Goal: Task Accomplishment & Management: Complete application form

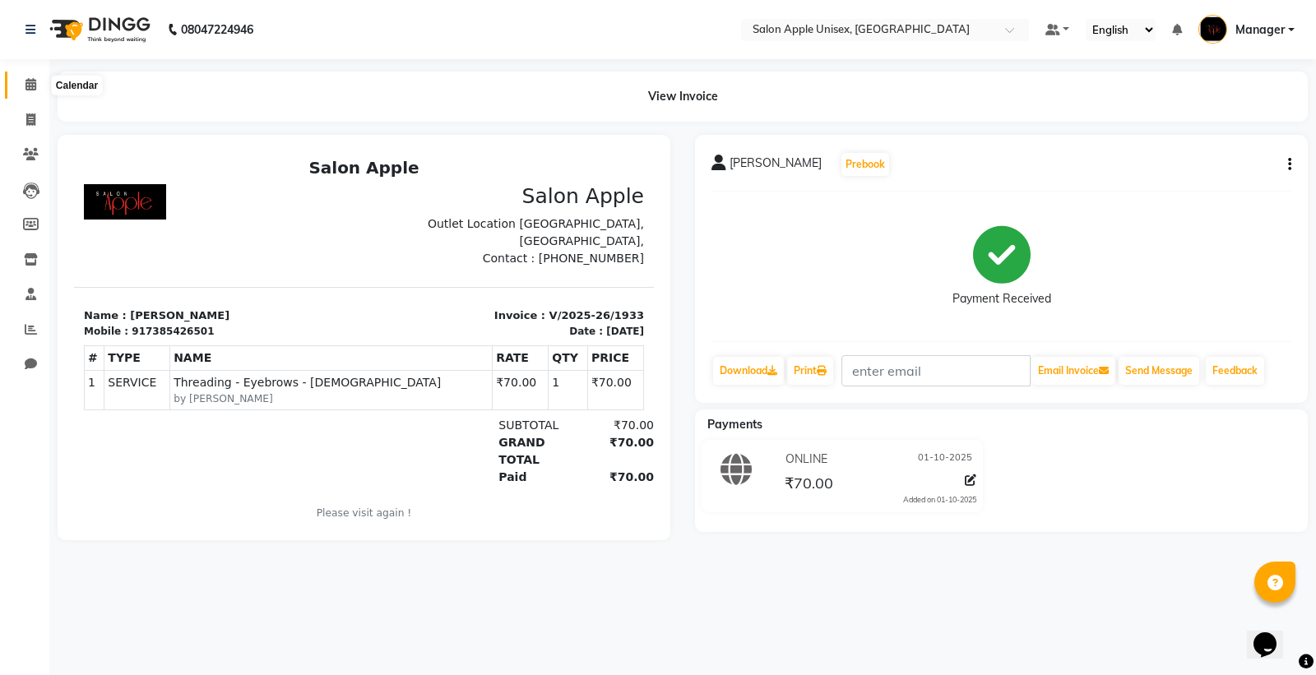
click at [34, 87] on icon at bounding box center [30, 84] width 11 height 12
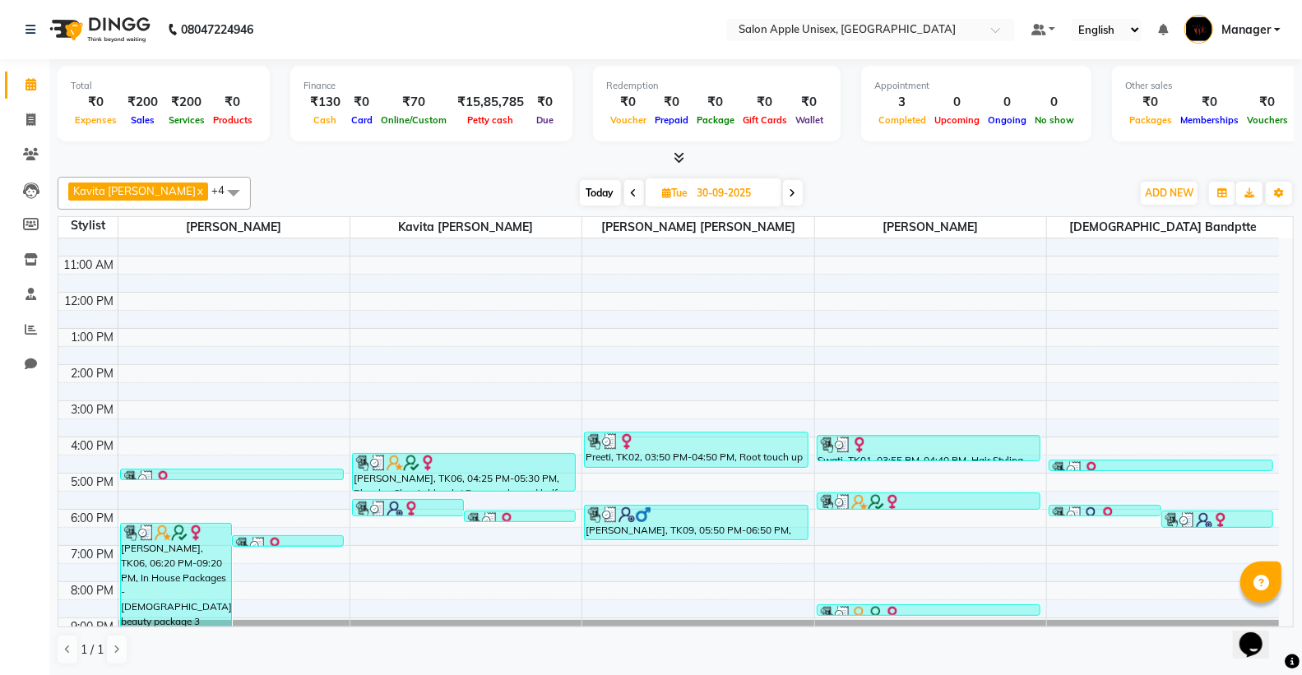
scroll to position [83, 0]
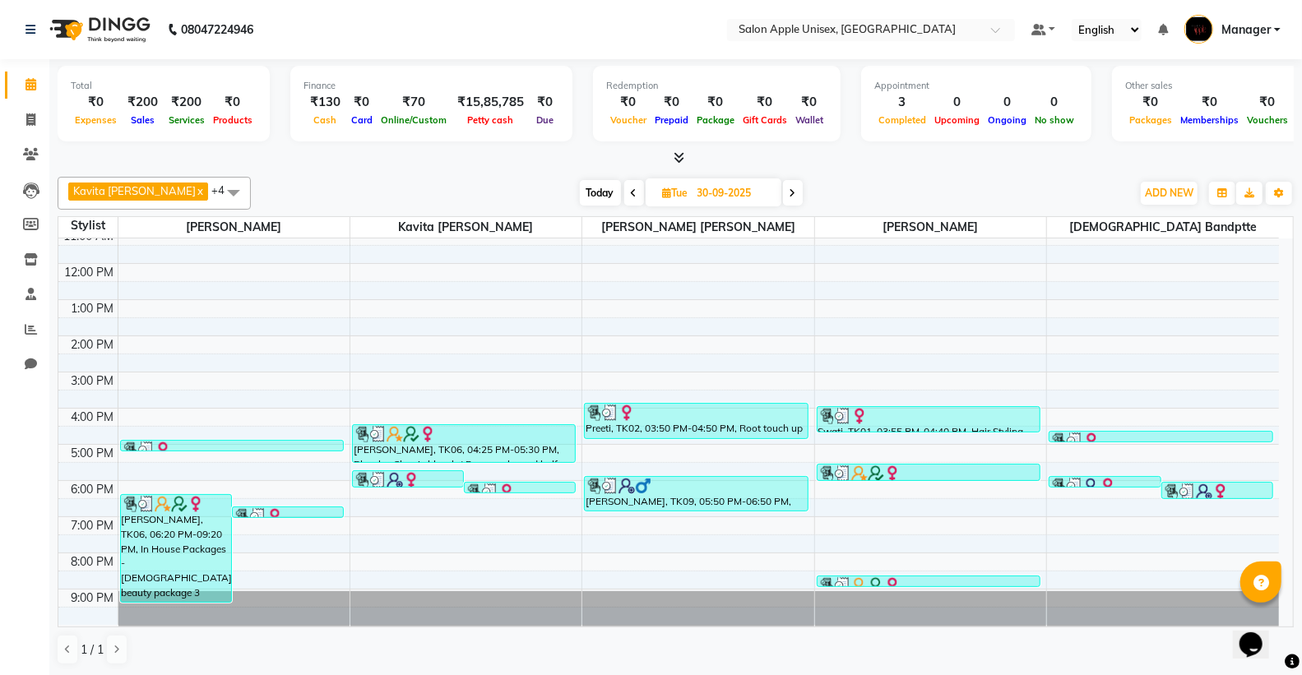
click at [588, 195] on span "Today" at bounding box center [600, 192] width 41 height 25
type input "01-10-2025"
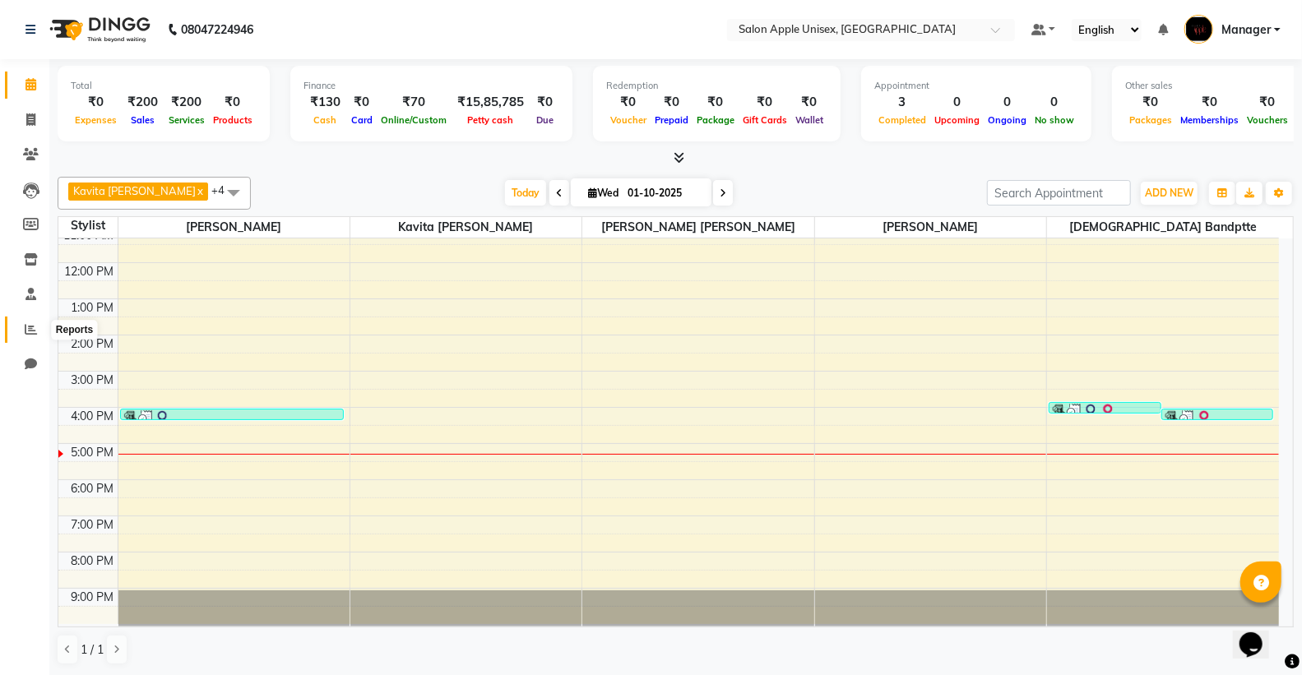
click at [28, 326] on icon at bounding box center [31, 329] width 12 height 12
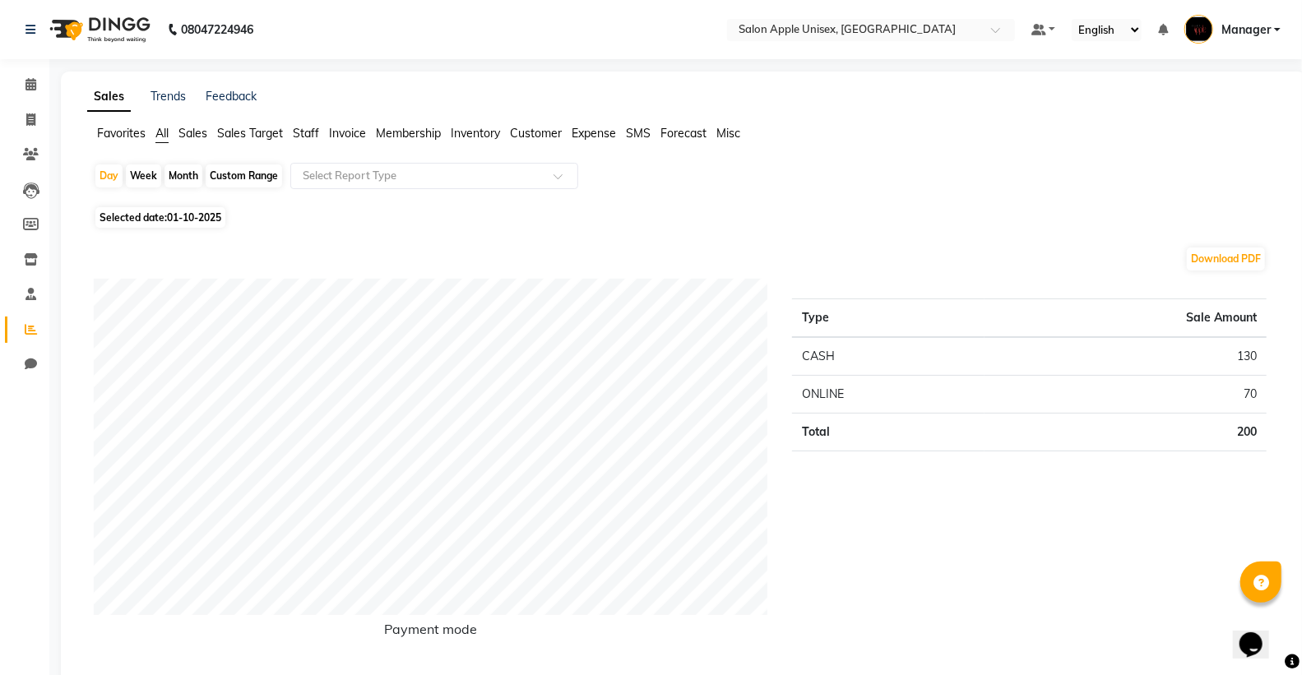
click at [179, 176] on div "Month" at bounding box center [183, 175] width 38 height 23
select select "10"
select select "2025"
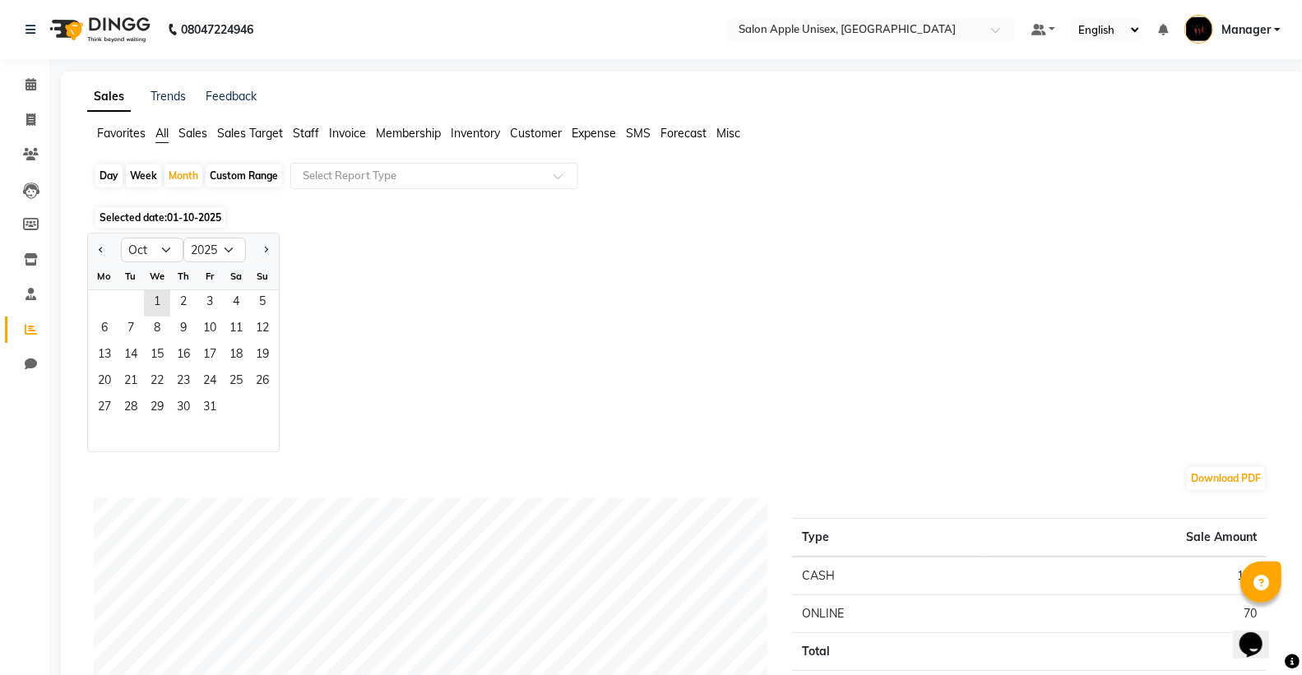
click at [183, 223] on span "01-10-2025" at bounding box center [194, 217] width 54 height 12
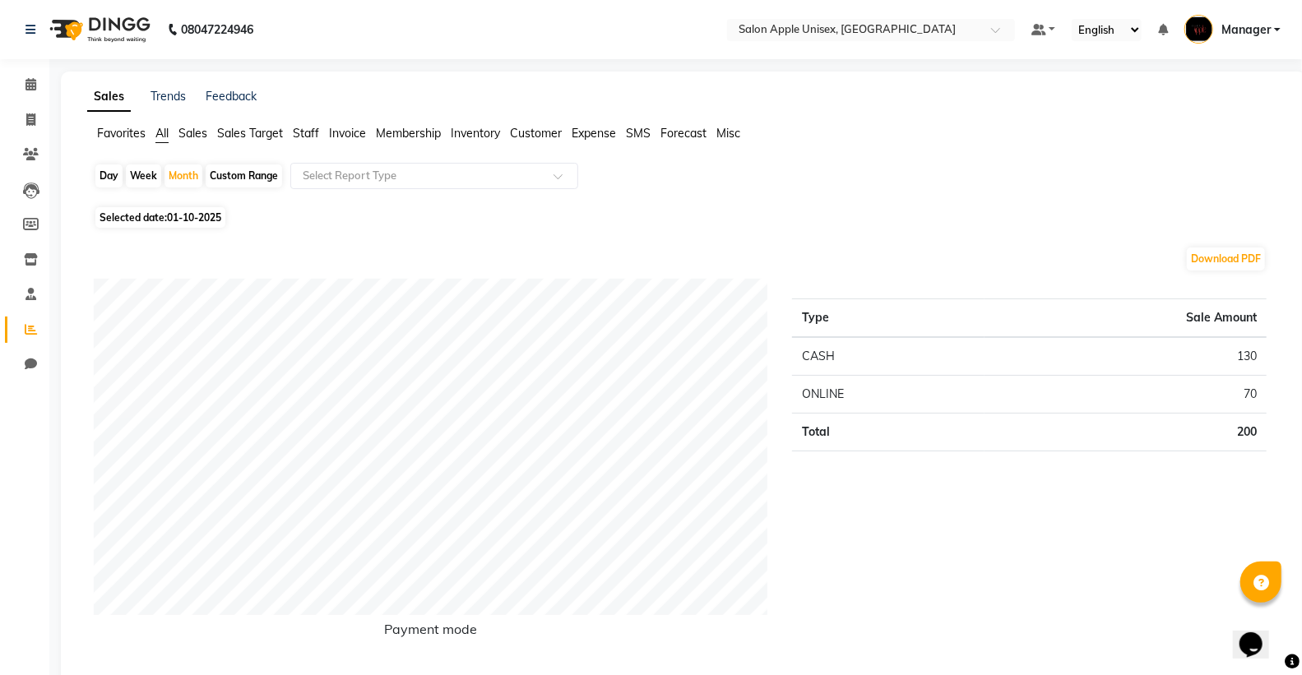
click at [148, 219] on span "Selected date: [DATE]" at bounding box center [160, 217] width 130 height 21
select select "10"
select select "2025"
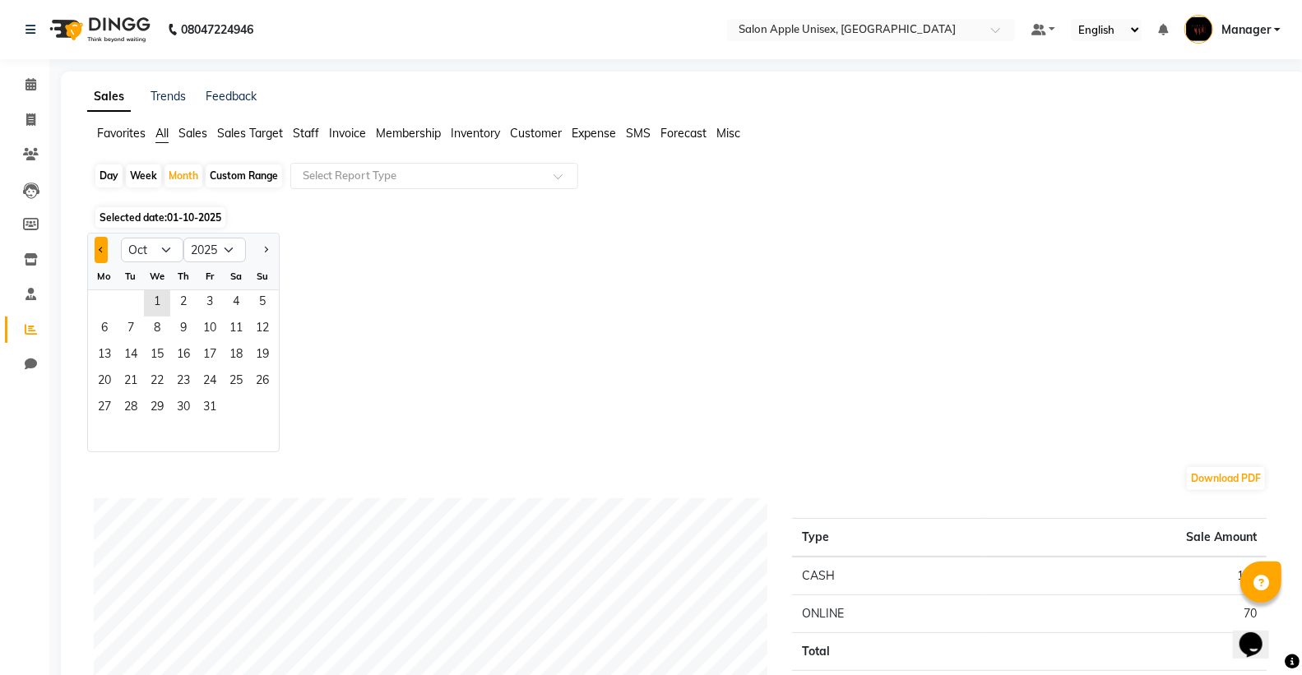
click at [102, 251] on span "Previous month" at bounding box center [102, 249] width 6 height 6
select select "9"
click at [113, 299] on span "1" at bounding box center [104, 303] width 26 height 26
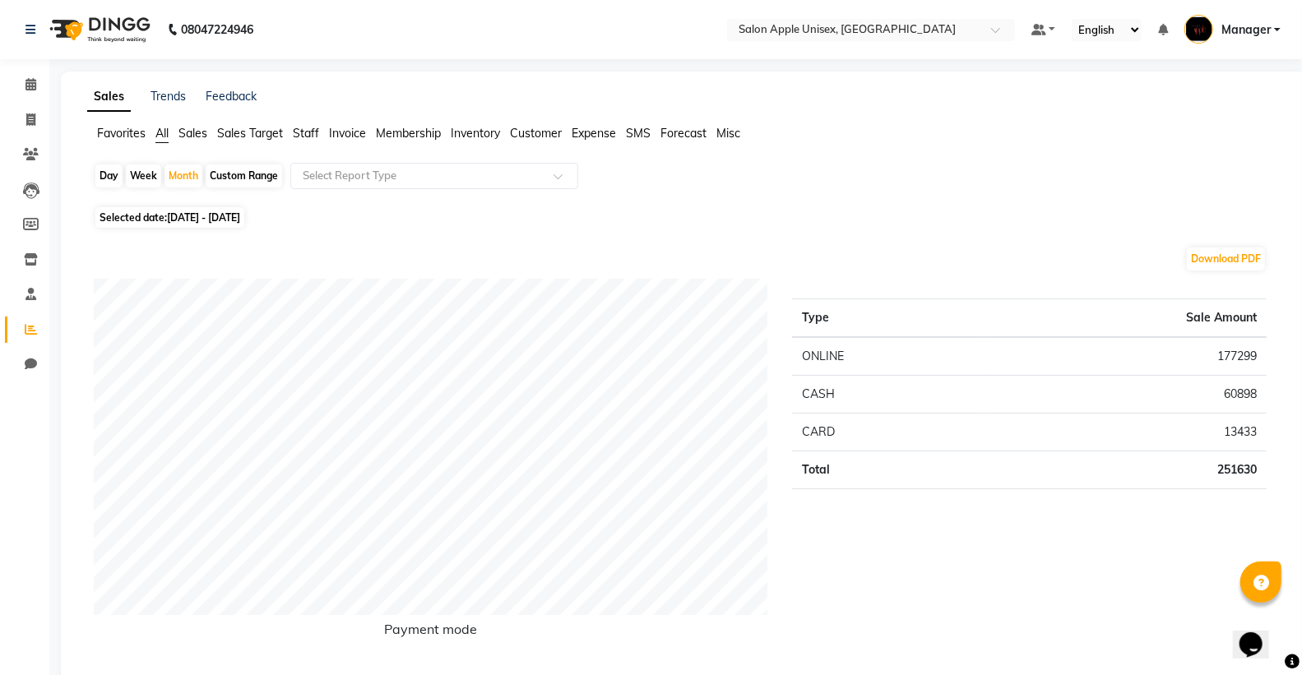
click at [243, 174] on div "Custom Range" at bounding box center [244, 175] width 76 height 23
select select "9"
select select "2025"
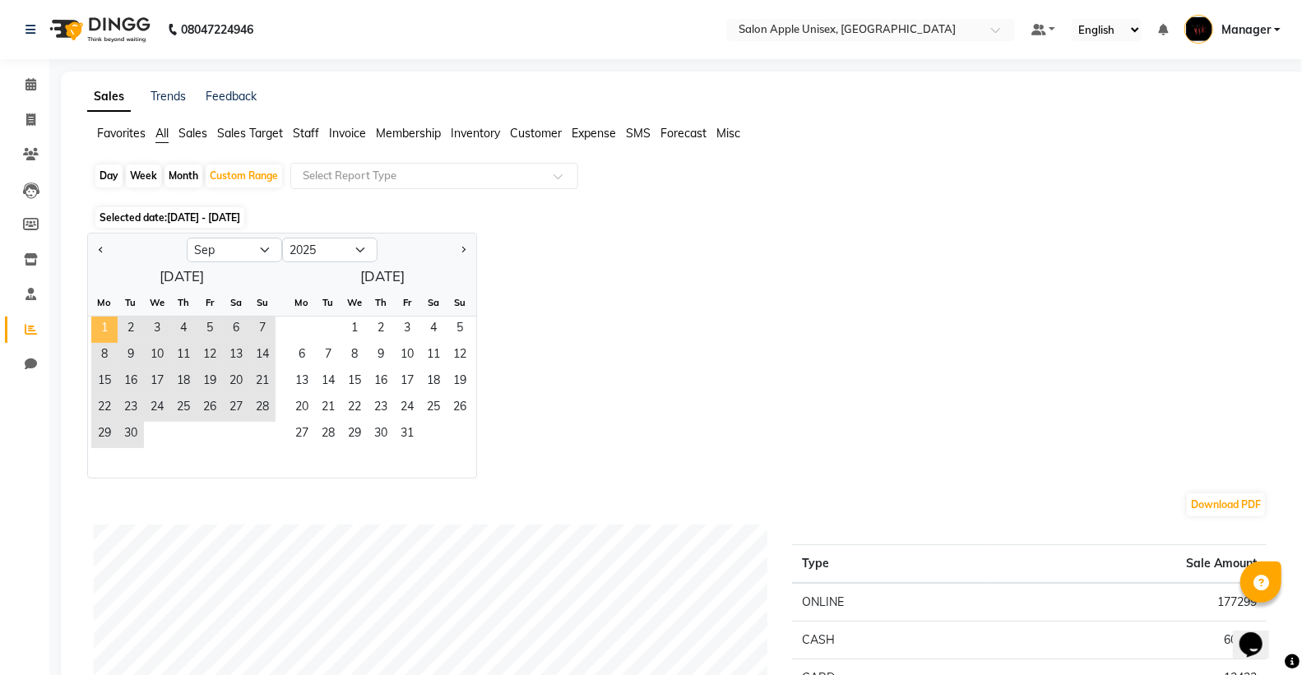
click at [104, 329] on span "1" at bounding box center [104, 330] width 26 height 26
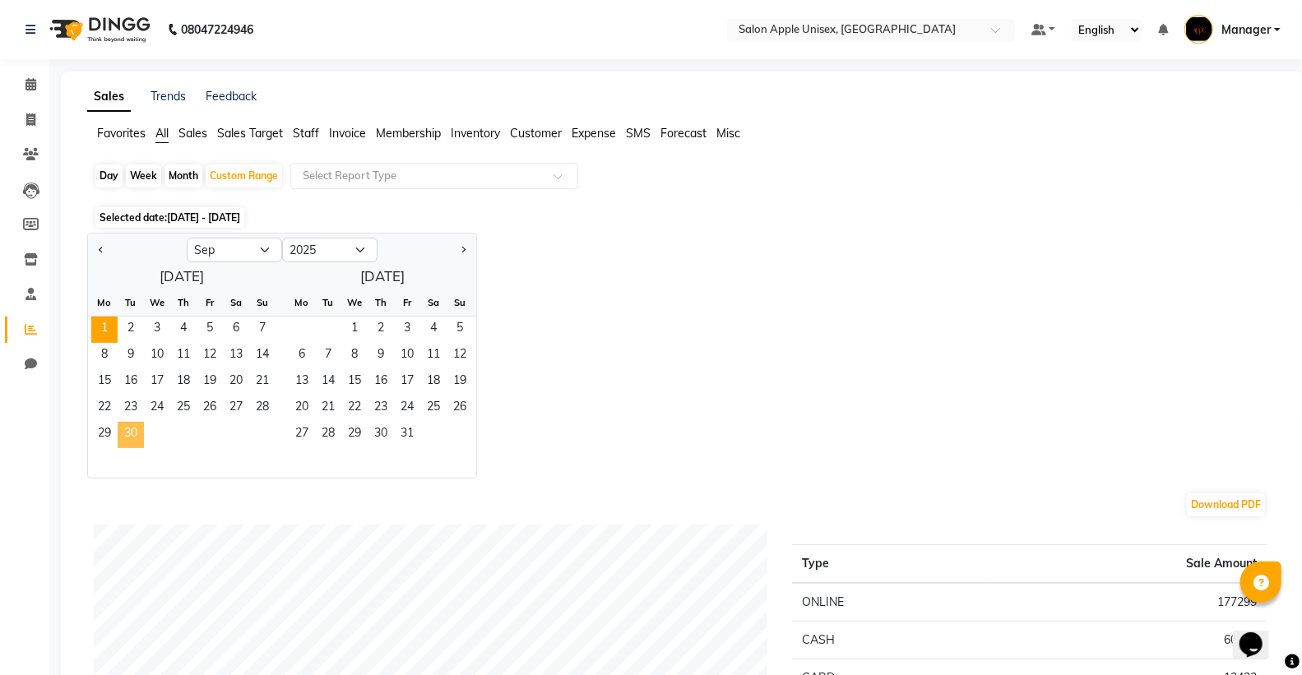
click at [132, 432] on span "30" at bounding box center [131, 435] width 26 height 26
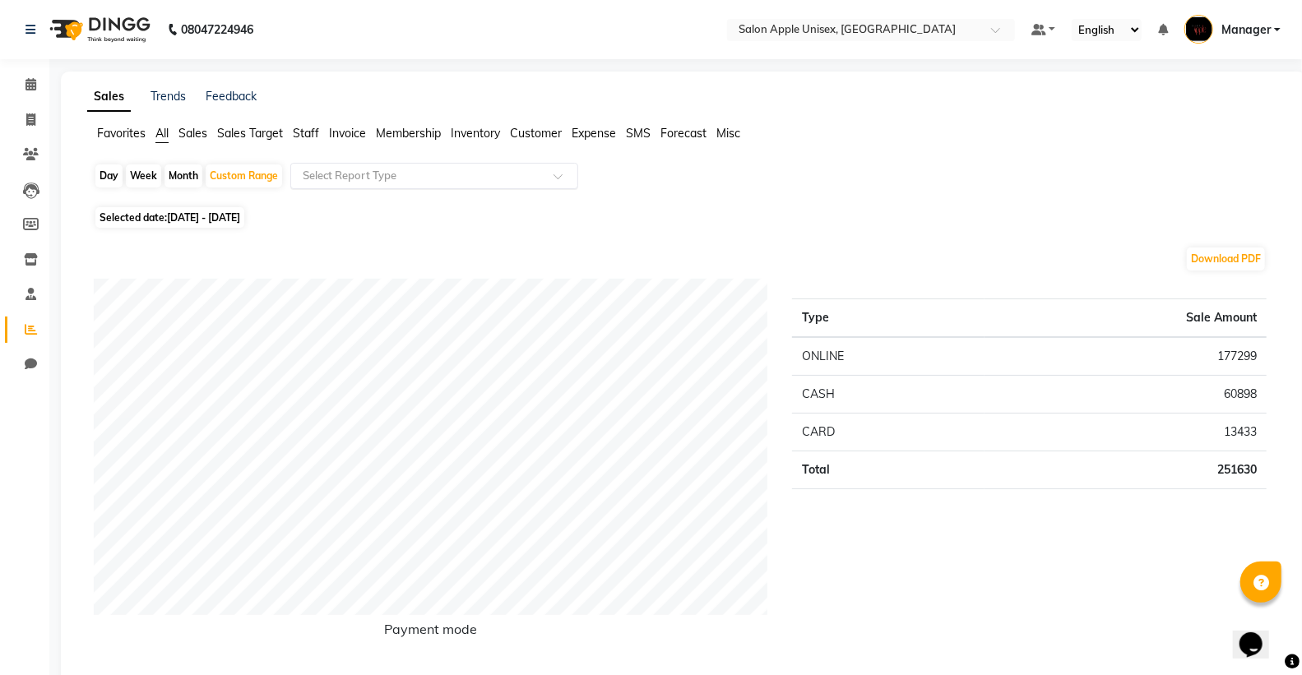
click at [392, 170] on input "text" at bounding box center [417, 176] width 237 height 16
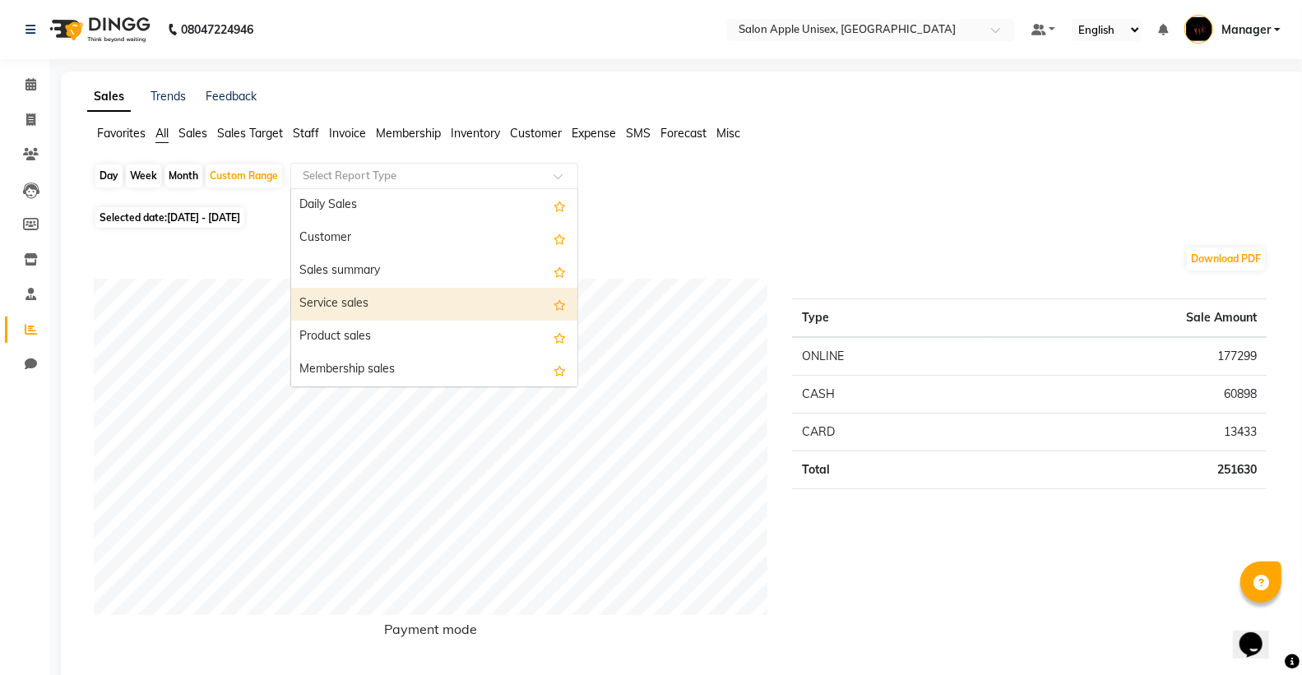
click at [397, 300] on div "Service sales" at bounding box center [434, 304] width 286 height 33
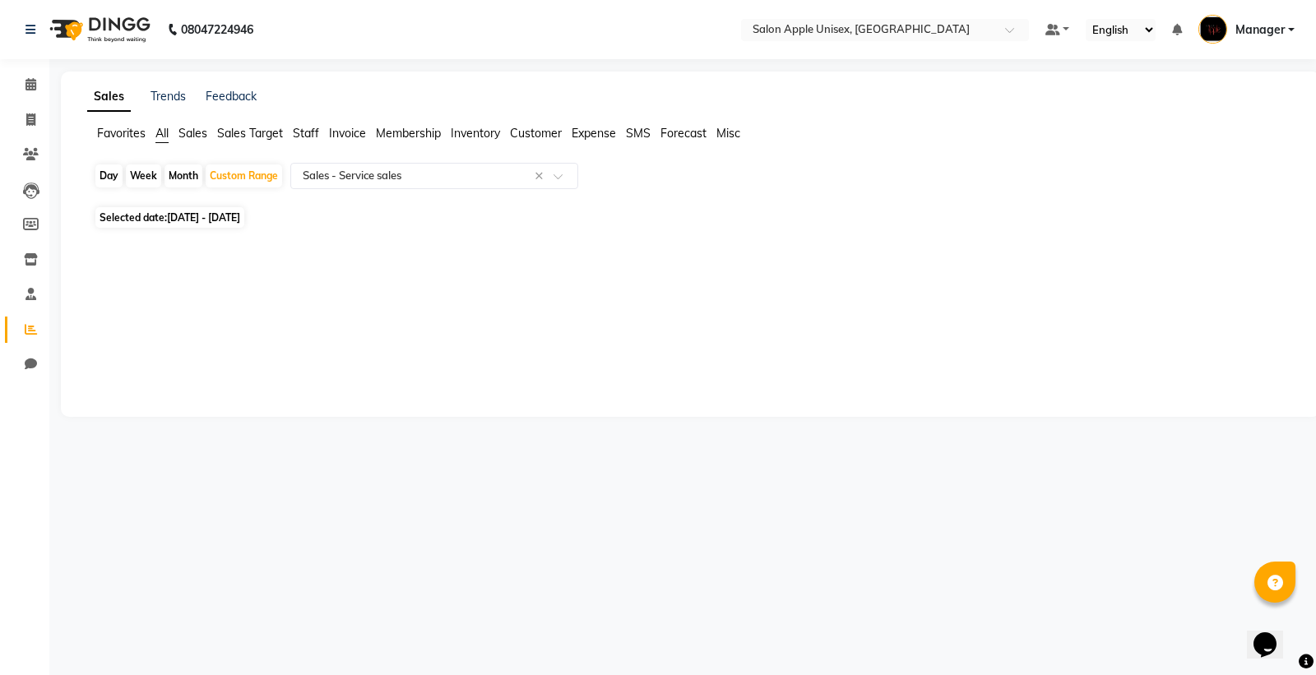
click at [189, 175] on div "Month" at bounding box center [183, 175] width 38 height 23
select select "9"
select select "2025"
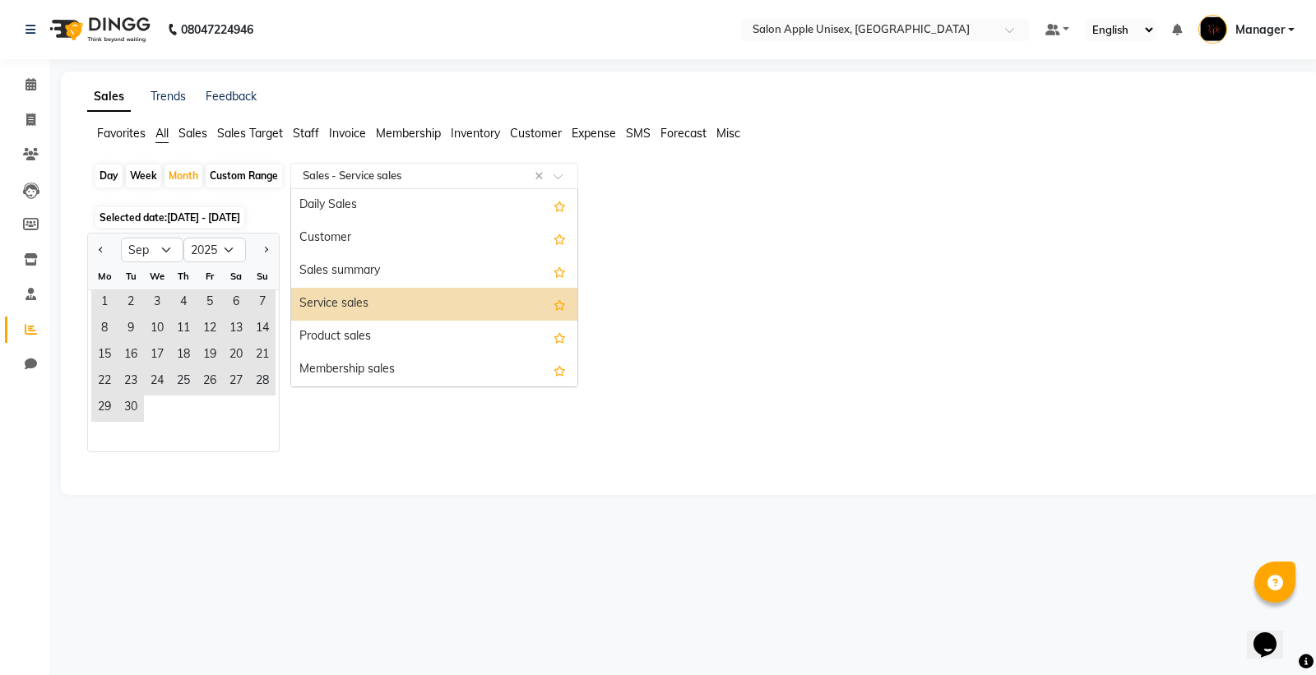
click at [475, 169] on input "text" at bounding box center [417, 176] width 237 height 16
click at [473, 216] on div "Daily Sales" at bounding box center [434, 205] width 286 height 33
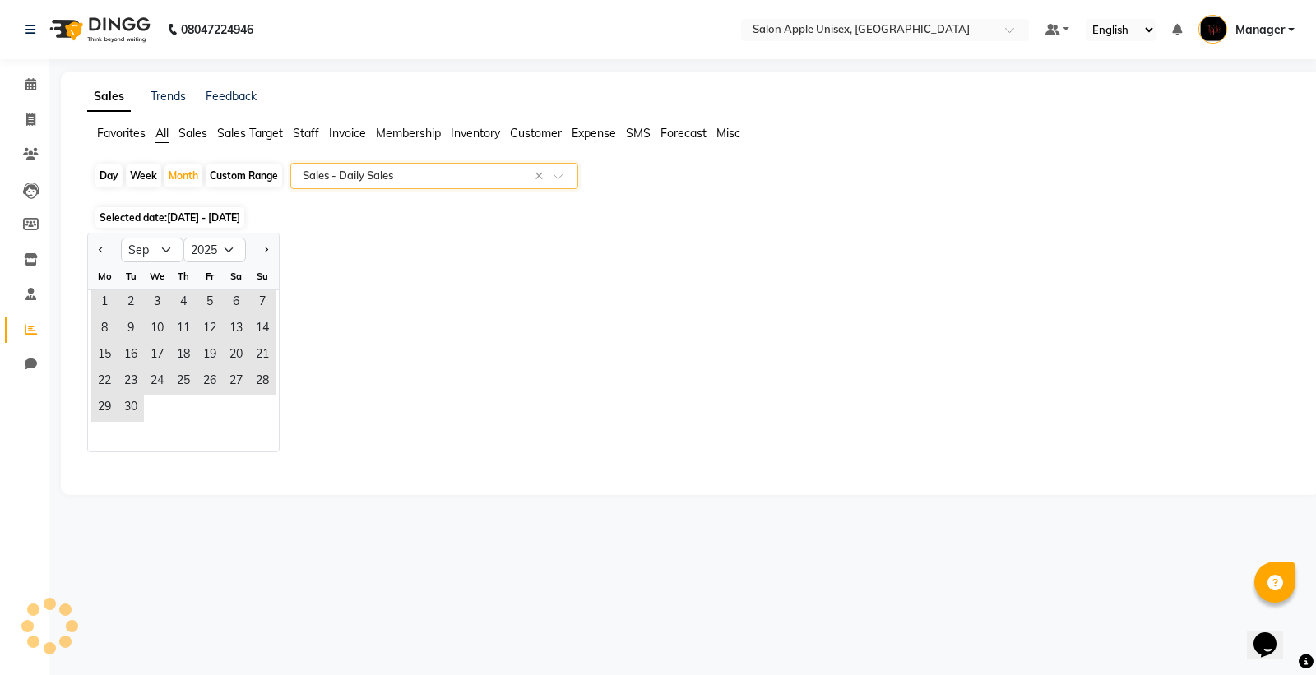
select select "full_report"
select select "csv"
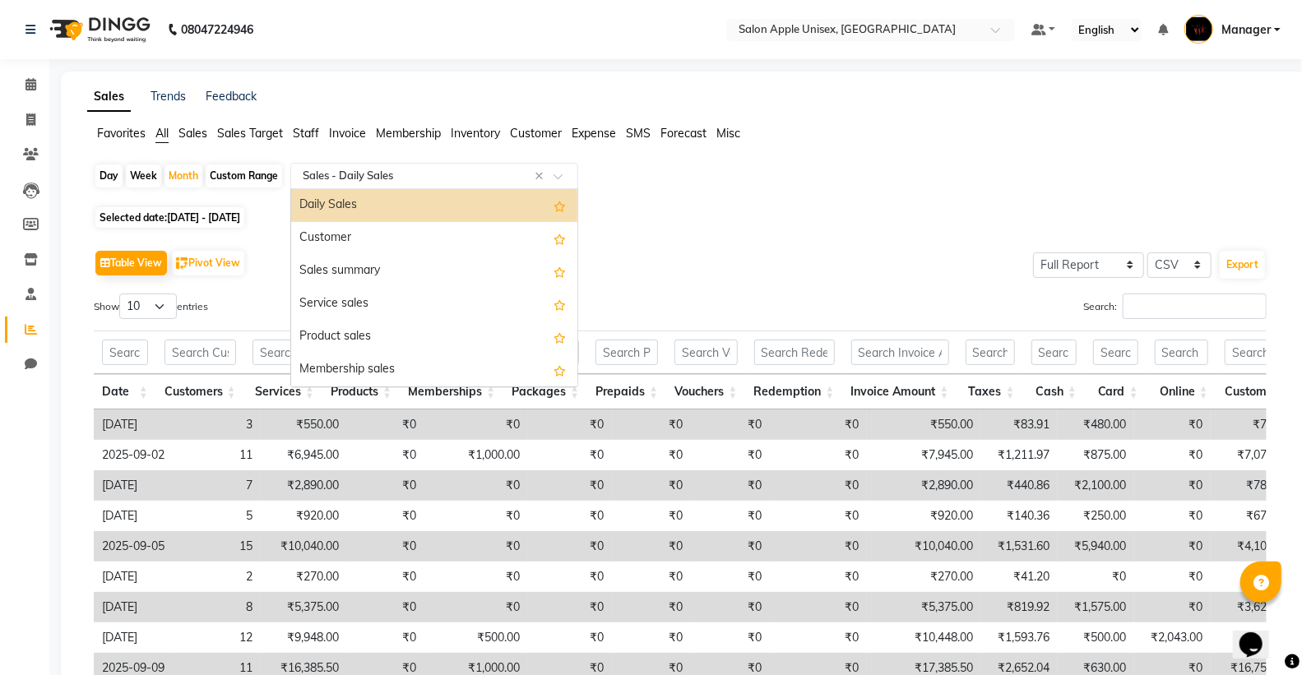
click at [450, 185] on div "Select Report Type × Sales - Daily Sales ×" at bounding box center [434, 176] width 288 height 26
click at [432, 237] on div "Customer" at bounding box center [434, 238] width 286 height 33
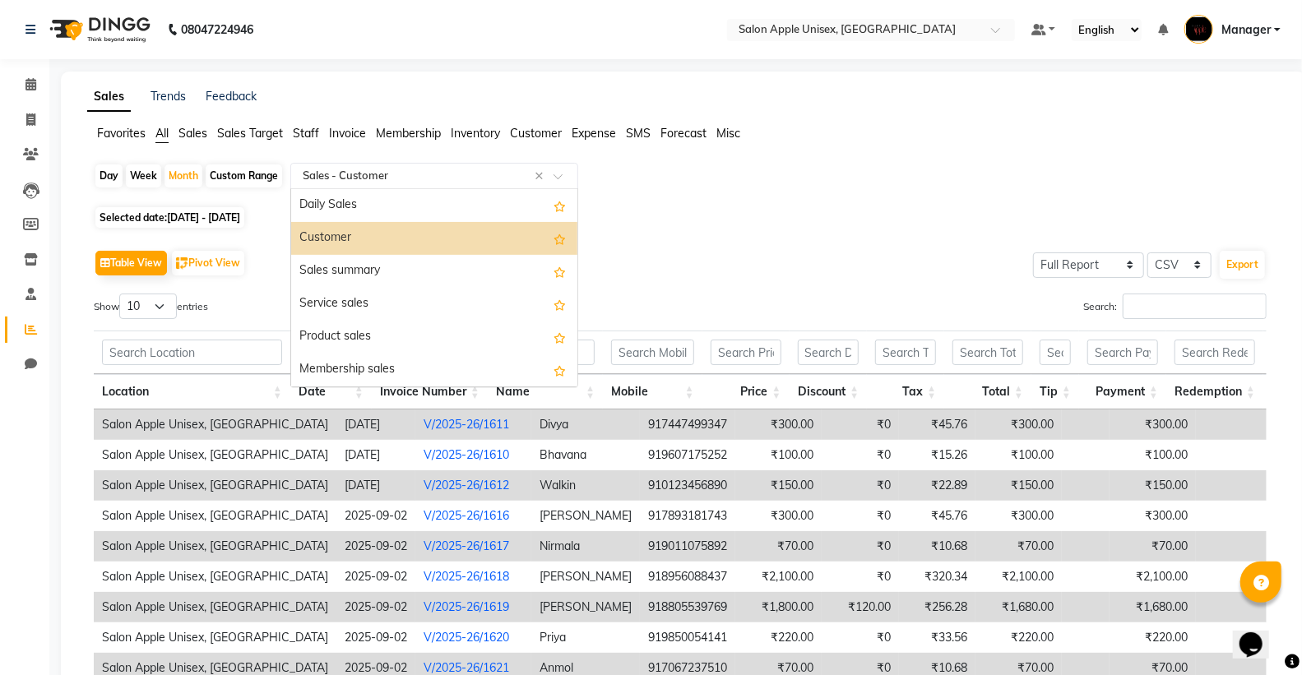
click at [462, 168] on input "text" at bounding box center [417, 176] width 237 height 16
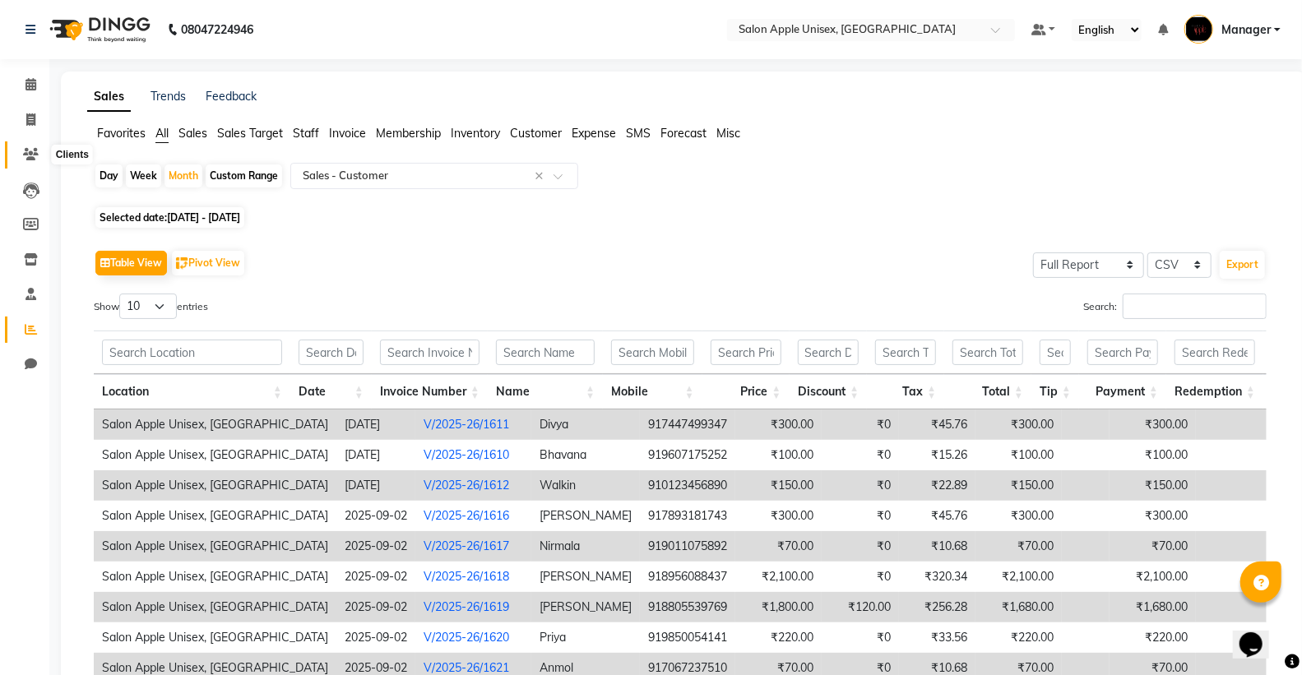
click at [31, 153] on icon at bounding box center [31, 154] width 16 height 12
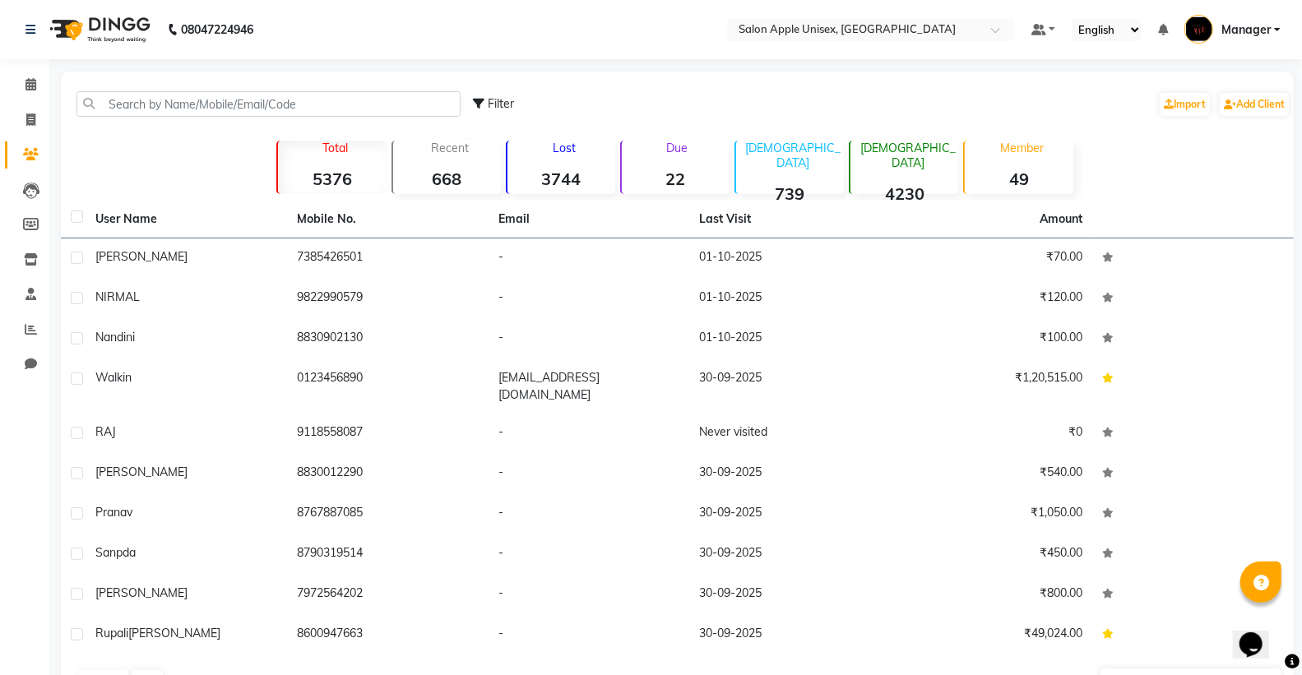
click at [794, 151] on p "[DEMOGRAPHIC_DATA]" at bounding box center [793, 156] width 101 height 30
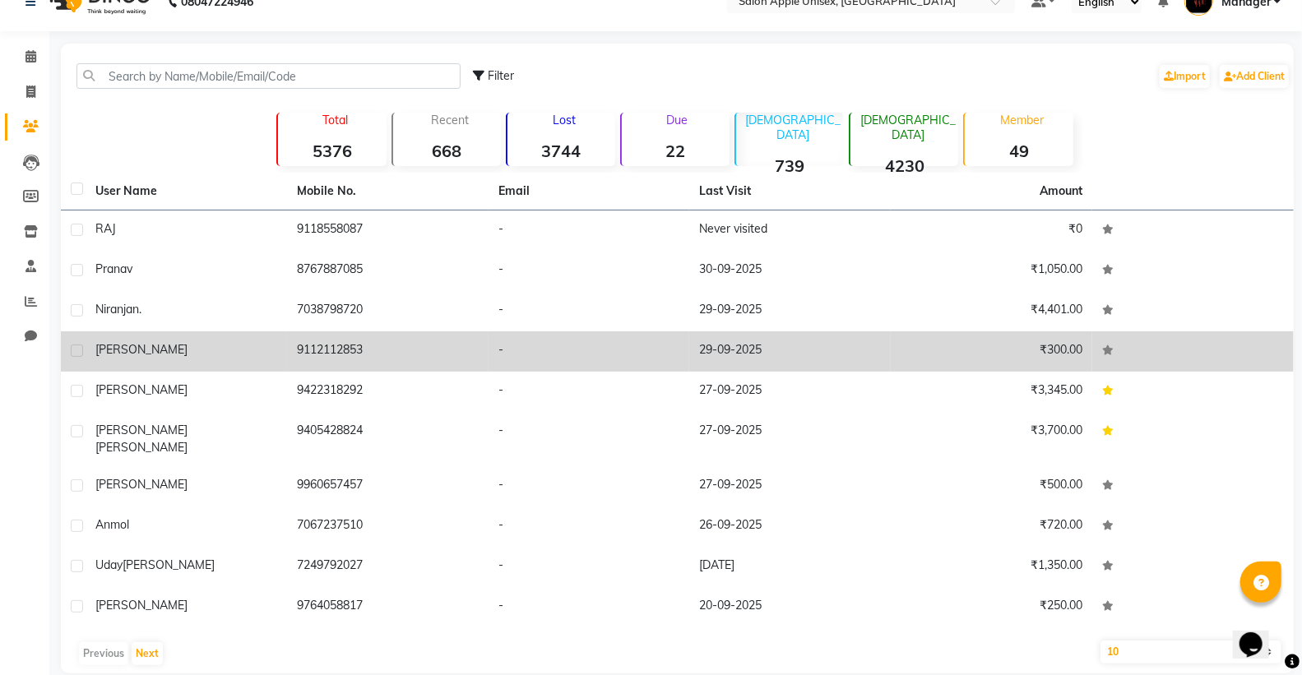
scroll to position [36, 0]
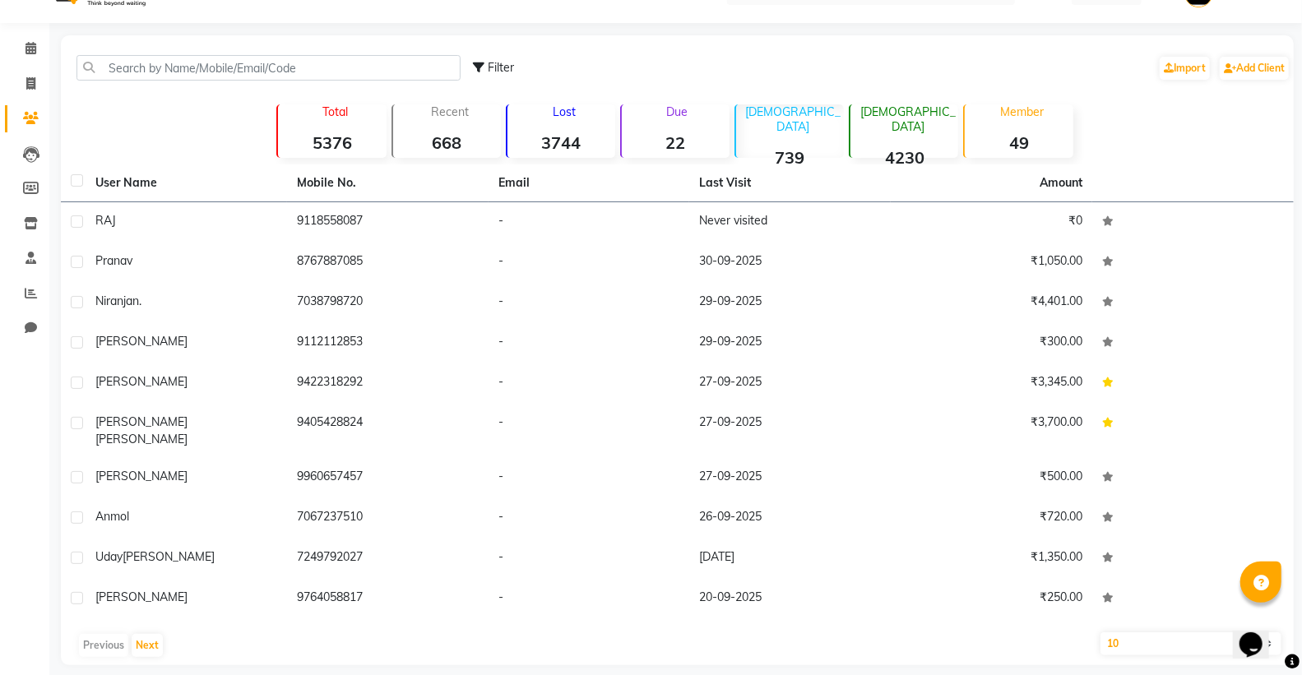
click at [515, 67] on div "Filter Import Add Client" at bounding box center [882, 68] width 818 height 52
click at [491, 64] on span "Filter" at bounding box center [501, 67] width 26 height 15
select select "1000000"
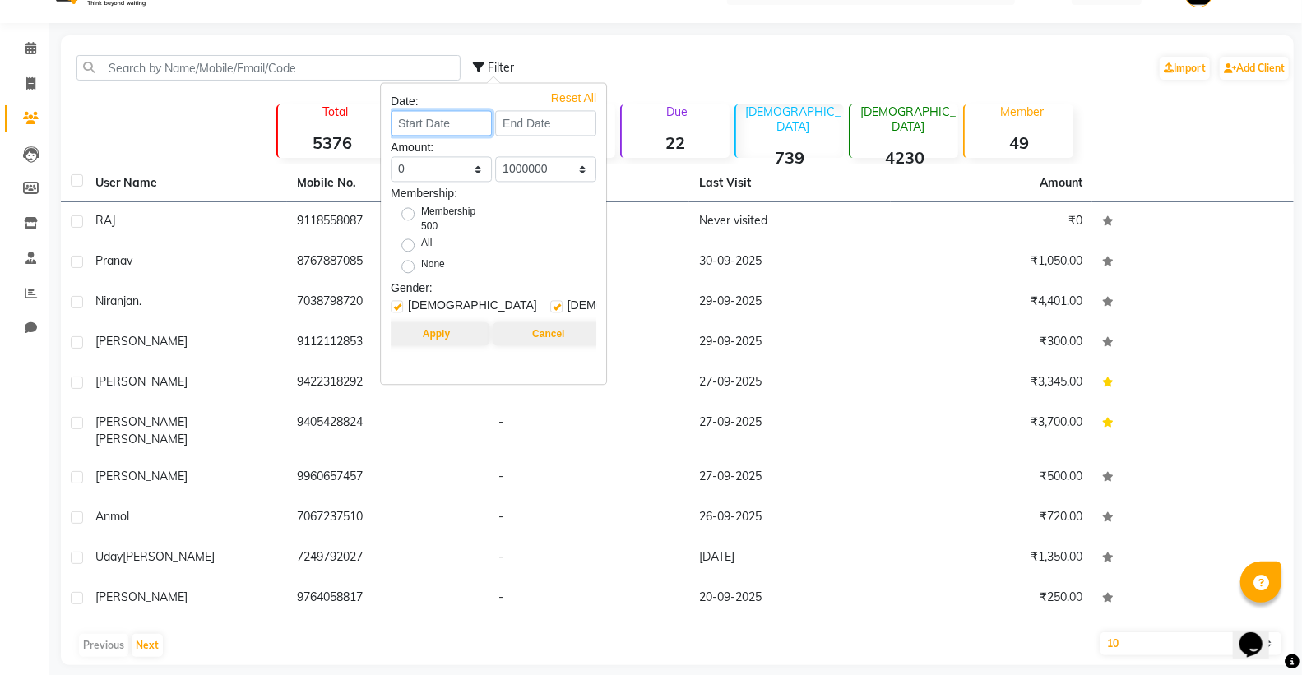
click at [463, 124] on input at bounding box center [441, 122] width 101 height 25
select select "10"
select select "2025"
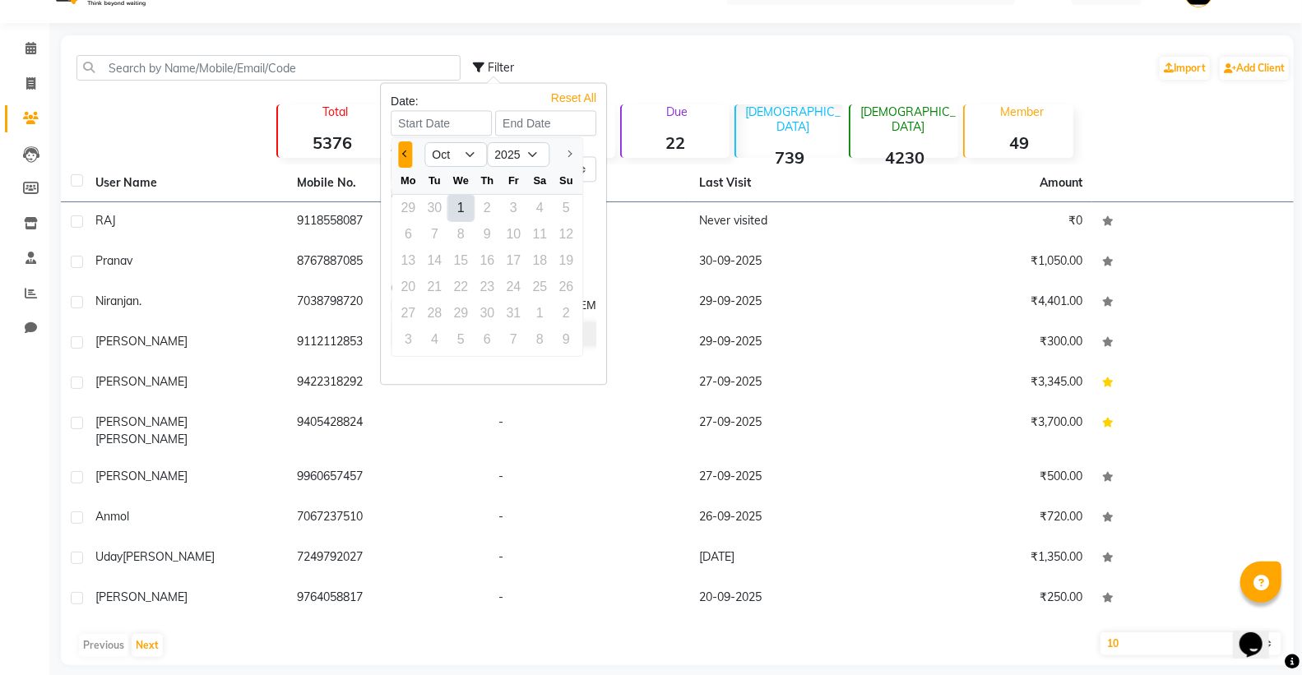
click at [401, 149] on button "Previous month" at bounding box center [405, 154] width 14 height 26
select select "9"
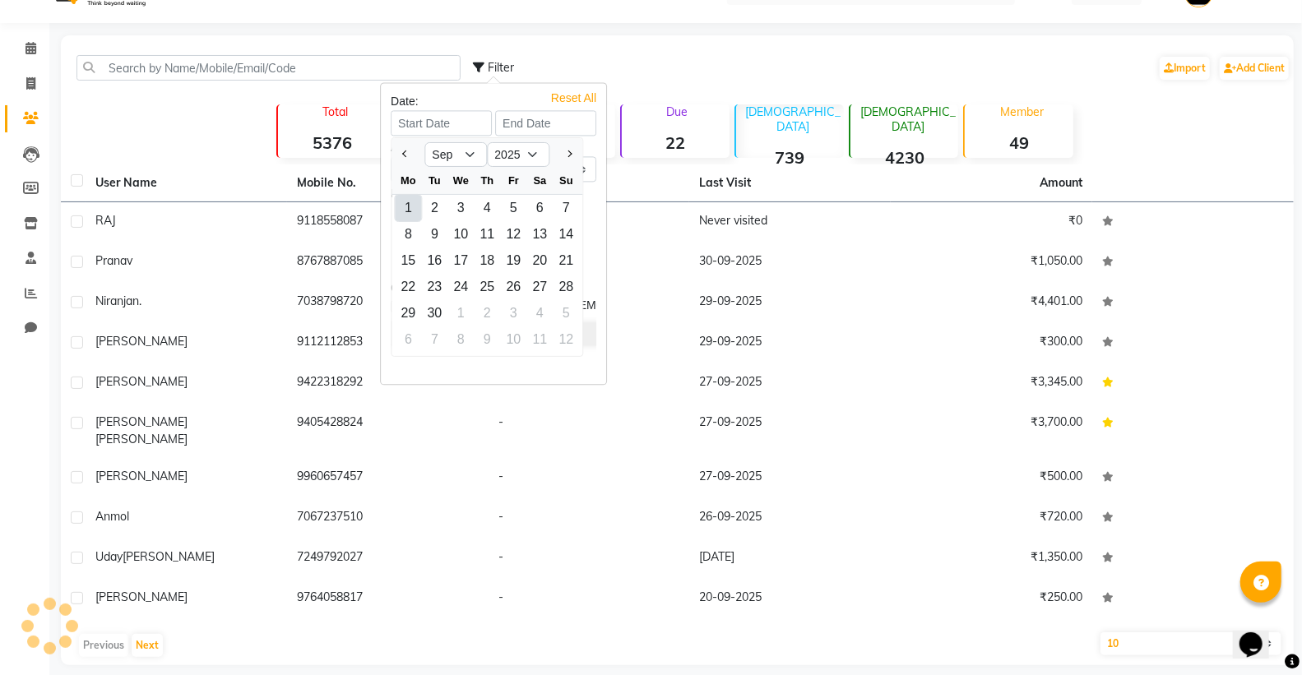
click at [406, 206] on div "1" at bounding box center [408, 208] width 26 height 26
type input "01-09-2025"
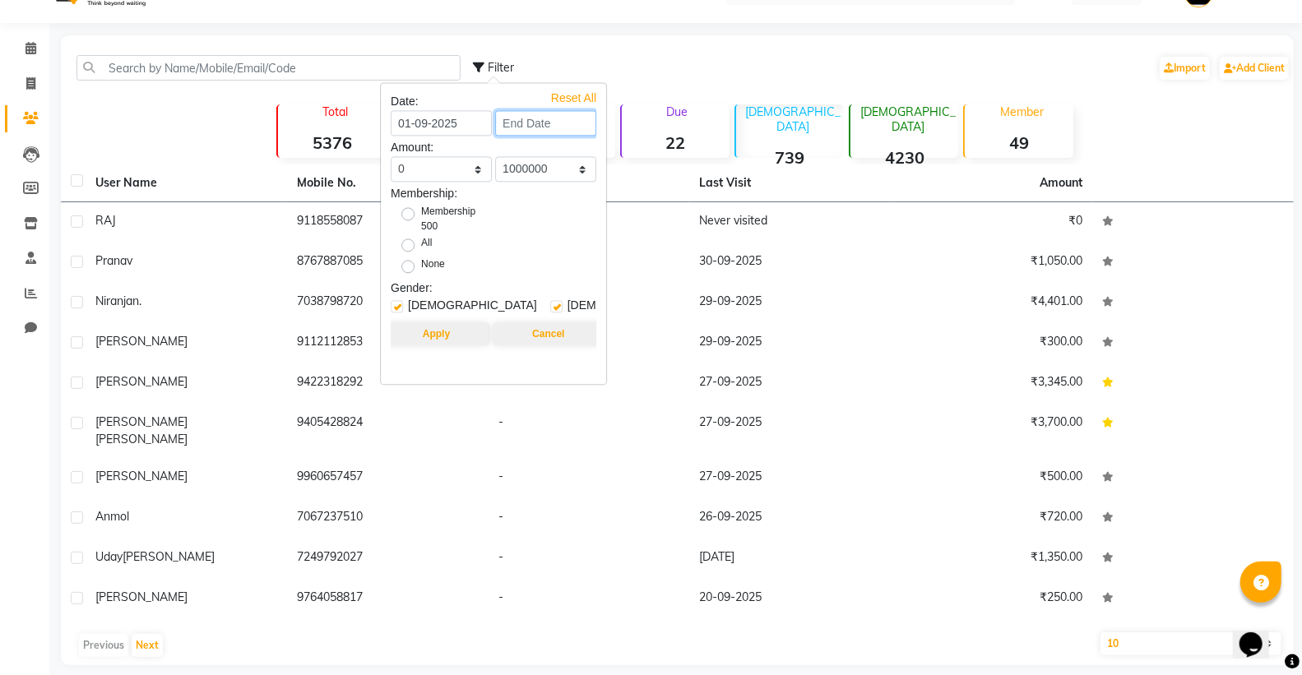
click at [552, 121] on input at bounding box center [545, 122] width 101 height 25
select select "9"
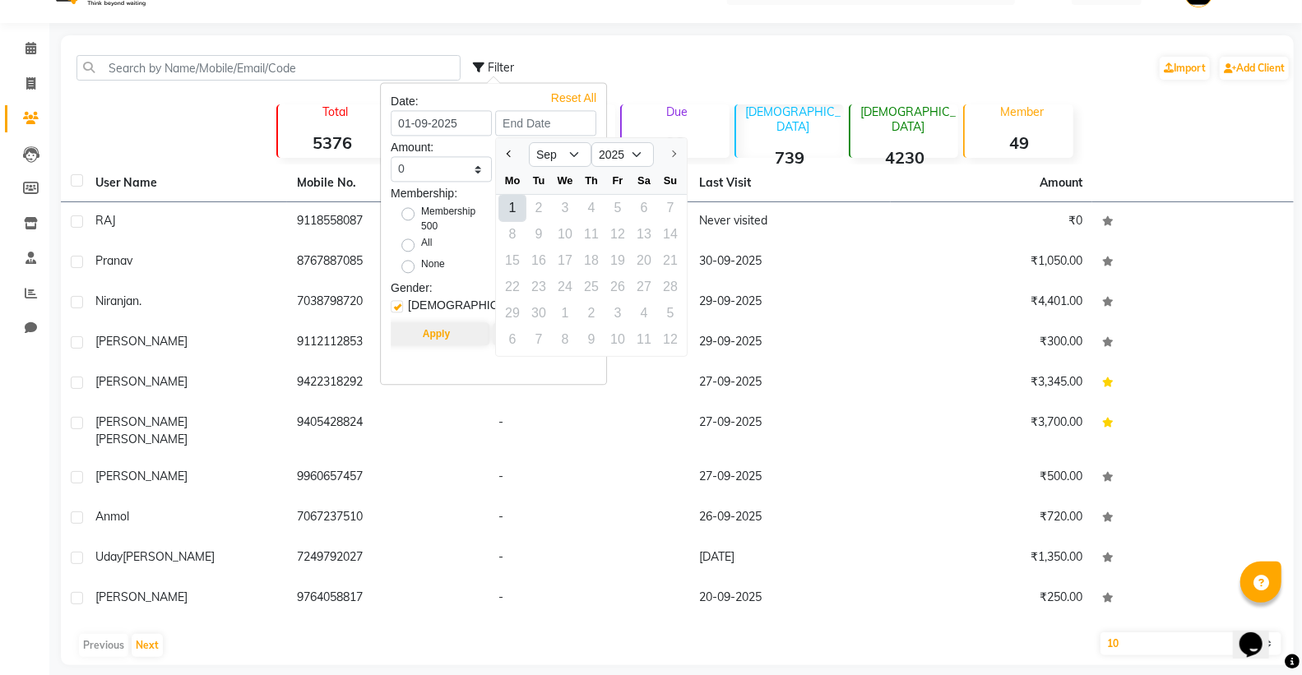
drag, startPoint x: 584, startPoint y: 286, endPoint x: 646, endPoint y: 292, distance: 62.0
click at [585, 288] on div "22 23 24 25 26 27 28" at bounding box center [591, 287] width 191 height 26
click at [646, 293] on div "22 23 24 25 26 27 28" at bounding box center [591, 287] width 191 height 26
click at [652, 288] on div "22 23 24 25 26 27 28" at bounding box center [591, 287] width 191 height 26
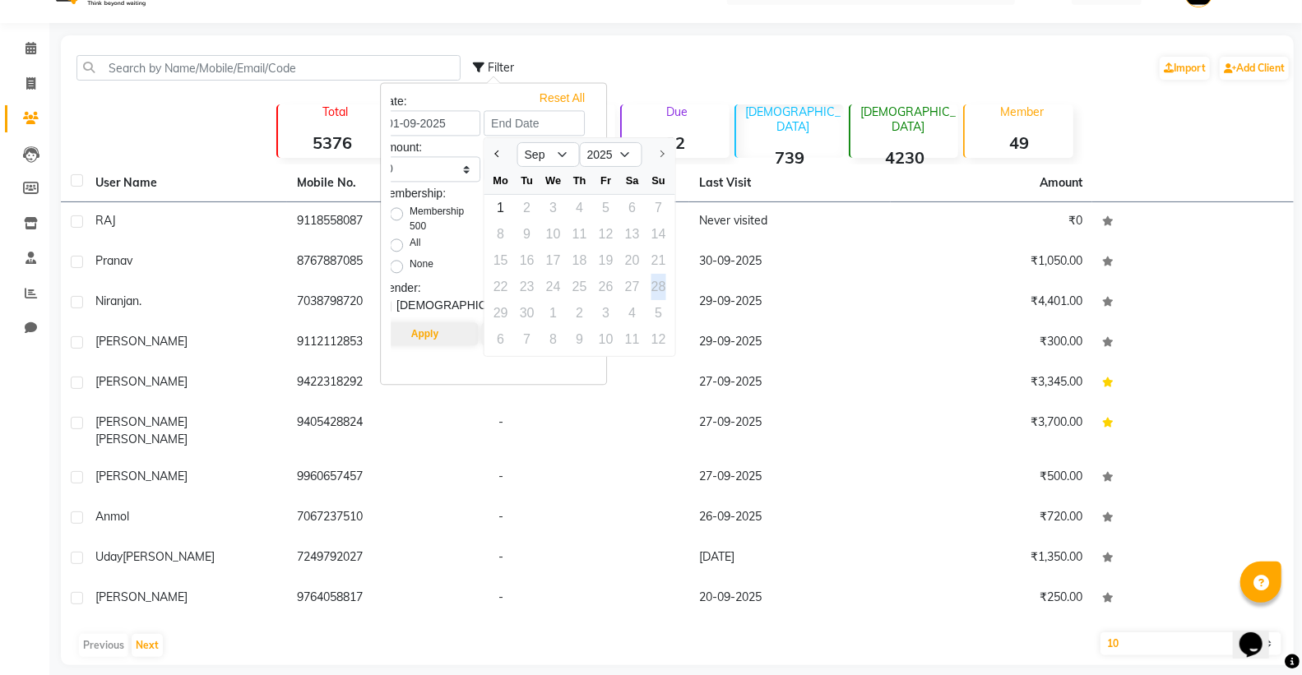
click at [655, 288] on div "22 23 24 25 26 27 28" at bounding box center [579, 287] width 191 height 26
click at [656, 292] on div "22 23 24 25 26 27 28" at bounding box center [579, 287] width 191 height 26
click at [555, 304] on div "29 30 1 2 3 4 5" at bounding box center [579, 313] width 191 height 26
click at [506, 298] on div "22 23 24 25 26 27 28" at bounding box center [579, 287] width 191 height 26
click at [528, 310] on div "29 30 1 2 3 4 5" at bounding box center [579, 313] width 191 height 26
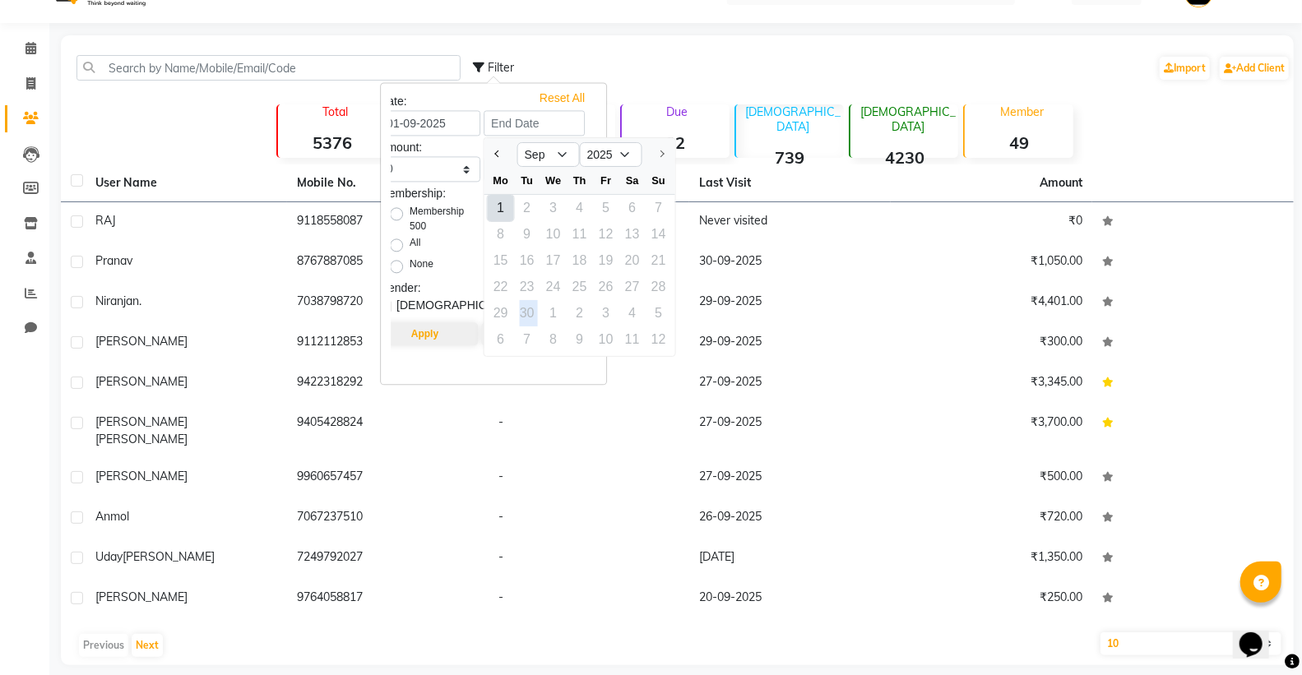
click at [547, 315] on div "29 30 1 2 3 4 5" at bounding box center [579, 313] width 191 height 26
click at [725, 55] on div "Filter Import Add Client" at bounding box center [882, 68] width 818 height 52
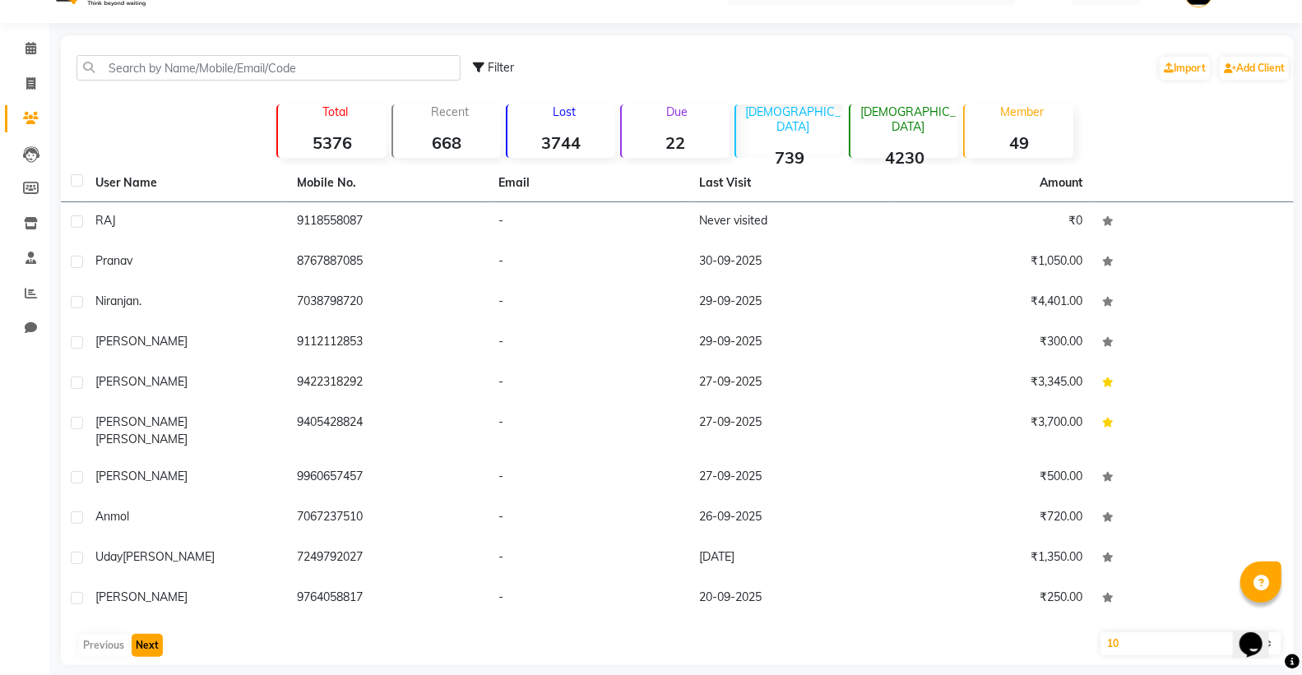
click at [142, 634] on button "Next" at bounding box center [147, 645] width 31 height 23
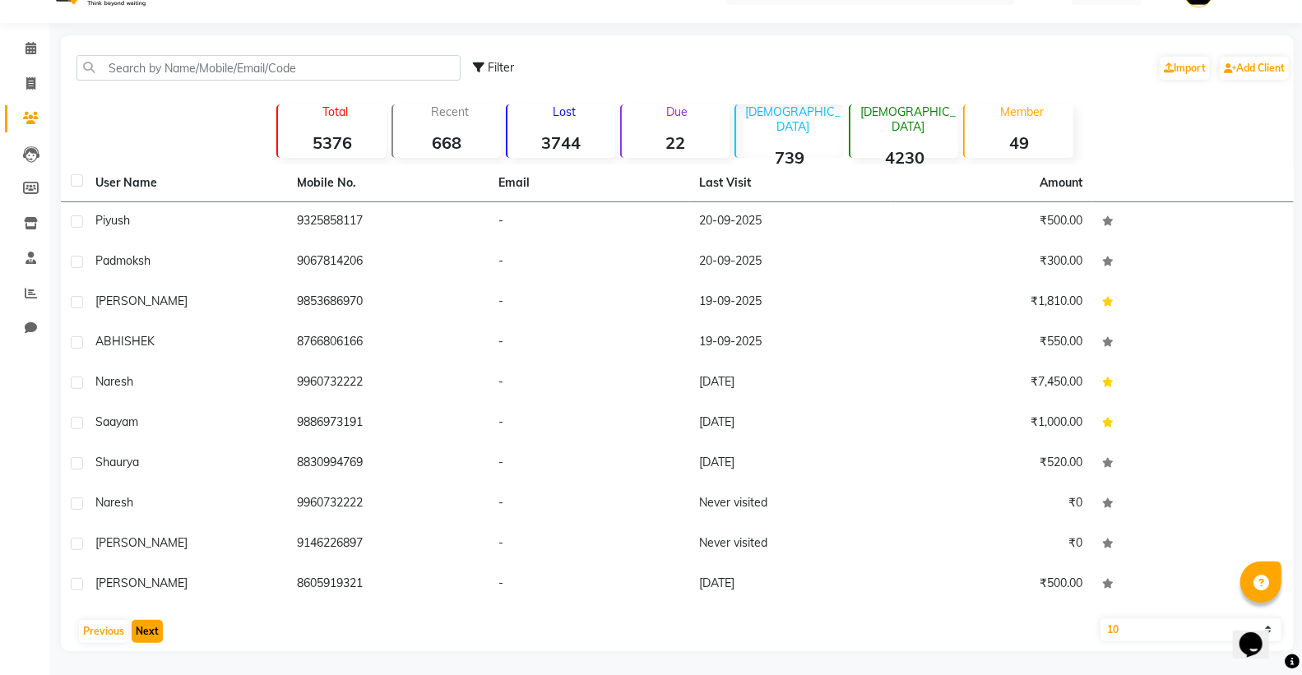
click at [133, 623] on button "Next" at bounding box center [147, 631] width 31 height 23
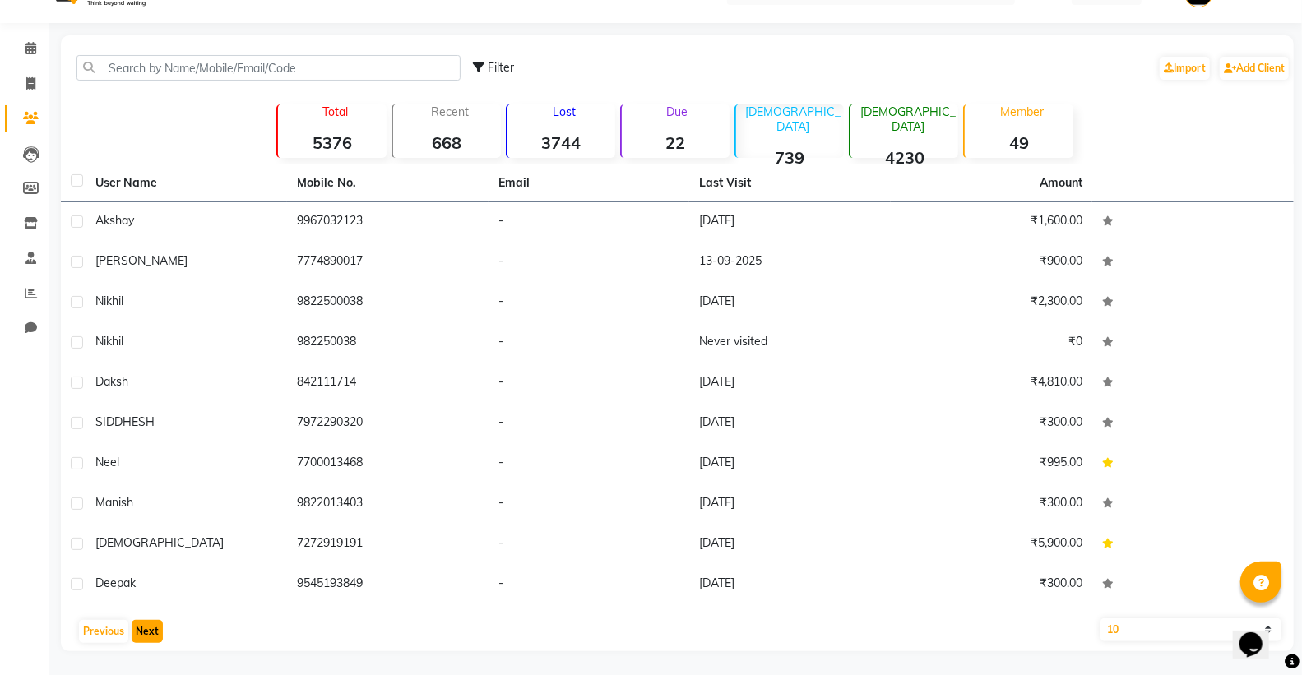
click at [142, 629] on button "Next" at bounding box center [147, 631] width 31 height 23
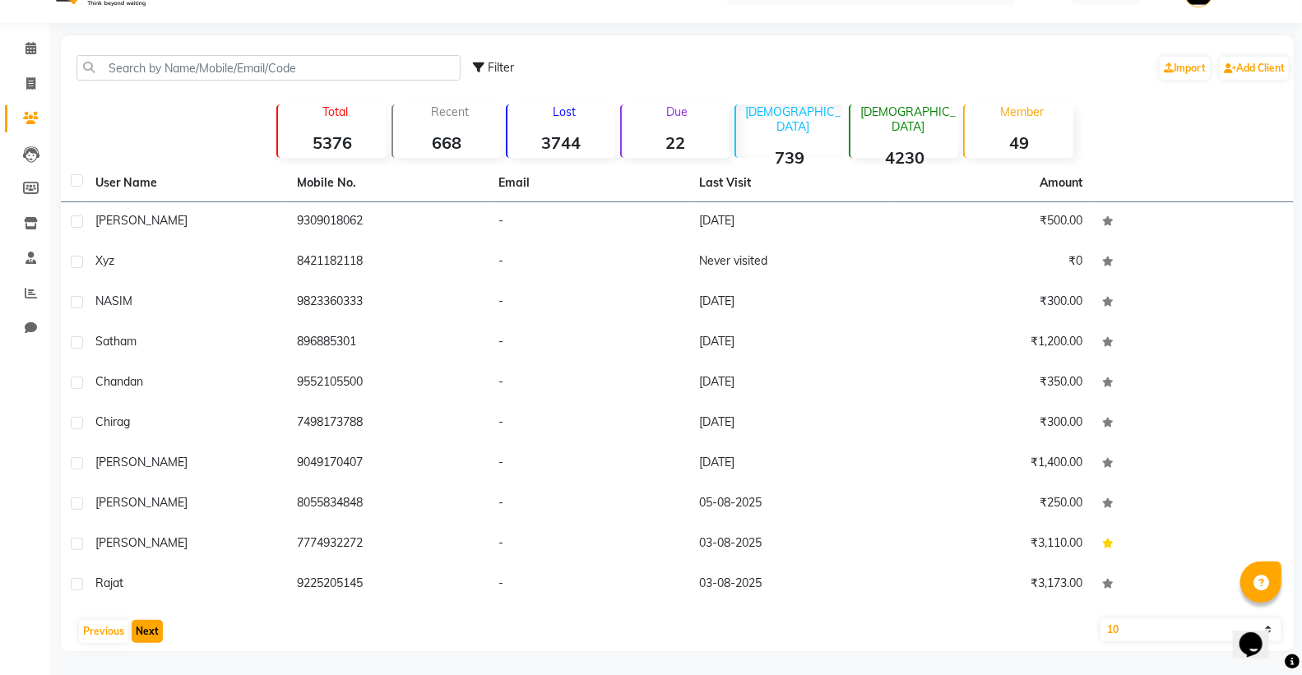
click at [142, 629] on button "Next" at bounding box center [147, 631] width 31 height 23
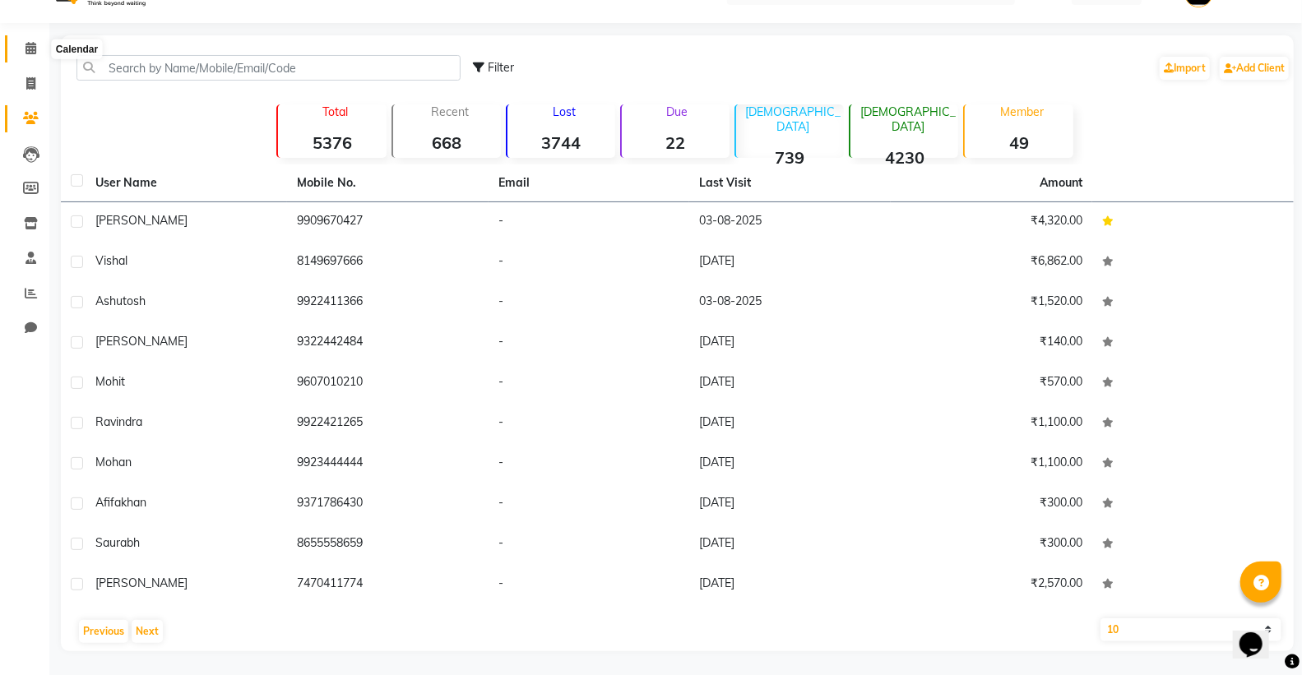
click at [35, 47] on icon at bounding box center [30, 48] width 11 height 12
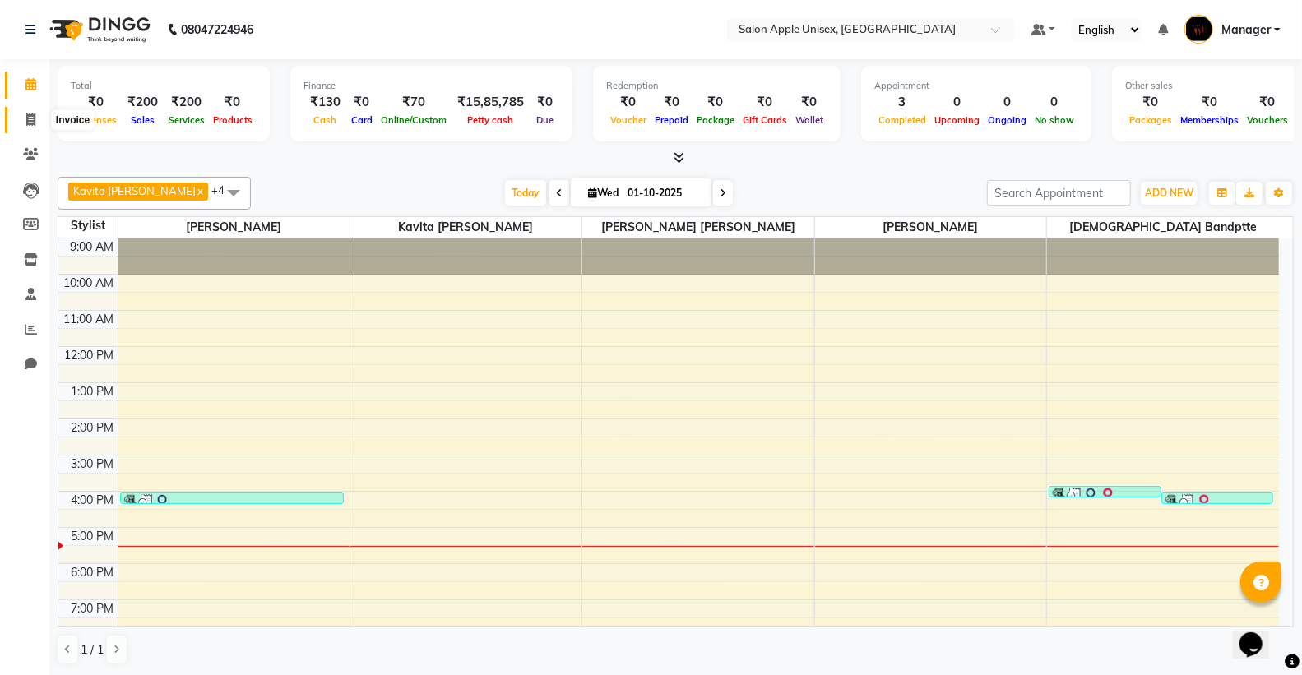
click at [25, 111] on span at bounding box center [30, 120] width 29 height 19
select select "138"
select select "service"
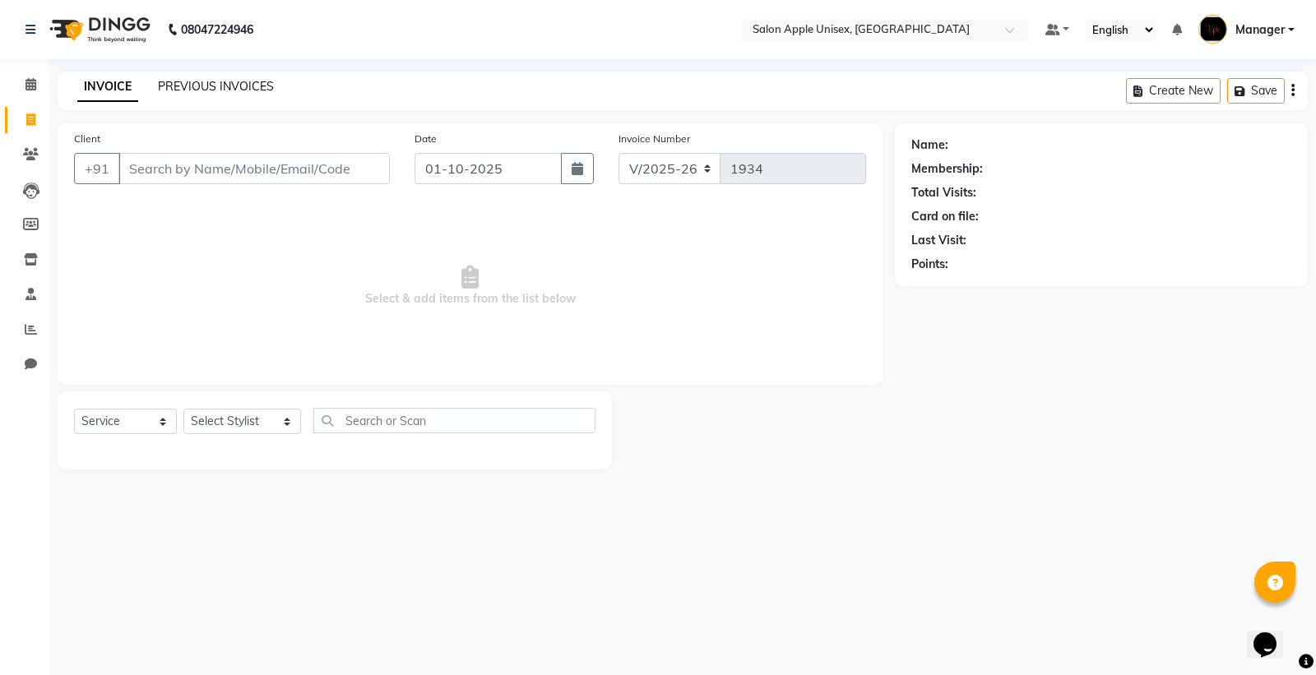
click at [239, 86] on link "PREVIOUS INVOICES" at bounding box center [216, 86] width 116 height 15
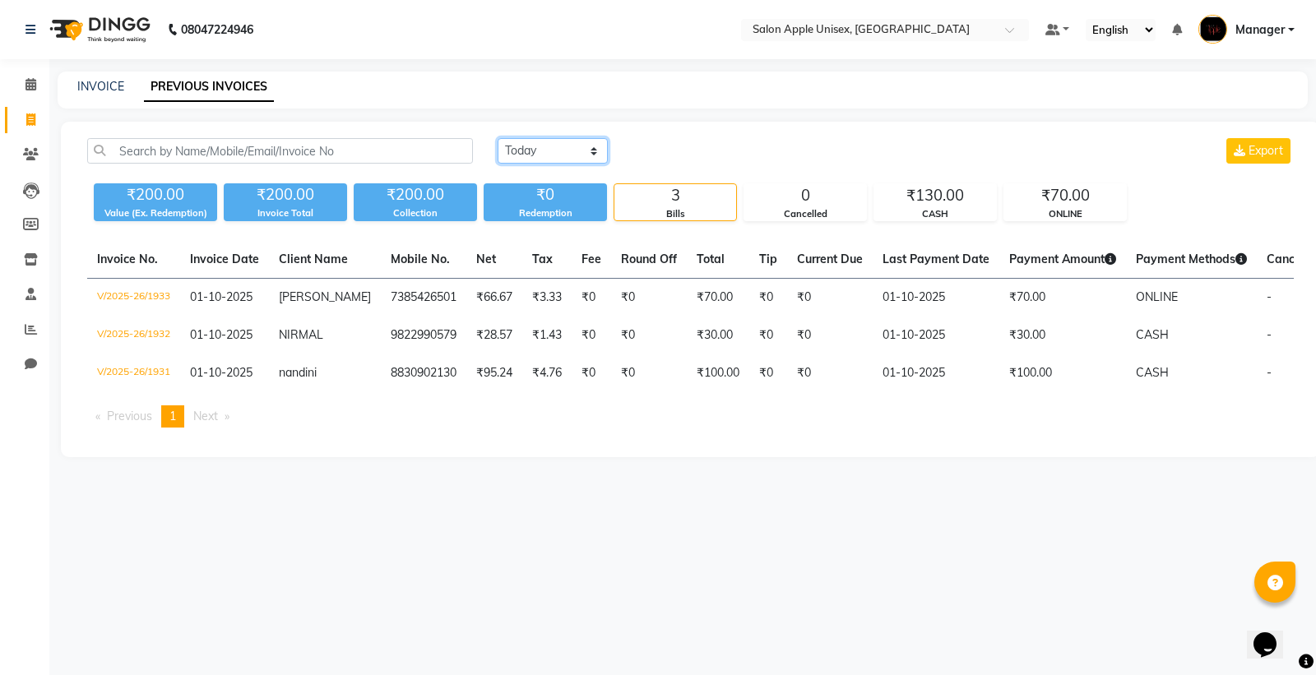
click at [552, 149] on select "[DATE] [DATE] Custom Range" at bounding box center [553, 150] width 110 height 25
select select "[DATE]"
click at [498, 138] on select "[DATE] [DATE] Custom Range" at bounding box center [553, 150] width 110 height 25
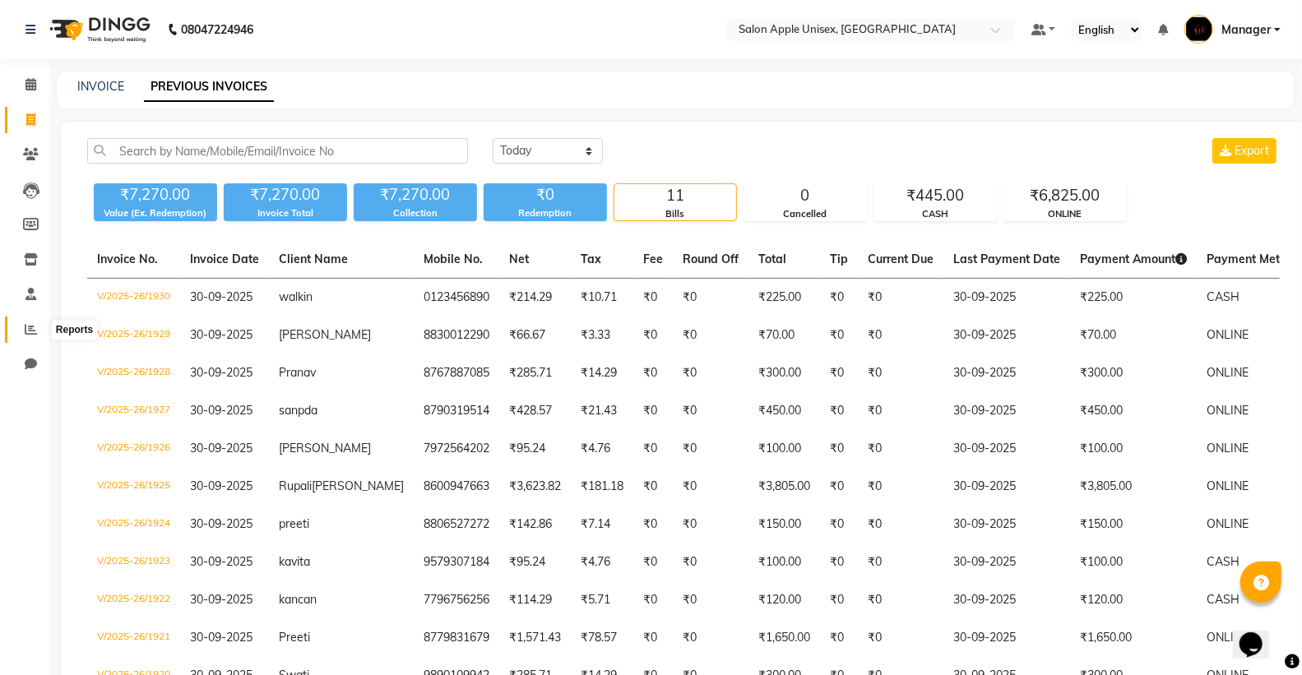
click at [28, 326] on icon at bounding box center [31, 329] width 12 height 12
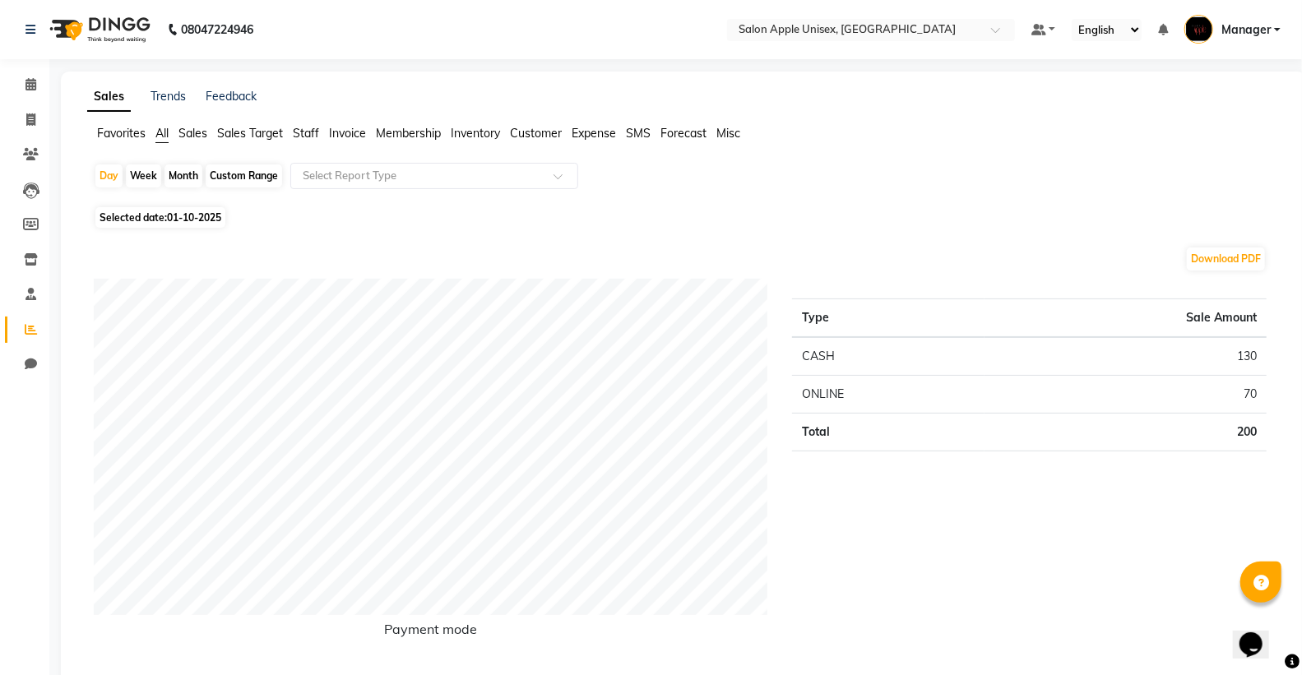
click at [352, 135] on span "Invoice" at bounding box center [347, 133] width 37 height 15
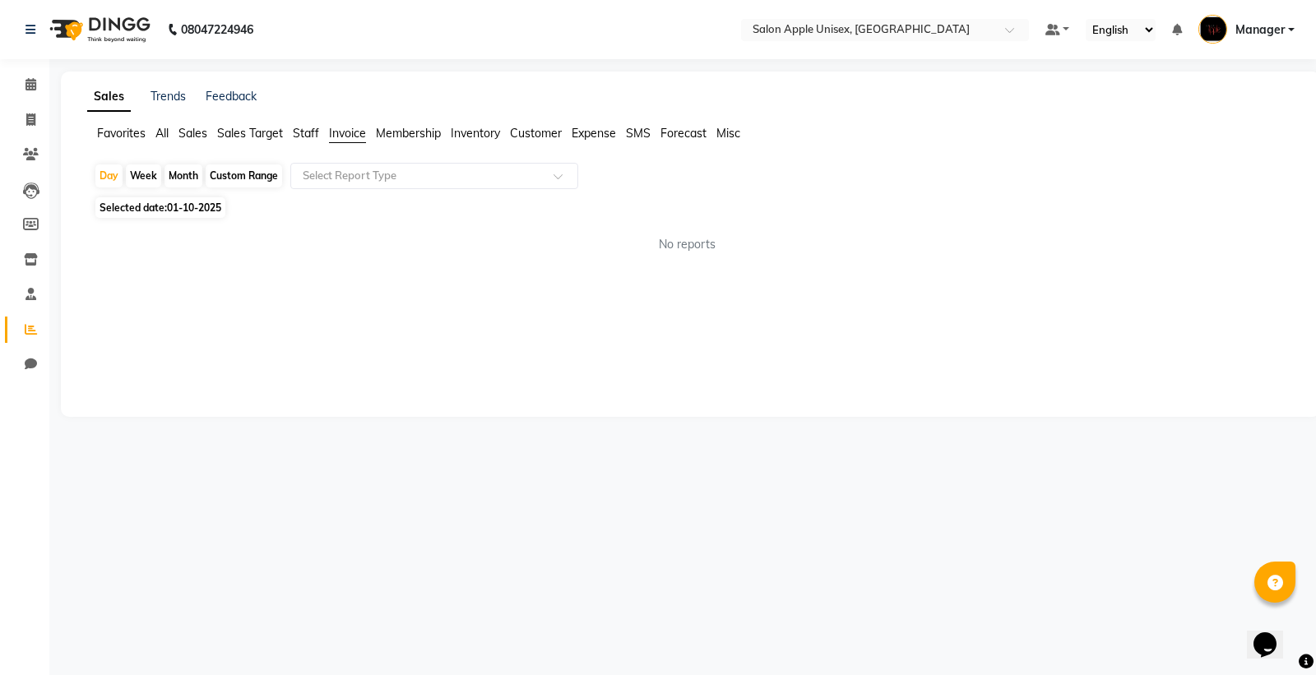
click at [183, 177] on div "Month" at bounding box center [183, 175] width 38 height 23
select select "10"
select select "2025"
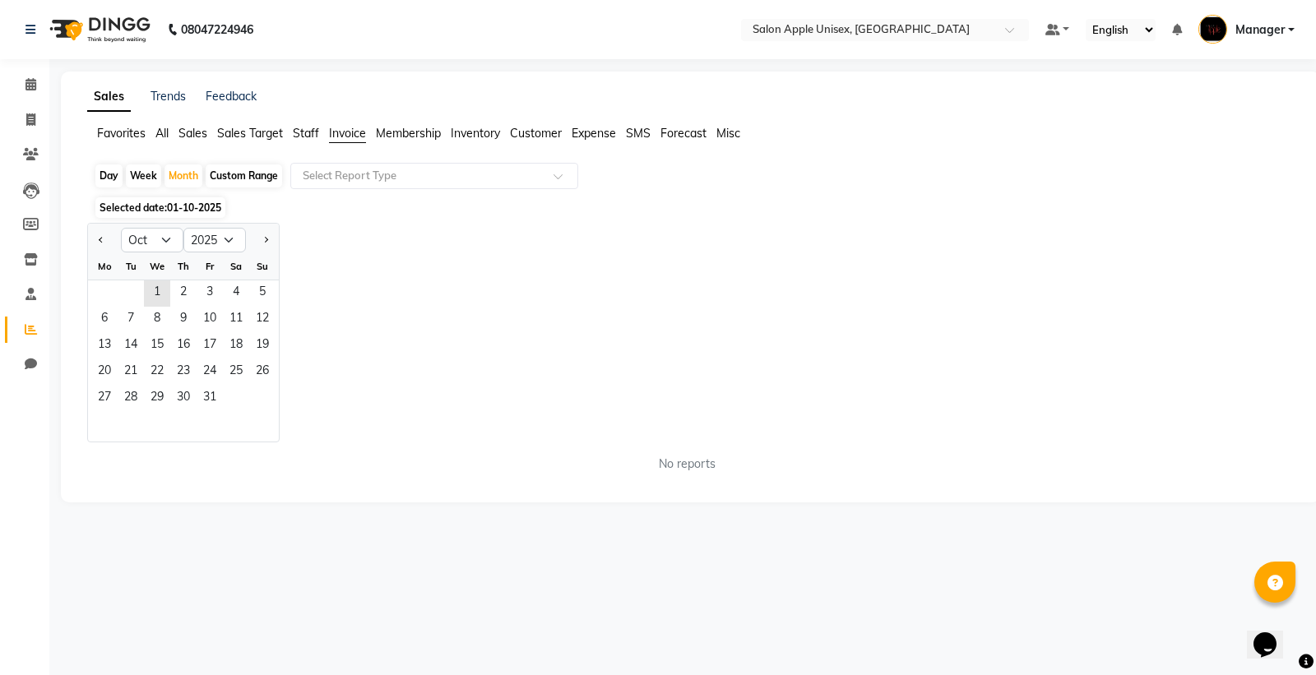
click at [176, 209] on span "01-10-2025" at bounding box center [194, 208] width 54 height 12
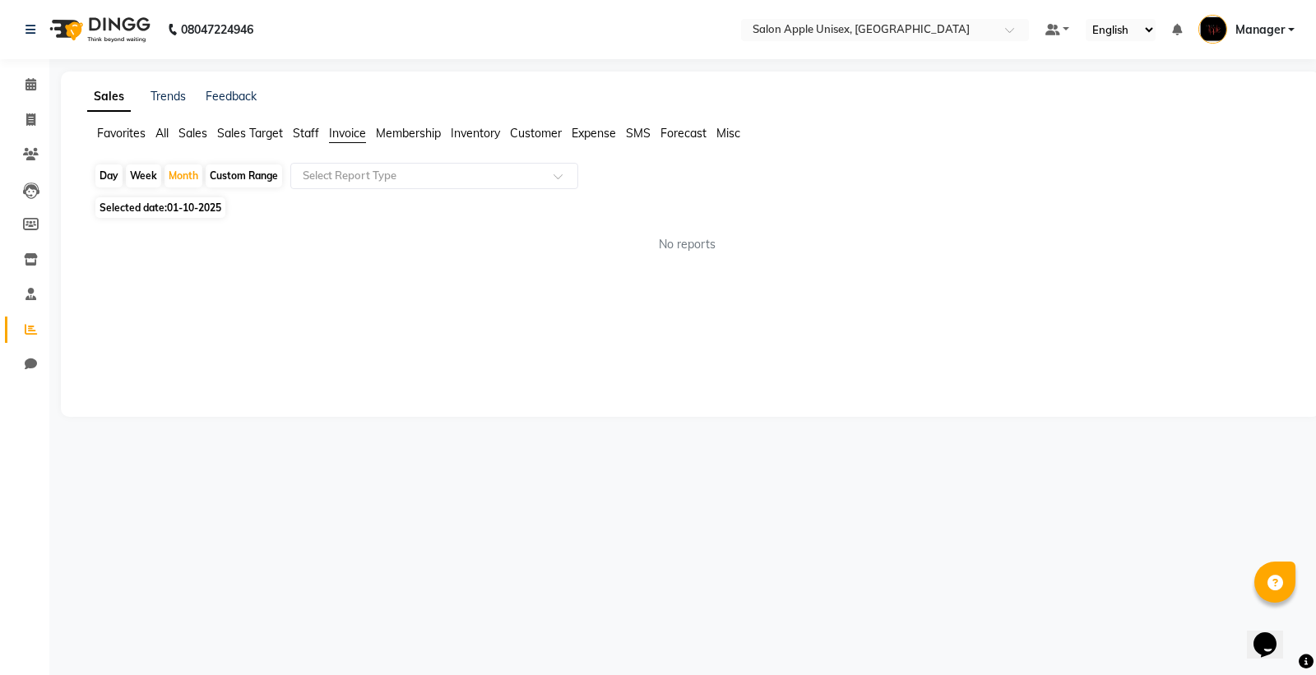
click at [176, 209] on span "01-10-2025" at bounding box center [194, 208] width 54 height 12
select select "10"
select select "2025"
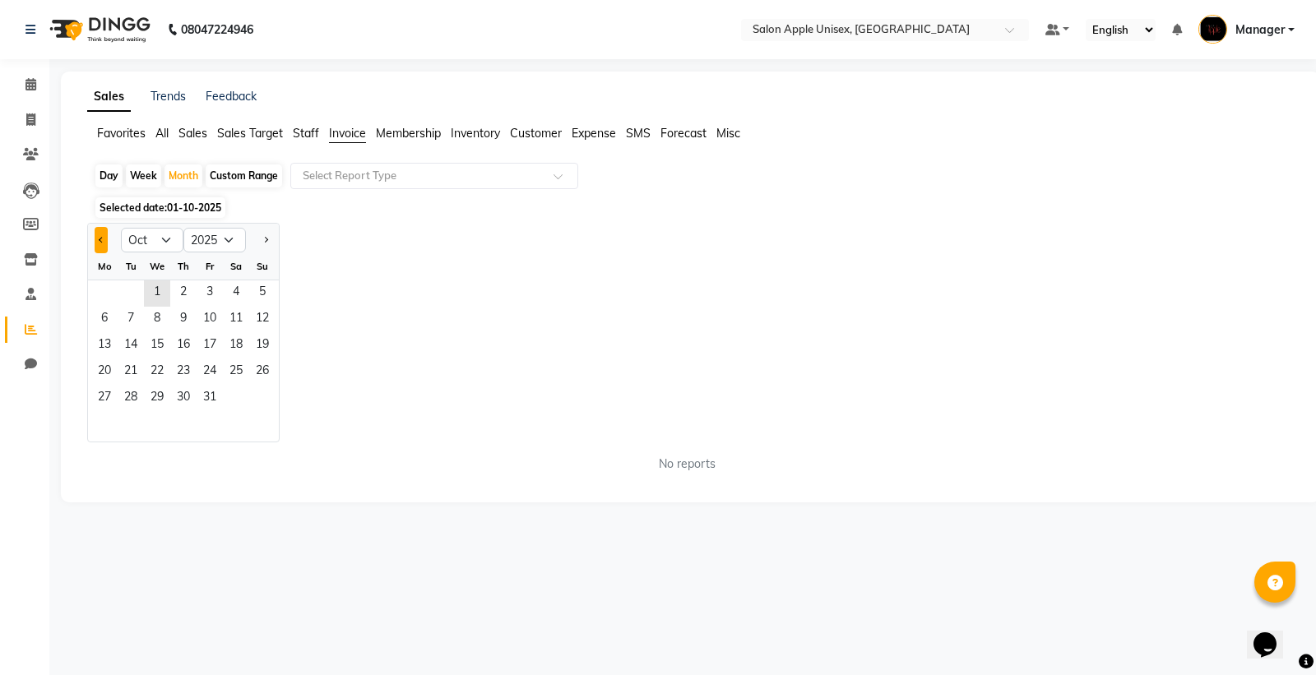
click at [101, 239] on span "Previous month" at bounding box center [102, 240] width 6 height 6
select select "9"
click at [111, 293] on span "1" at bounding box center [104, 293] width 26 height 26
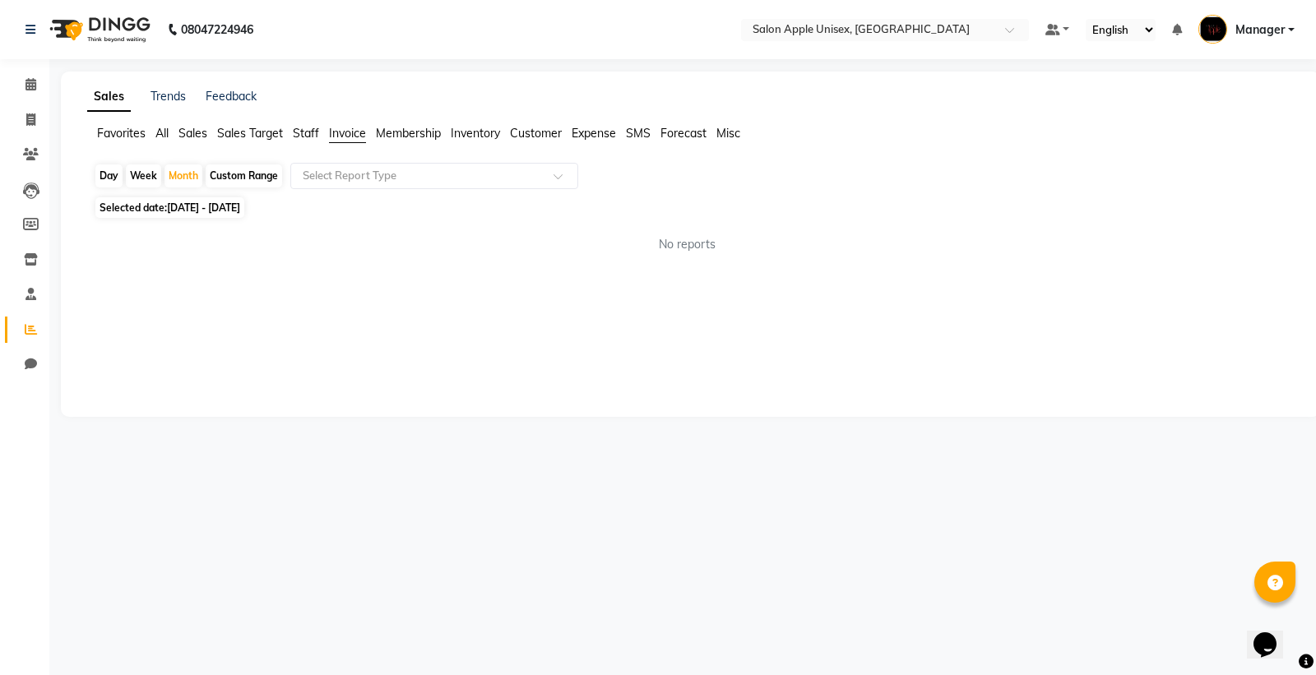
click at [182, 208] on span "[DATE] - [DATE]" at bounding box center [203, 208] width 73 height 12
select select "9"
select select "2025"
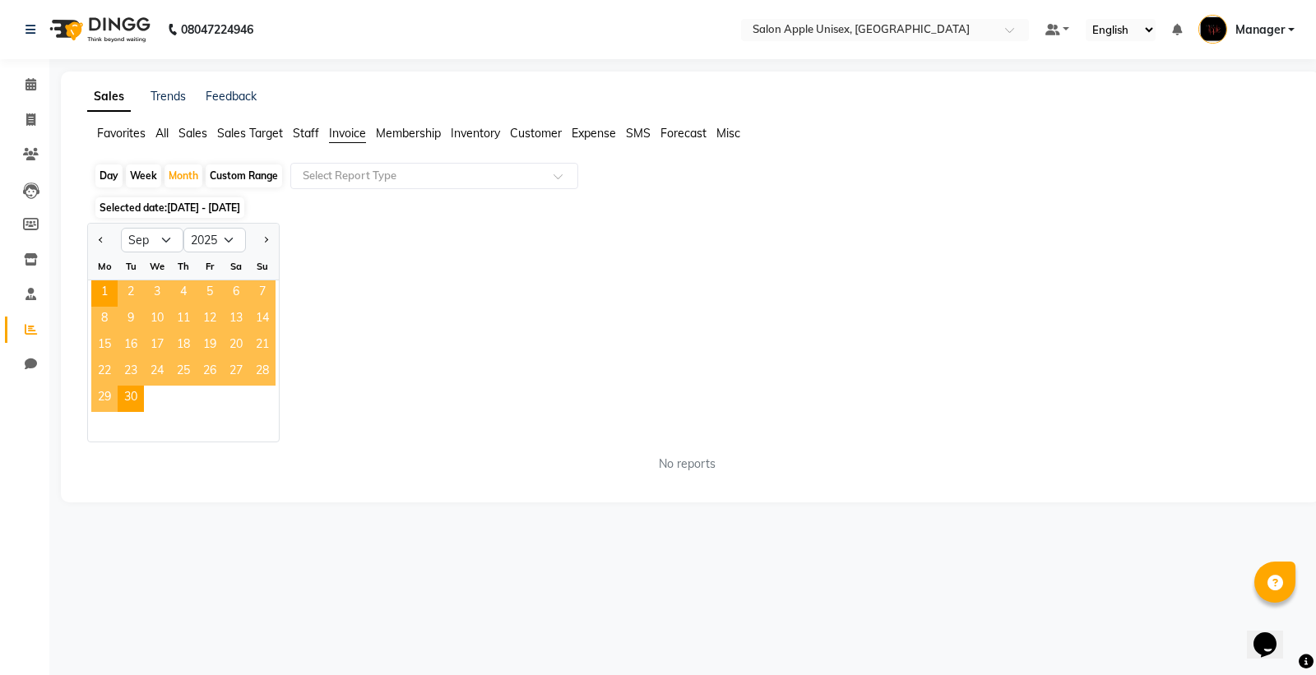
click at [127, 286] on span "2" at bounding box center [131, 293] width 26 height 26
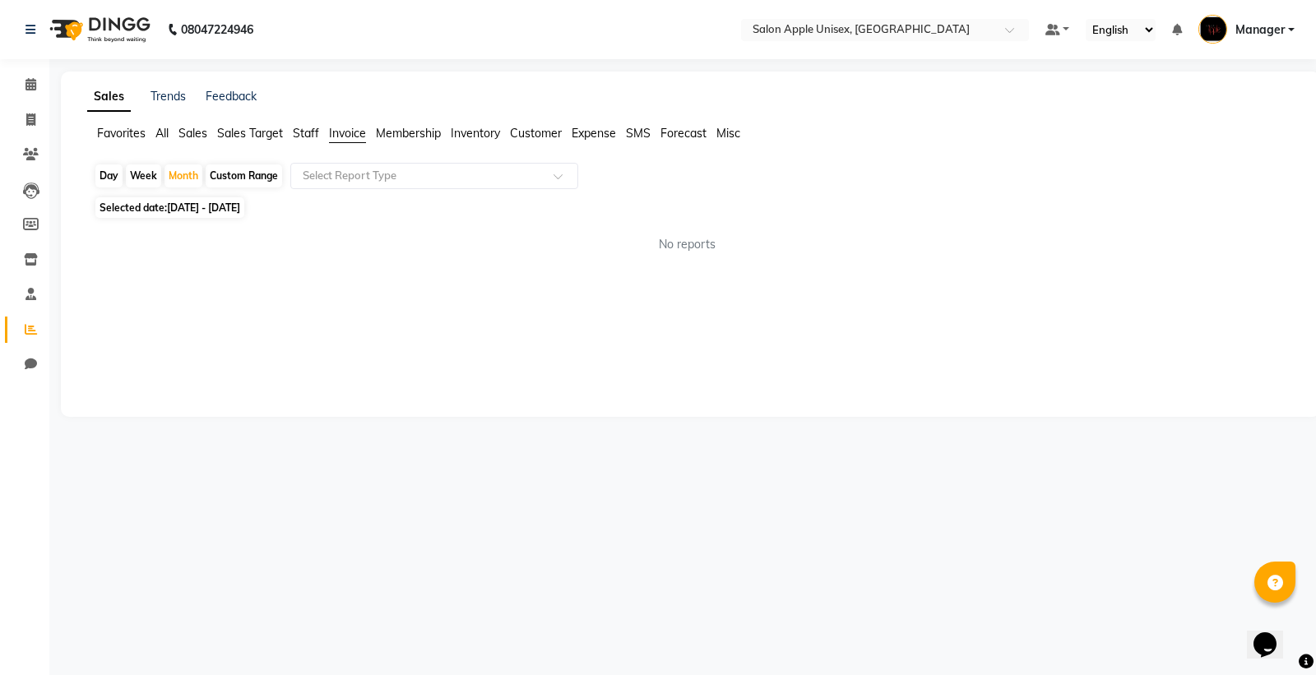
click at [210, 211] on span "[DATE] - [DATE]" at bounding box center [203, 208] width 73 height 12
select select "9"
select select "2025"
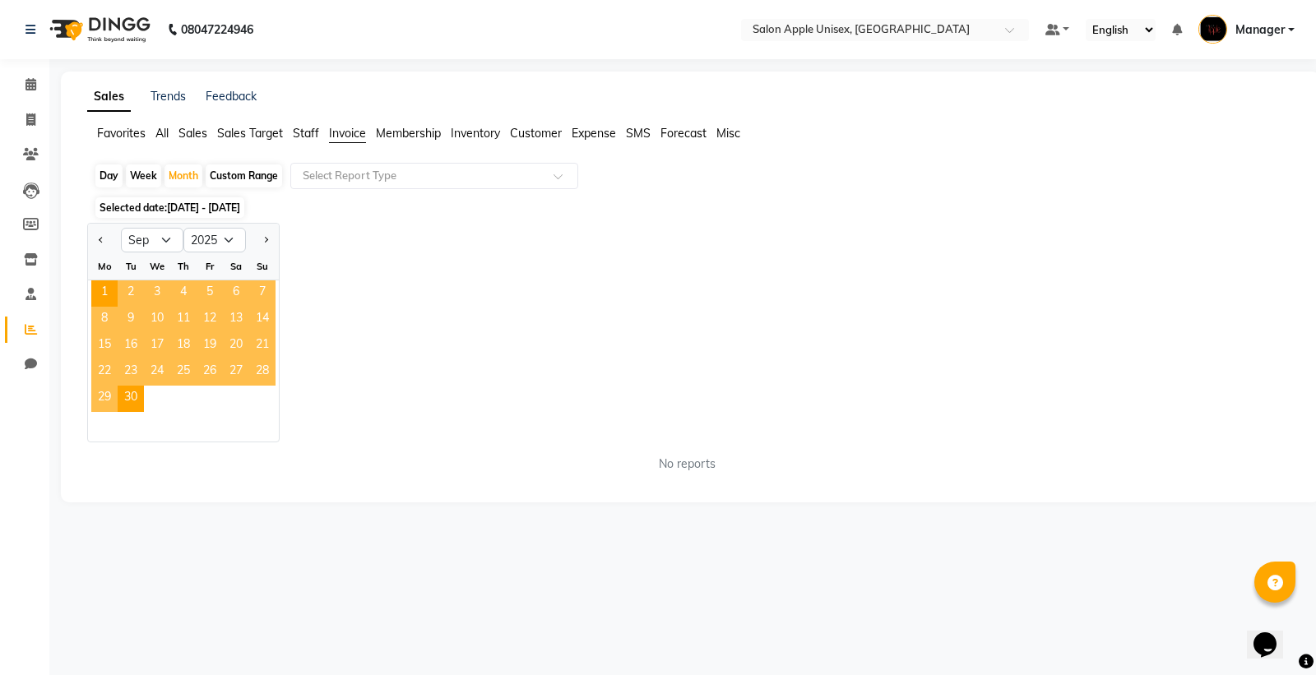
click at [151, 292] on span "3" at bounding box center [157, 293] width 26 height 26
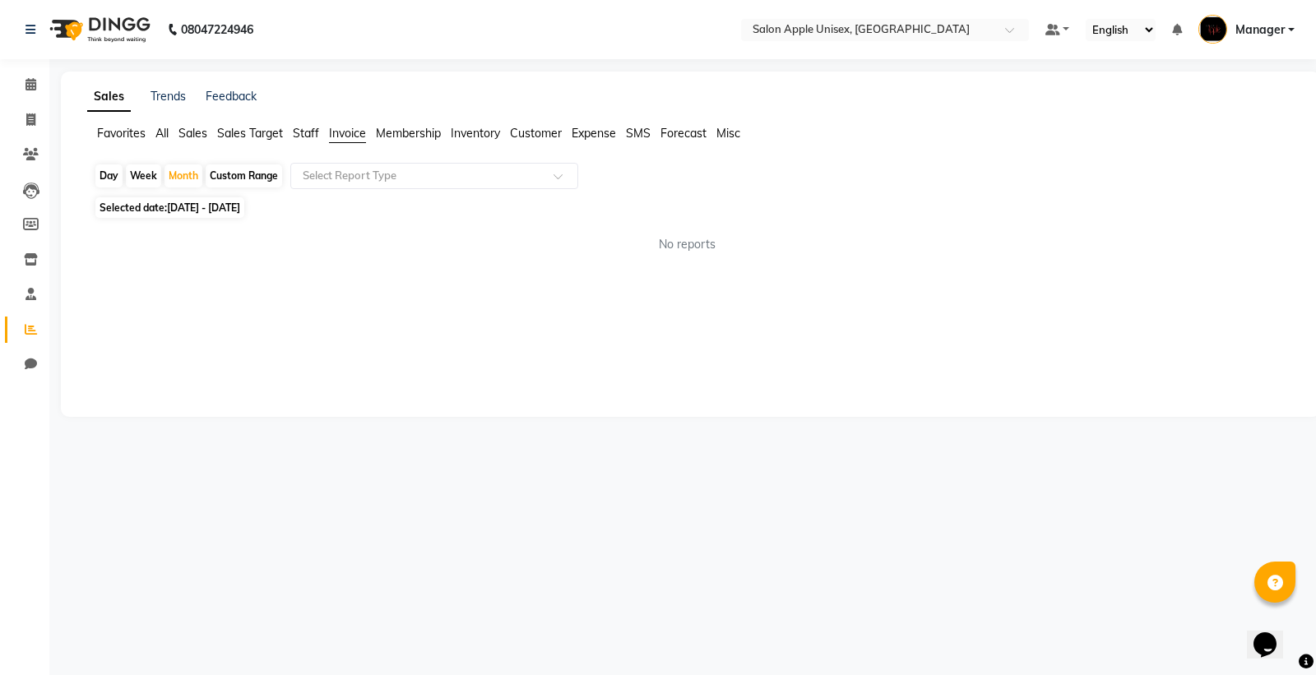
click at [208, 214] on span "[DATE] - [DATE]" at bounding box center [203, 208] width 73 height 12
select select "9"
select select "2025"
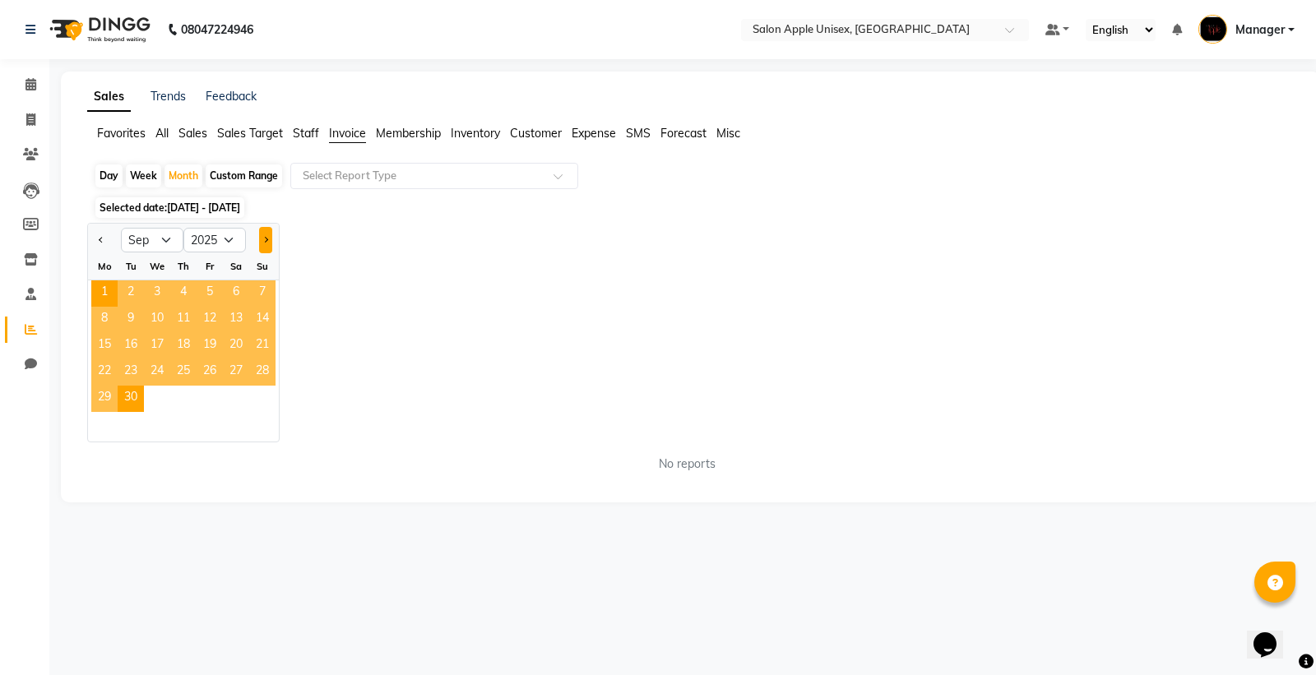
click at [260, 236] on button "Next month" at bounding box center [265, 240] width 13 height 26
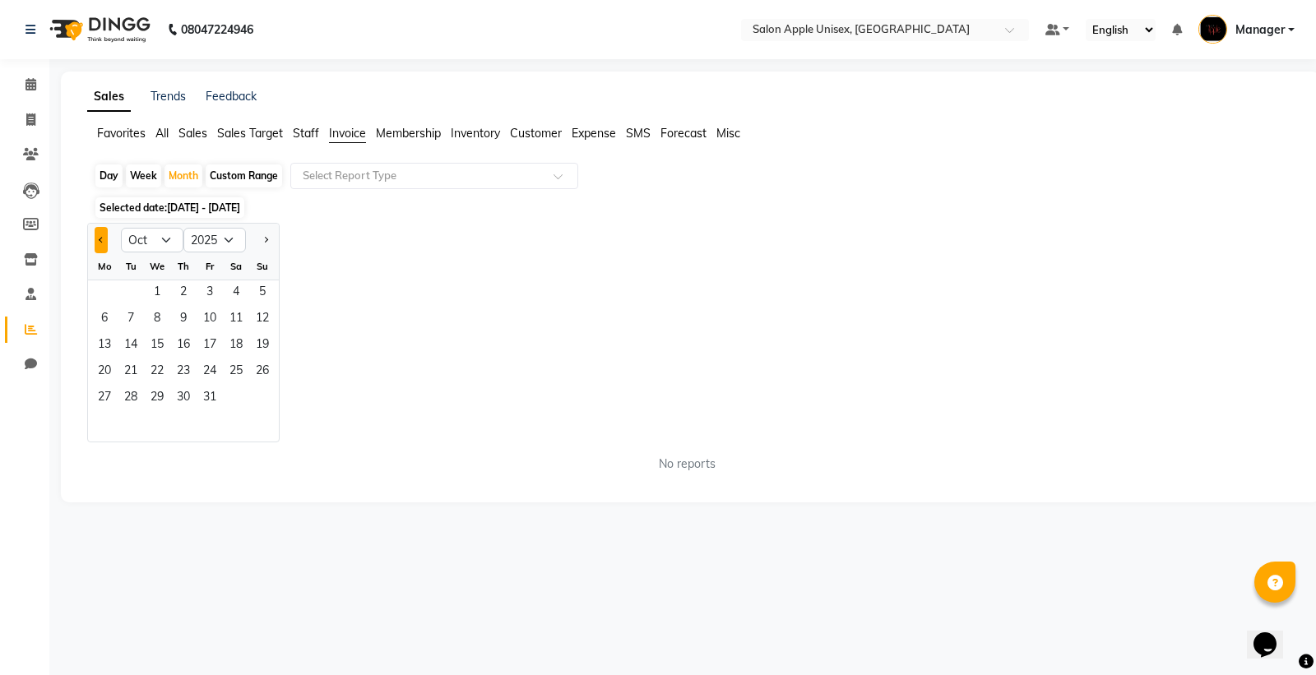
click at [103, 237] on span "Previous month" at bounding box center [102, 240] width 6 height 6
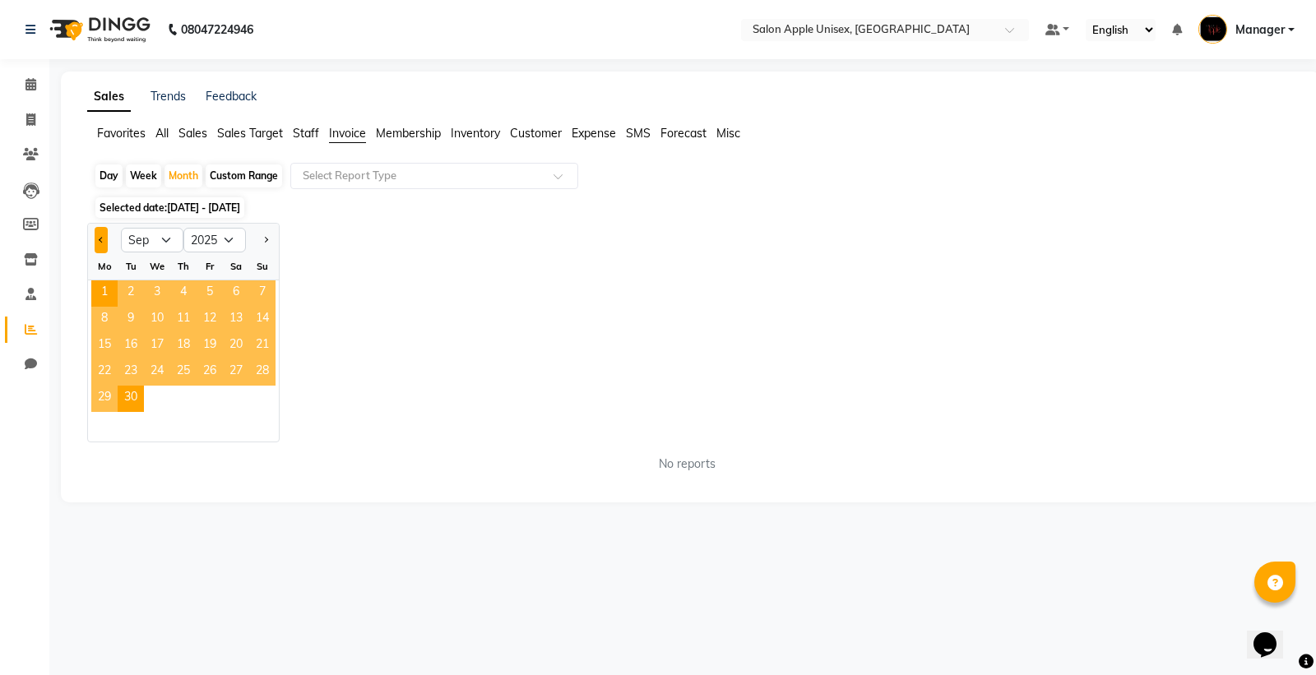
click at [107, 237] on button "Previous month" at bounding box center [101, 240] width 13 height 26
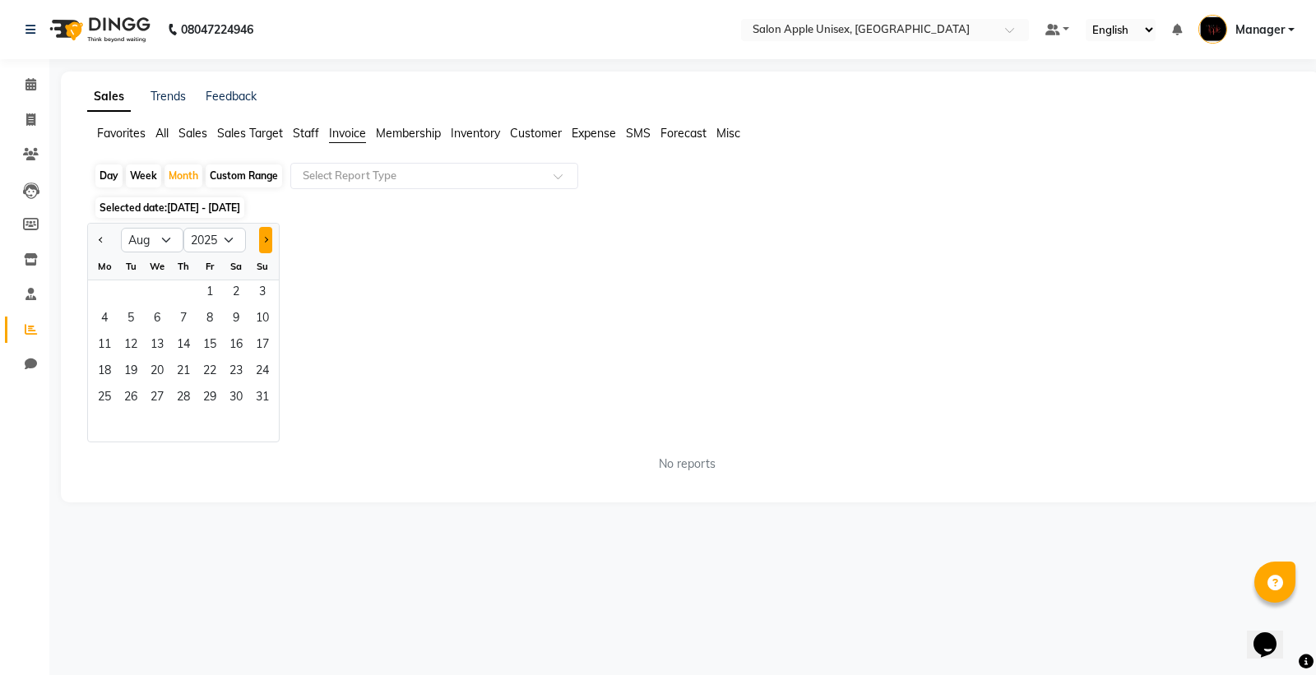
click at [265, 237] on span "Next month" at bounding box center [265, 240] width 6 height 6
select select "9"
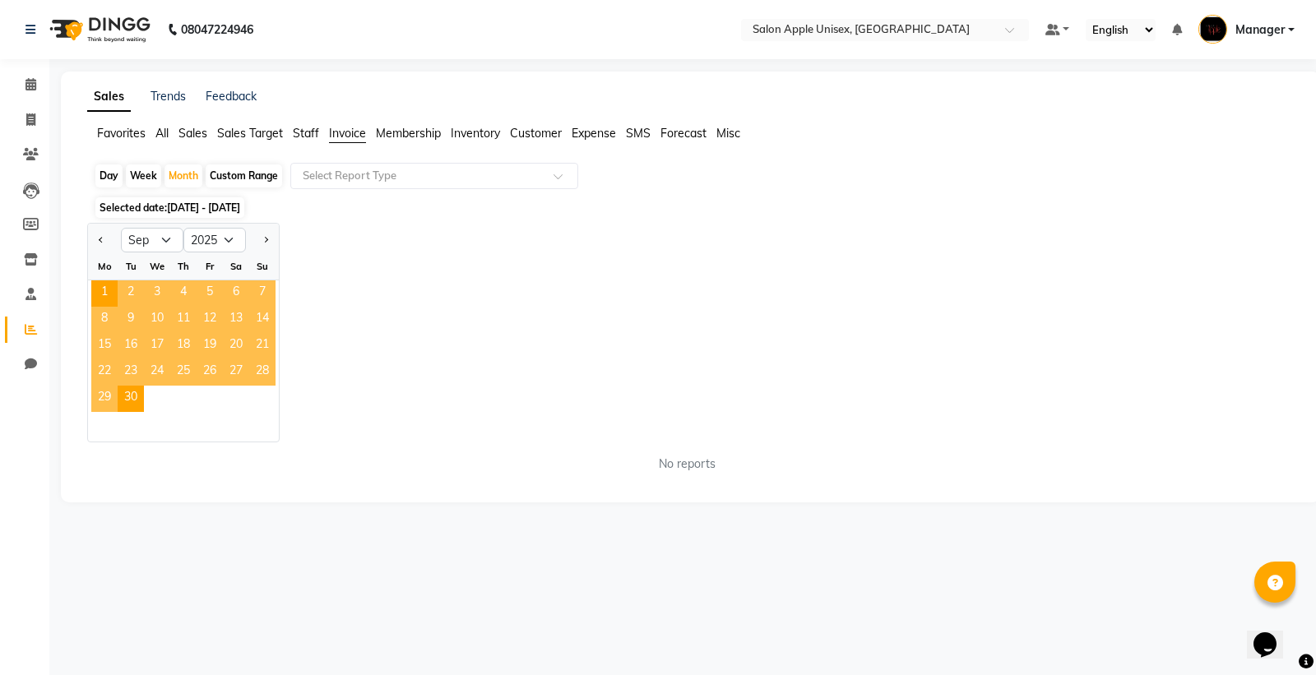
click at [212, 290] on span "5" at bounding box center [210, 293] width 26 height 26
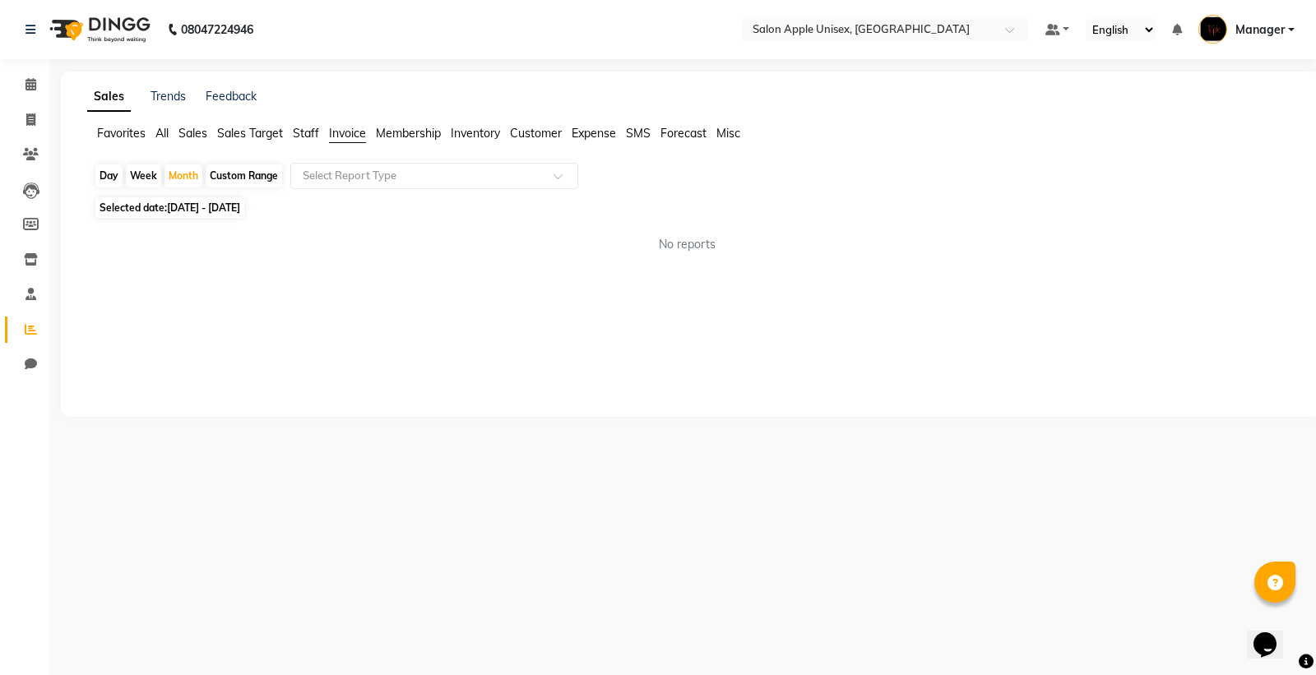
click at [237, 173] on div "Custom Range" at bounding box center [244, 175] width 76 height 23
select select "9"
select select "2025"
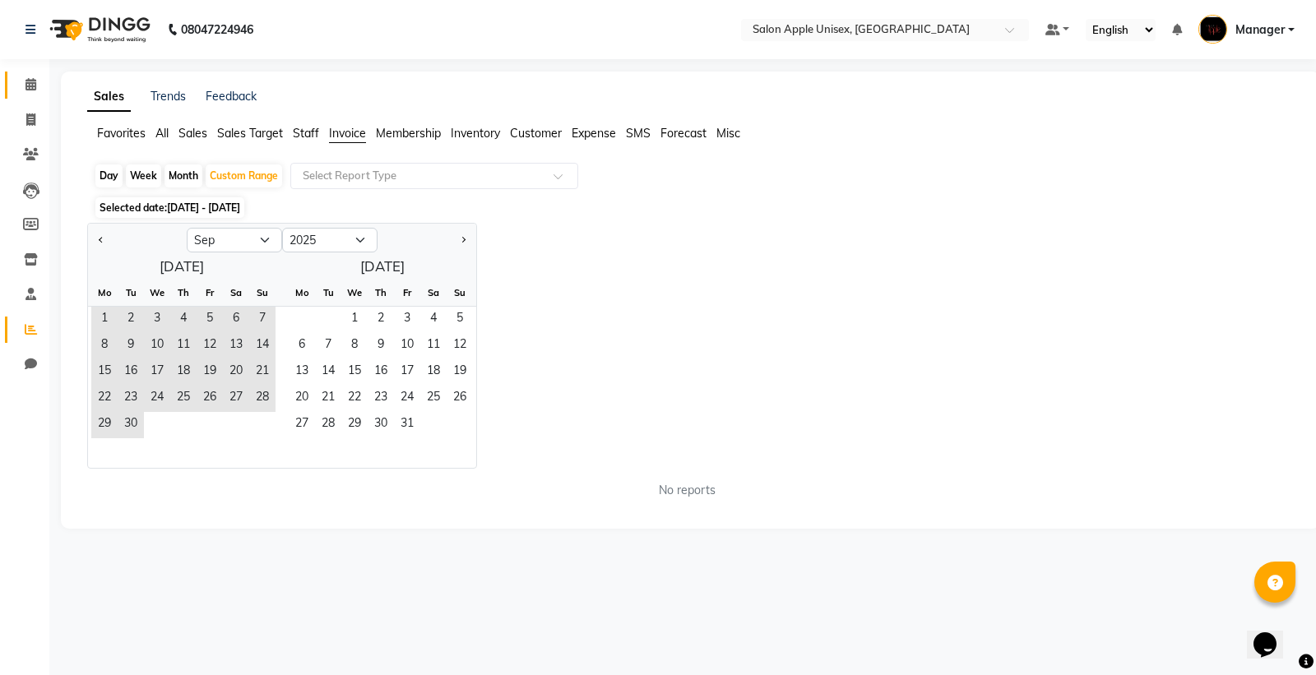
click at [34, 90] on icon at bounding box center [30, 84] width 11 height 12
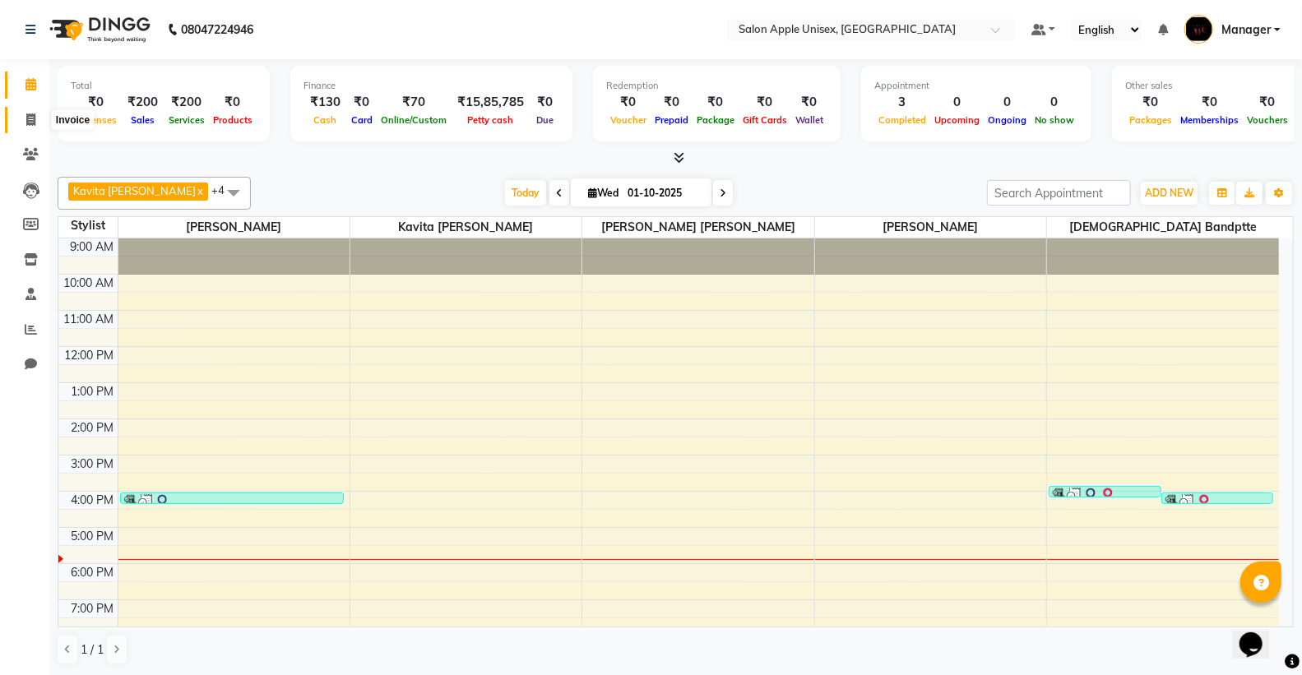
click at [37, 115] on span at bounding box center [30, 120] width 29 height 19
select select "138"
select select "service"
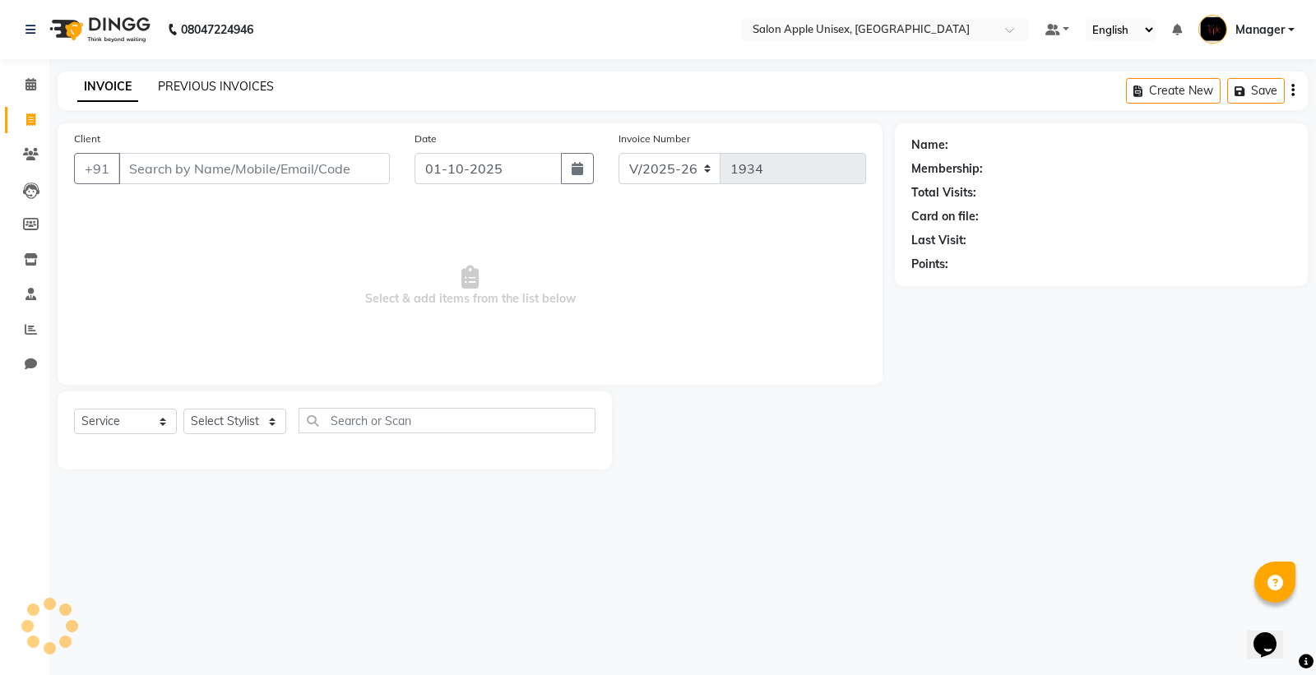
click at [199, 85] on link "PREVIOUS INVOICES" at bounding box center [216, 86] width 116 height 15
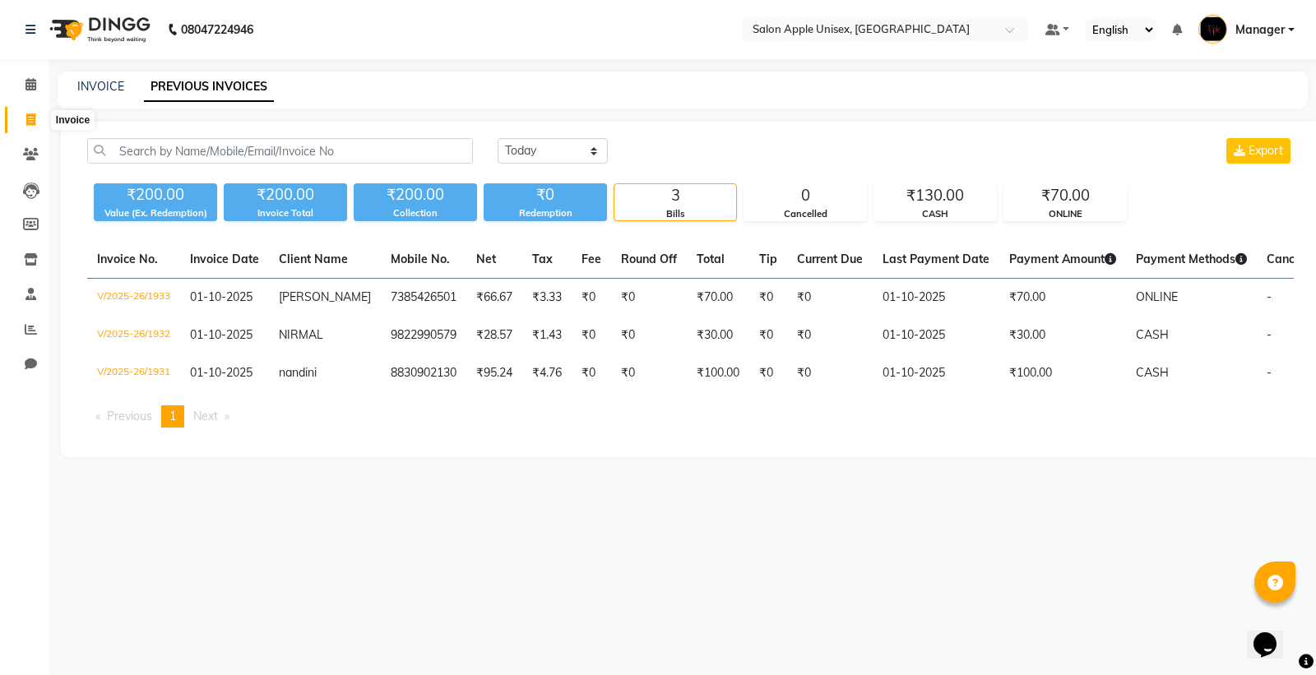
click at [28, 119] on icon at bounding box center [30, 119] width 9 height 12
select select "service"
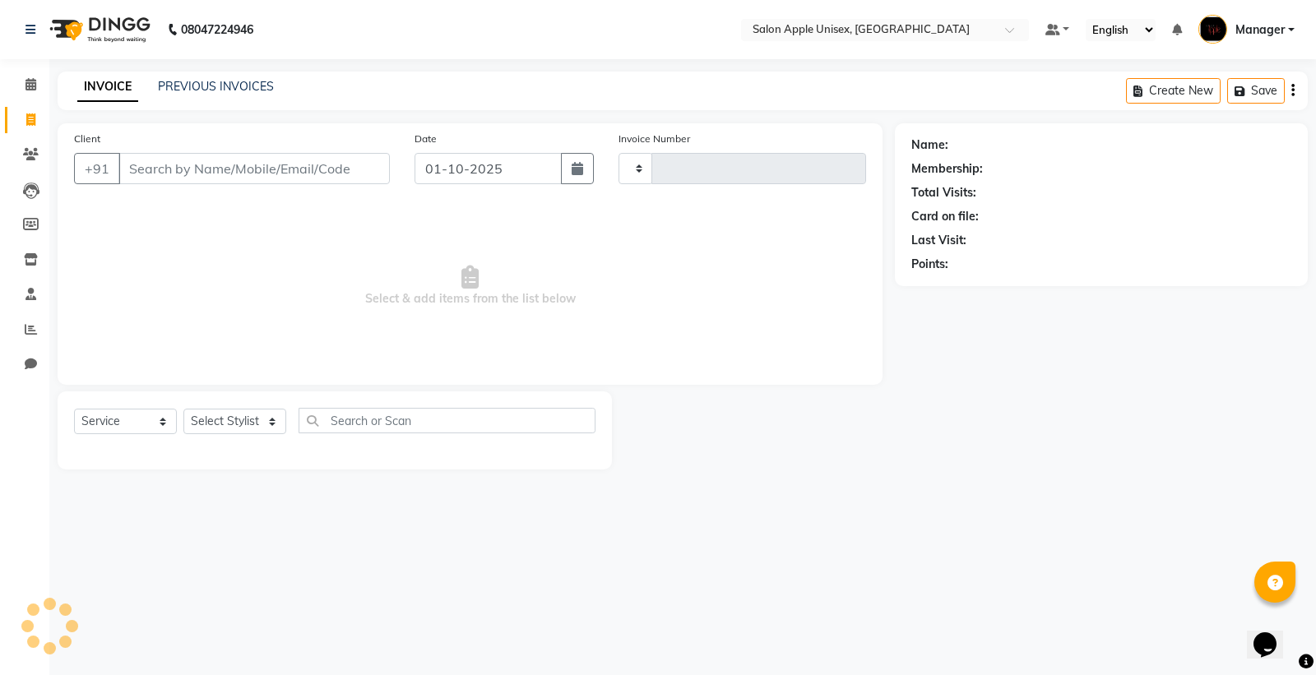
type input "1934"
select select "138"
click at [179, 171] on input "Client" at bounding box center [253, 168] width 271 height 31
click at [159, 178] on input "+" at bounding box center [253, 168] width 271 height 31
type input "[PHONE_NUMBER]"
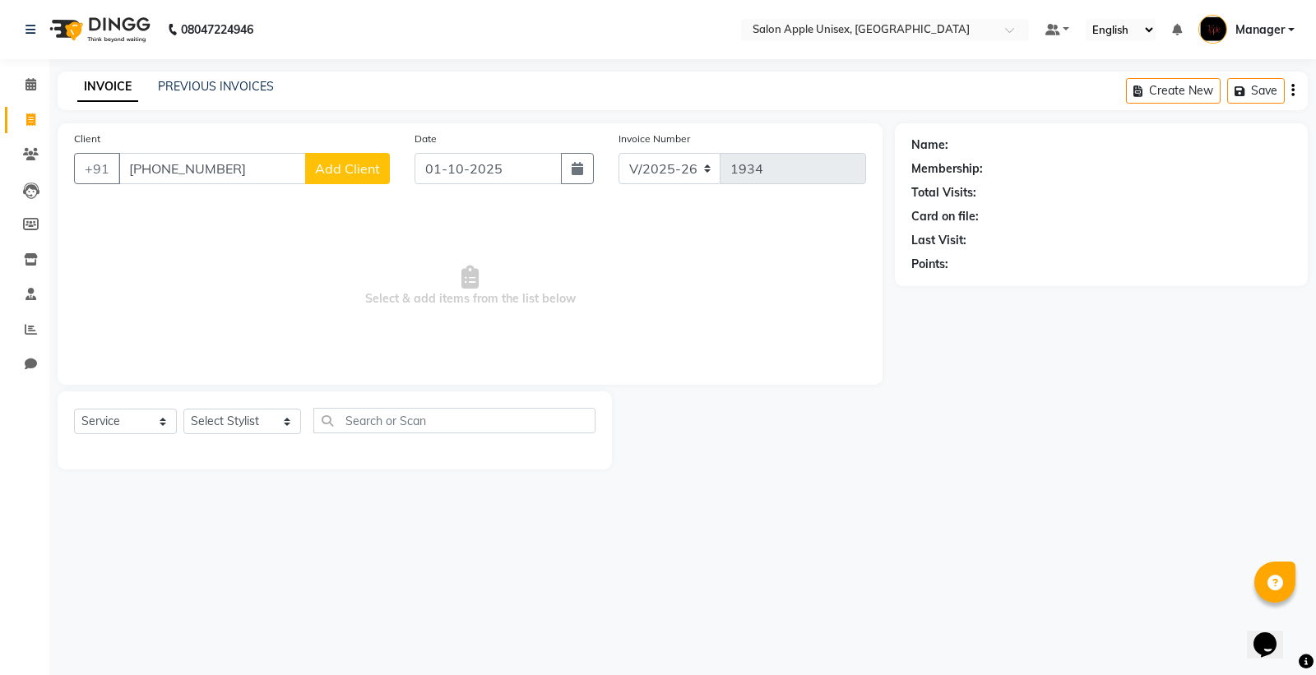
click at [325, 174] on span "Add Client" at bounding box center [347, 168] width 65 height 16
select select "22"
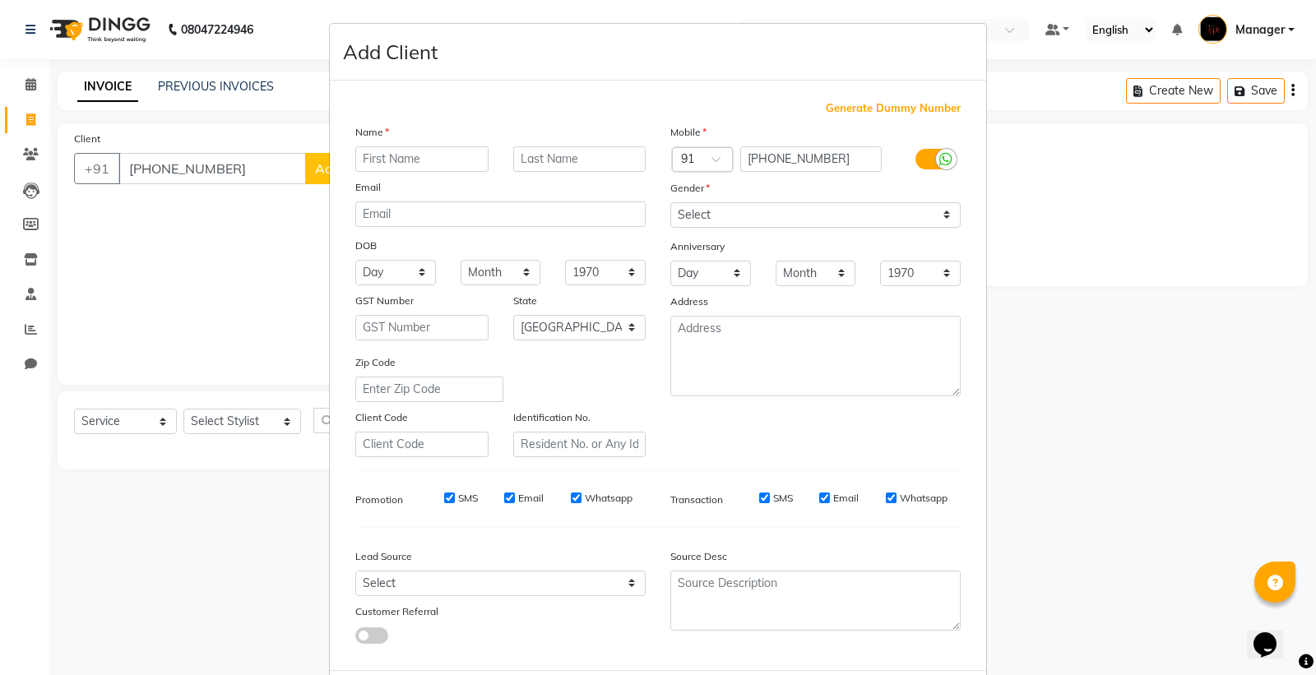
click at [366, 169] on input "text" at bounding box center [421, 158] width 133 height 25
click at [368, 162] on input "text" at bounding box center [421, 158] width 133 height 25
type input "[PERSON_NAME]"
click at [688, 216] on select "Select [DEMOGRAPHIC_DATA] [DEMOGRAPHIC_DATA] Other Prefer Not To Say" at bounding box center [815, 214] width 290 height 25
select select "[DEMOGRAPHIC_DATA]"
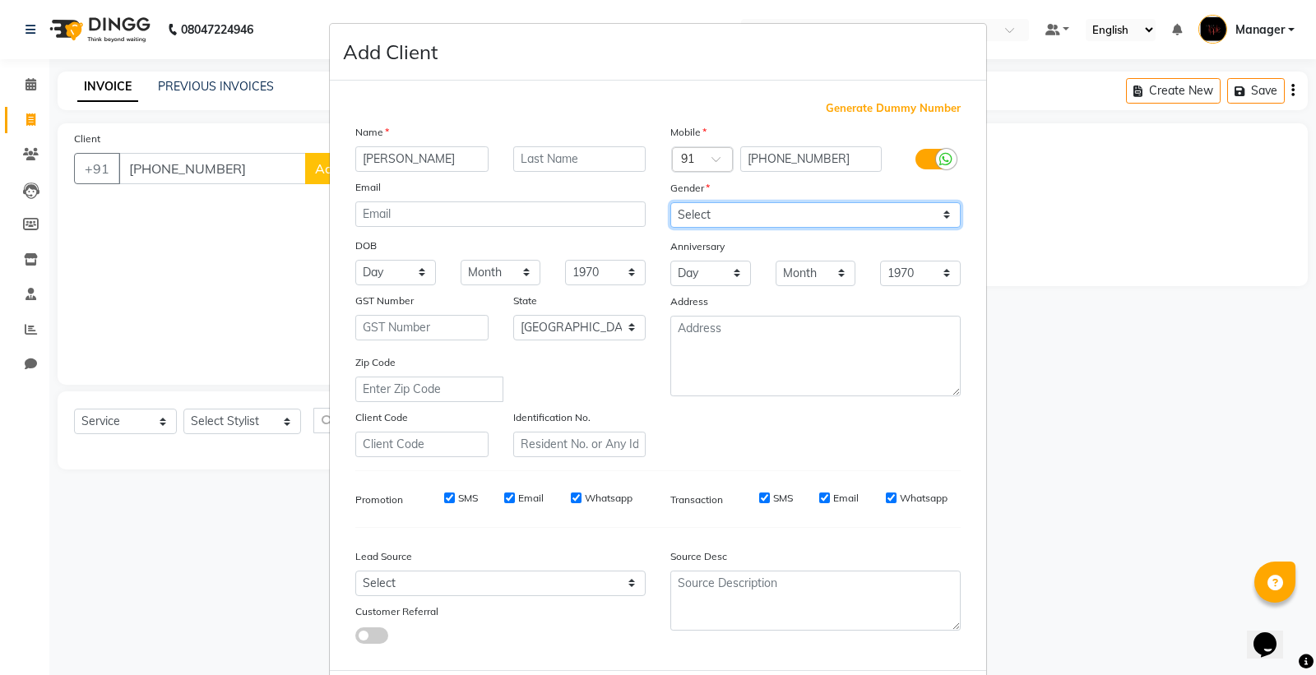
click at [670, 202] on select "Select [DEMOGRAPHIC_DATA] [DEMOGRAPHIC_DATA] Other Prefer Not To Say" at bounding box center [815, 214] width 290 height 25
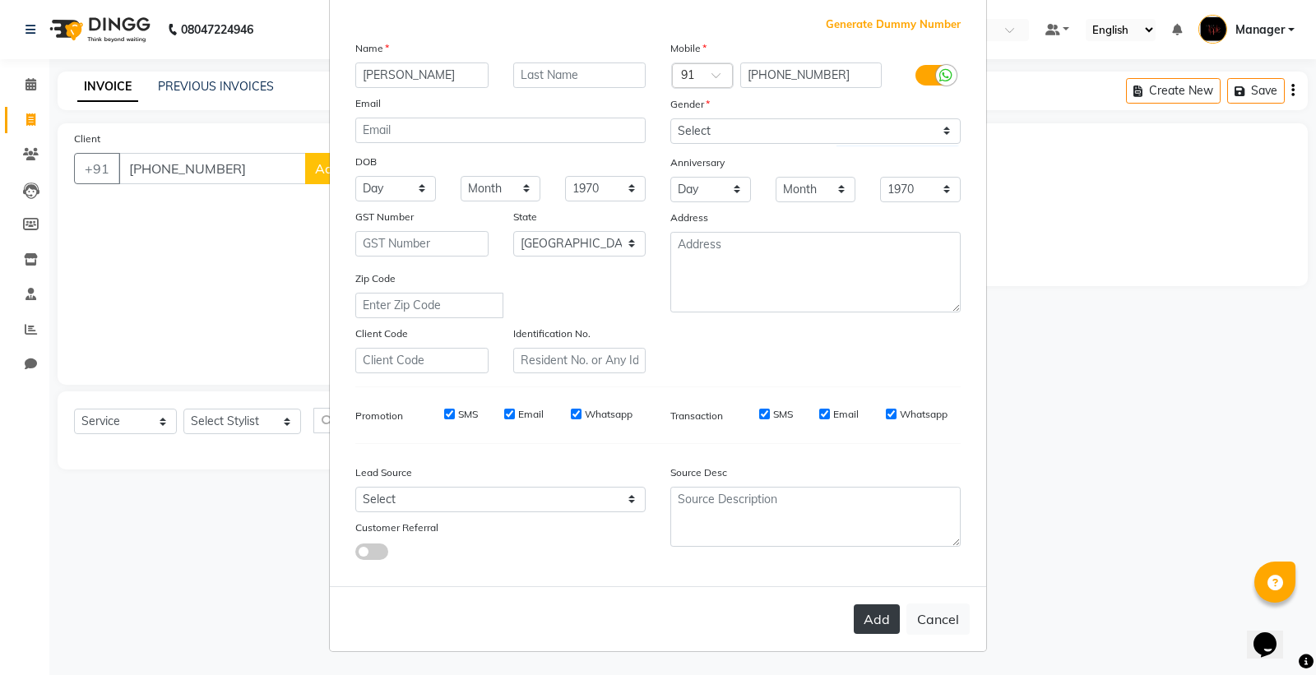
click at [866, 618] on button "Add" at bounding box center [877, 620] width 46 height 30
click at [869, 620] on button "Add" at bounding box center [877, 620] width 46 height 30
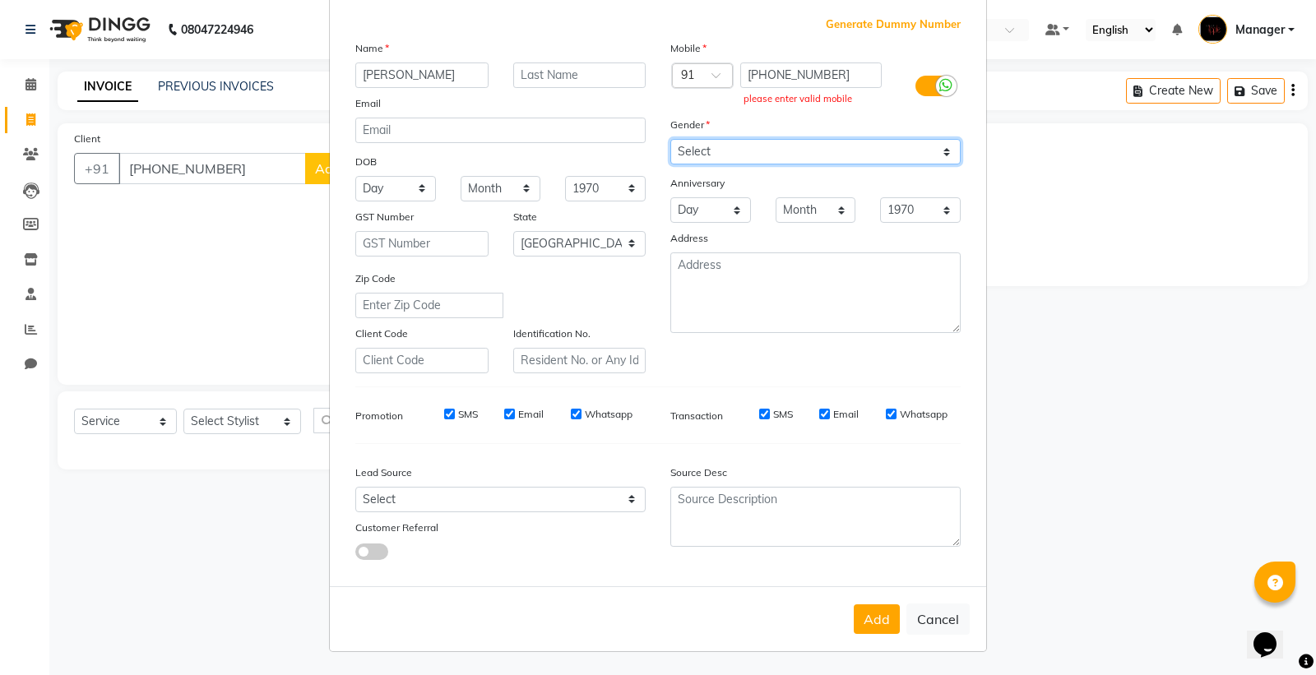
click at [711, 151] on select "Select [DEMOGRAPHIC_DATA] [DEMOGRAPHIC_DATA] Other Prefer Not To Say" at bounding box center [815, 151] width 290 height 25
click at [670, 139] on select "Select [DEMOGRAPHIC_DATA] [DEMOGRAPHIC_DATA] Other Prefer Not To Say" at bounding box center [815, 151] width 290 height 25
click at [857, 613] on button "Add" at bounding box center [877, 620] width 46 height 30
click at [877, 627] on button "Add" at bounding box center [877, 620] width 46 height 30
click at [878, 621] on button "Add" at bounding box center [877, 620] width 46 height 30
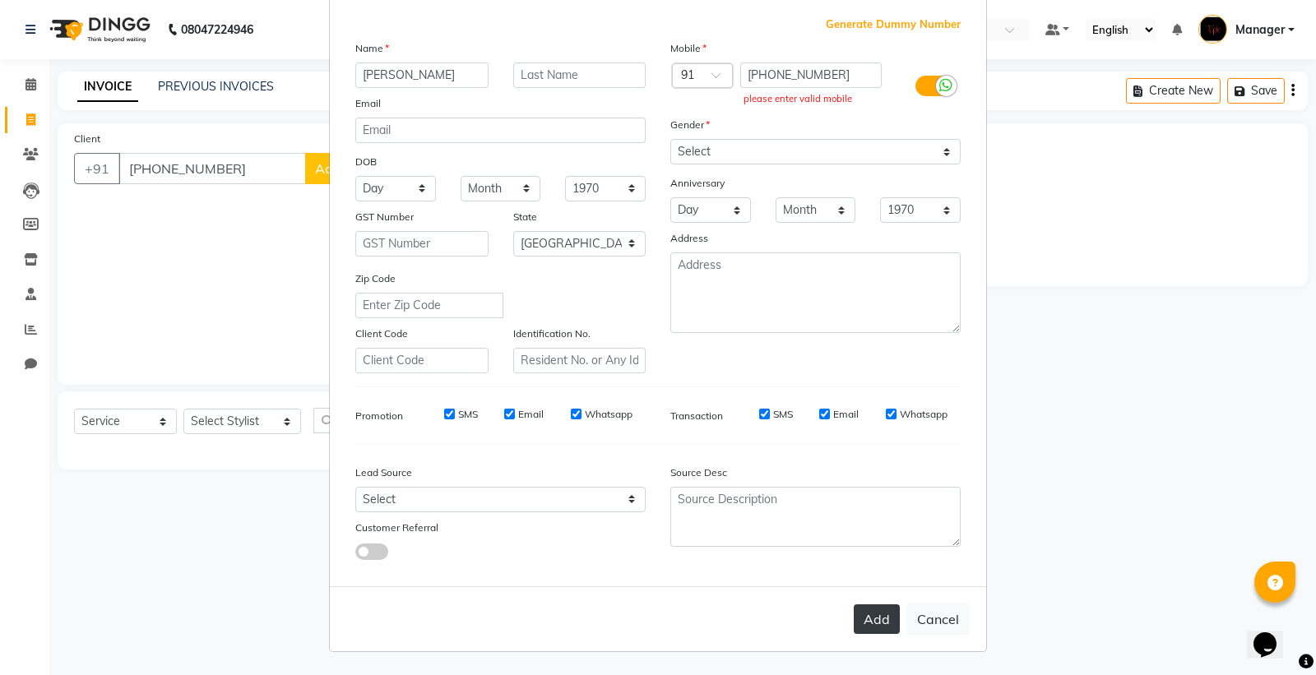
click at [878, 621] on button "Add" at bounding box center [877, 620] width 46 height 30
click at [265, 222] on ngb-modal-window "Add Client Generate Dummy Number Name [PERSON_NAME] Email DOB Day 01 02 03 04 0…" at bounding box center [658, 337] width 1316 height 675
click at [271, 168] on ngb-modal-window "Add Client Generate Dummy Number Name [PERSON_NAME] Email DOB Day 01 02 03 04 0…" at bounding box center [658, 337] width 1316 height 675
click at [259, 163] on ngb-modal-window "Add Client Generate Dummy Number Name [PERSON_NAME] Email DOB Day 01 02 03 04 0…" at bounding box center [658, 337] width 1316 height 675
click at [257, 163] on ngb-modal-window "Add Client Generate Dummy Number Name [PERSON_NAME] Email DOB Day 01 02 03 04 0…" at bounding box center [658, 337] width 1316 height 675
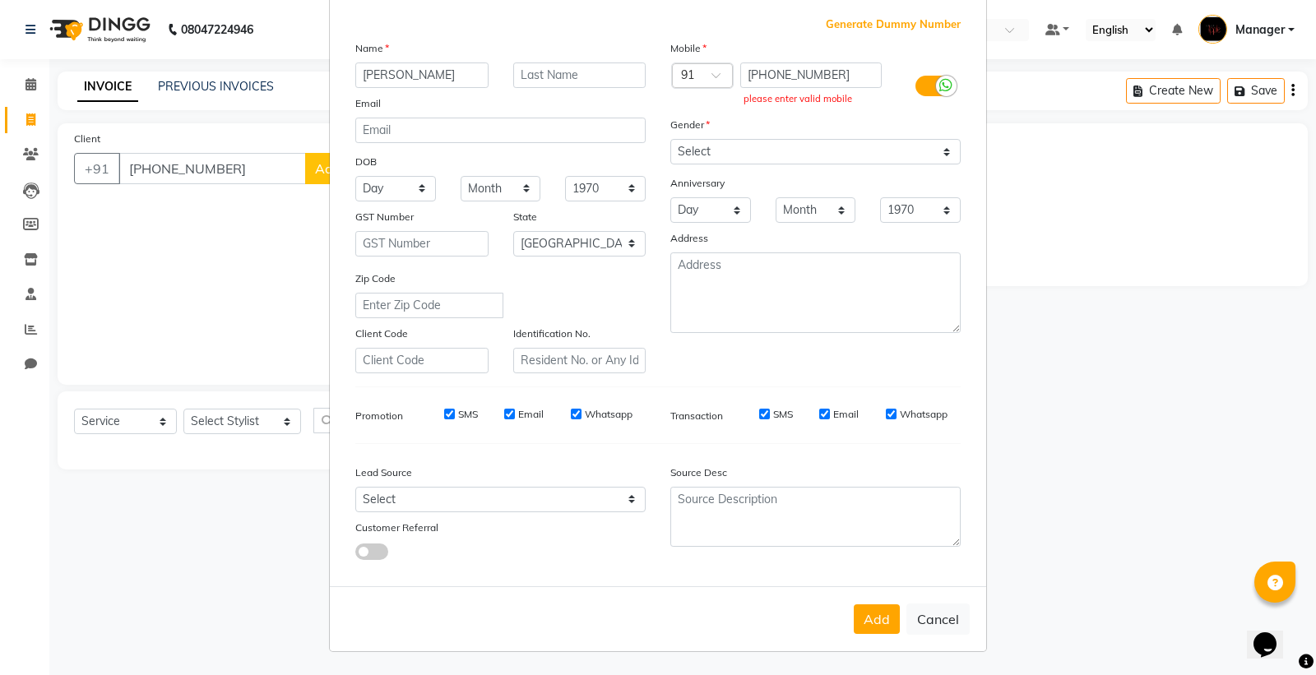
click at [257, 163] on ngb-modal-window "Add Client Generate Dummy Number Name [PERSON_NAME] Email DOB Day 01 02 03 04 0…" at bounding box center [658, 337] width 1316 height 675
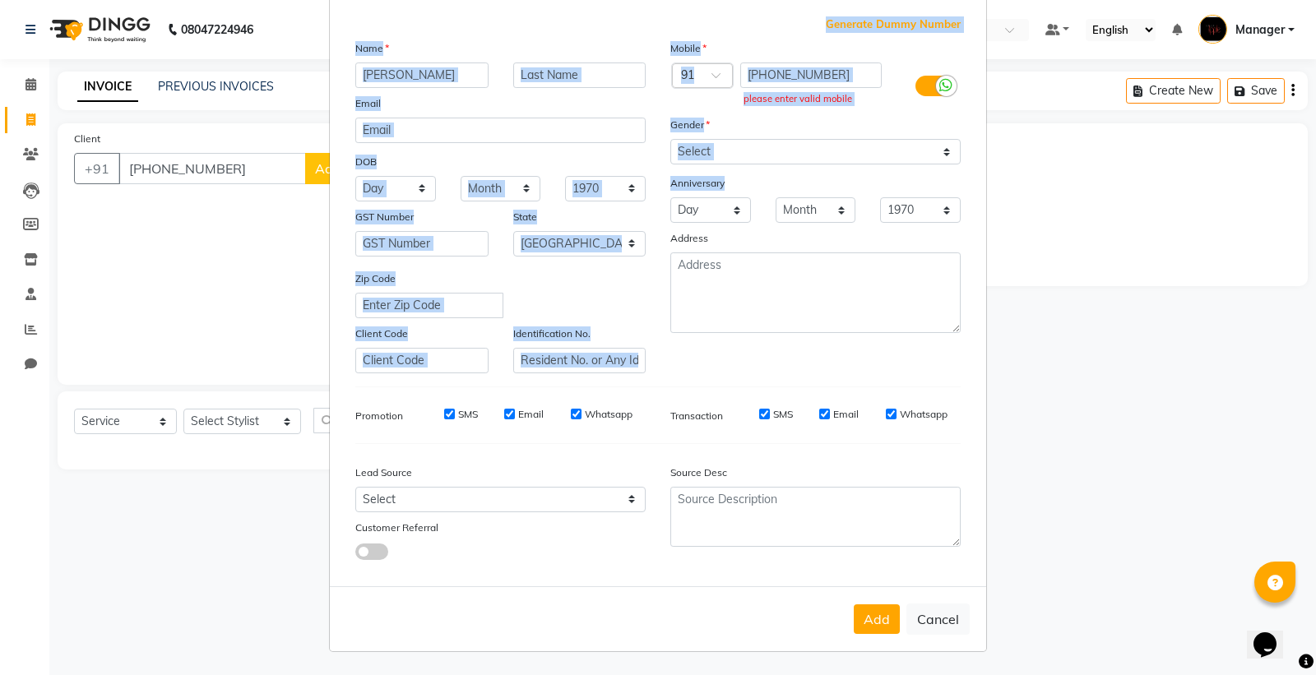
drag, startPoint x: 300, startPoint y: 163, endPoint x: 1267, endPoint y: 134, distance: 966.8
click at [971, 175] on ngb-modal-window "Add Client Generate Dummy Number Name [PERSON_NAME] Email DOB Day 01 02 03 04 0…" at bounding box center [658, 337] width 1316 height 675
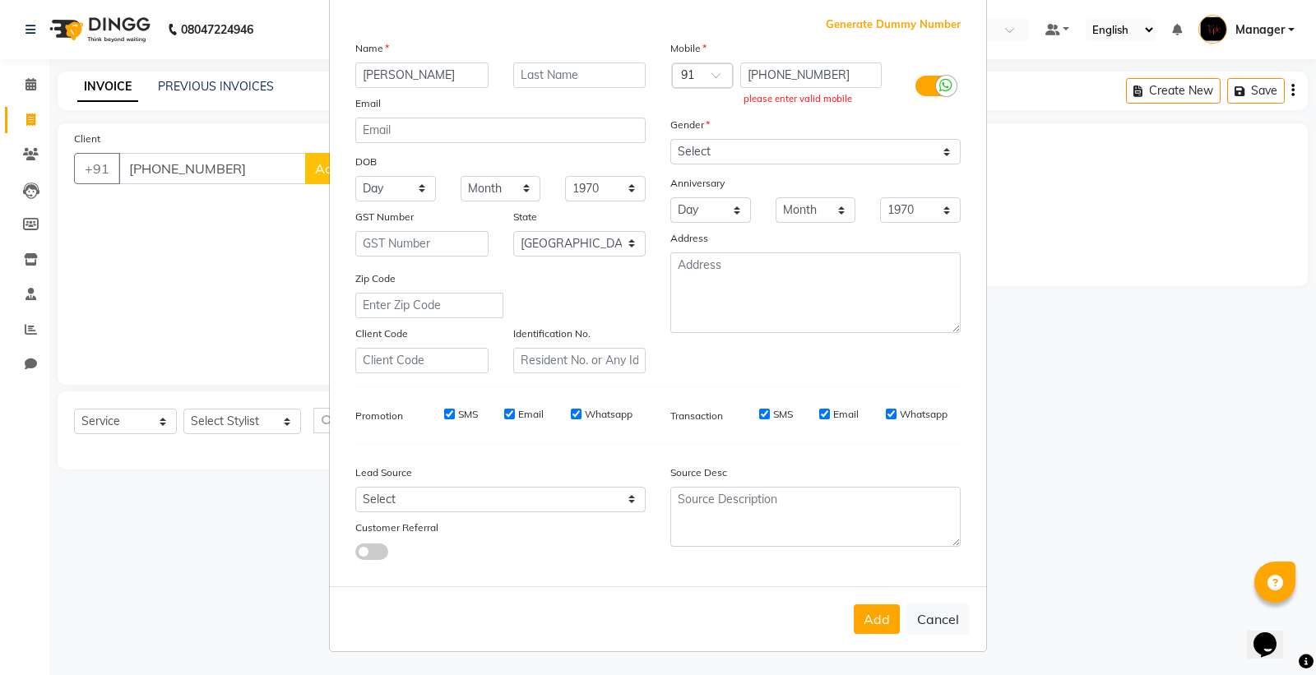
click at [151, 326] on ngb-modal-window "Add Client Generate Dummy Number Name [PERSON_NAME] Email DOB Day 01 02 03 04 0…" at bounding box center [658, 337] width 1316 height 675
click at [819, 79] on input "[PHONE_NUMBER]" at bounding box center [811, 75] width 142 height 25
drag, startPoint x: 946, startPoint y: 623, endPoint x: 947, endPoint y: 614, distance: 8.3
click at [944, 622] on button "Cancel" at bounding box center [937, 619] width 63 height 31
select select
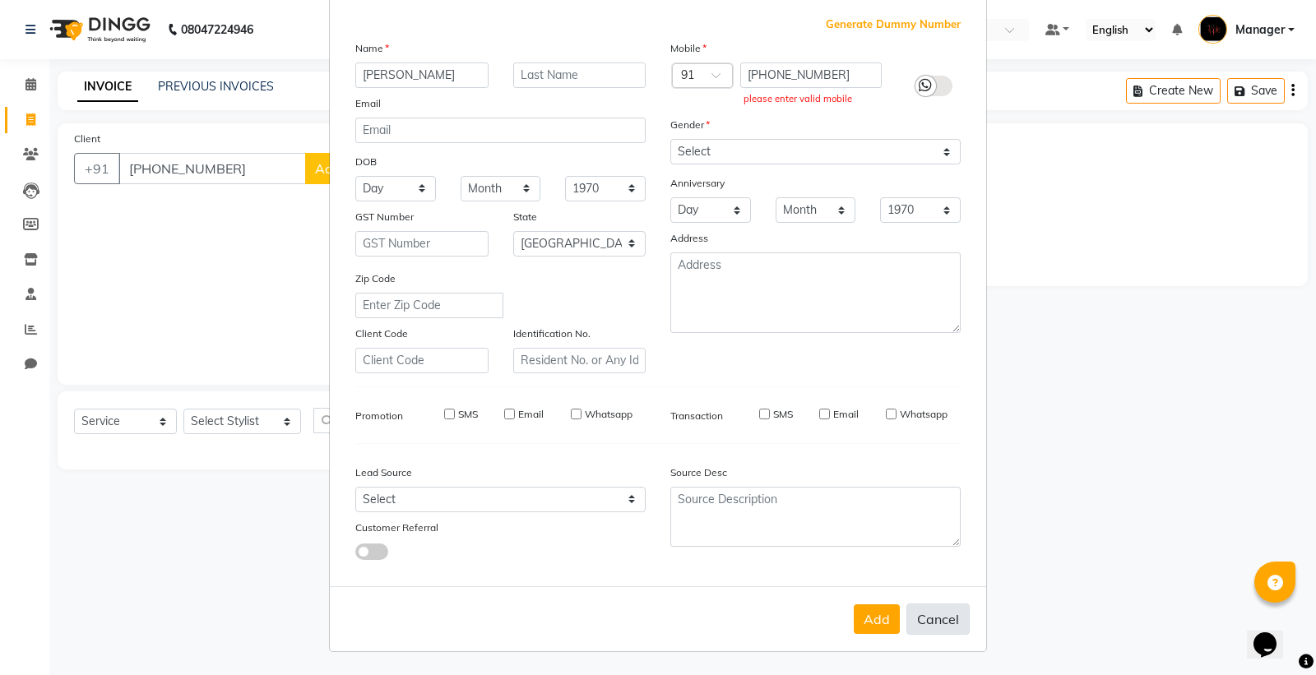
select select
select select "null"
select select
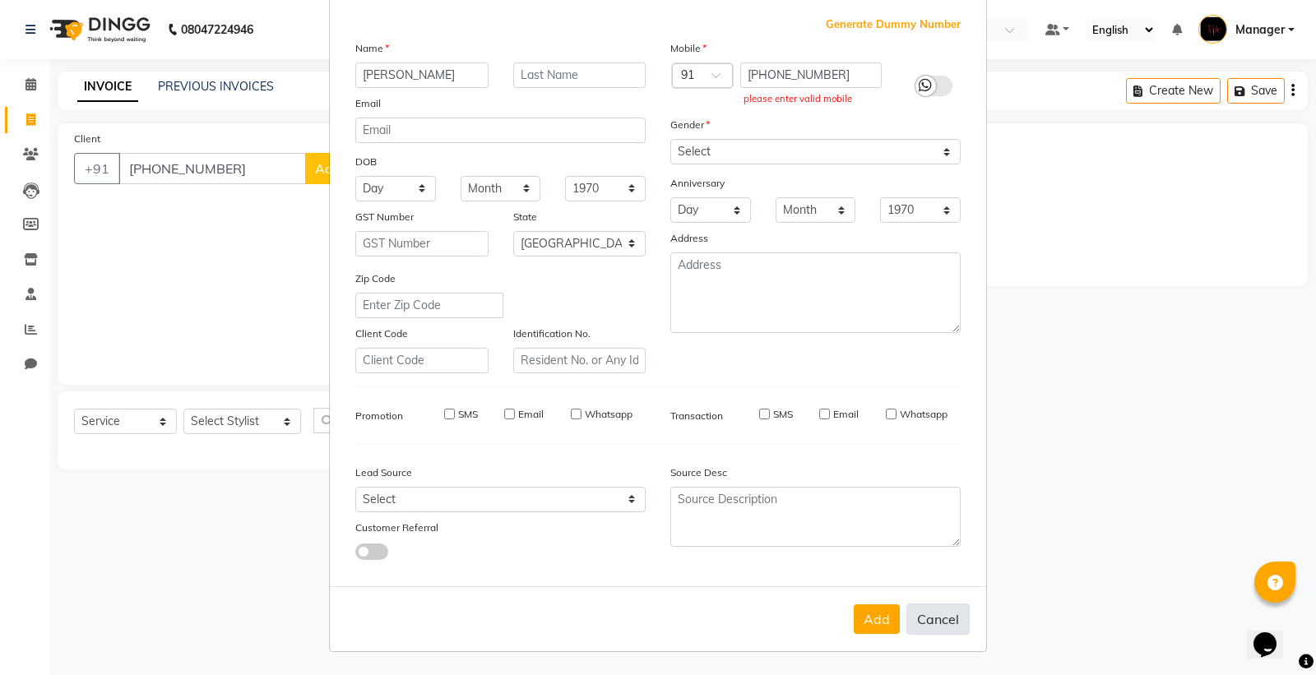
select select
checkbox input "false"
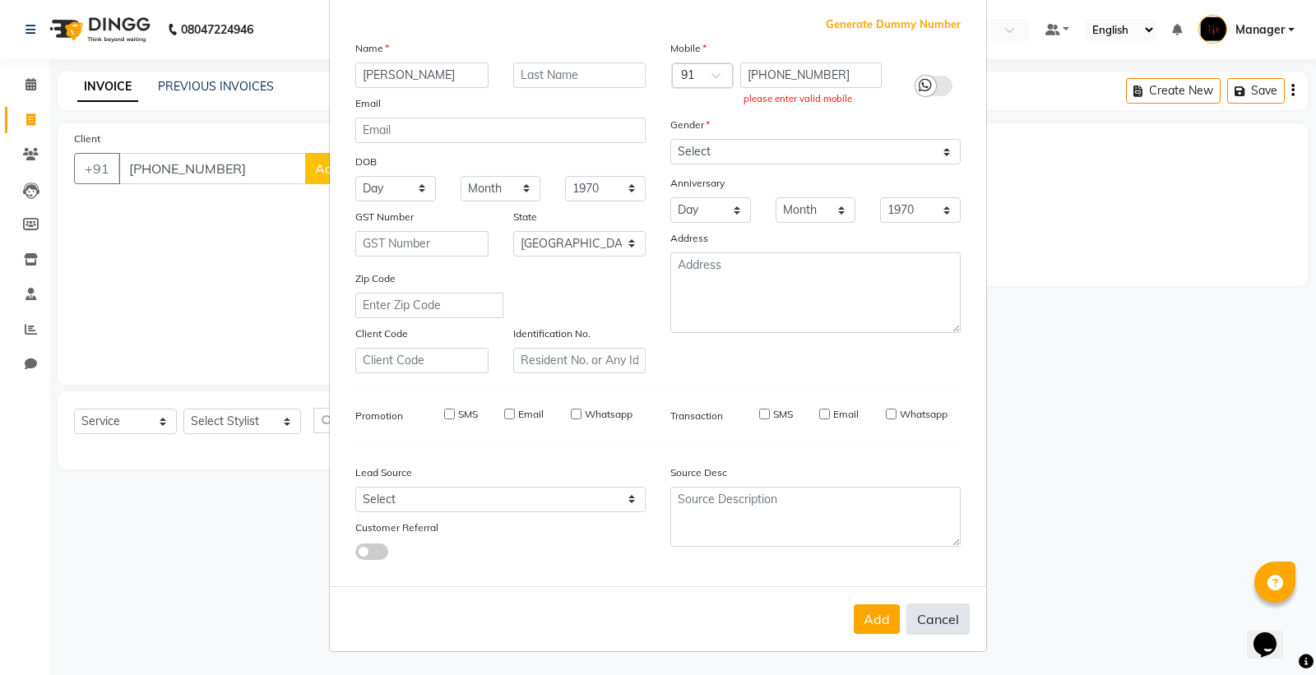
checkbox input "false"
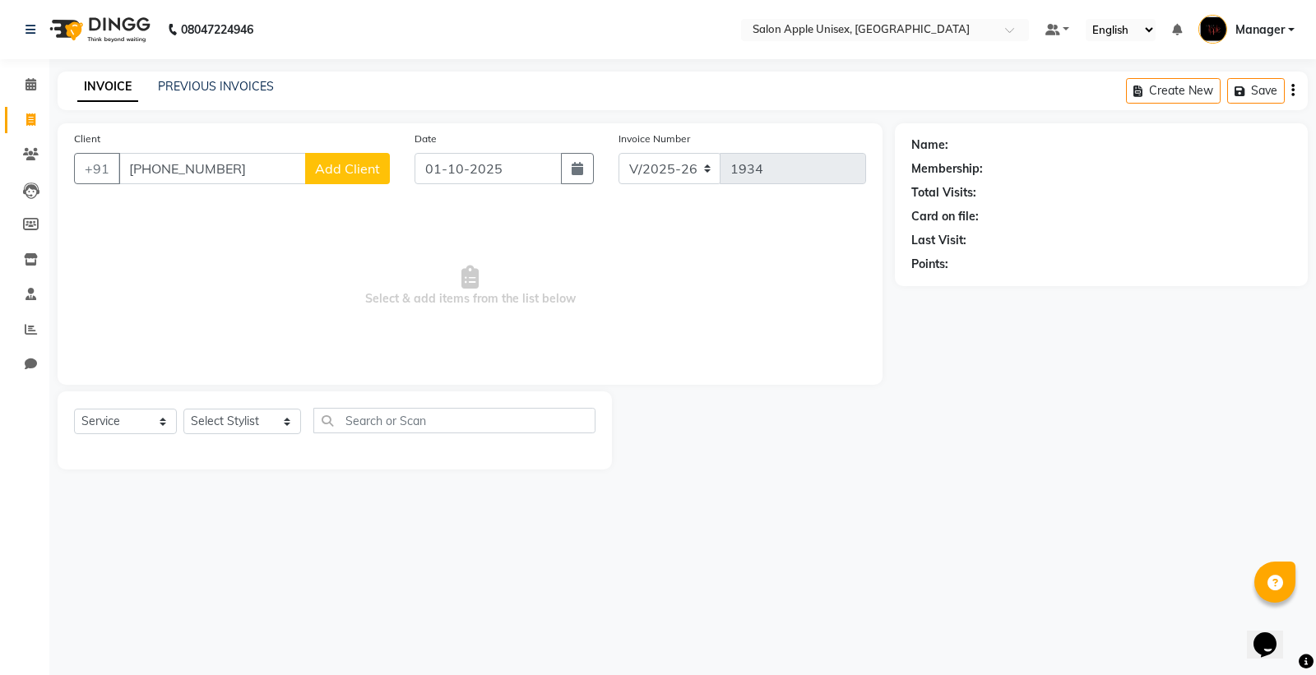
click at [359, 168] on span "Add Client" at bounding box center [347, 168] width 65 height 16
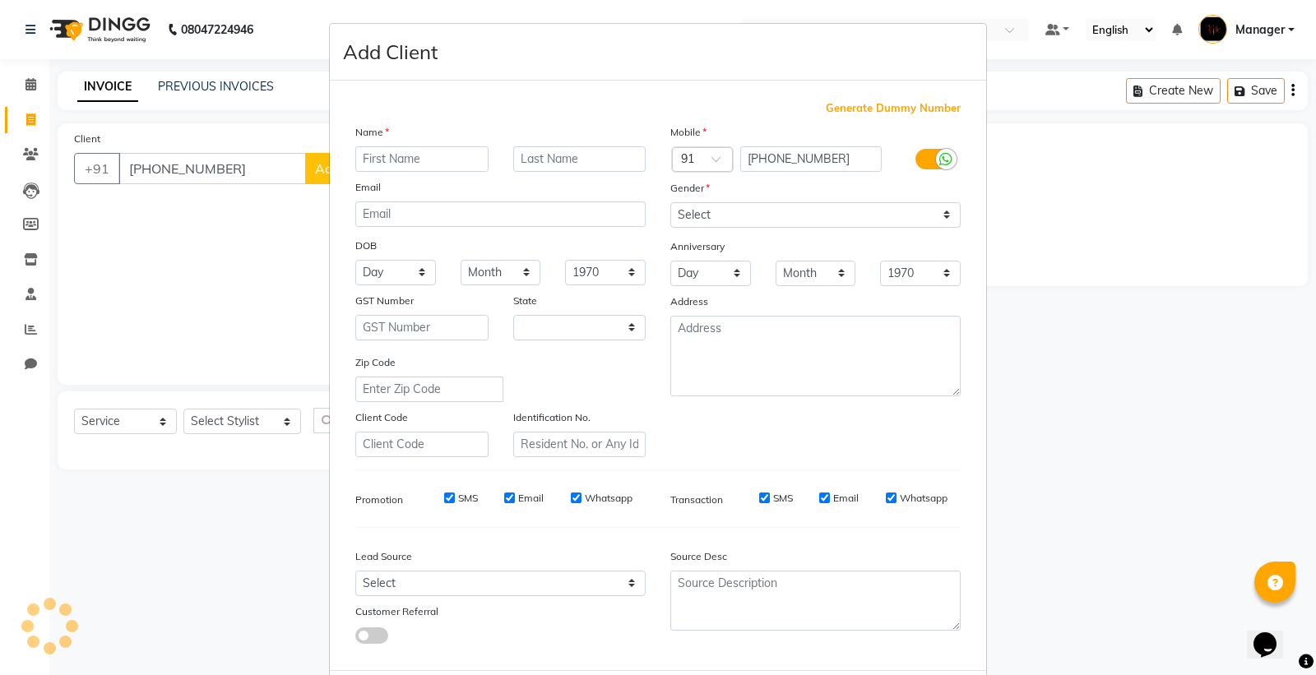
select select "22"
click at [421, 164] on input "text" at bounding box center [421, 158] width 133 height 25
click at [431, 170] on input "text" at bounding box center [421, 158] width 133 height 25
type input "[PERSON_NAME]"
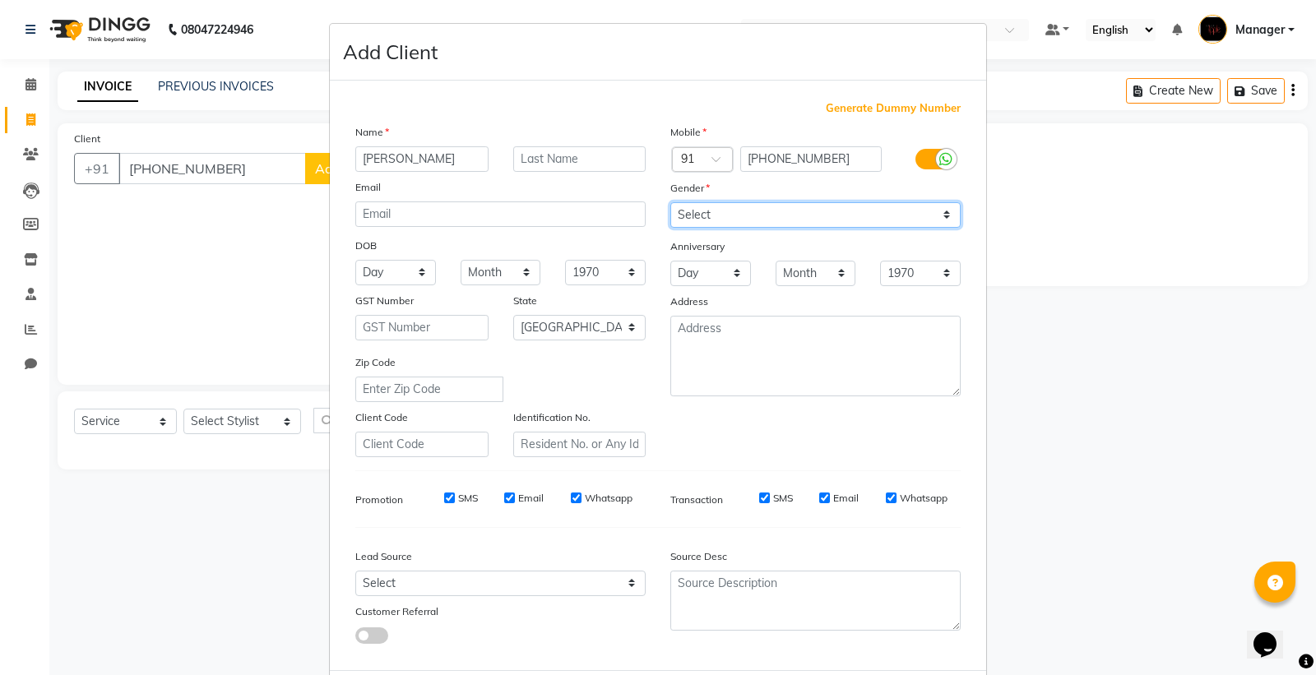
click at [685, 209] on select "Select [DEMOGRAPHIC_DATA] [DEMOGRAPHIC_DATA] Other Prefer Not To Say" at bounding box center [815, 214] width 290 height 25
select select "[DEMOGRAPHIC_DATA]"
click at [670, 202] on select "Select [DEMOGRAPHIC_DATA] [DEMOGRAPHIC_DATA] Other Prefer Not To Say" at bounding box center [815, 214] width 290 height 25
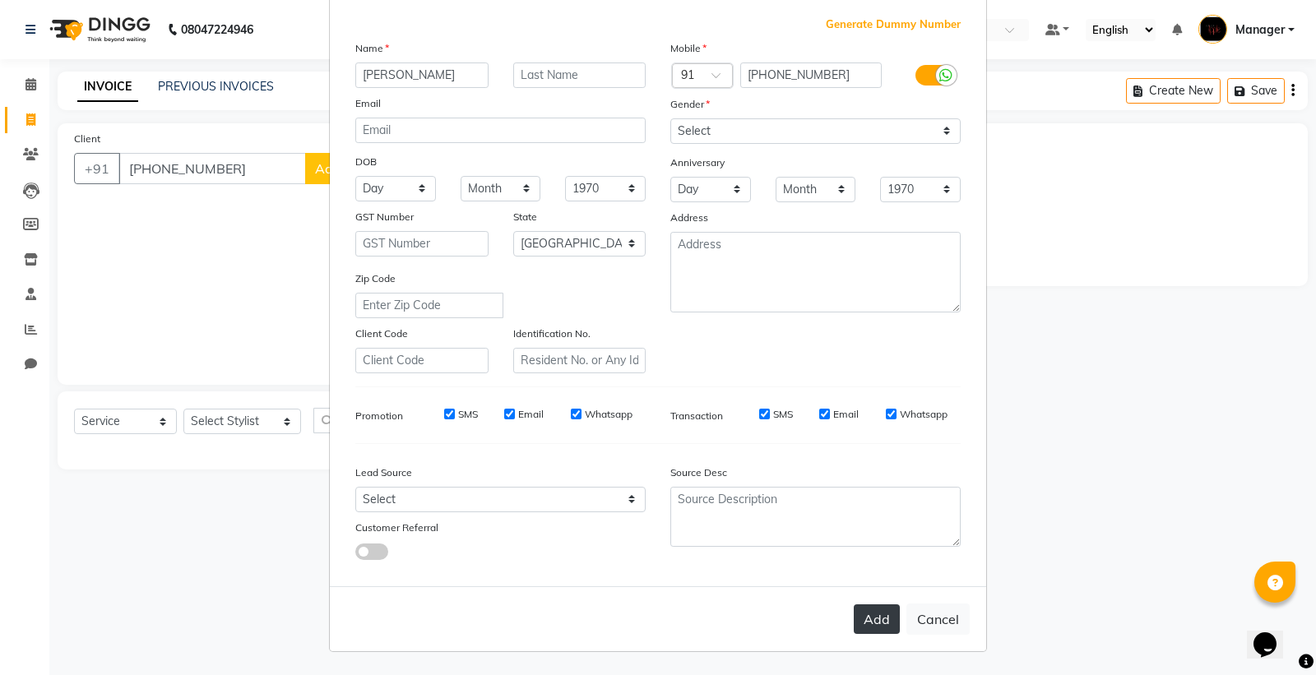
click at [854, 620] on button "Add" at bounding box center [877, 620] width 46 height 30
click at [856, 617] on button "Add" at bounding box center [877, 620] width 46 height 30
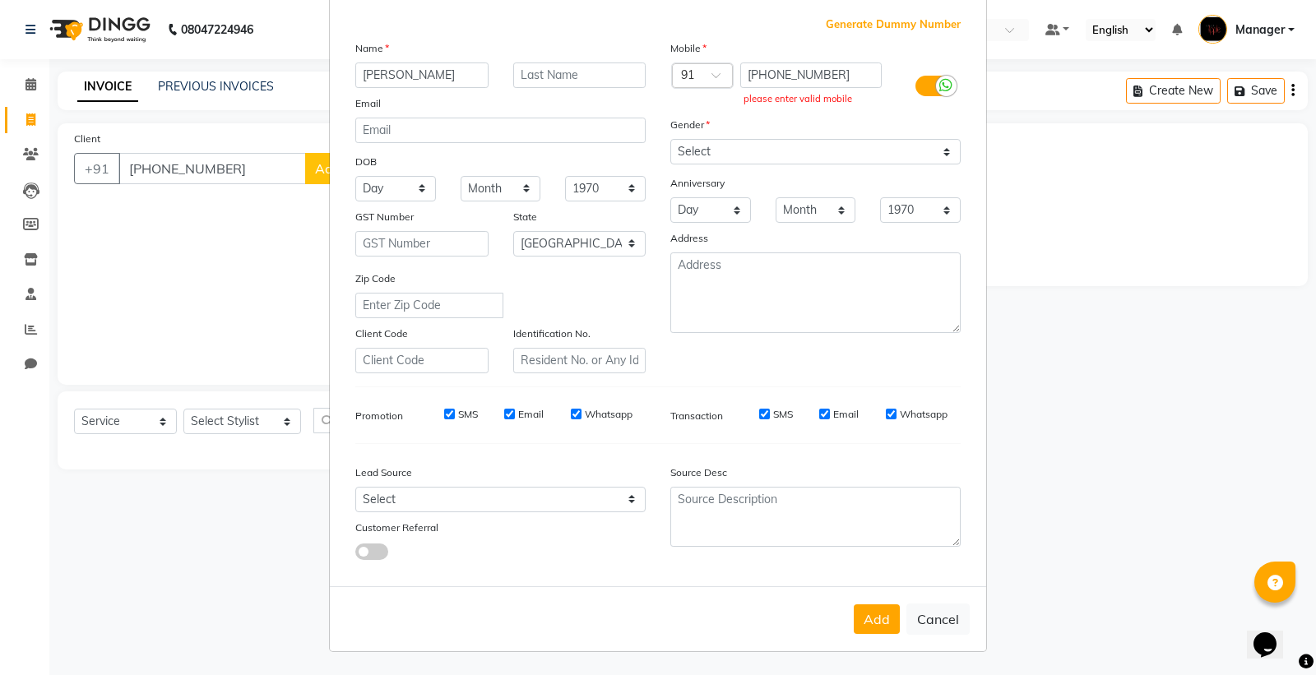
drag, startPoint x: 856, startPoint y: 617, endPoint x: 948, endPoint y: 500, distance: 148.7
click at [860, 612] on button "Add" at bounding box center [877, 620] width 46 height 30
click at [832, 76] on input "[PHONE_NUMBER]" at bounding box center [811, 75] width 142 height 25
type input "+"
click at [700, 152] on select "Select [DEMOGRAPHIC_DATA] [DEMOGRAPHIC_DATA] Other Prefer Not To Say" at bounding box center [815, 151] width 290 height 25
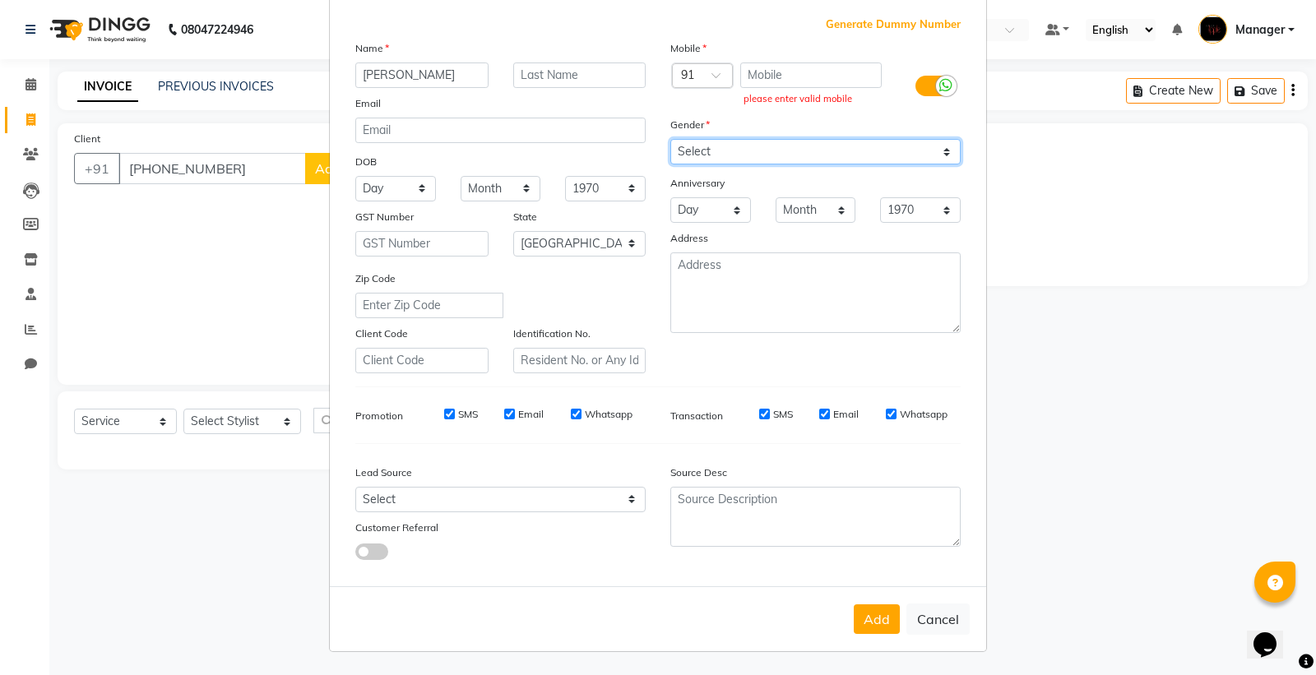
click at [670, 139] on select "Select [DEMOGRAPHIC_DATA] [DEMOGRAPHIC_DATA] Other Prefer Not To Say" at bounding box center [815, 151] width 290 height 25
click at [870, 615] on button "Add" at bounding box center [877, 620] width 46 height 30
click at [875, 614] on button "Add" at bounding box center [877, 620] width 46 height 30
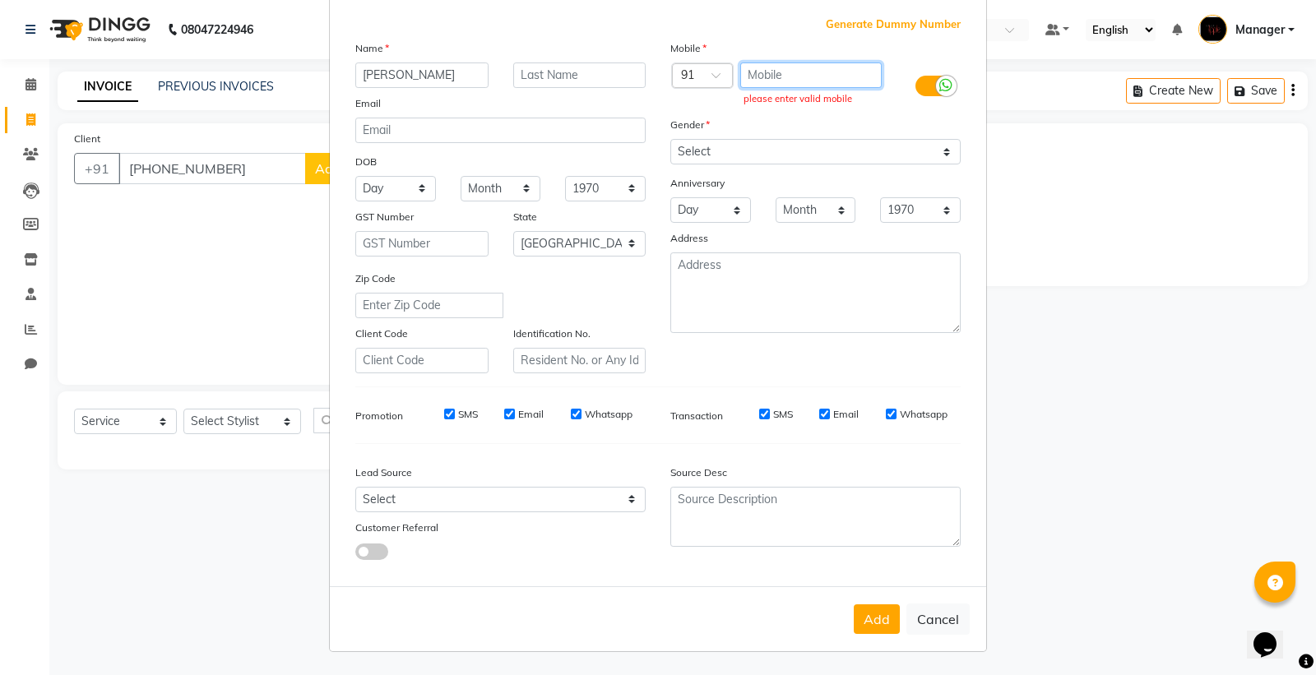
click at [768, 74] on input "text" at bounding box center [811, 75] width 142 height 25
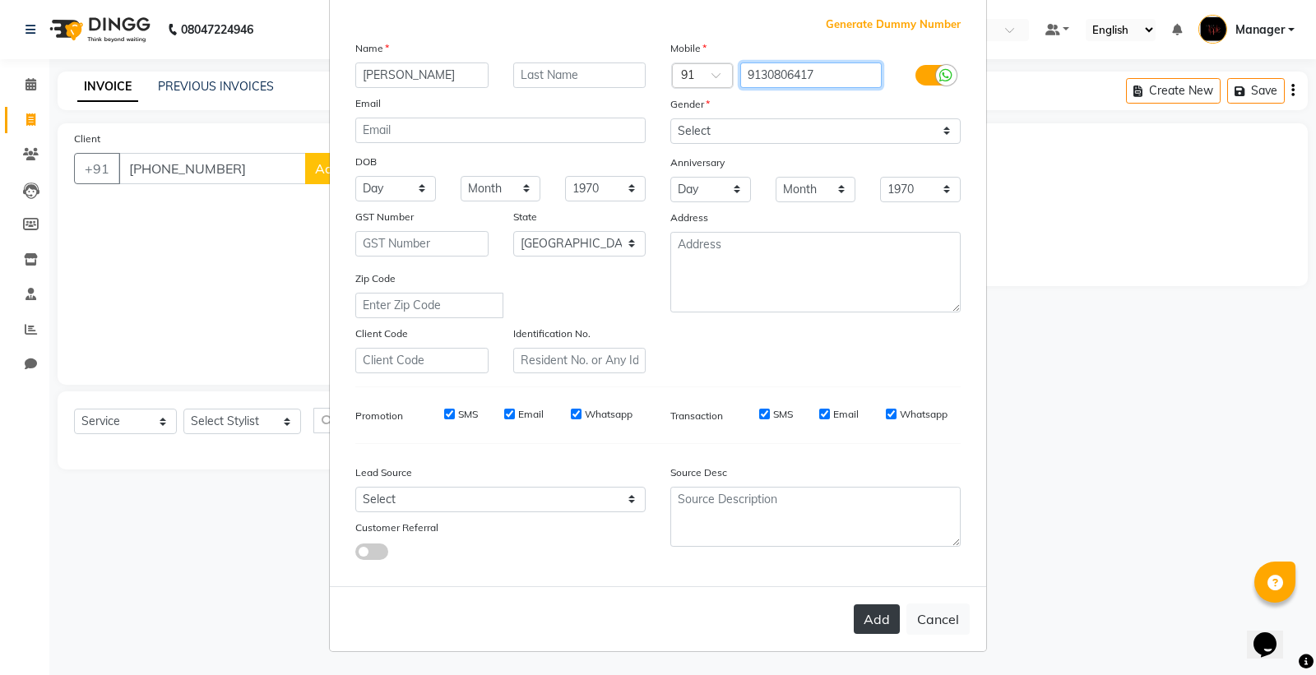
type input "9130806417"
click at [854, 623] on button "Add" at bounding box center [877, 620] width 46 height 30
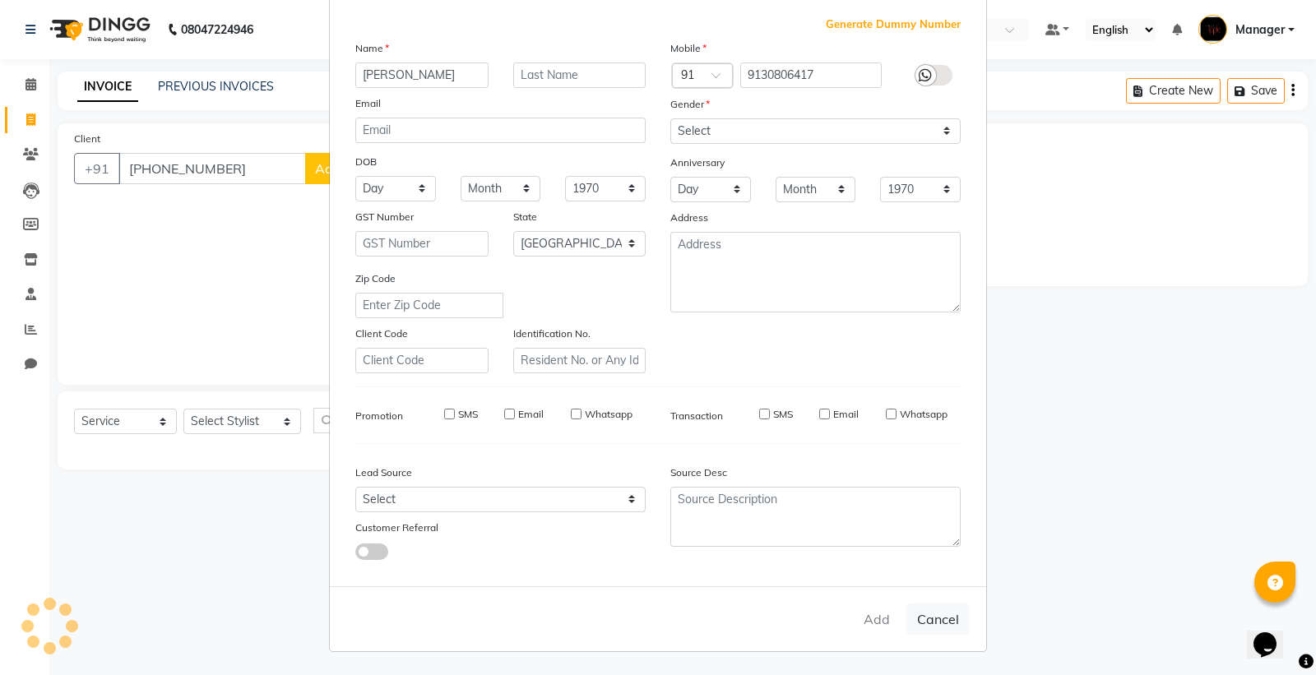
type input "9130806417"
select select
select select "null"
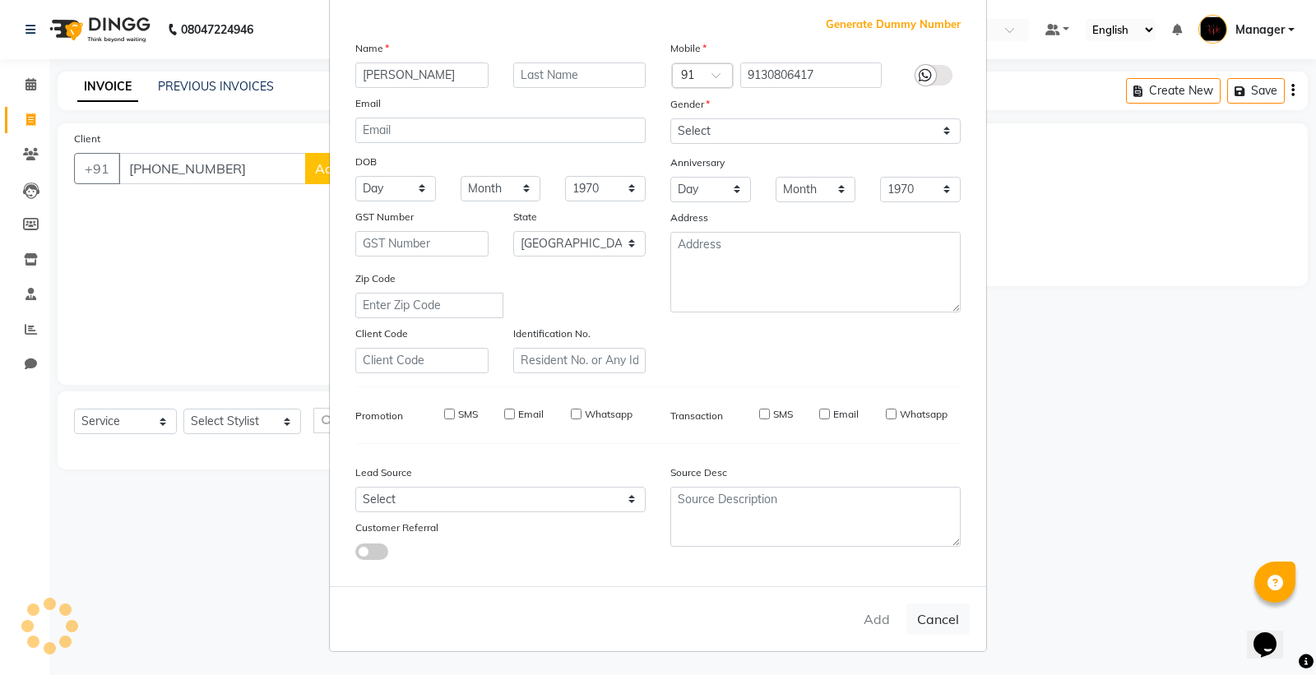
select select
checkbox input "false"
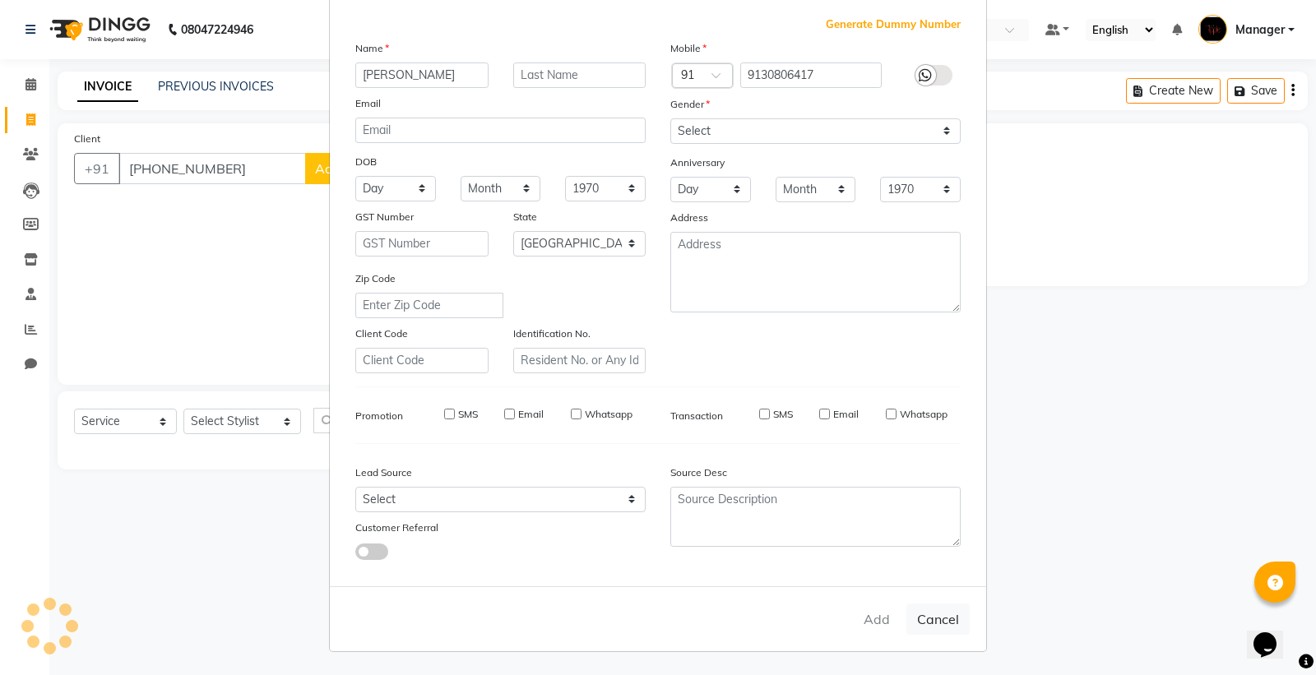
checkbox input "false"
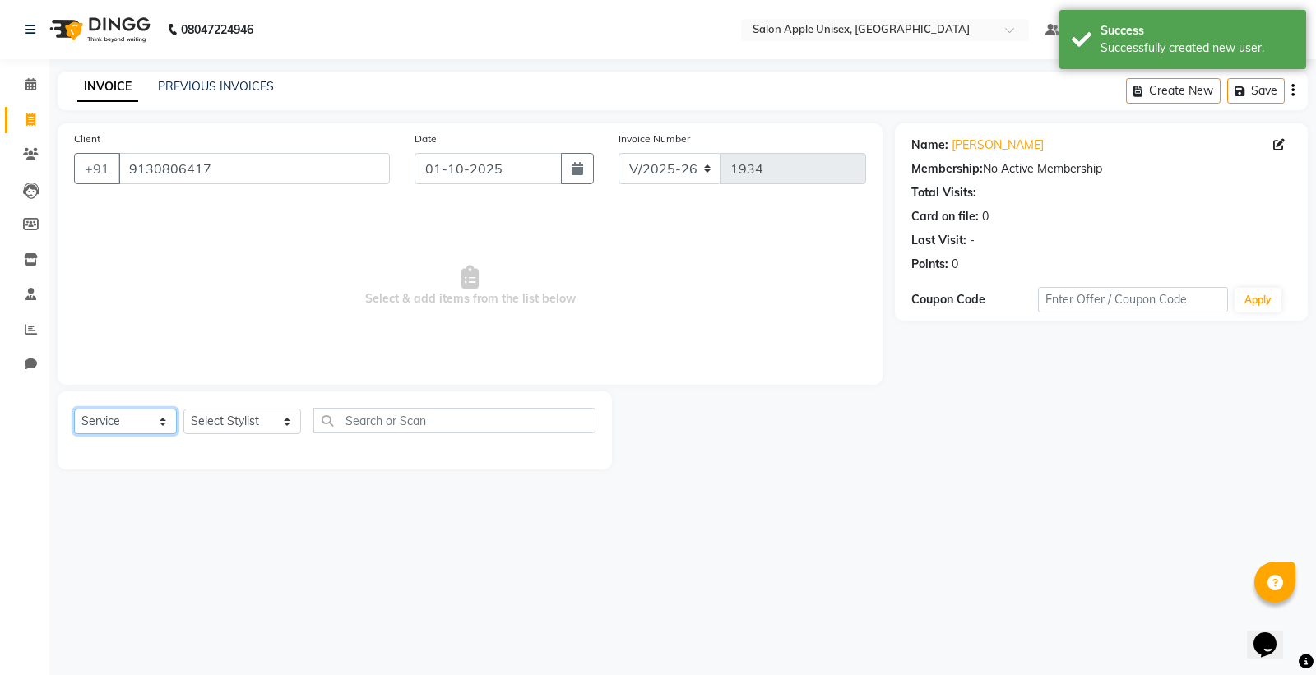
click at [162, 428] on select "Select Service Product Membership Package Voucher Prepaid Gift Card" at bounding box center [125, 421] width 103 height 25
click at [269, 418] on select "Select Stylist [PERSON_NAME] Kavita [PERSON_NAME] Manager [PERSON_NAME] [PERSON…" at bounding box center [242, 421] width 118 height 25
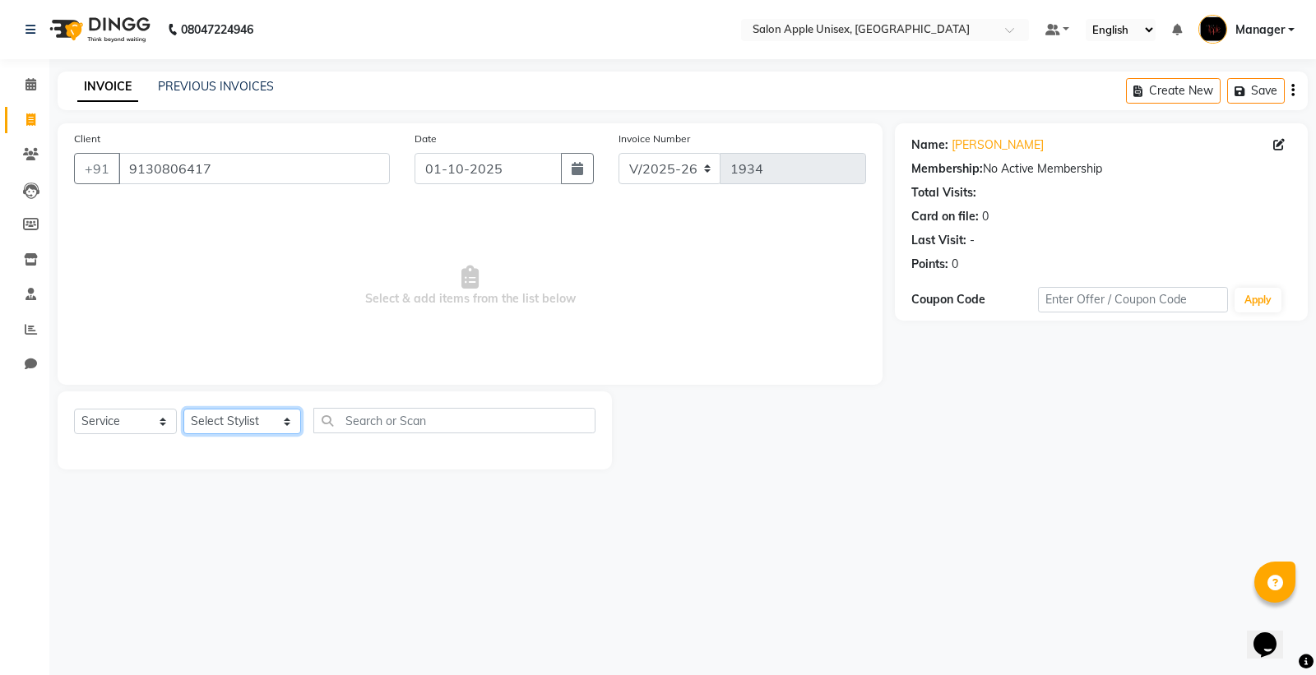
select select "85660"
click at [183, 410] on select "Select Stylist [PERSON_NAME] Kavita [PERSON_NAME] Manager [PERSON_NAME] [PERSON…" at bounding box center [242, 421] width 118 height 25
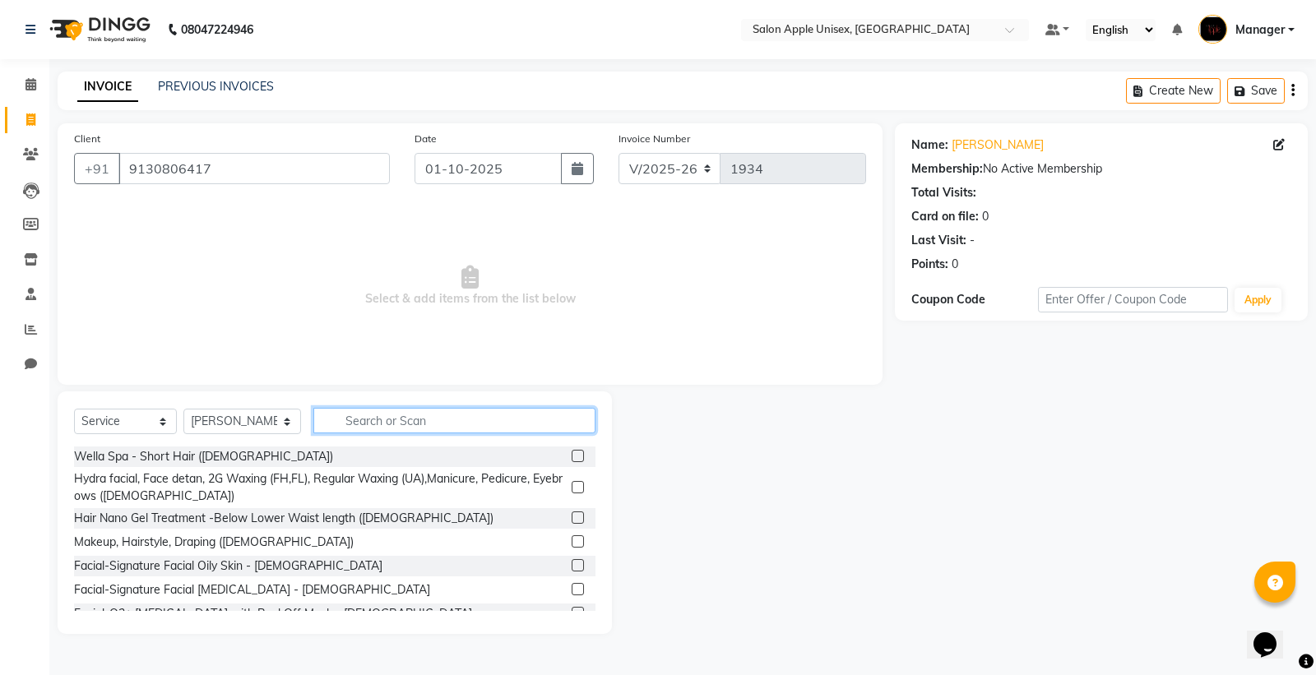
click at [355, 424] on input "text" at bounding box center [454, 420] width 282 height 25
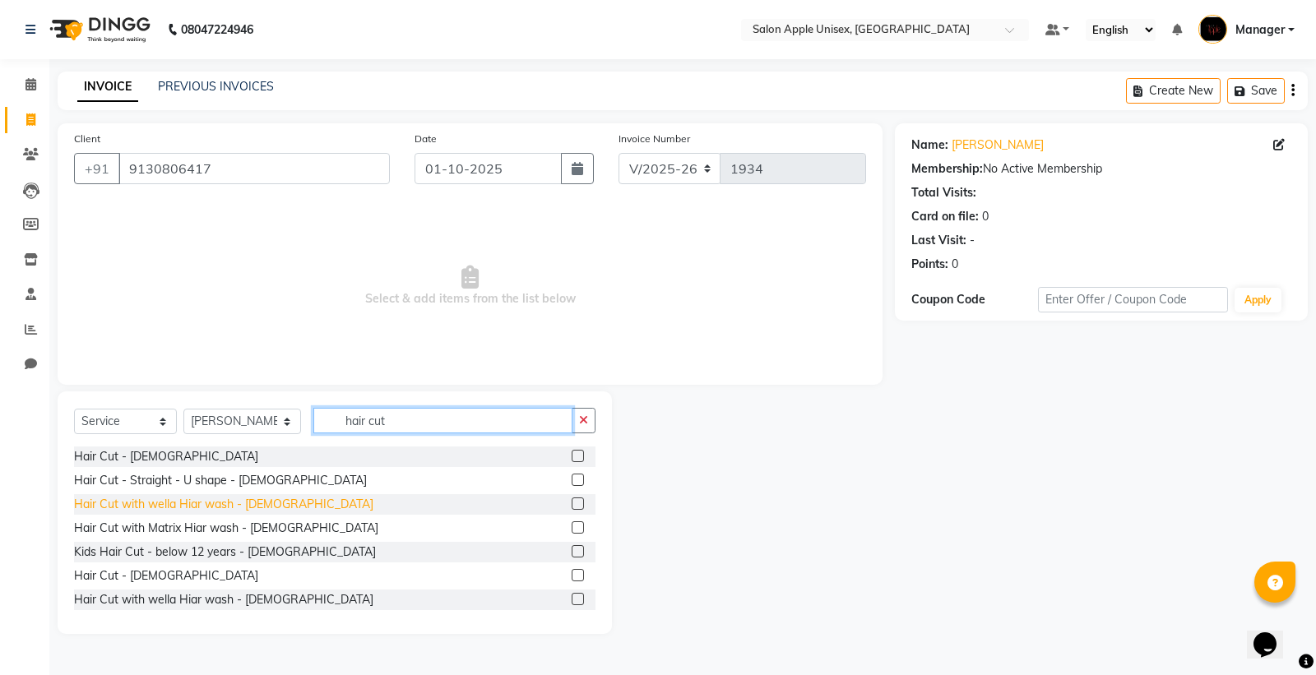
type input "hair cut"
click at [206, 511] on div "Hair Cut with wella Hiar wash - [DEMOGRAPHIC_DATA]" at bounding box center [223, 504] width 299 height 17
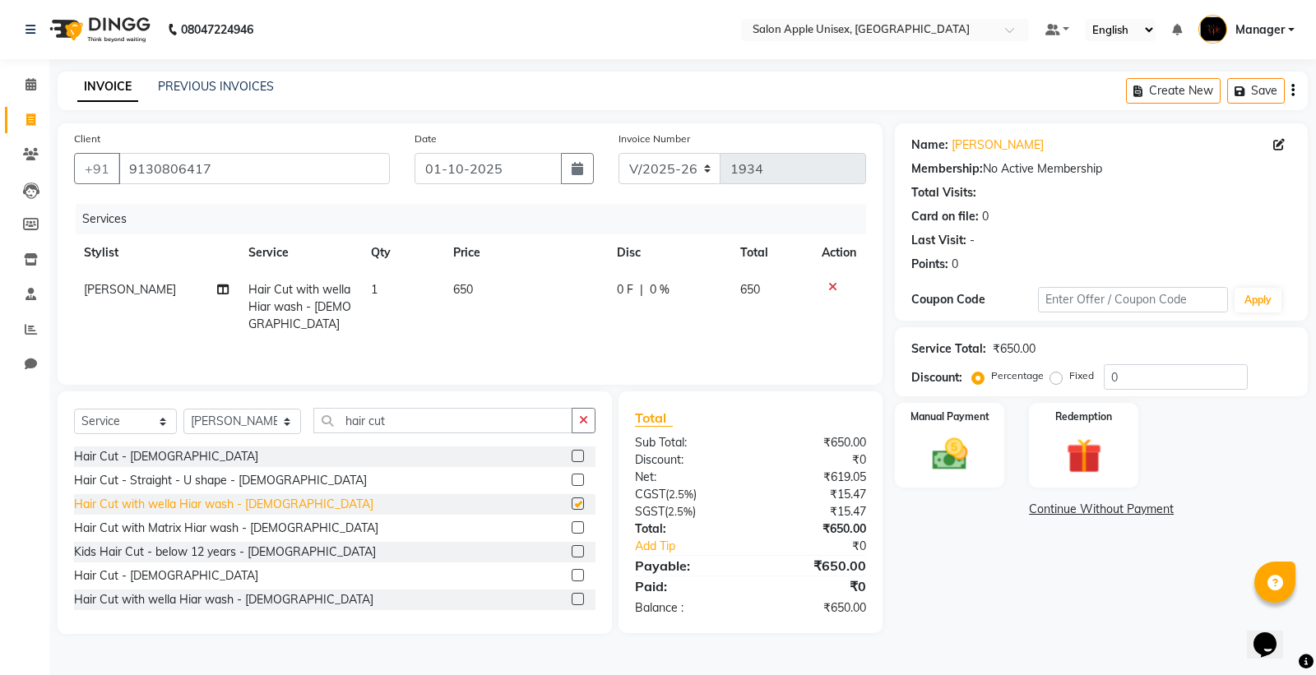
checkbox input "false"
click at [956, 434] on img at bounding box center [949, 454] width 59 height 42
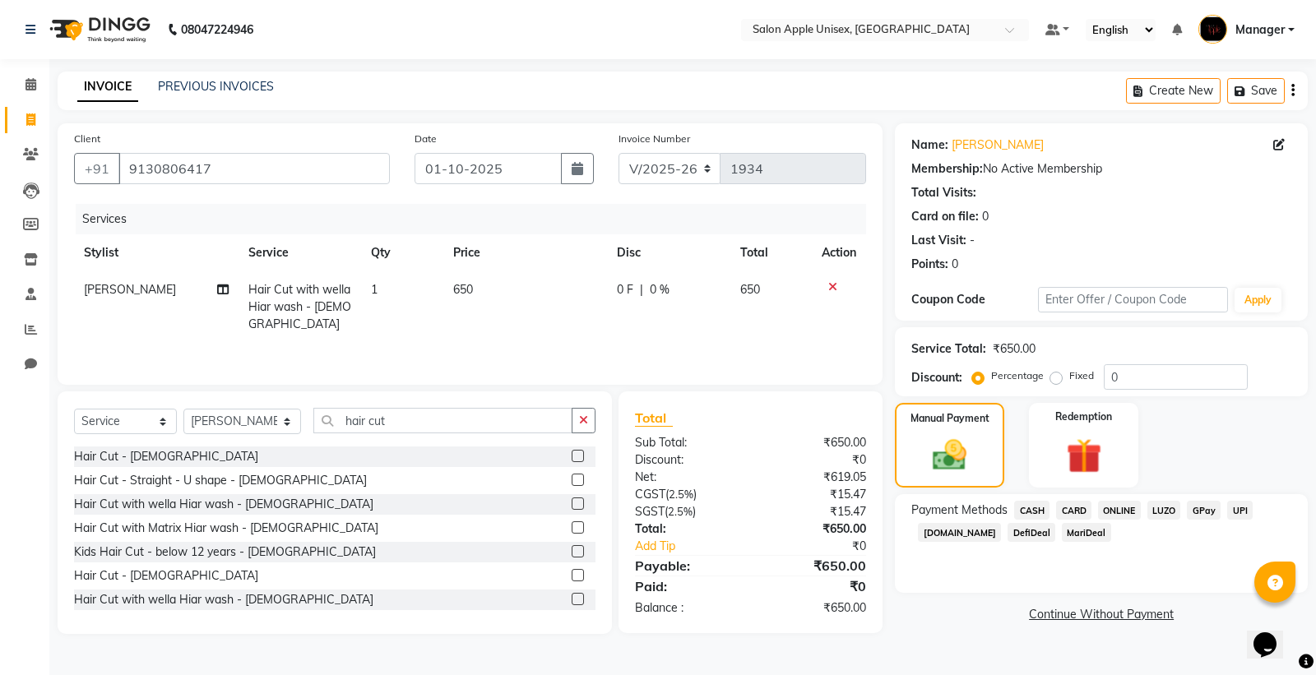
click at [1028, 508] on span "CASH" at bounding box center [1031, 510] width 35 height 19
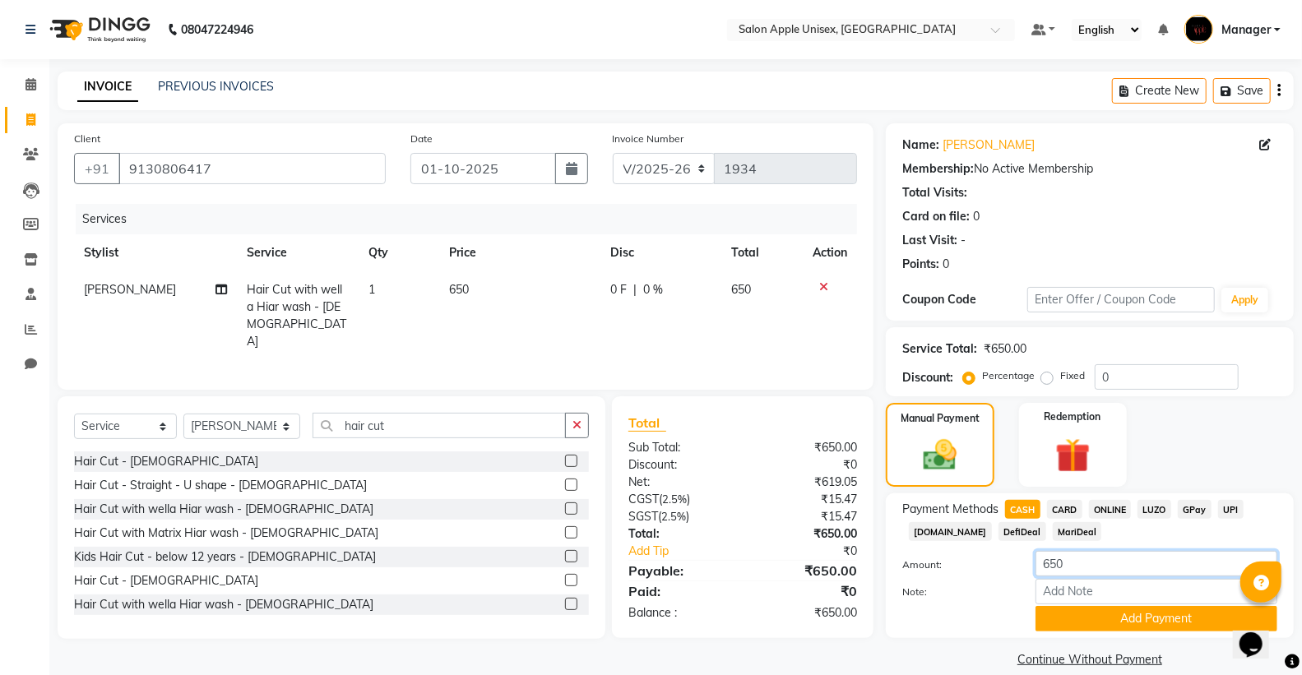
click at [1065, 569] on input "650" at bounding box center [1156, 563] width 242 height 25
type input "6"
type input "600"
click at [1077, 615] on button "Add Payment" at bounding box center [1156, 618] width 242 height 25
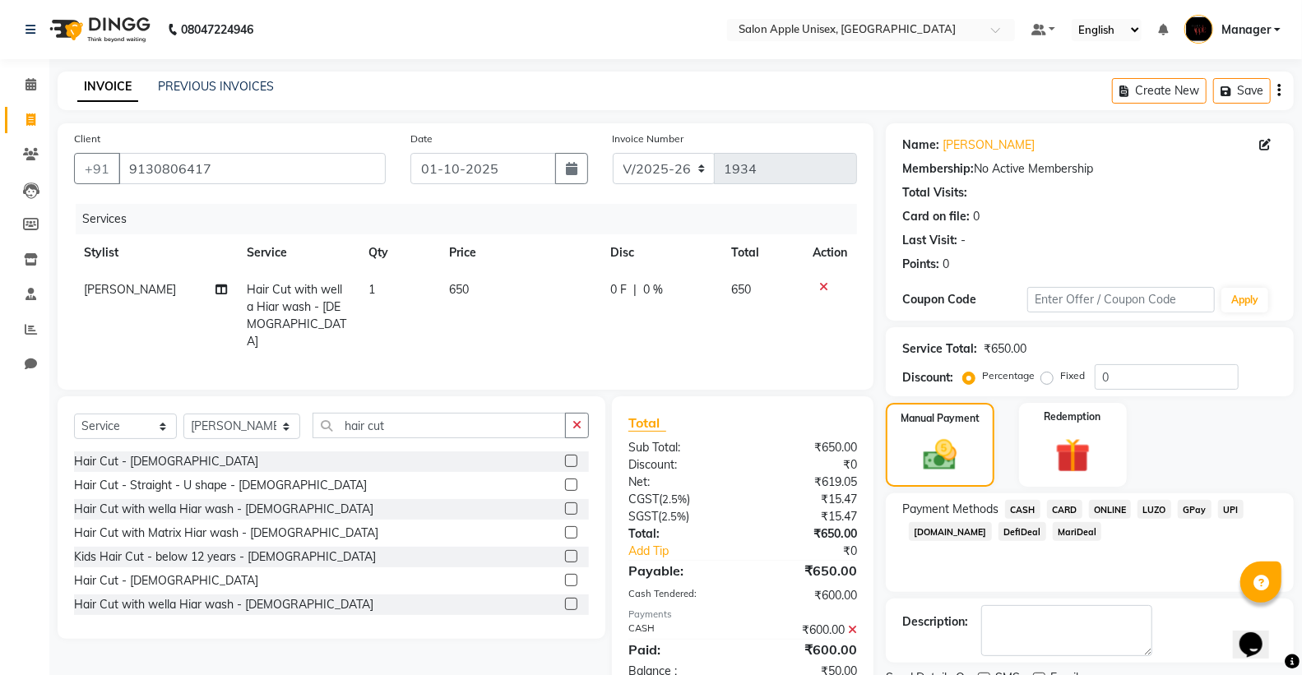
click at [1099, 513] on span "ONLINE" at bounding box center [1110, 509] width 43 height 19
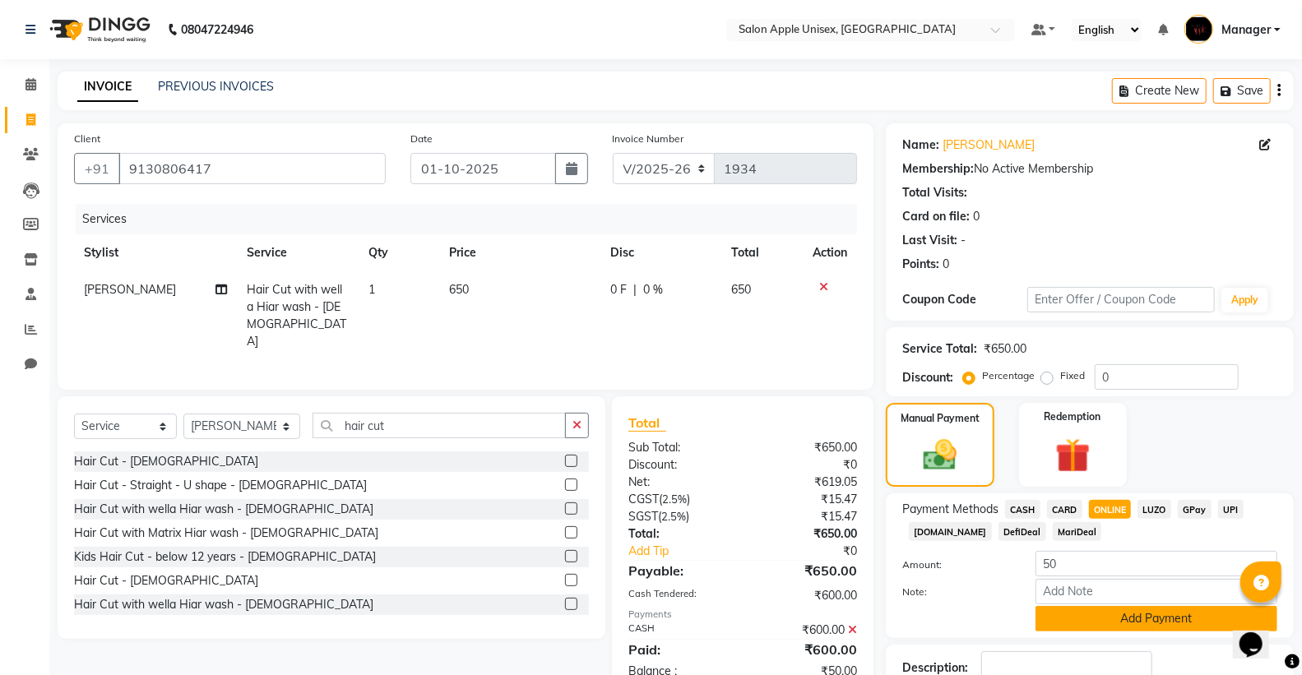
click at [1129, 630] on button "Add Payment" at bounding box center [1156, 618] width 242 height 25
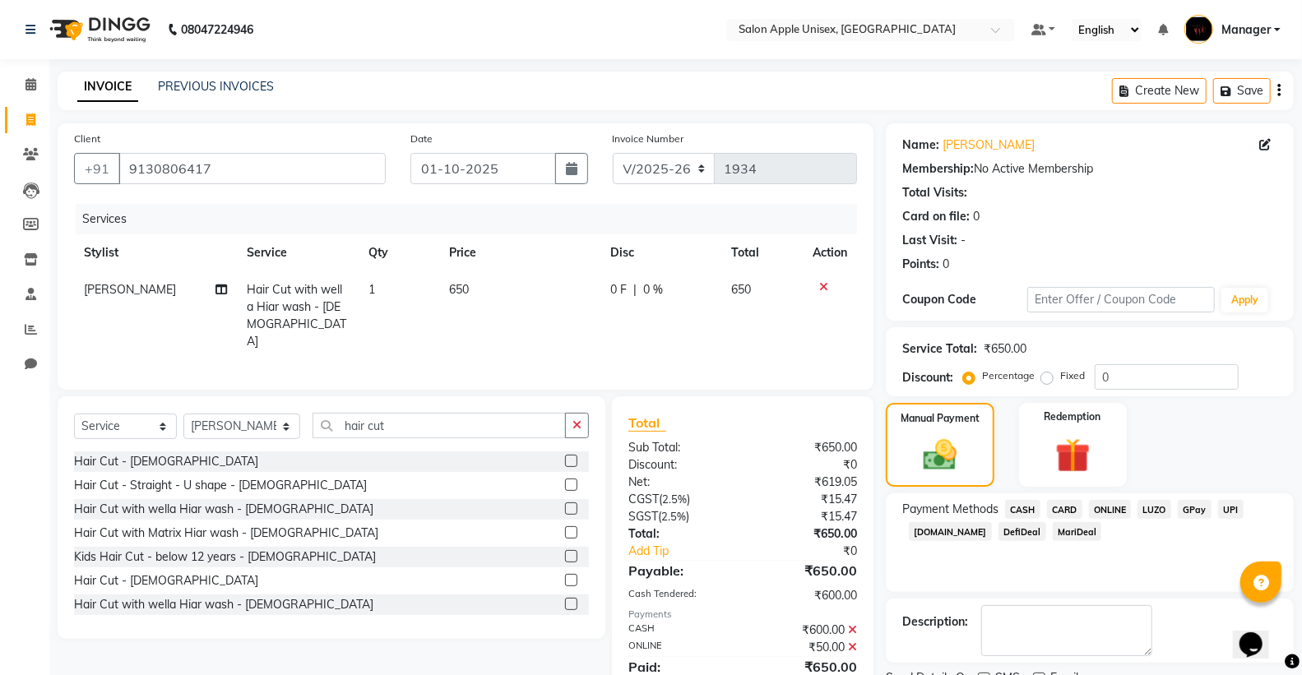
scroll to position [68, 0]
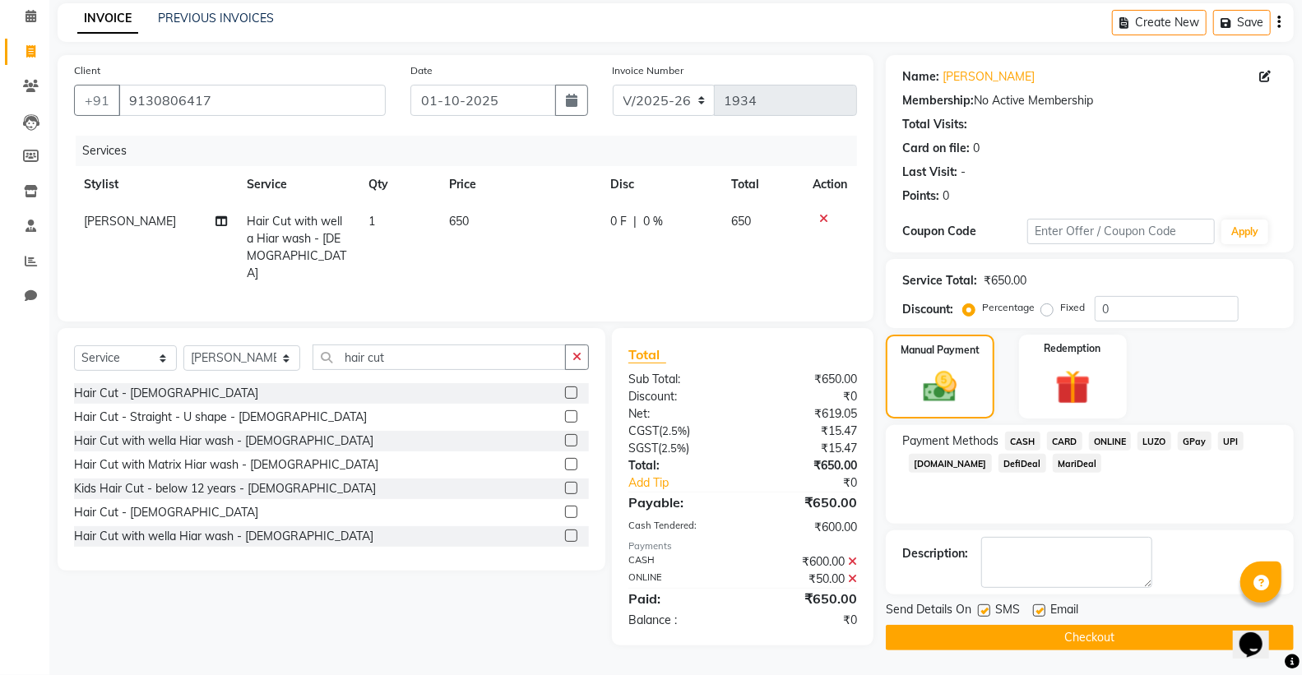
click at [1091, 646] on button "Checkout" at bounding box center [1090, 637] width 408 height 25
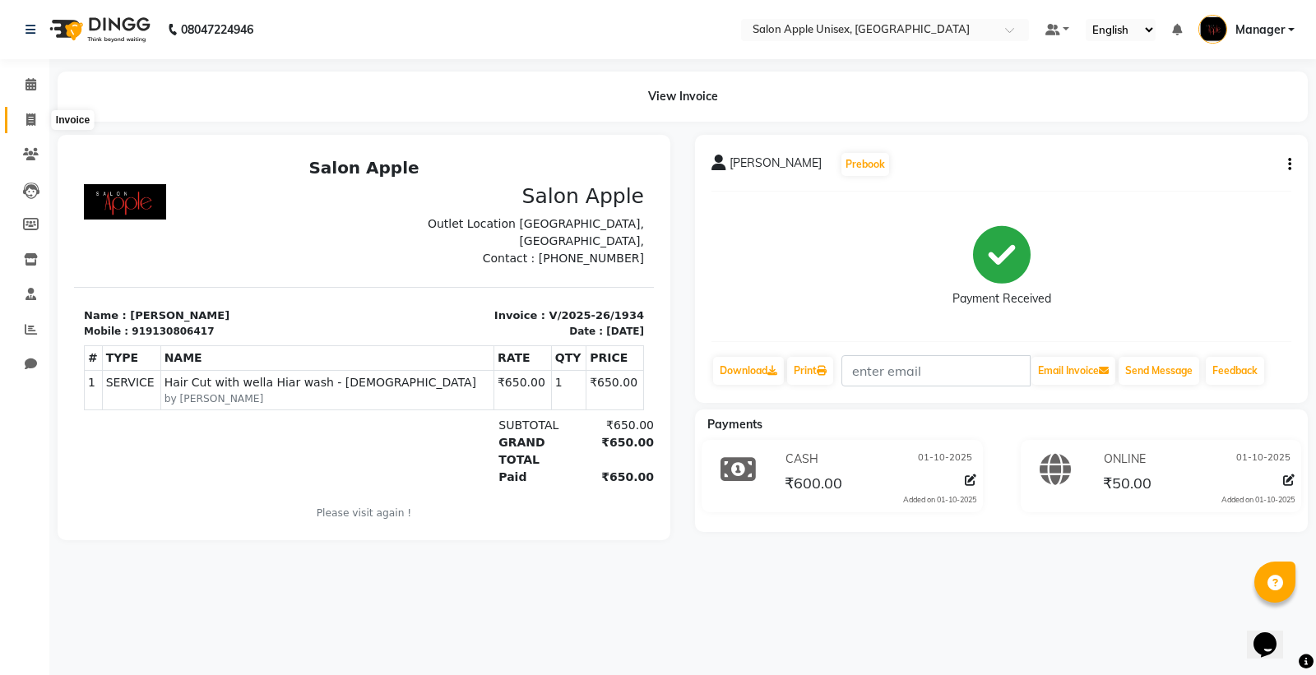
click at [35, 118] on icon at bounding box center [30, 119] width 9 height 12
select select "service"
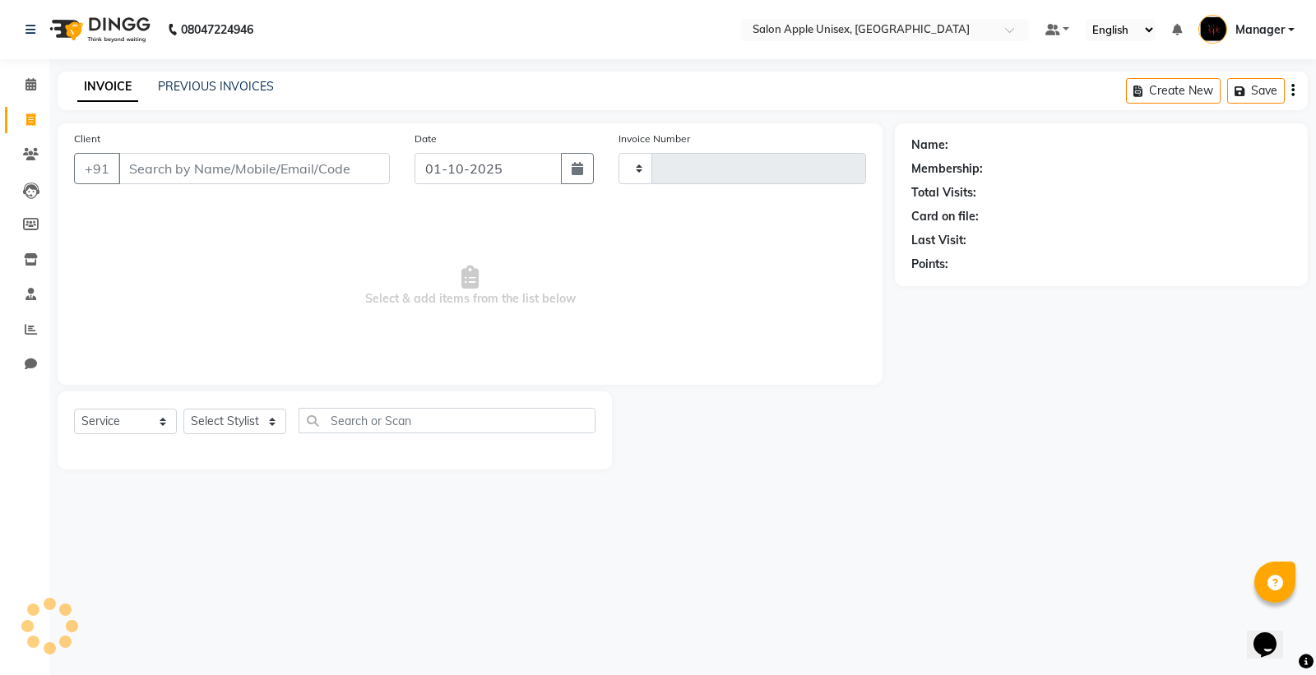
type input "1935"
select select "138"
click at [146, 170] on input "Client" at bounding box center [253, 168] width 271 height 31
click at [265, 159] on input "Client" at bounding box center [253, 168] width 271 height 31
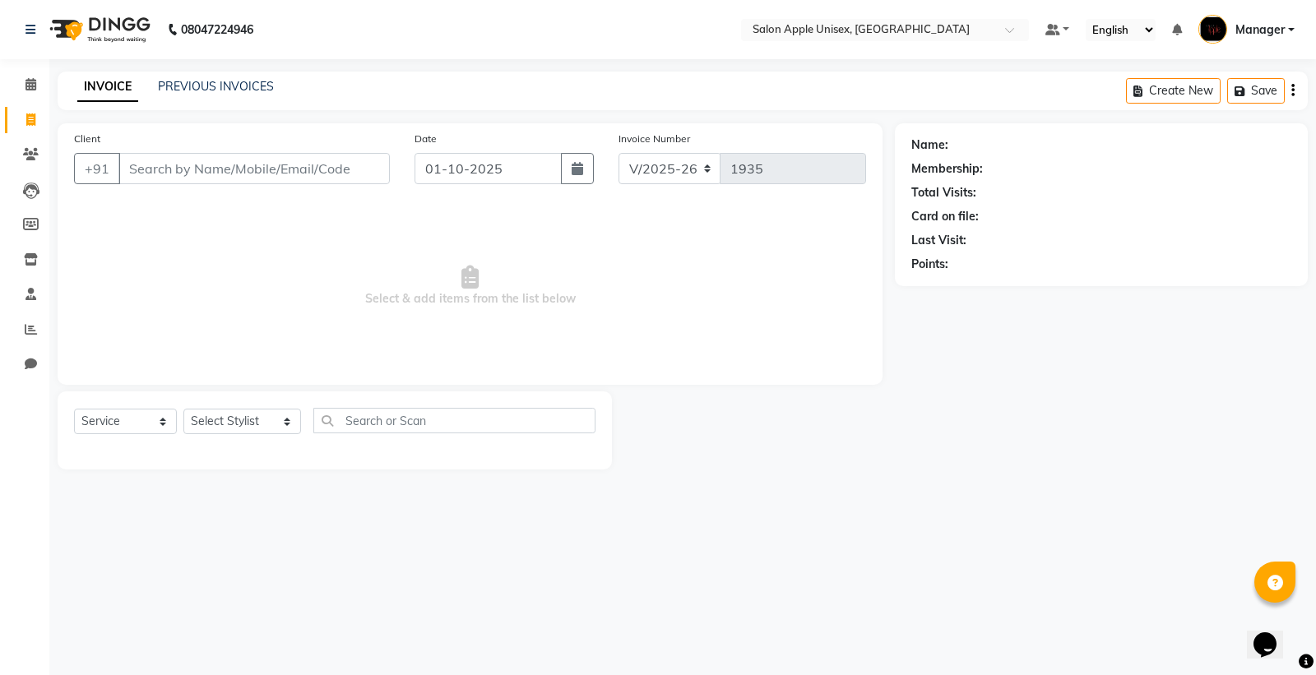
click at [265, 159] on input "Client" at bounding box center [253, 168] width 271 height 31
click at [264, 160] on input "Client" at bounding box center [253, 168] width 271 height 31
click at [266, 160] on input "Client" at bounding box center [253, 168] width 271 height 31
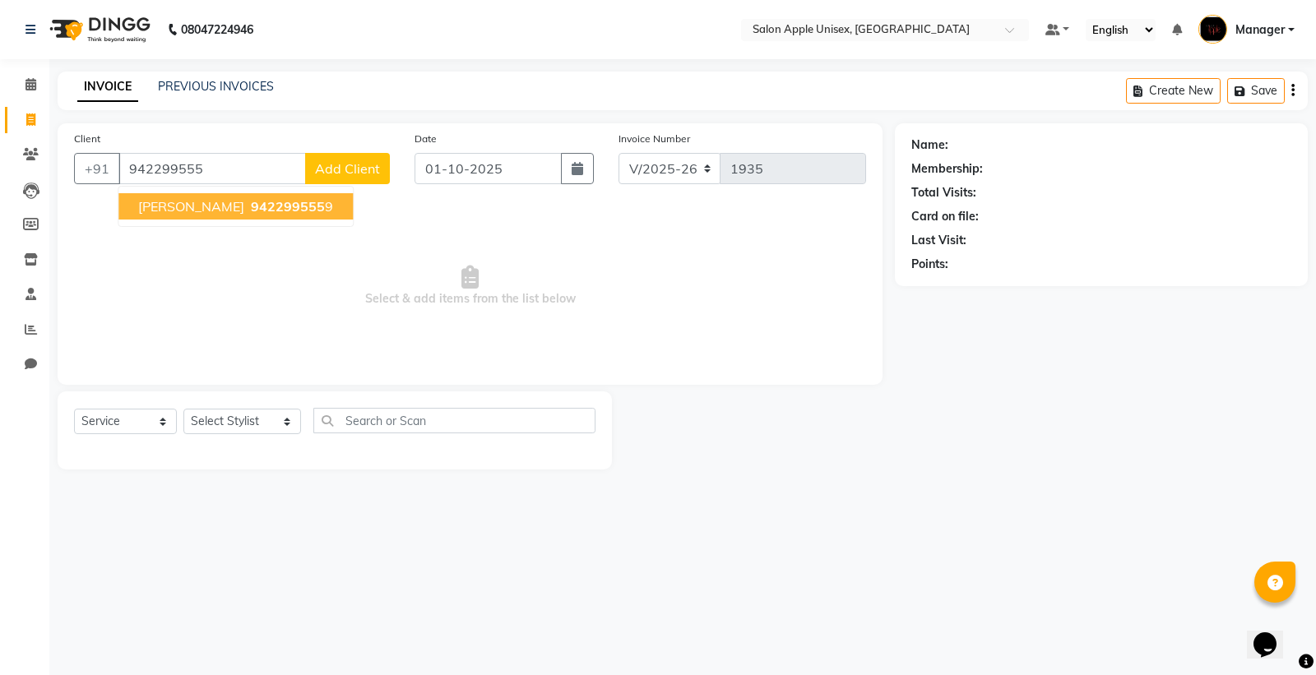
click at [168, 208] on span "[PERSON_NAME]" at bounding box center [191, 206] width 106 height 16
type input "9422995559"
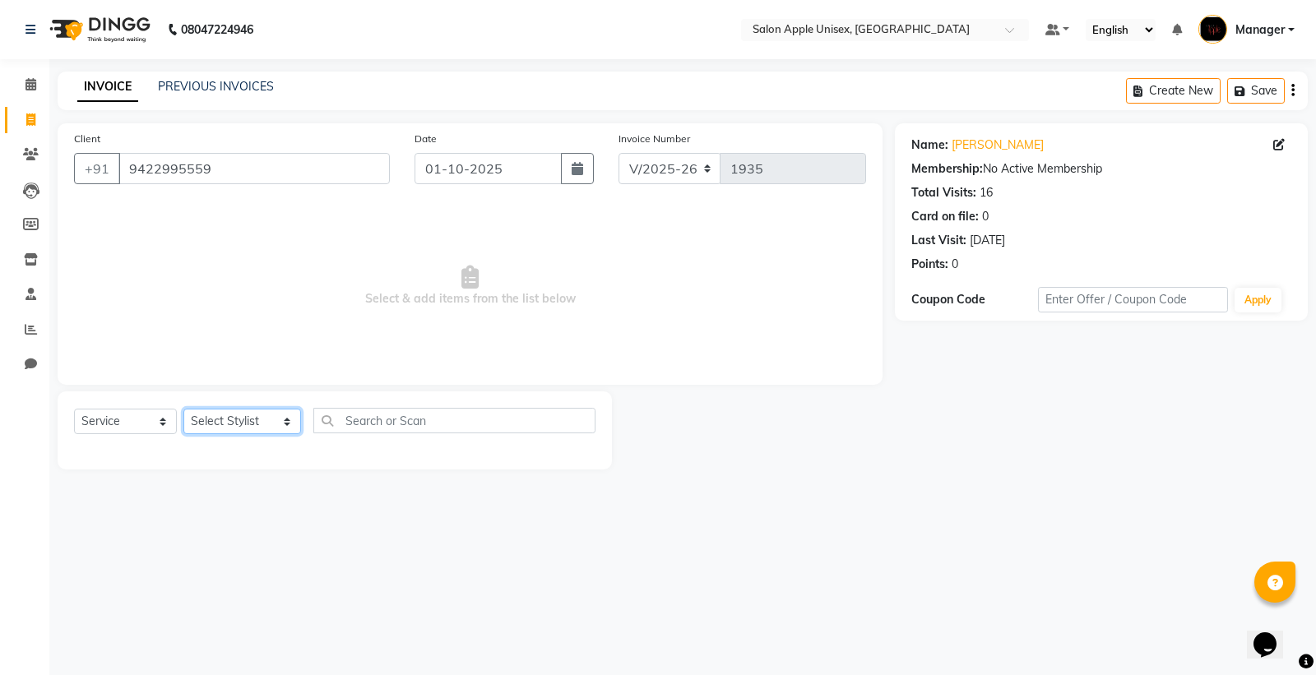
click at [197, 419] on select "Select Stylist [PERSON_NAME] Kavita [PERSON_NAME] Manager [PERSON_NAME] [PERSON…" at bounding box center [242, 421] width 118 height 25
select select "80619"
click at [183, 410] on select "Select Stylist [PERSON_NAME] Kavita [PERSON_NAME] Manager [PERSON_NAME] [PERSON…" at bounding box center [242, 421] width 118 height 25
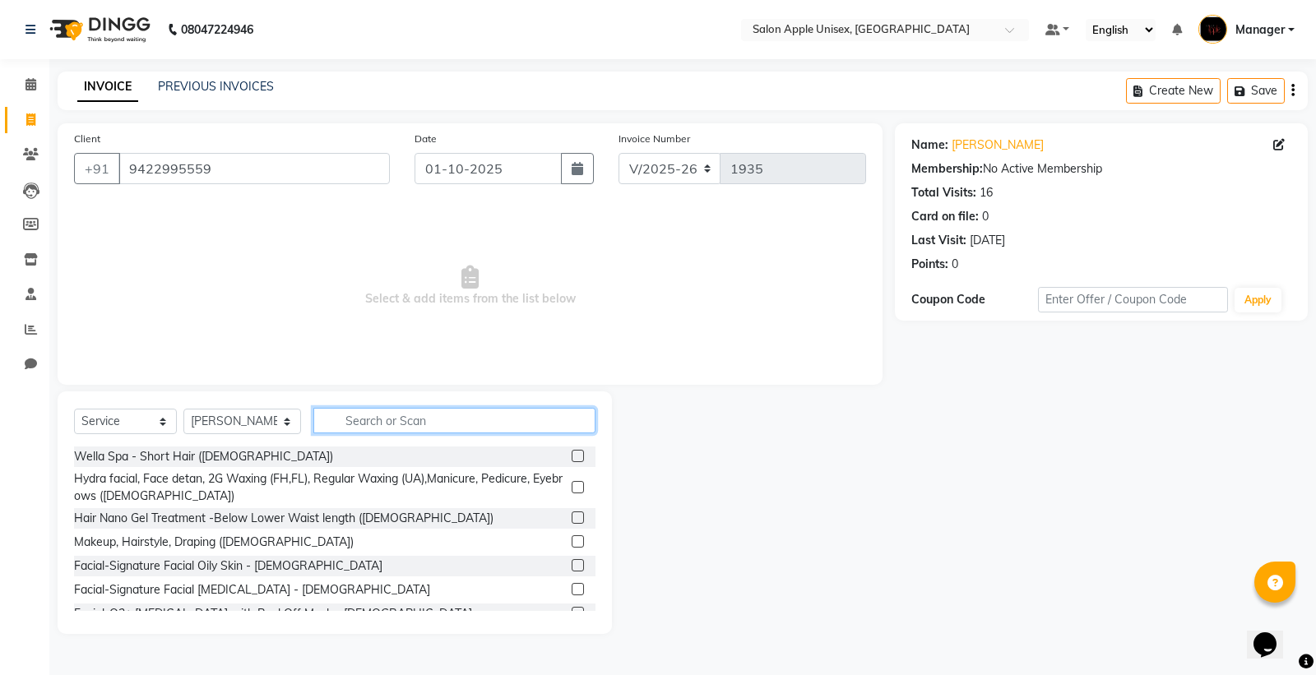
click at [339, 424] on input "text" at bounding box center [454, 420] width 282 height 25
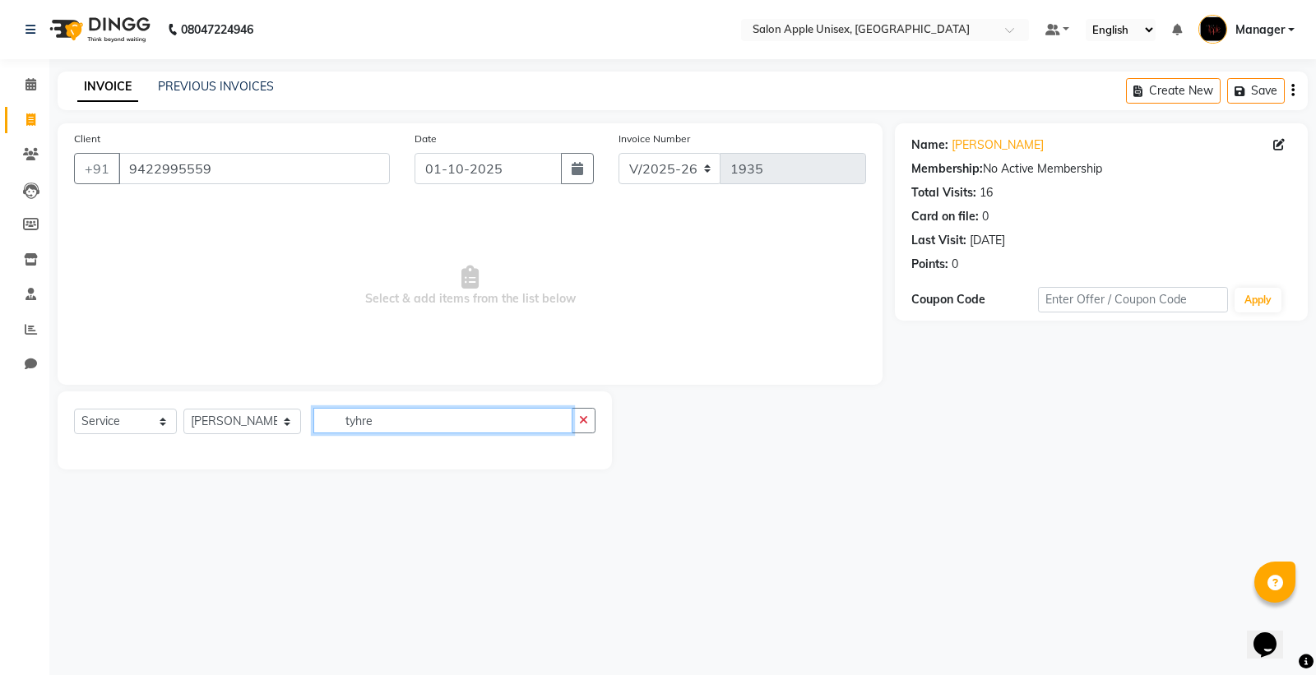
click at [378, 412] on input "tyhre" at bounding box center [442, 420] width 259 height 25
click at [380, 415] on input "tyhre" at bounding box center [442, 420] width 259 height 25
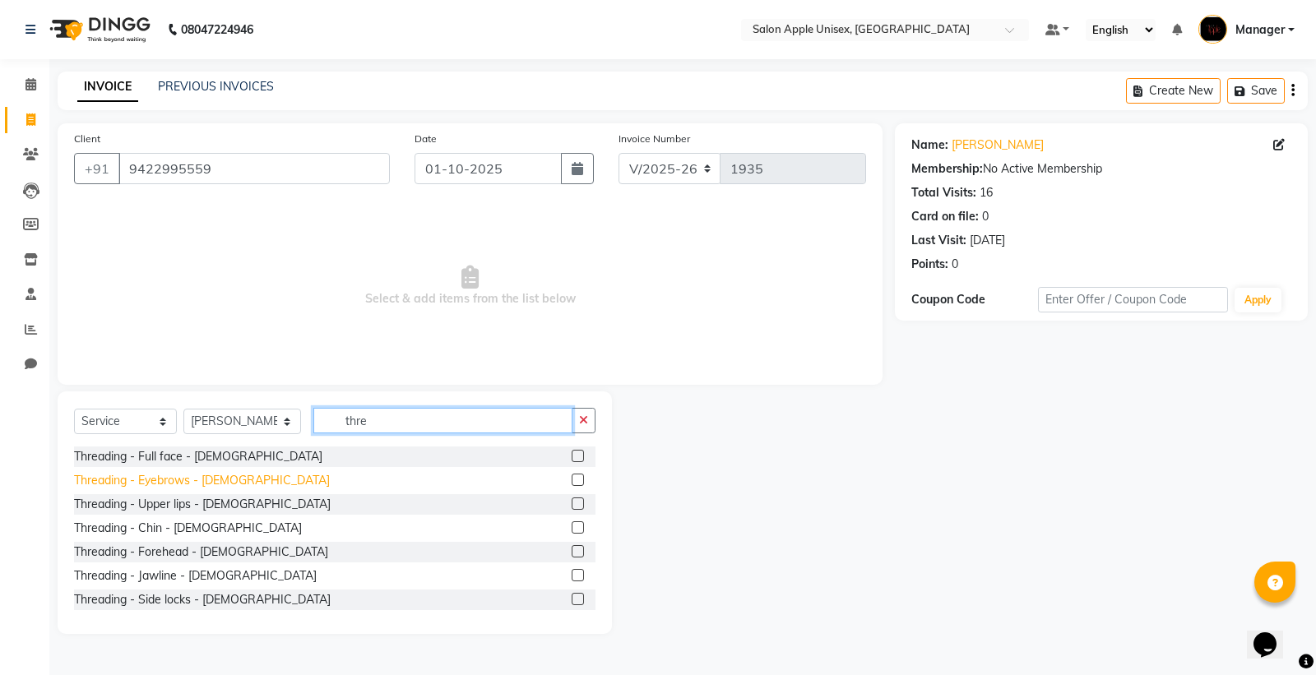
type input "thre"
click at [199, 479] on div "Threading - Eyebrows - [DEMOGRAPHIC_DATA]" at bounding box center [202, 480] width 256 height 17
checkbox input "false"
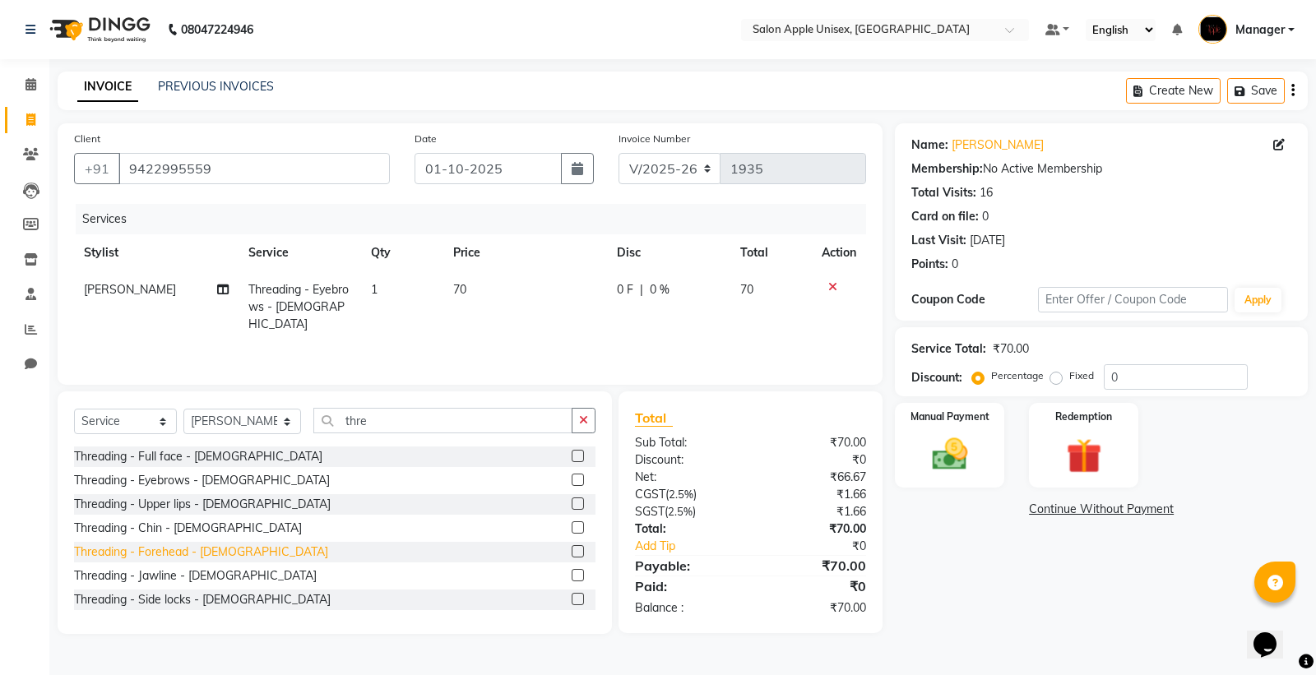
click at [207, 554] on div "Threading - Forehead - [DEMOGRAPHIC_DATA]" at bounding box center [201, 552] width 254 height 17
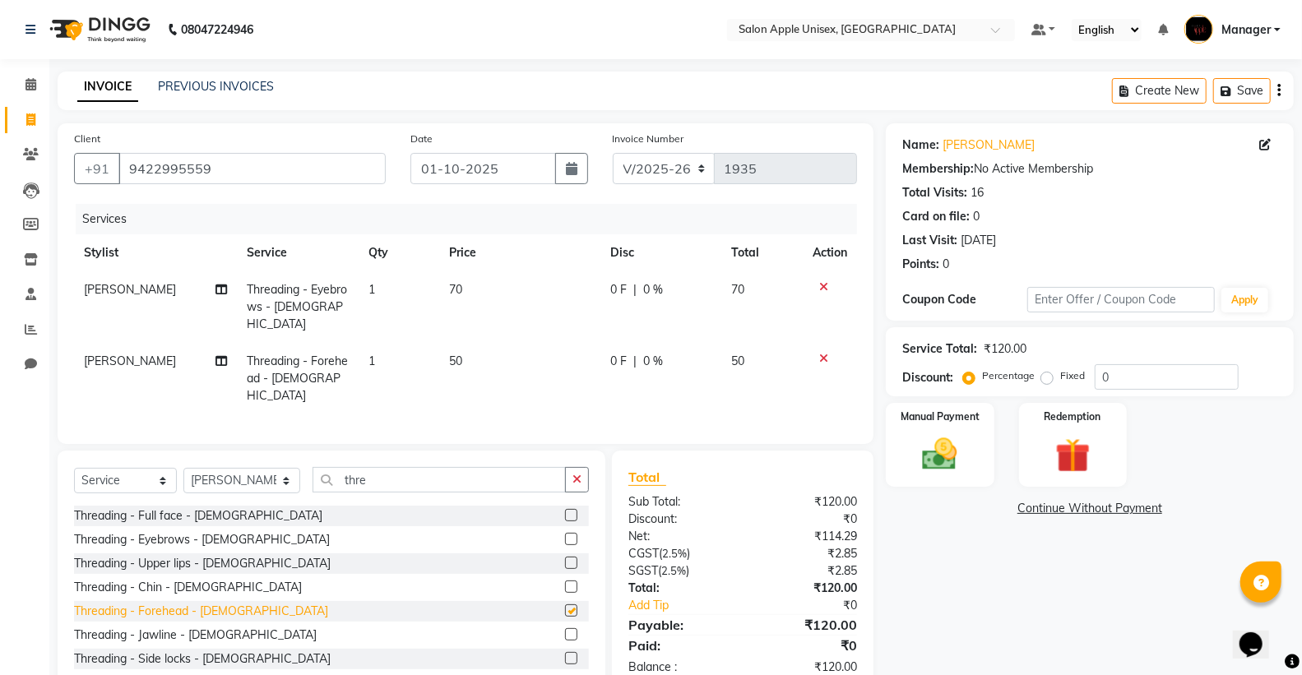
checkbox input "false"
click at [825, 282] on icon at bounding box center [823, 287] width 9 height 12
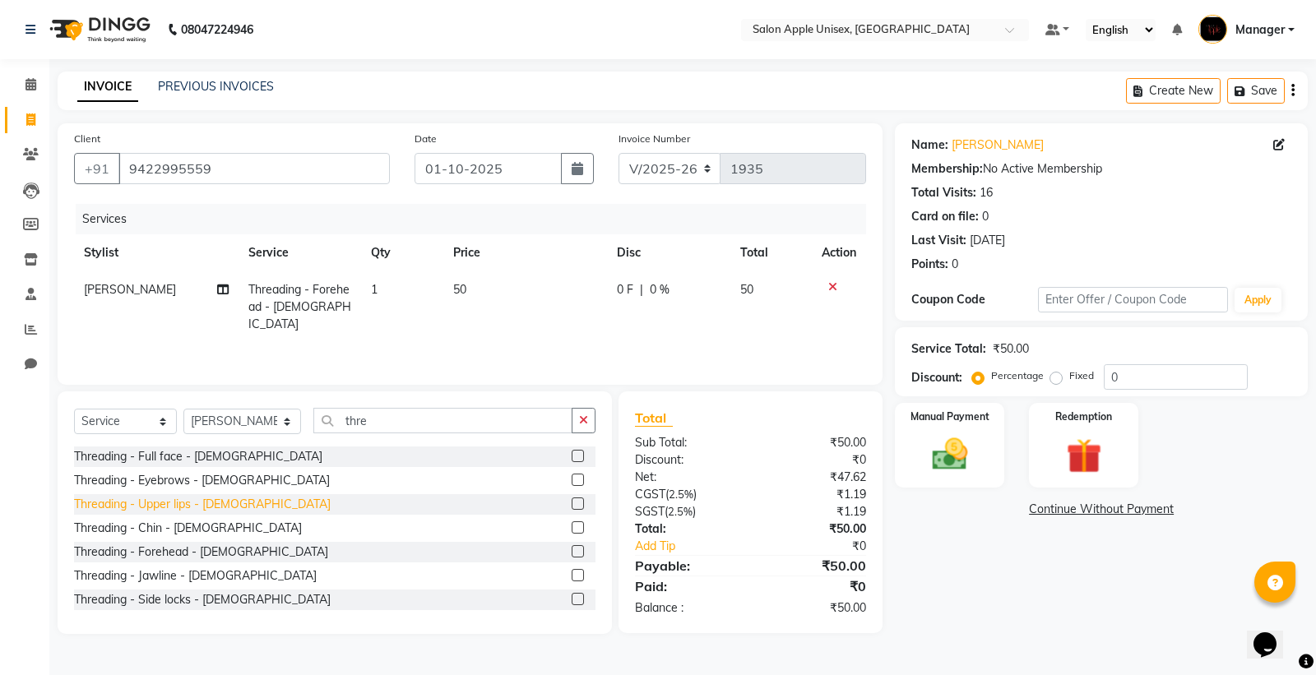
click at [160, 506] on div "Threading - Upper lips - [DEMOGRAPHIC_DATA]" at bounding box center [202, 504] width 257 height 17
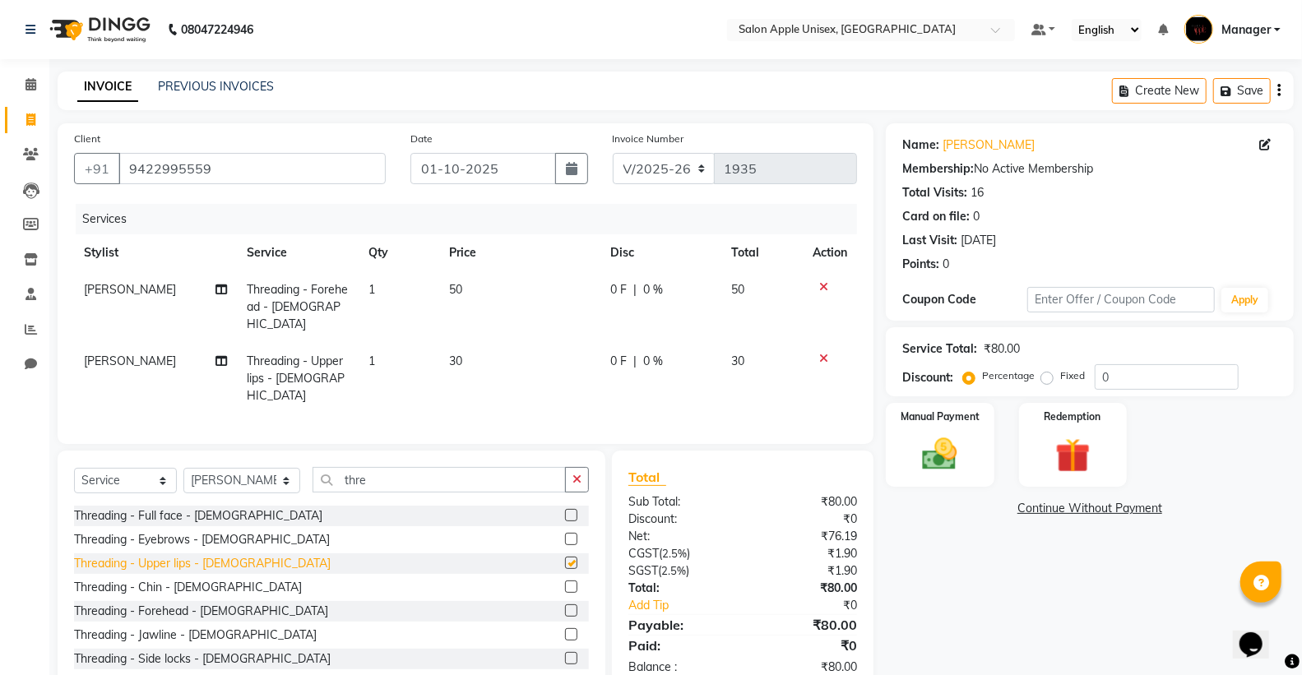
checkbox input "false"
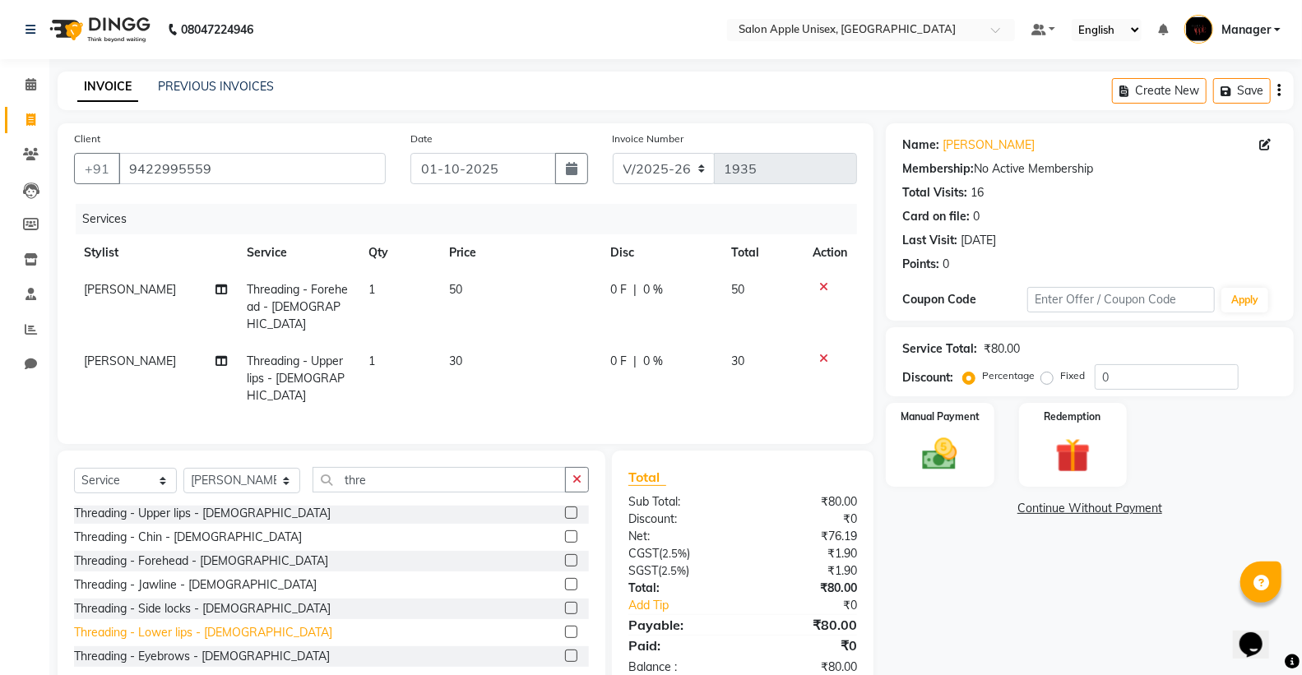
click at [174, 624] on div "Threading - Lower lips - [DEMOGRAPHIC_DATA]" at bounding box center [203, 632] width 258 height 17
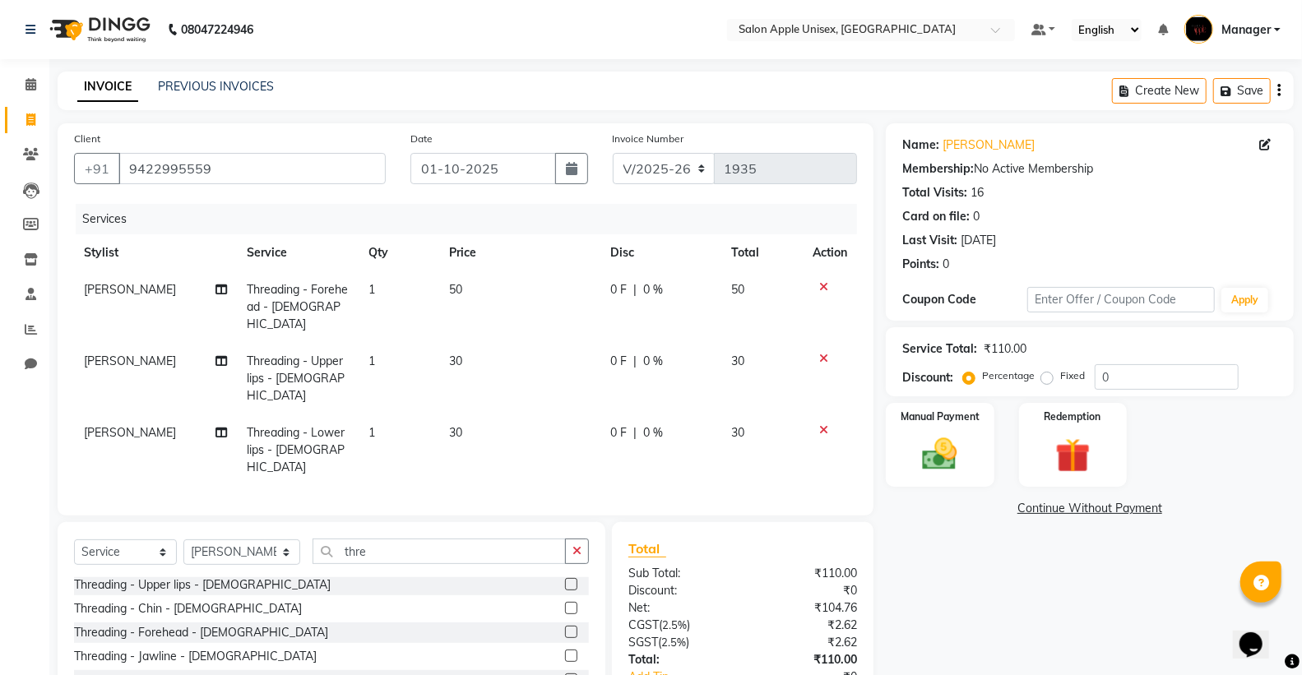
checkbox input "false"
click at [919, 429] on div "Manual Payment" at bounding box center [939, 445] width 113 height 88
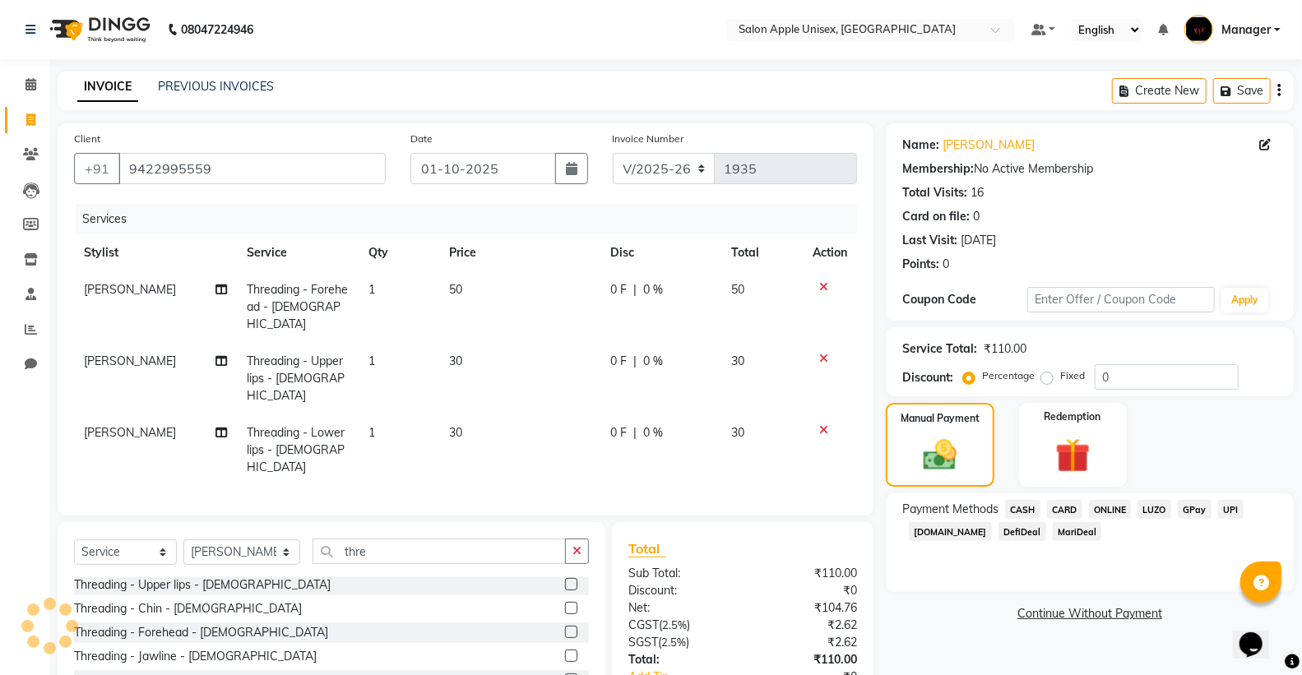
click at [1030, 512] on span "CASH" at bounding box center [1022, 509] width 35 height 19
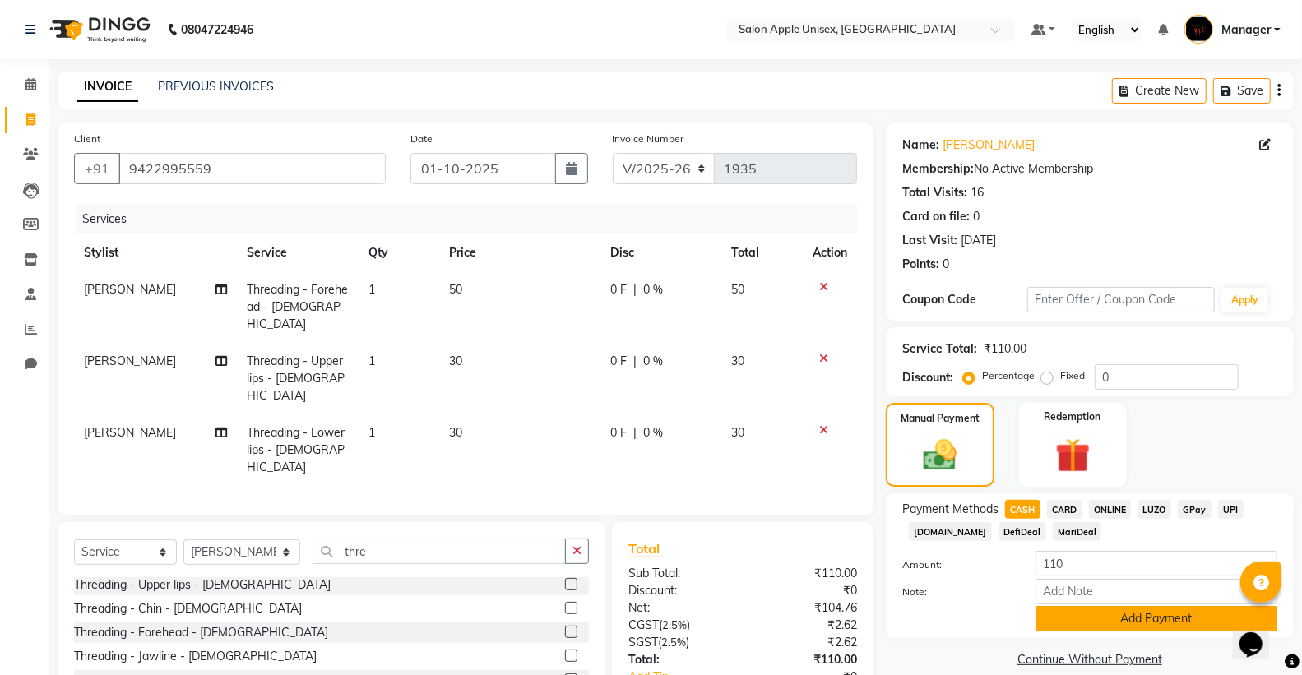
click at [1055, 623] on button "Add Payment" at bounding box center [1156, 618] width 242 height 25
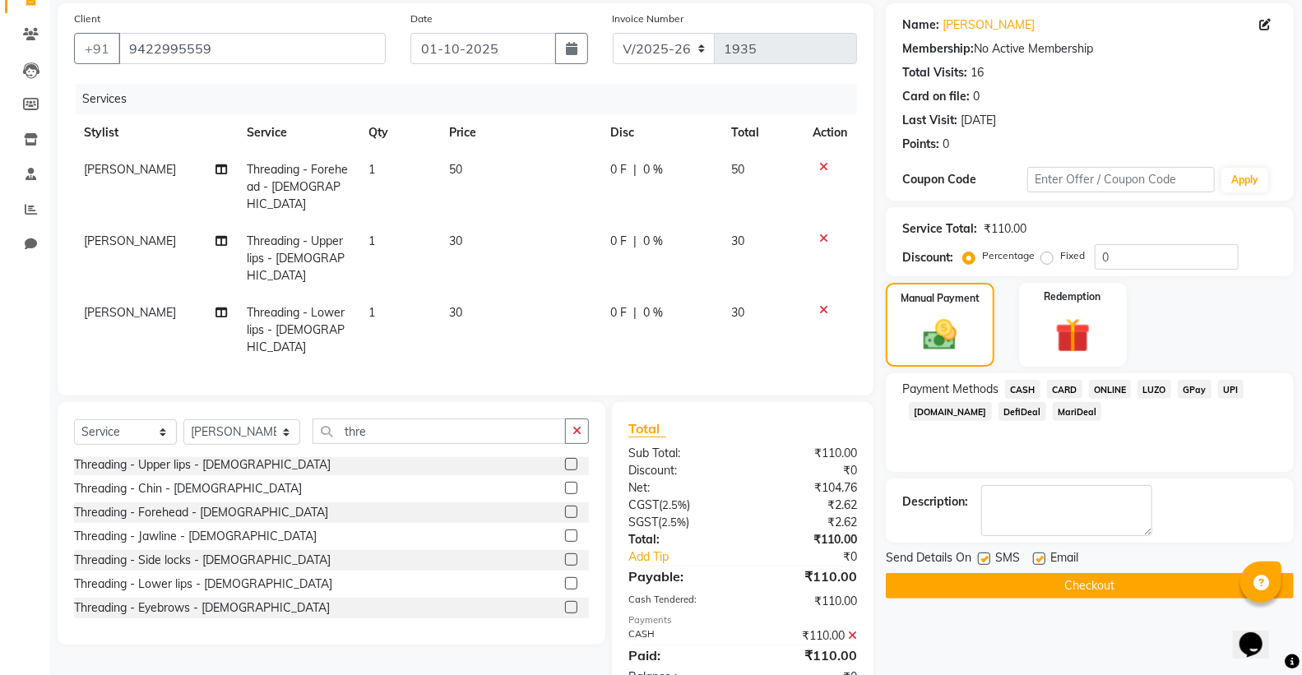
scroll to position [133, 0]
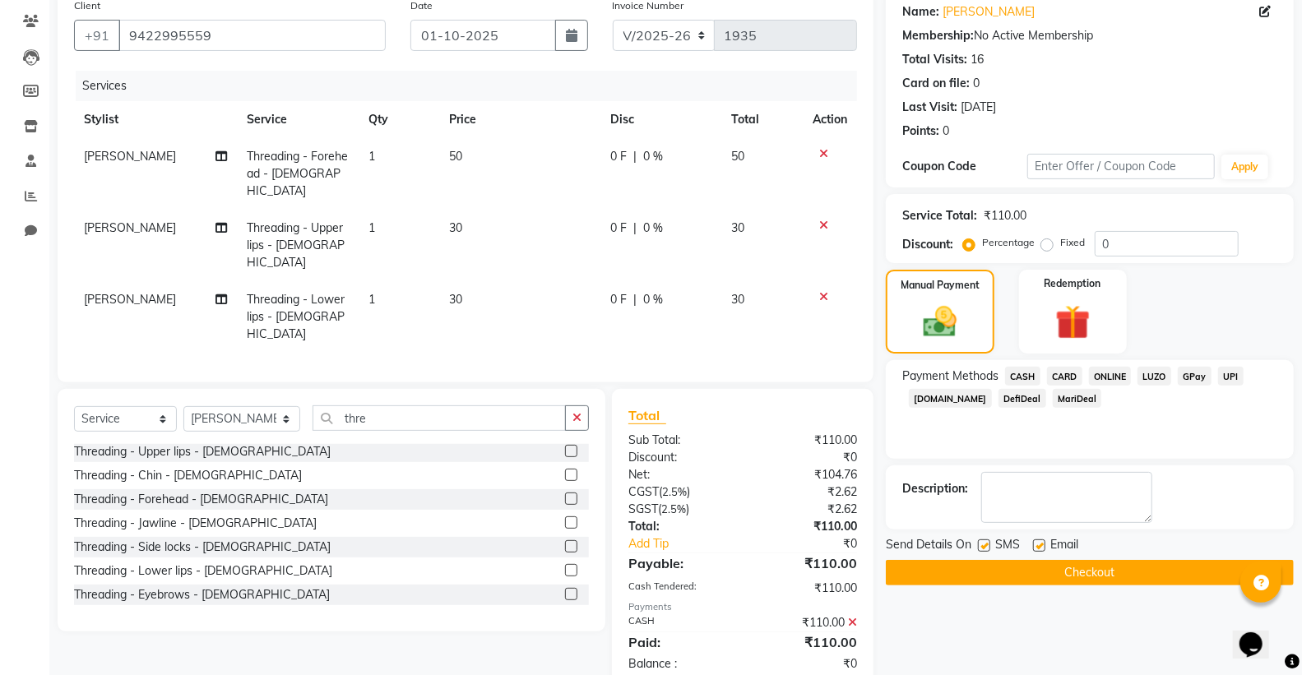
click at [1039, 576] on button "Checkout" at bounding box center [1090, 572] width 408 height 25
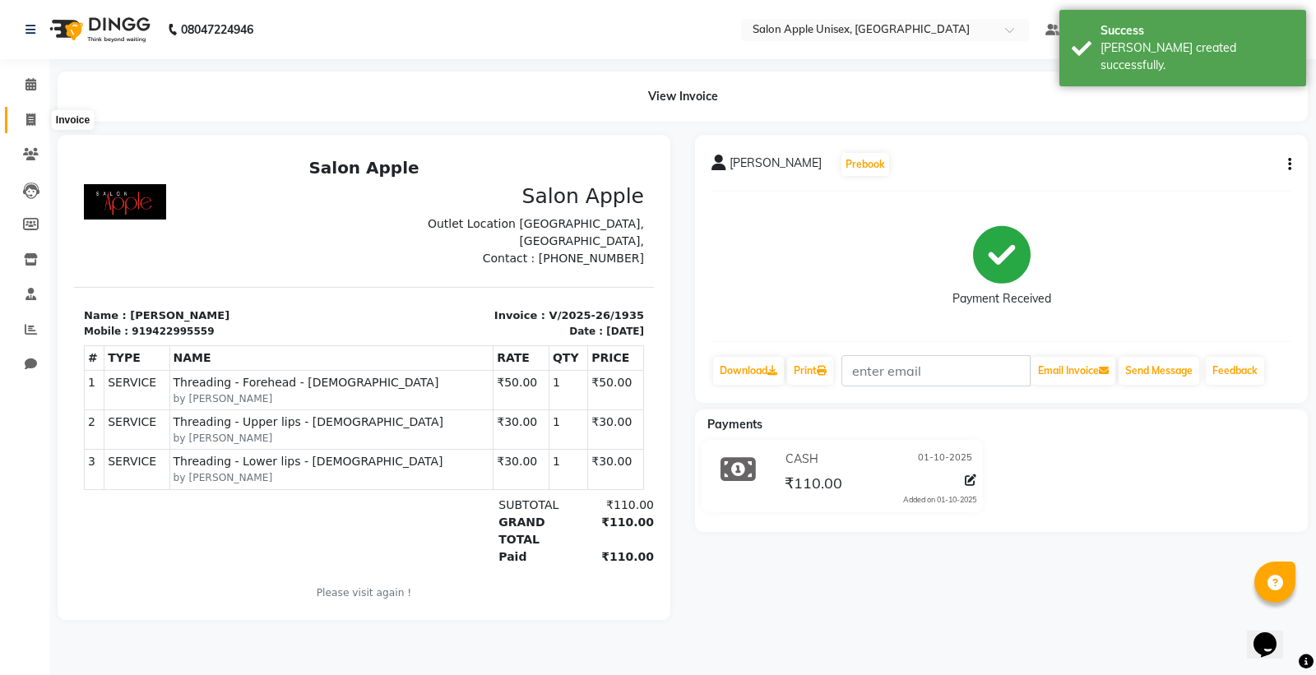
click at [28, 119] on icon at bounding box center [30, 119] width 9 height 12
select select "138"
select select "service"
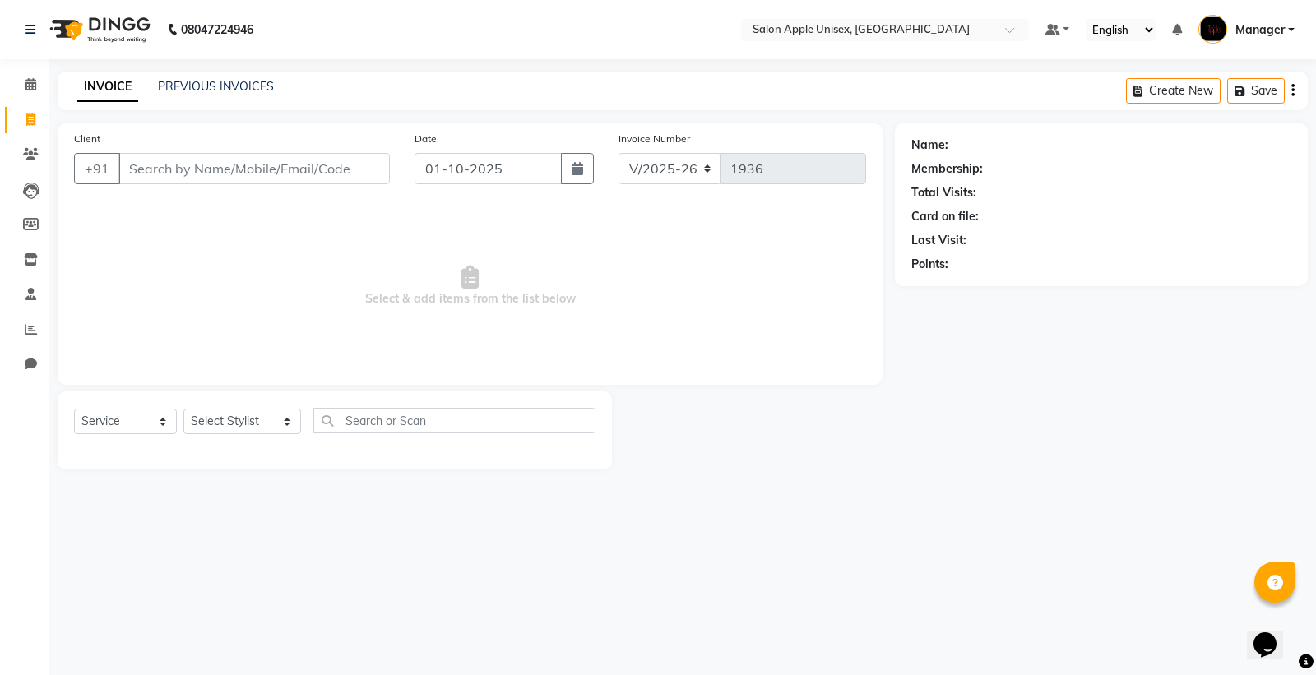
click at [184, 161] on input "Client" at bounding box center [253, 168] width 271 height 31
click at [178, 161] on input "Client" at bounding box center [253, 168] width 271 height 31
click at [178, 162] on input "Client" at bounding box center [253, 168] width 271 height 31
type input "7350923173"
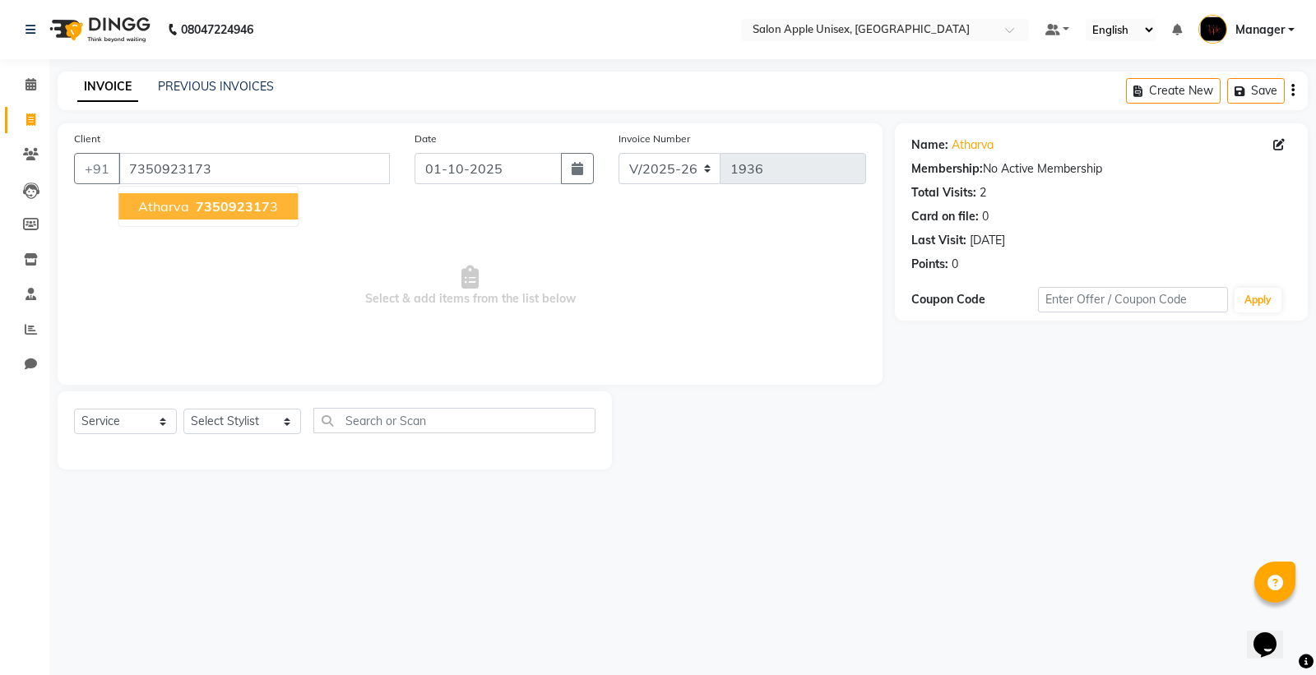
drag, startPoint x: 141, startPoint y: 197, endPoint x: 149, endPoint y: 203, distance: 10.0
click at [148, 203] on span "Atharva" at bounding box center [163, 206] width 51 height 16
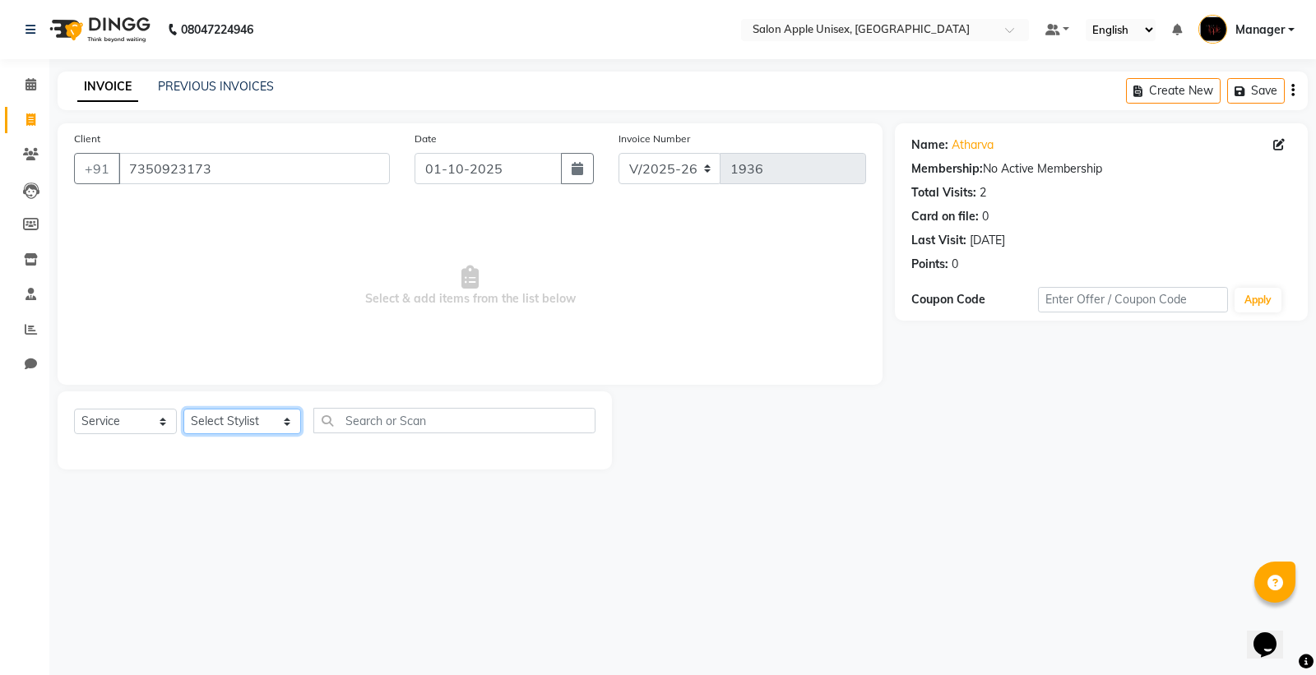
click at [226, 428] on select "Select Stylist [PERSON_NAME] Kavita [PERSON_NAME] Manager [PERSON_NAME] [PERSON…" at bounding box center [242, 421] width 118 height 25
select select "85660"
click at [183, 410] on select "Select Stylist [PERSON_NAME] Kavita [PERSON_NAME] Manager [PERSON_NAME] [PERSON…" at bounding box center [242, 421] width 118 height 25
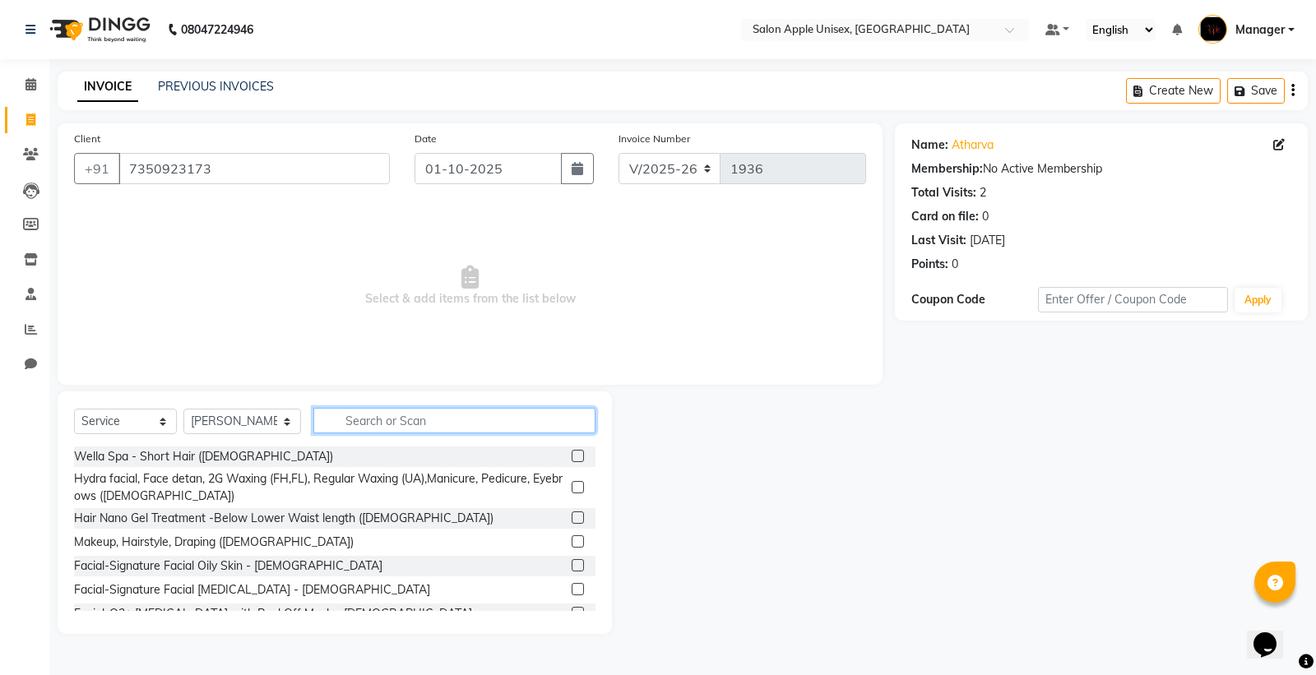
click at [351, 417] on input "text" at bounding box center [454, 420] width 282 height 25
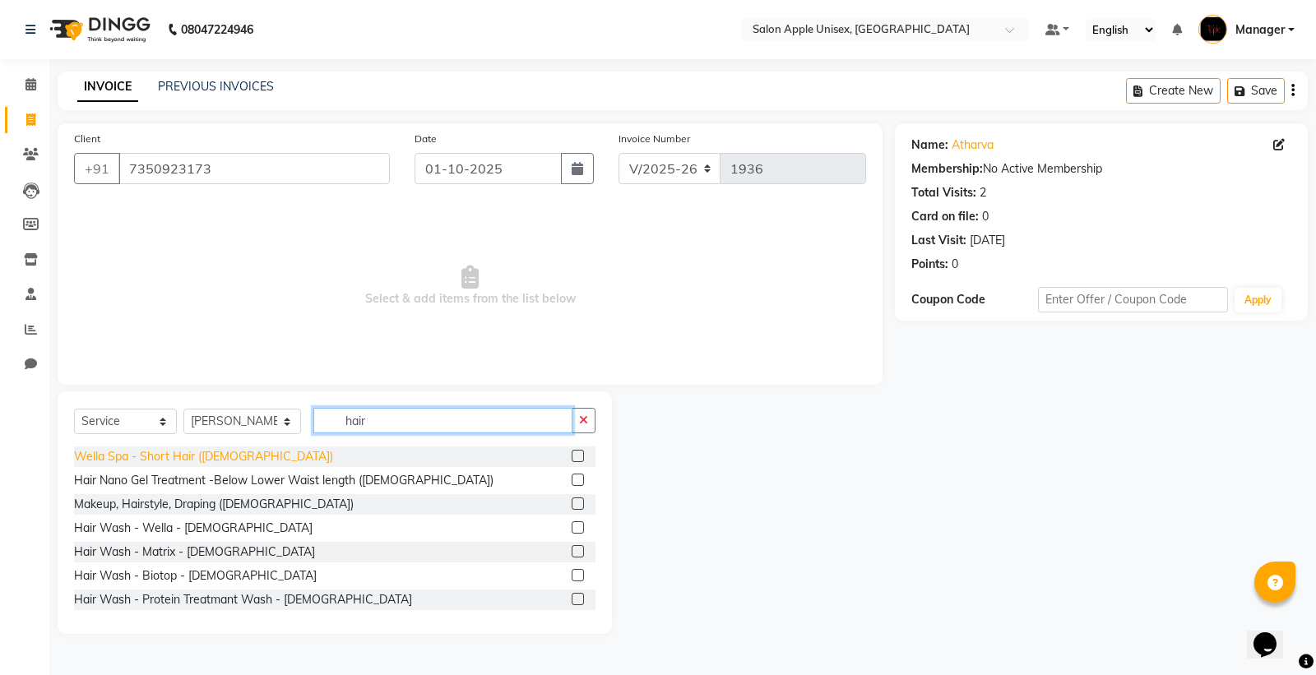
type input "hair"
click at [182, 459] on div "Wella Spa - Short Hair ([DEMOGRAPHIC_DATA])" at bounding box center [203, 456] width 259 height 17
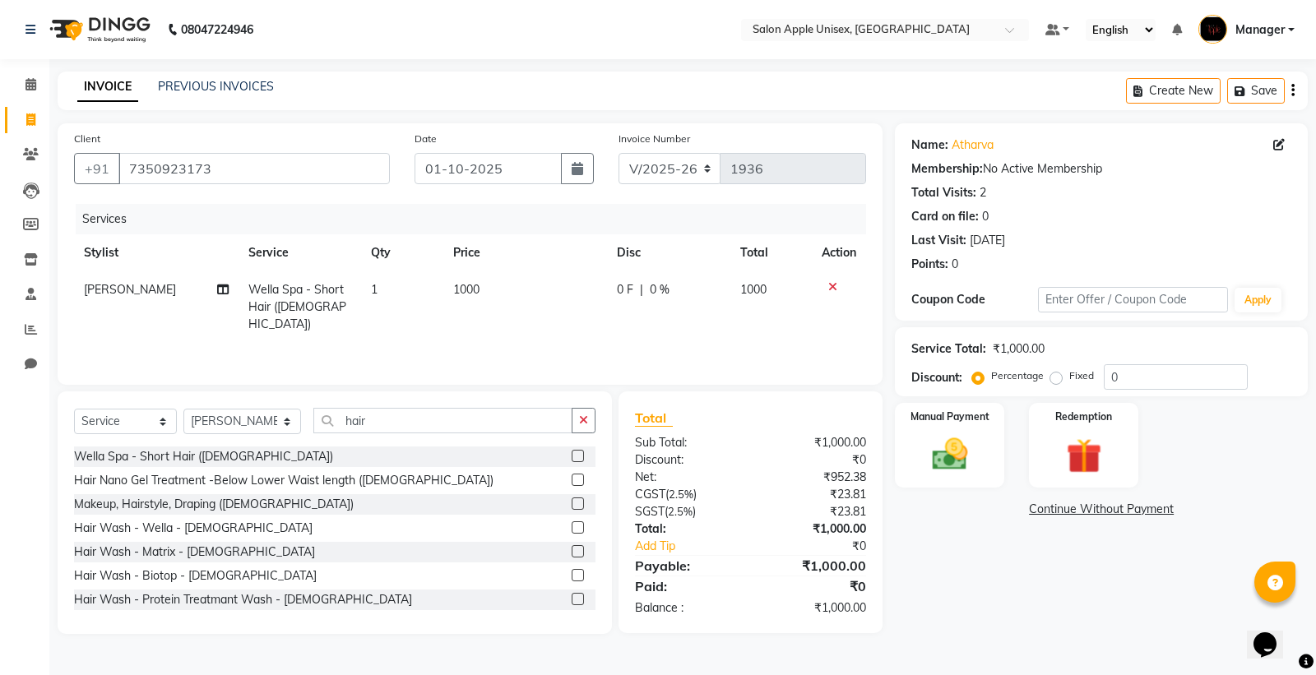
click at [572, 457] on label at bounding box center [578, 456] width 12 height 12
click at [572, 457] on input "checkbox" at bounding box center [577, 457] width 11 height 11
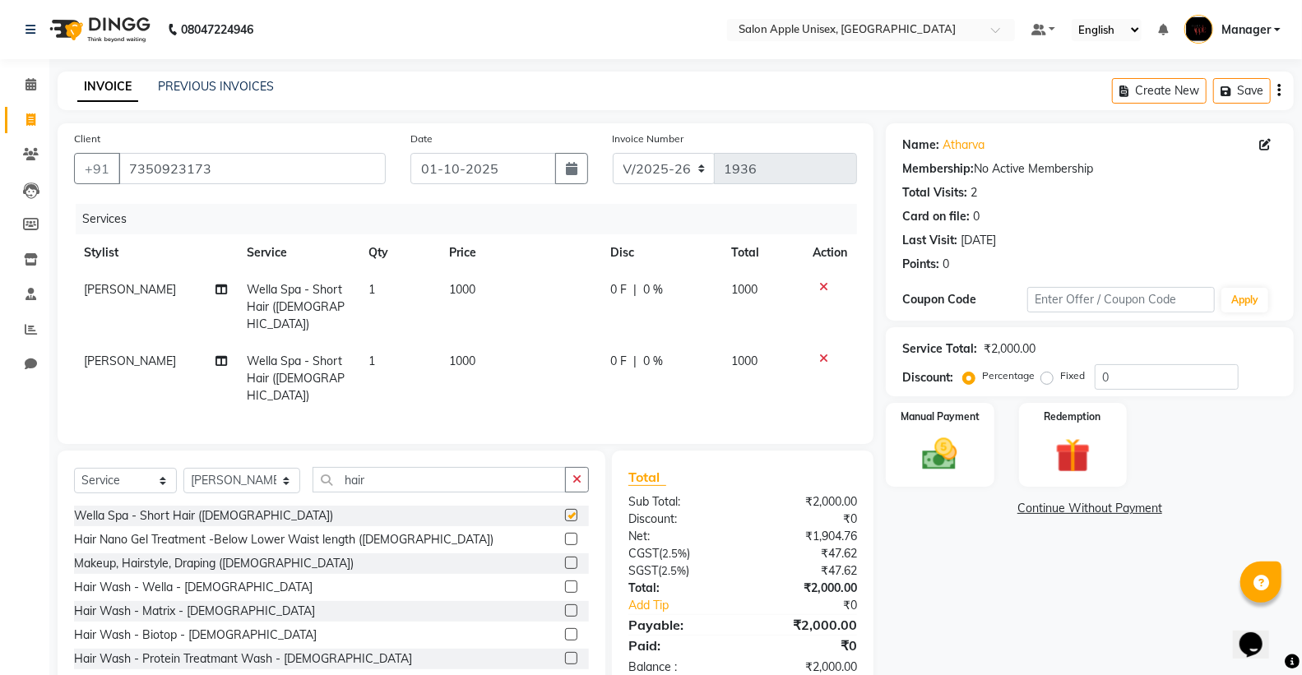
checkbox input "false"
click at [823, 353] on icon at bounding box center [823, 359] width 9 height 12
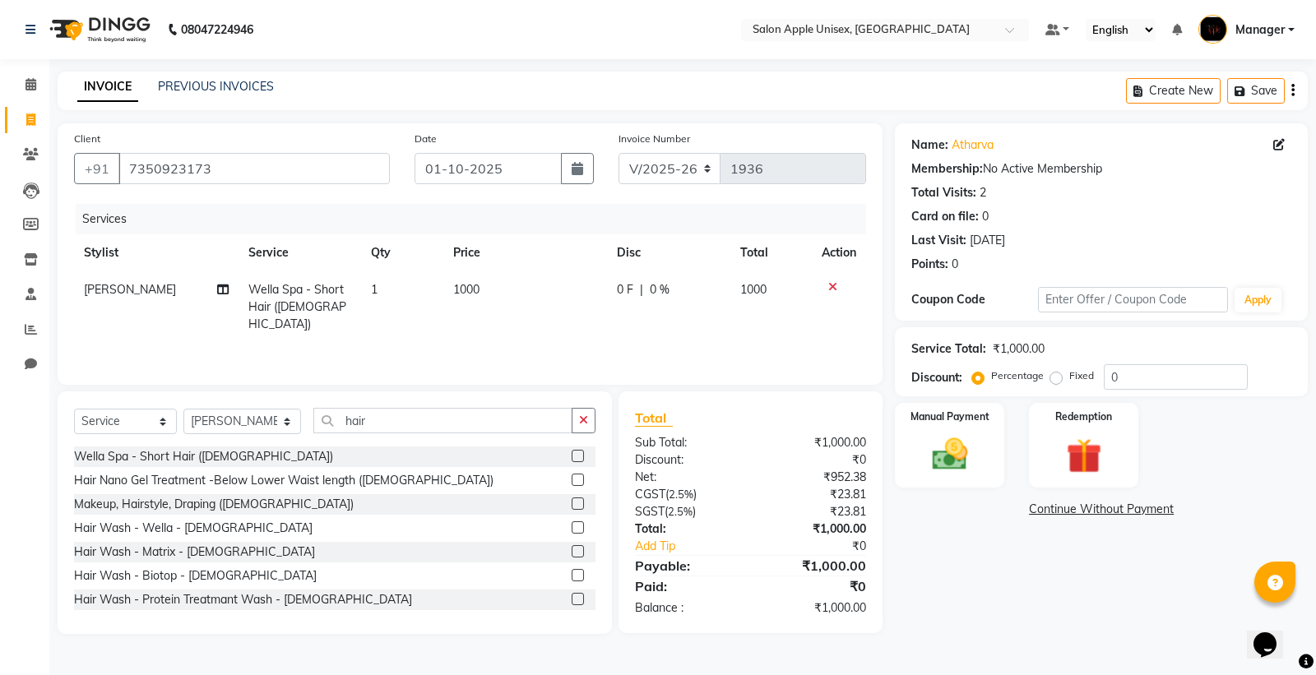
click at [835, 280] on td at bounding box center [839, 307] width 54 height 72
click at [842, 286] on div at bounding box center [839, 287] width 35 height 12
click at [834, 285] on icon at bounding box center [832, 287] width 9 height 12
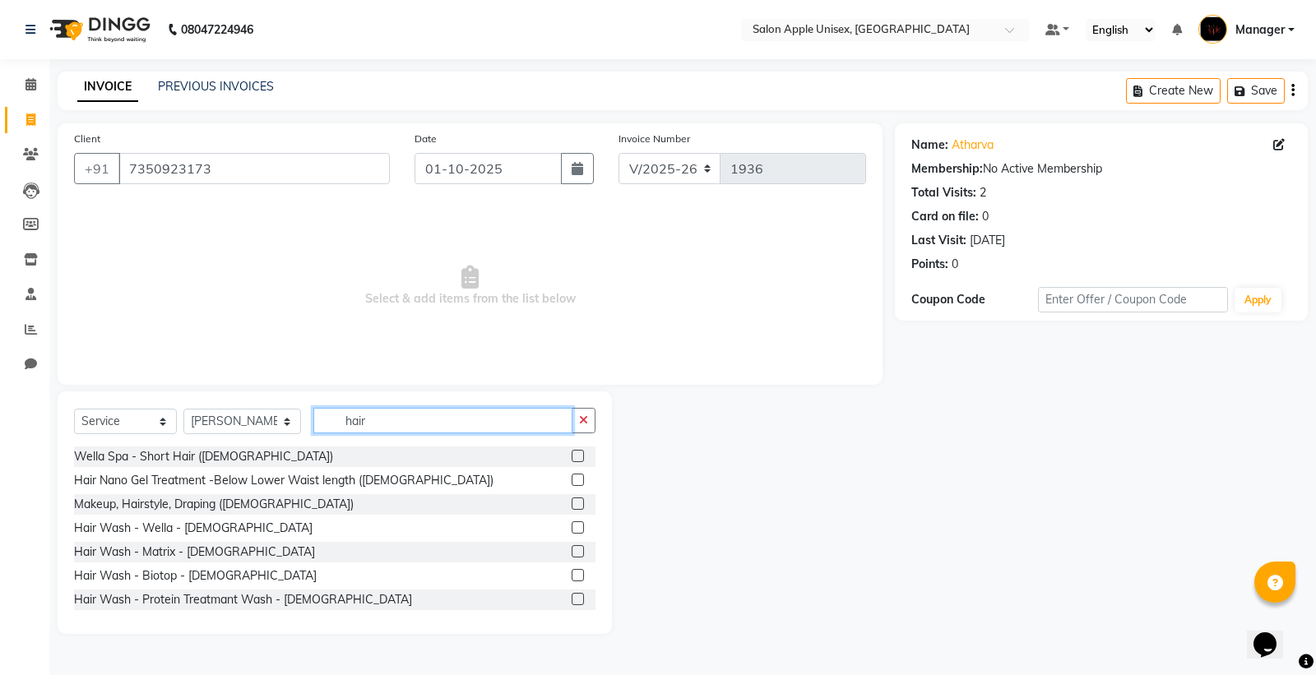
click at [385, 412] on input "hair" at bounding box center [442, 420] width 259 height 25
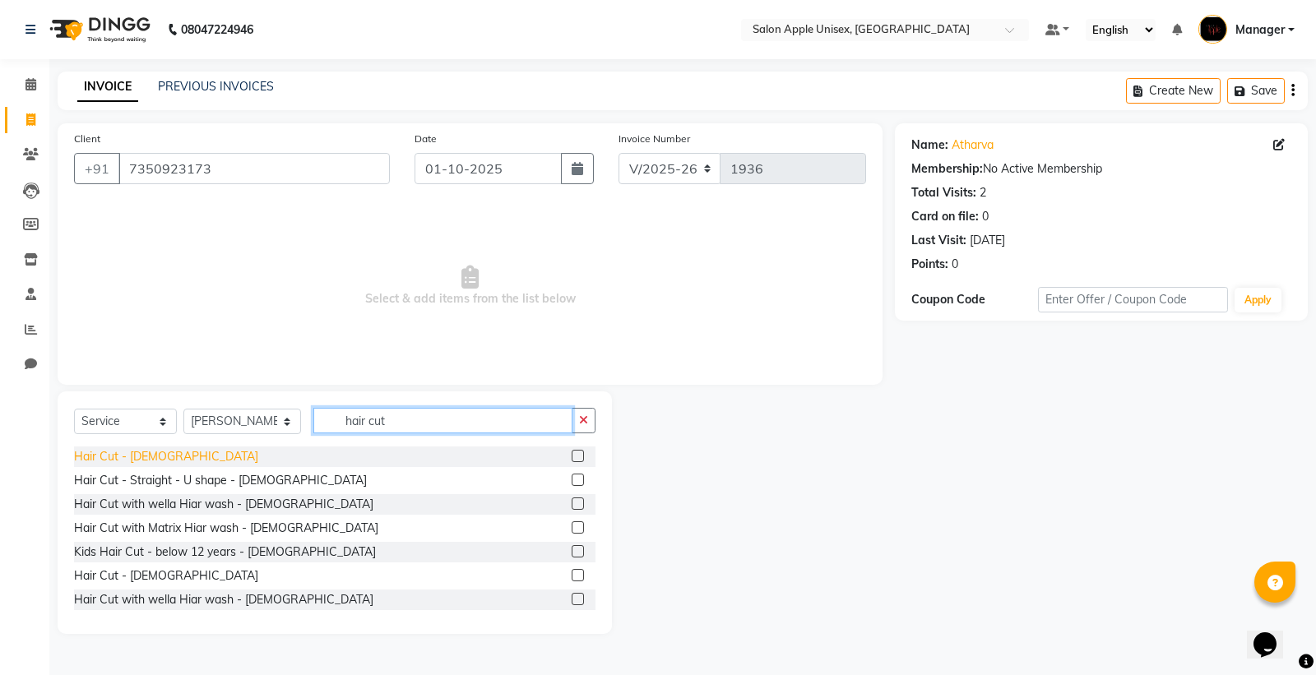
type input "hair cut"
click at [149, 459] on div "Hair Cut - [DEMOGRAPHIC_DATA]" at bounding box center [166, 456] width 184 height 17
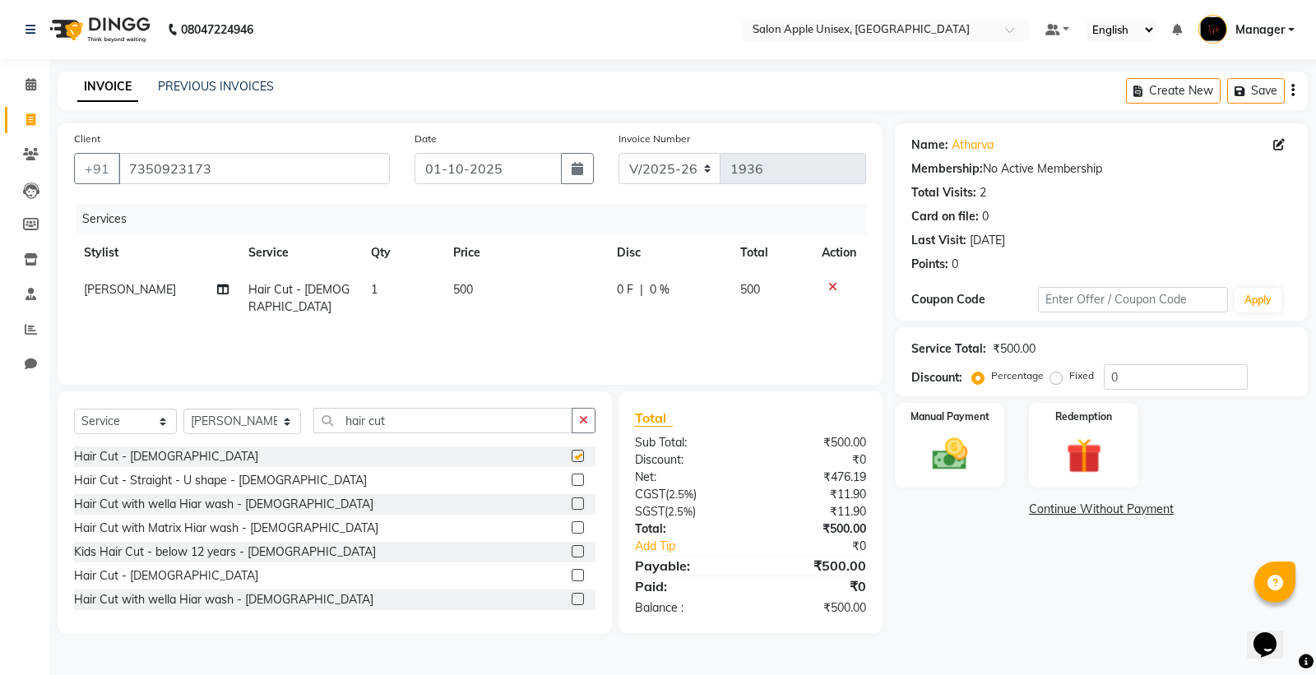
checkbox input "false"
click at [960, 441] on img at bounding box center [949, 454] width 59 height 42
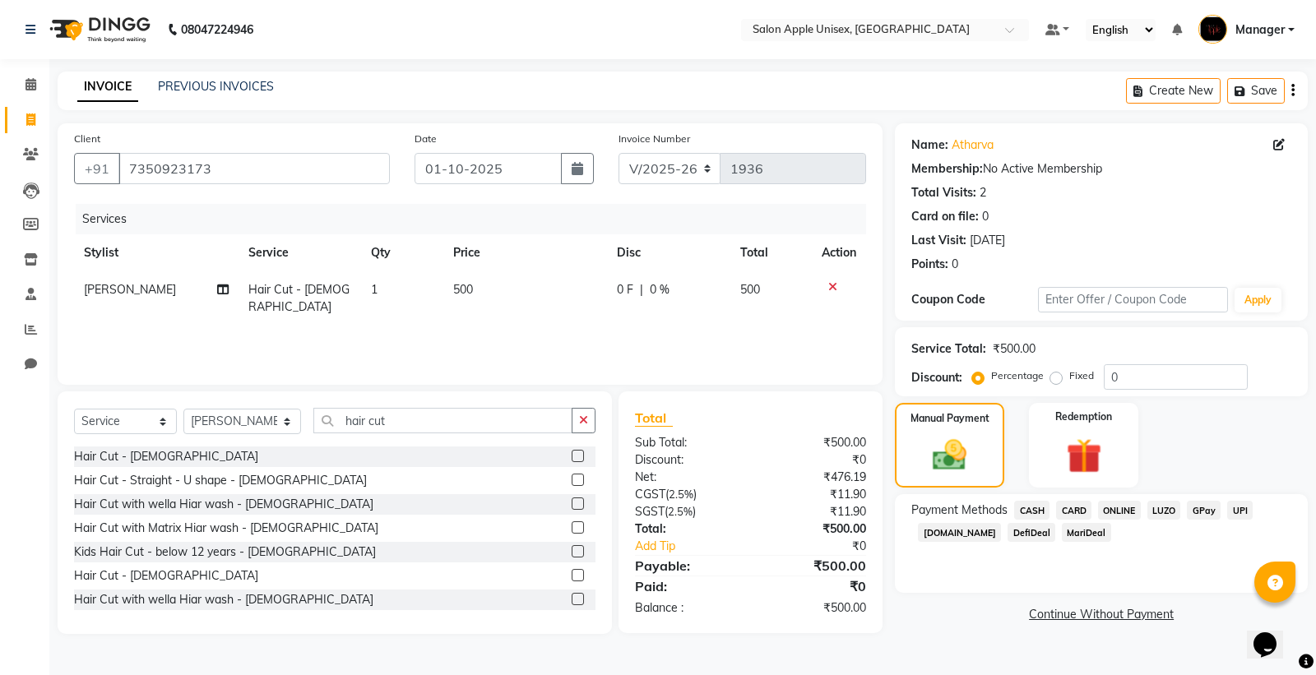
click at [1115, 512] on span "ONLINE" at bounding box center [1119, 510] width 43 height 19
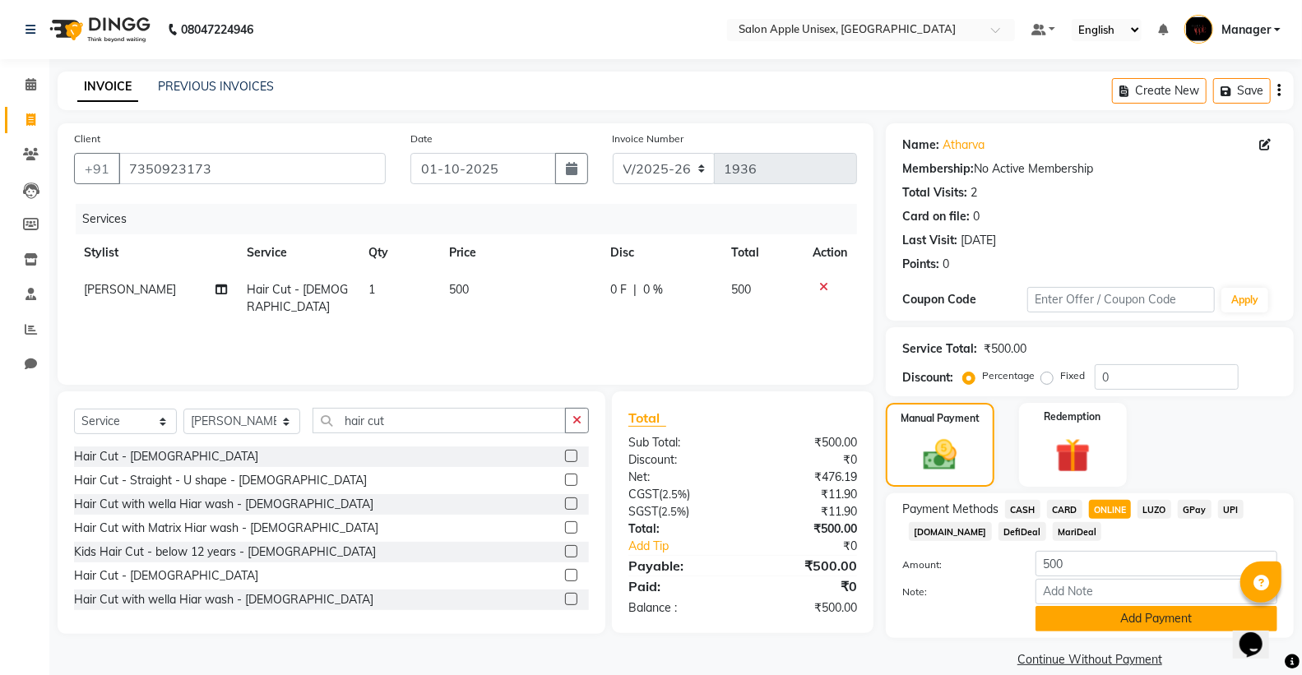
click at [1071, 609] on button "Add Payment" at bounding box center [1156, 618] width 242 height 25
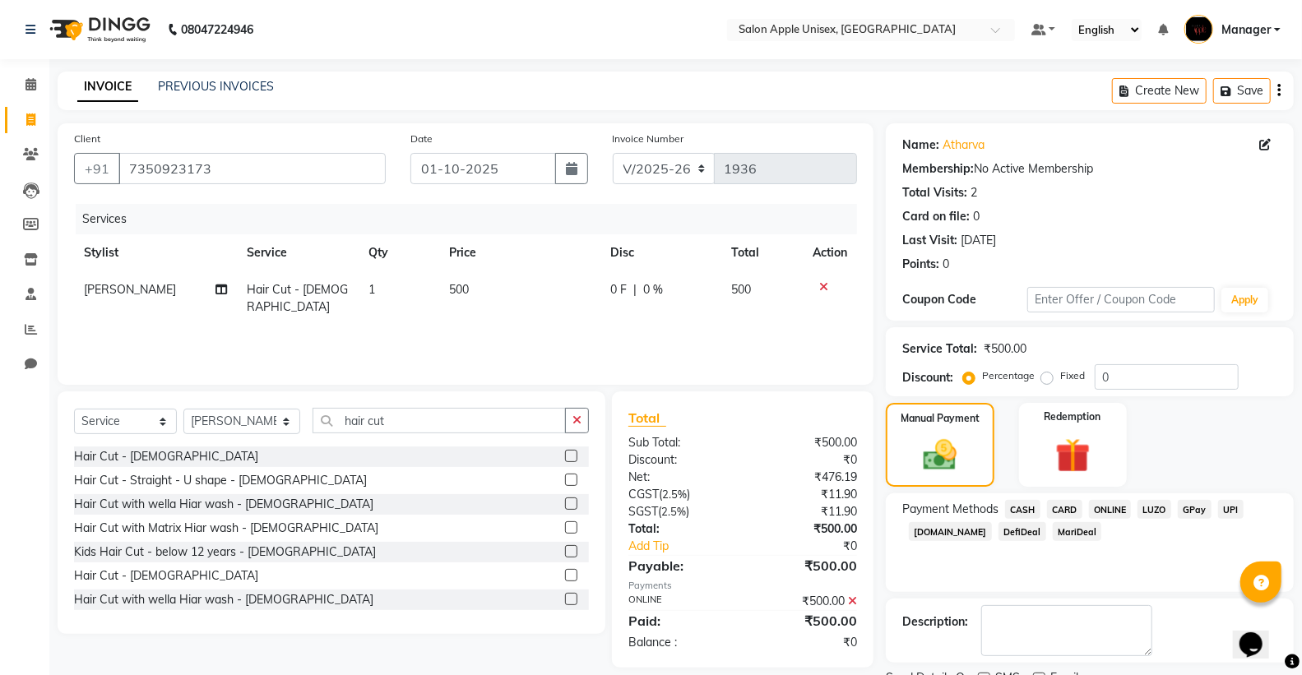
scroll to position [68, 0]
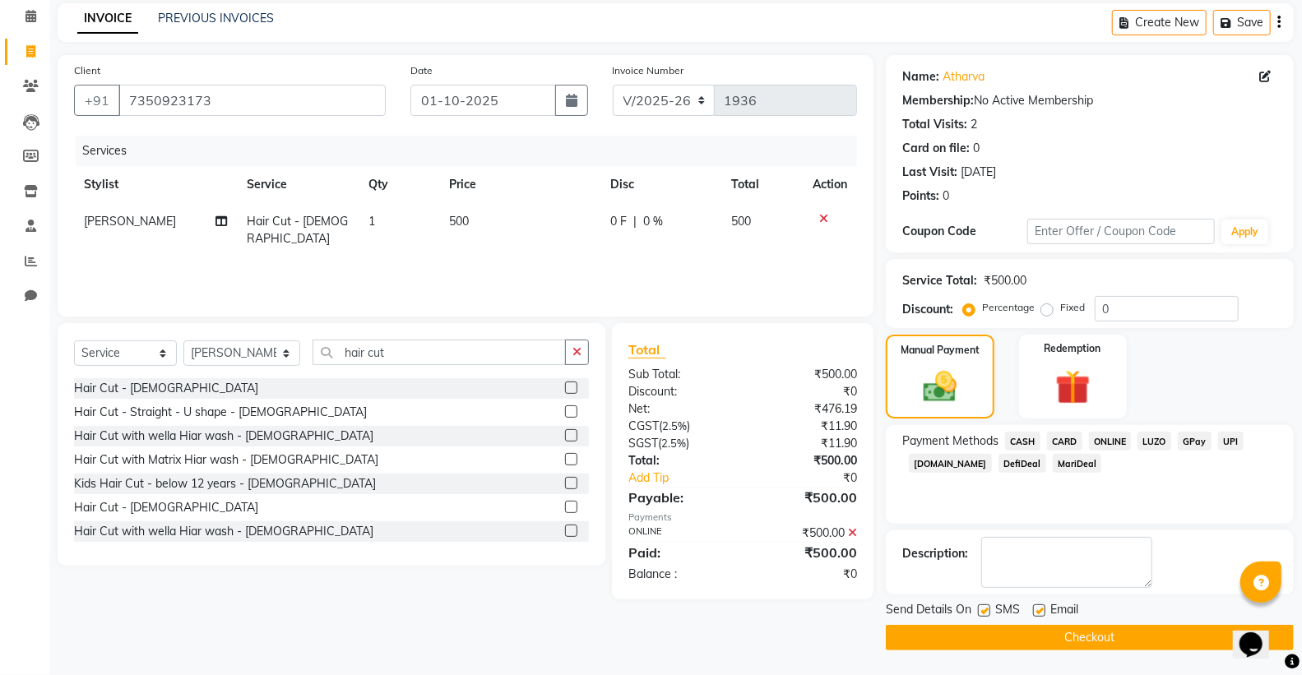
click at [1049, 644] on button "Checkout" at bounding box center [1090, 637] width 408 height 25
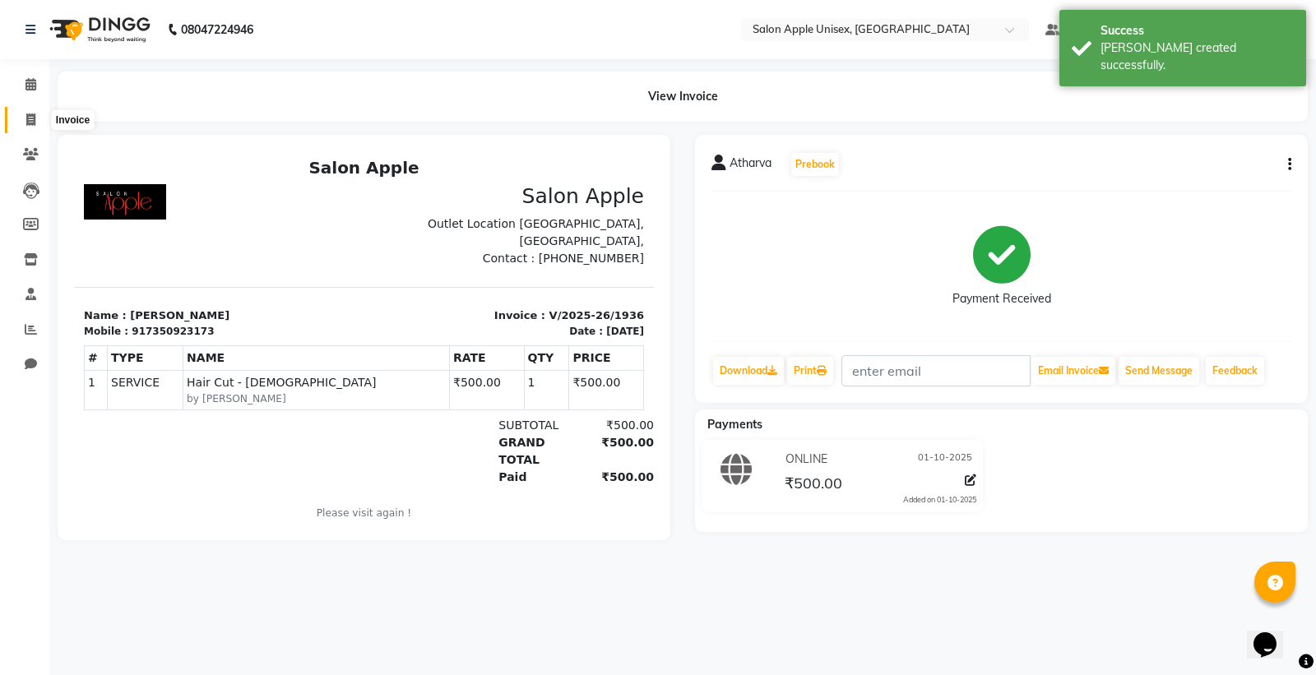
click at [27, 115] on icon at bounding box center [30, 119] width 9 height 12
select select "138"
select select "service"
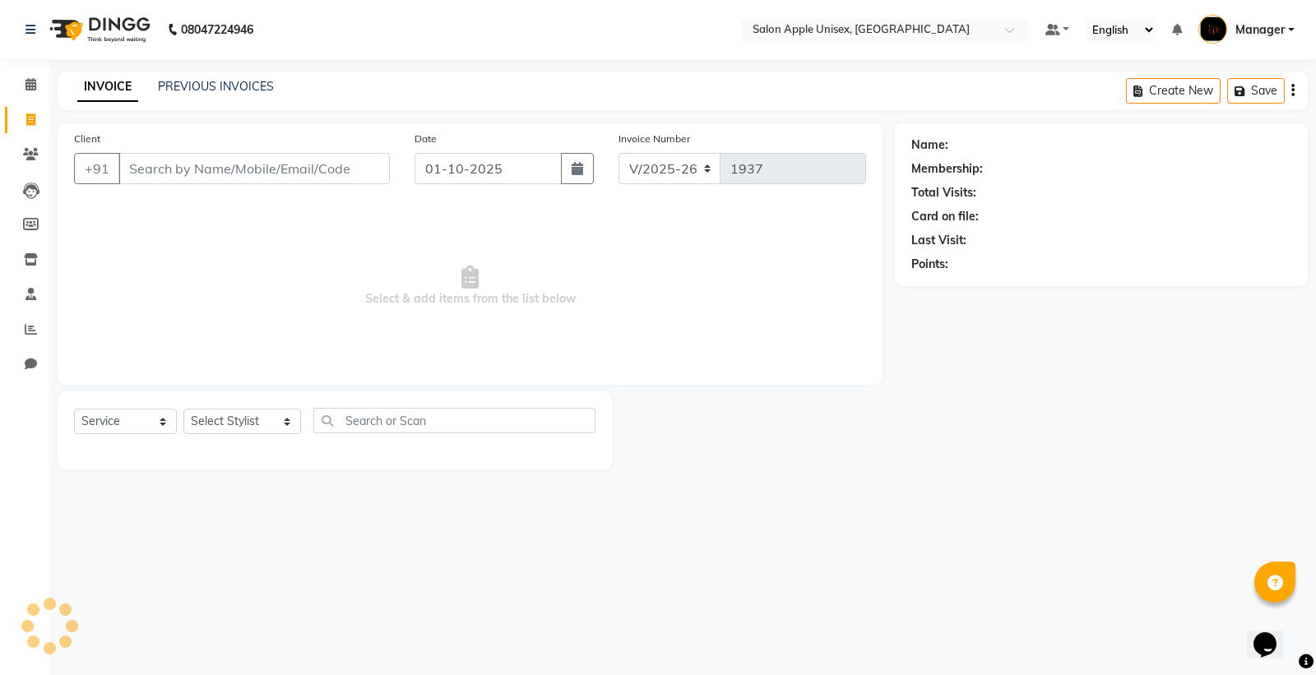
click at [155, 178] on input "Client" at bounding box center [253, 168] width 271 height 31
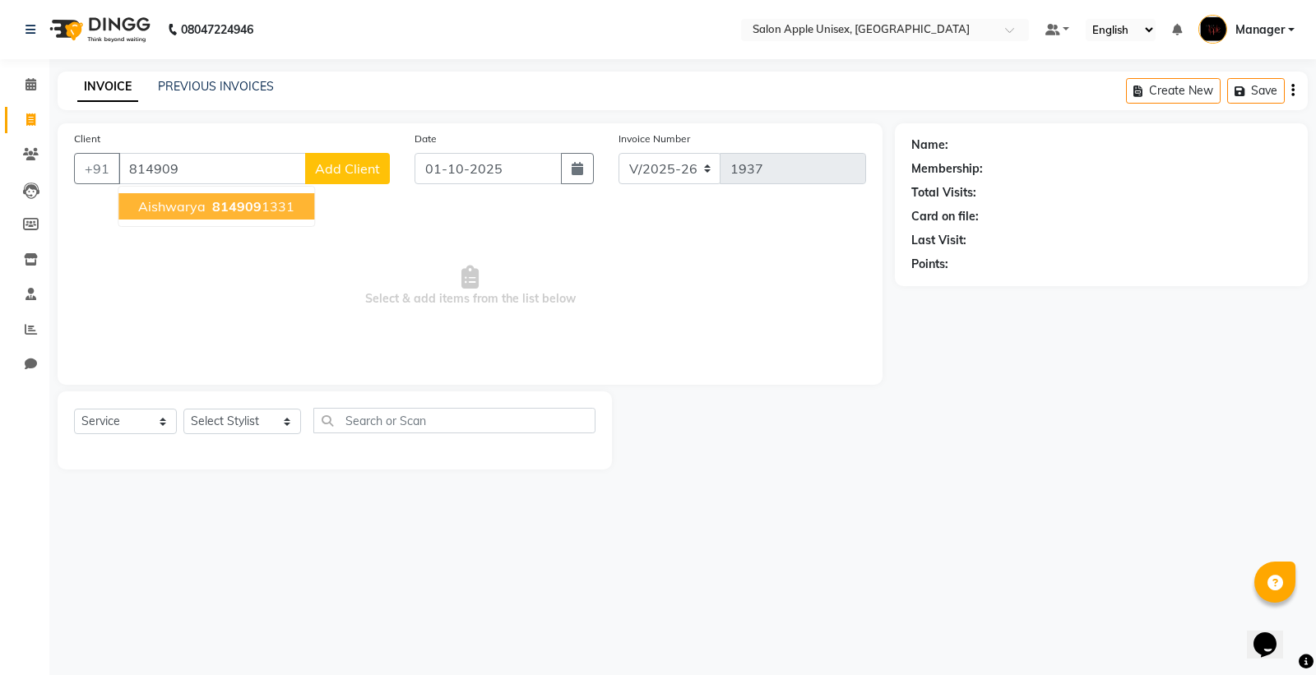
click at [174, 202] on span "aishwarya" at bounding box center [171, 206] width 67 height 16
type input "8149091331"
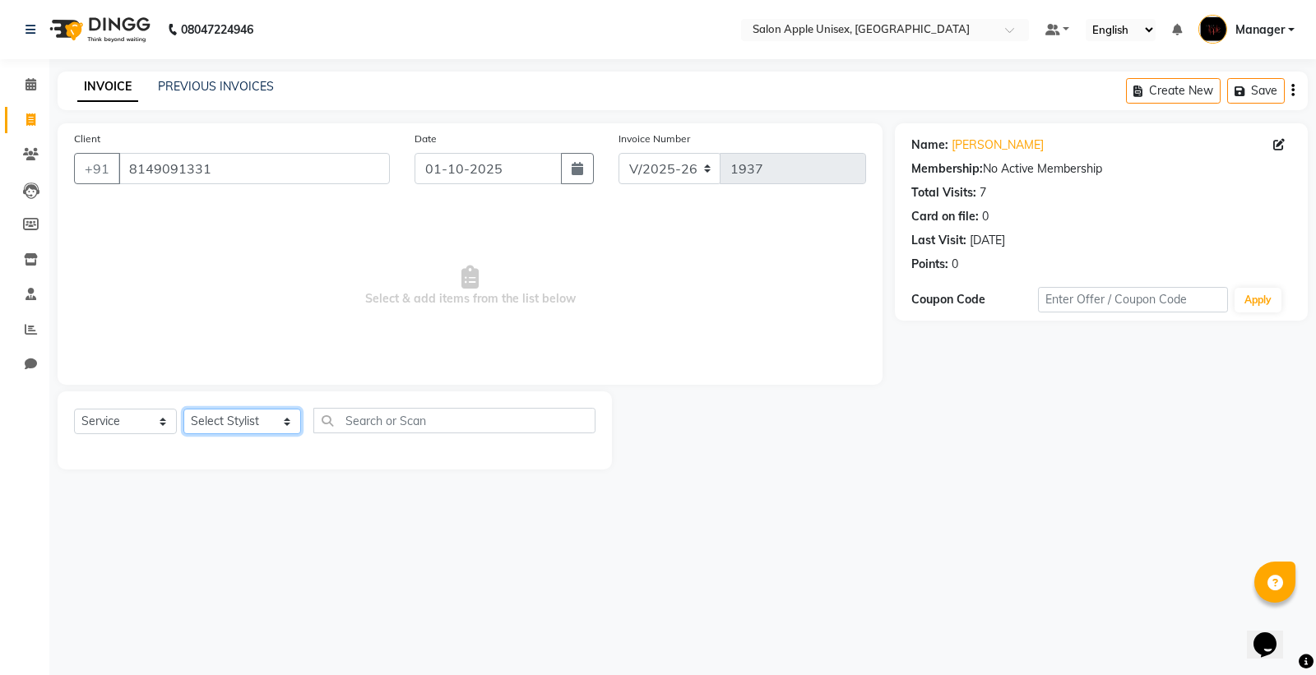
click at [211, 417] on select "Select Stylist [PERSON_NAME] Kavita [PERSON_NAME] Manager [PERSON_NAME] [PERSON…" at bounding box center [242, 421] width 118 height 25
select select "76660"
click at [183, 410] on select "Select Stylist [PERSON_NAME] Kavita [PERSON_NAME] Manager [PERSON_NAME] [PERSON…" at bounding box center [242, 421] width 118 height 25
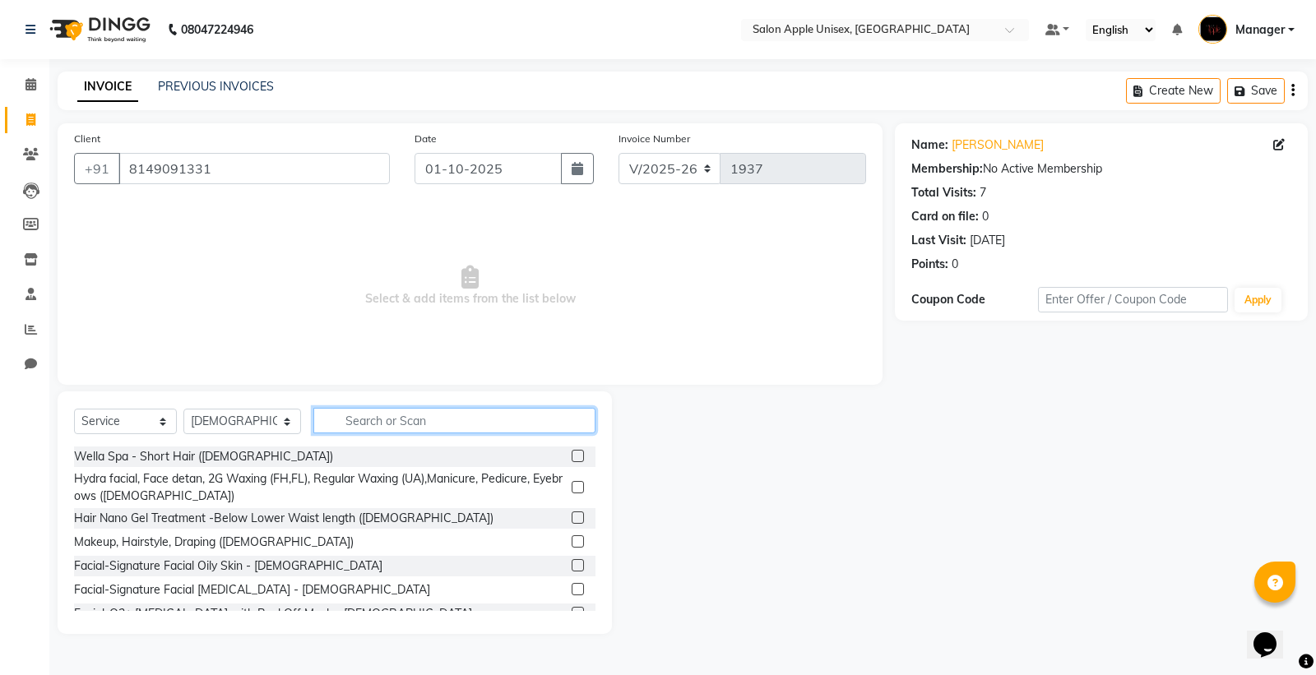
click at [356, 422] on input "text" at bounding box center [454, 420] width 282 height 25
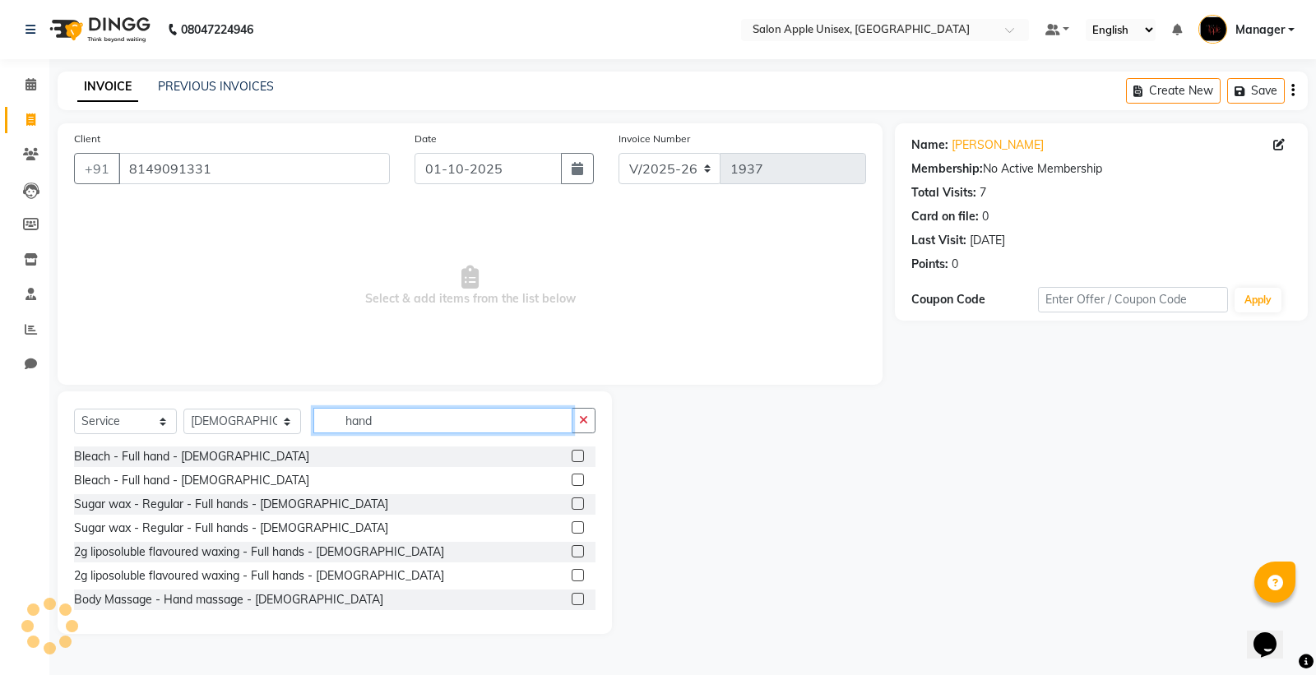
type input "hand"
click at [572, 503] on label at bounding box center [578, 504] width 12 height 12
click at [572, 503] on input "checkbox" at bounding box center [577, 504] width 11 height 11
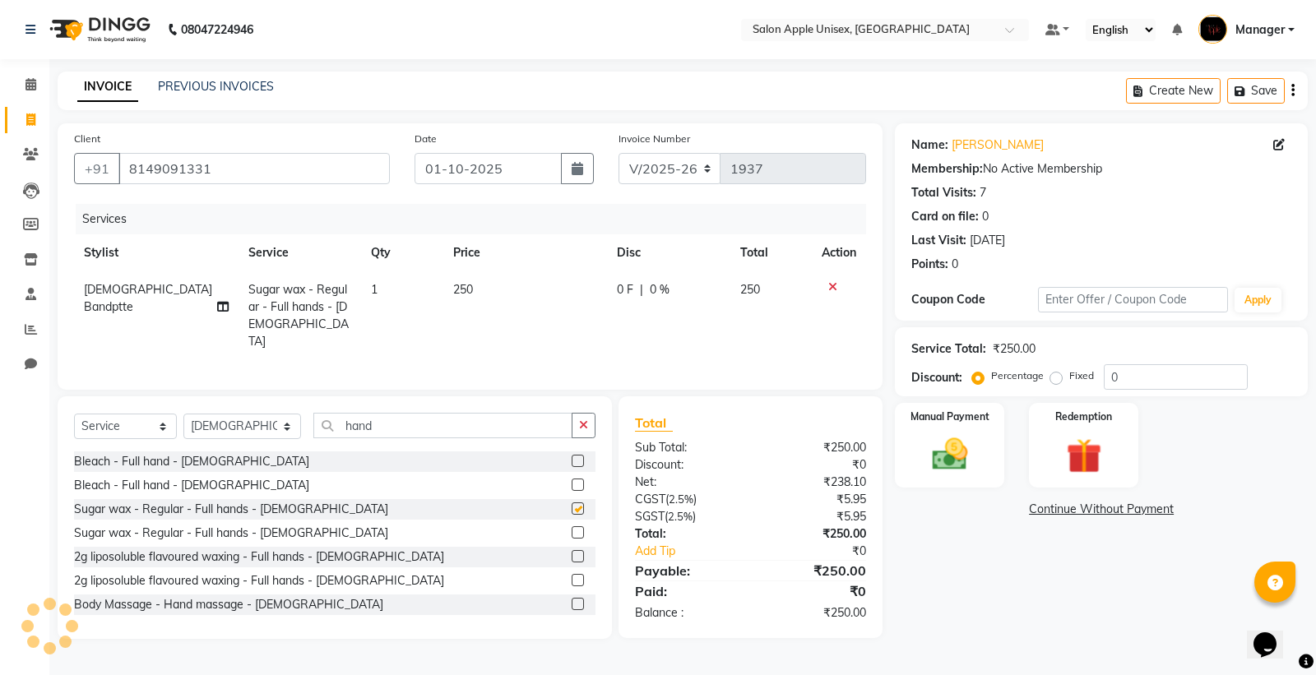
checkbox input "false"
click at [447, 413] on input "hand" at bounding box center [442, 425] width 259 height 25
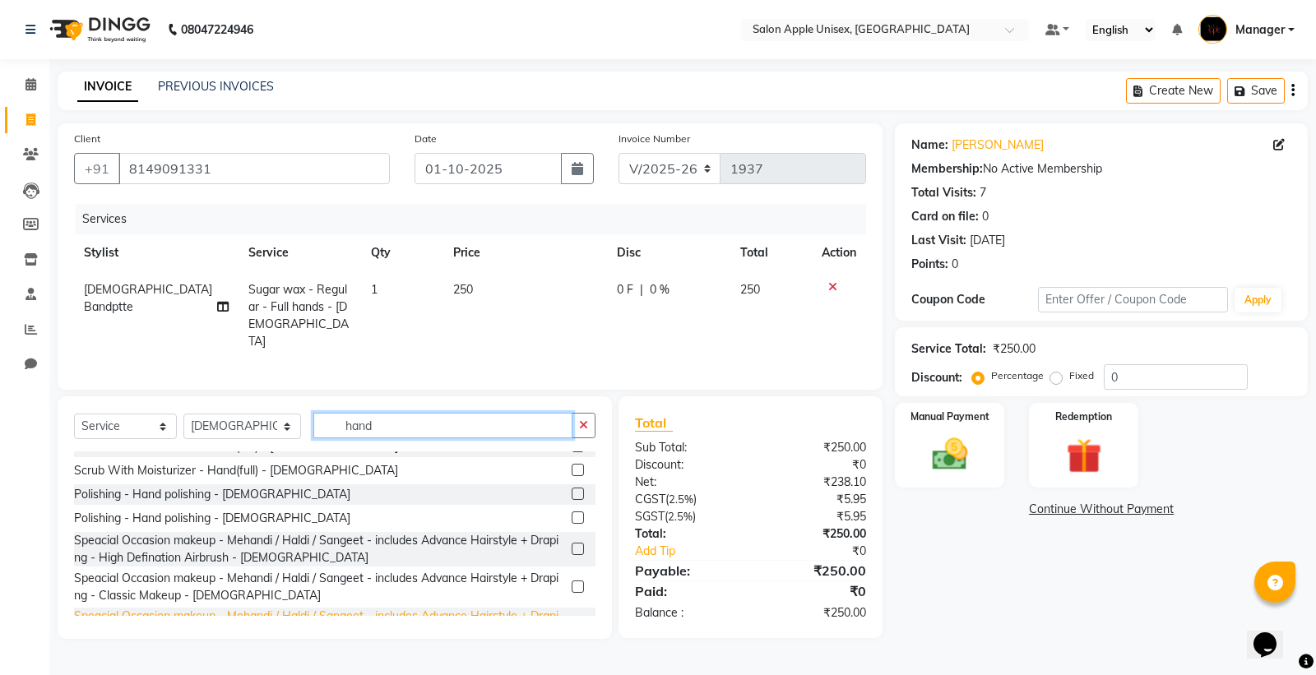
scroll to position [274, 0]
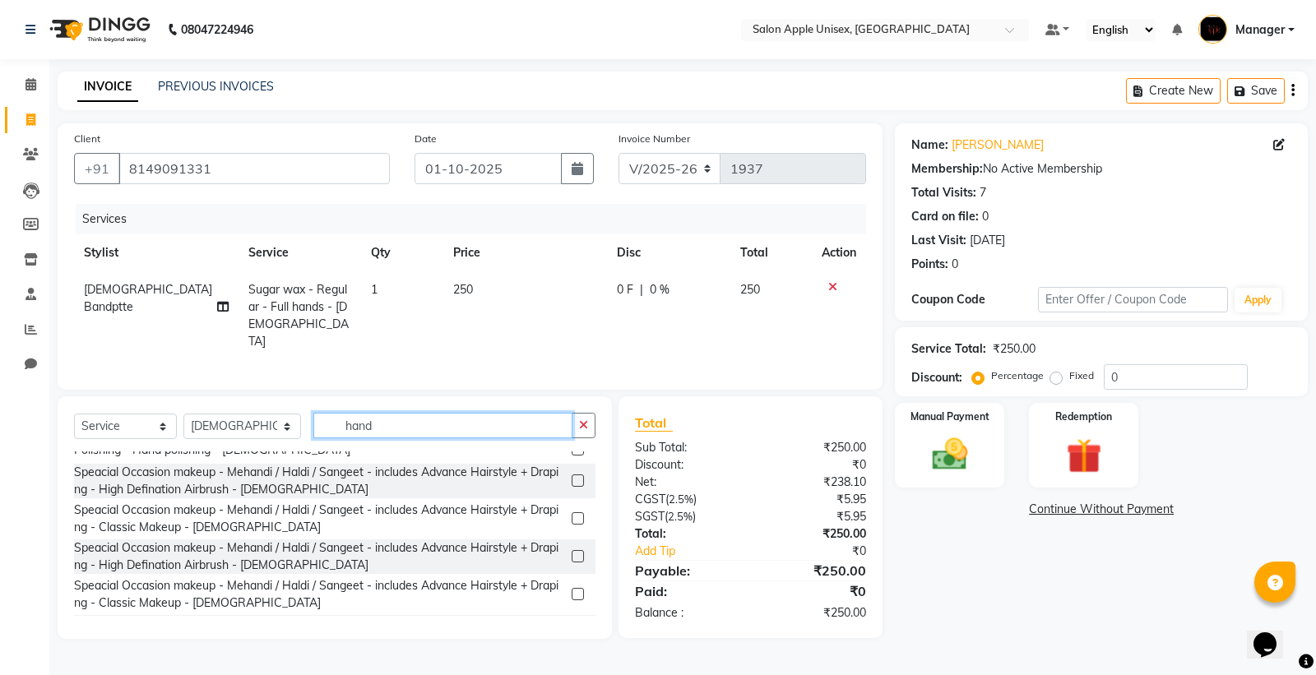
click at [382, 423] on input "hand" at bounding box center [442, 425] width 259 height 25
type input "h"
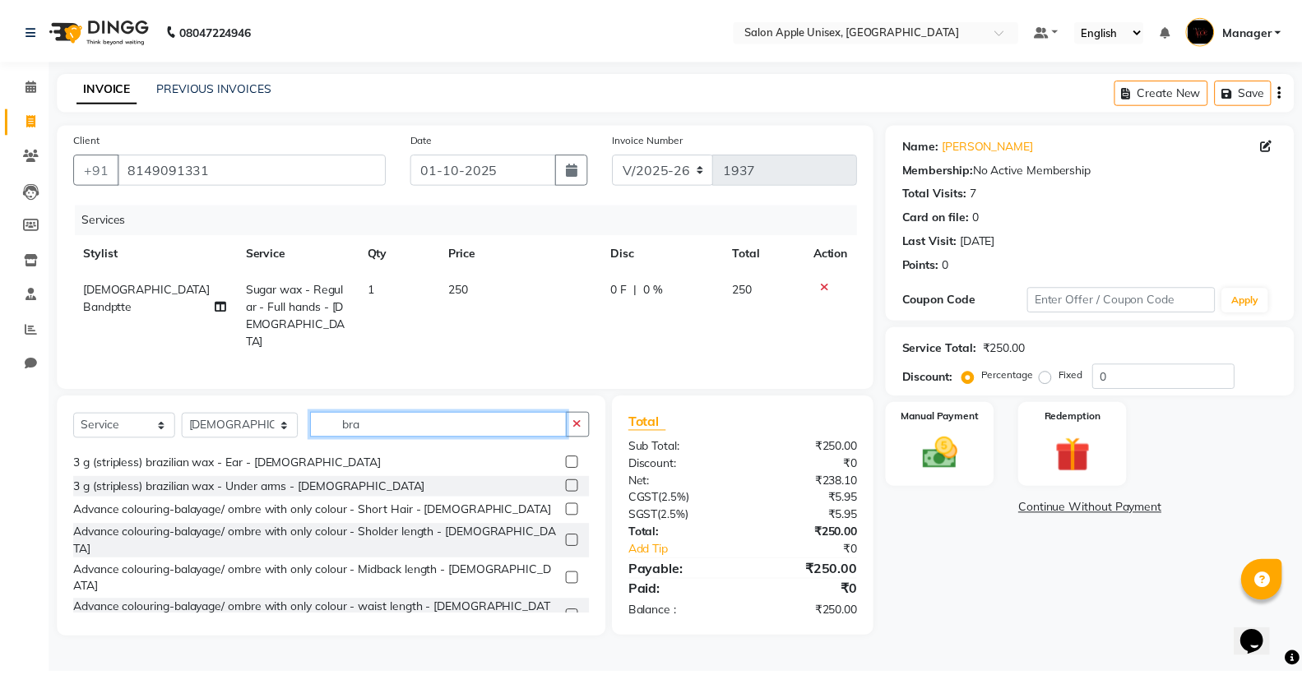
scroll to position [74, 0]
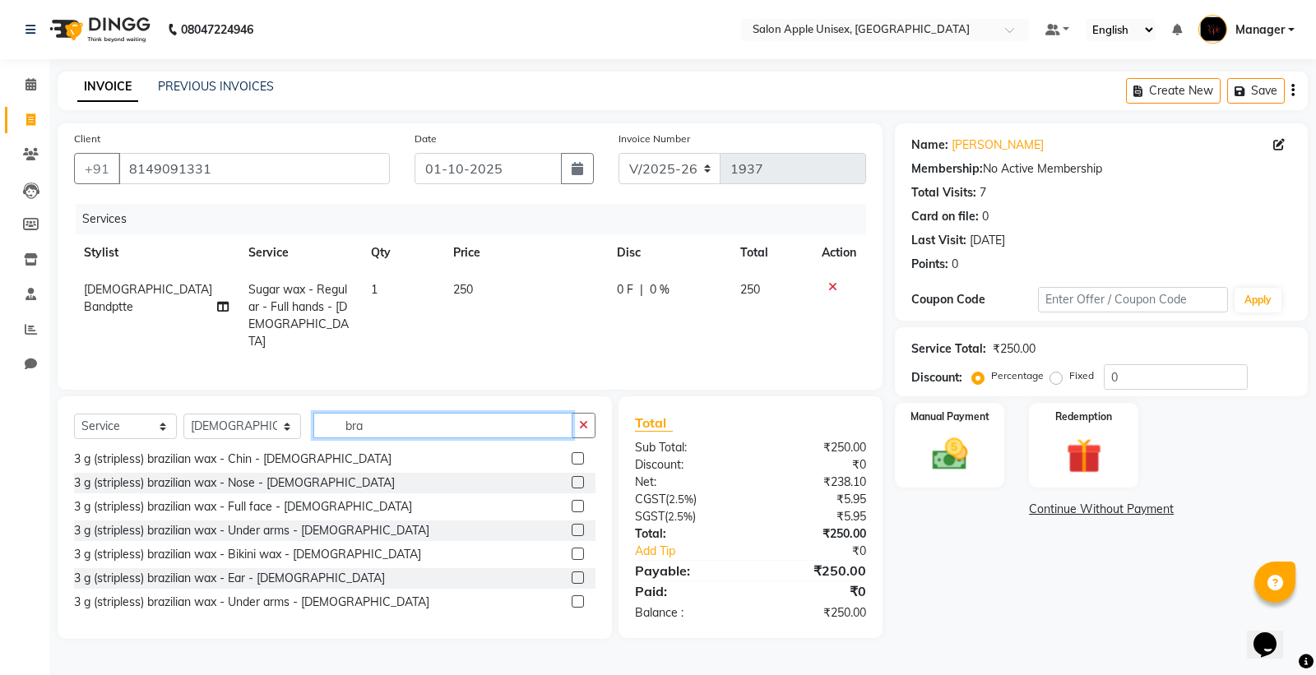
type input "bra"
click at [572, 524] on label at bounding box center [578, 530] width 12 height 12
click at [572, 526] on input "checkbox" at bounding box center [577, 531] width 11 height 11
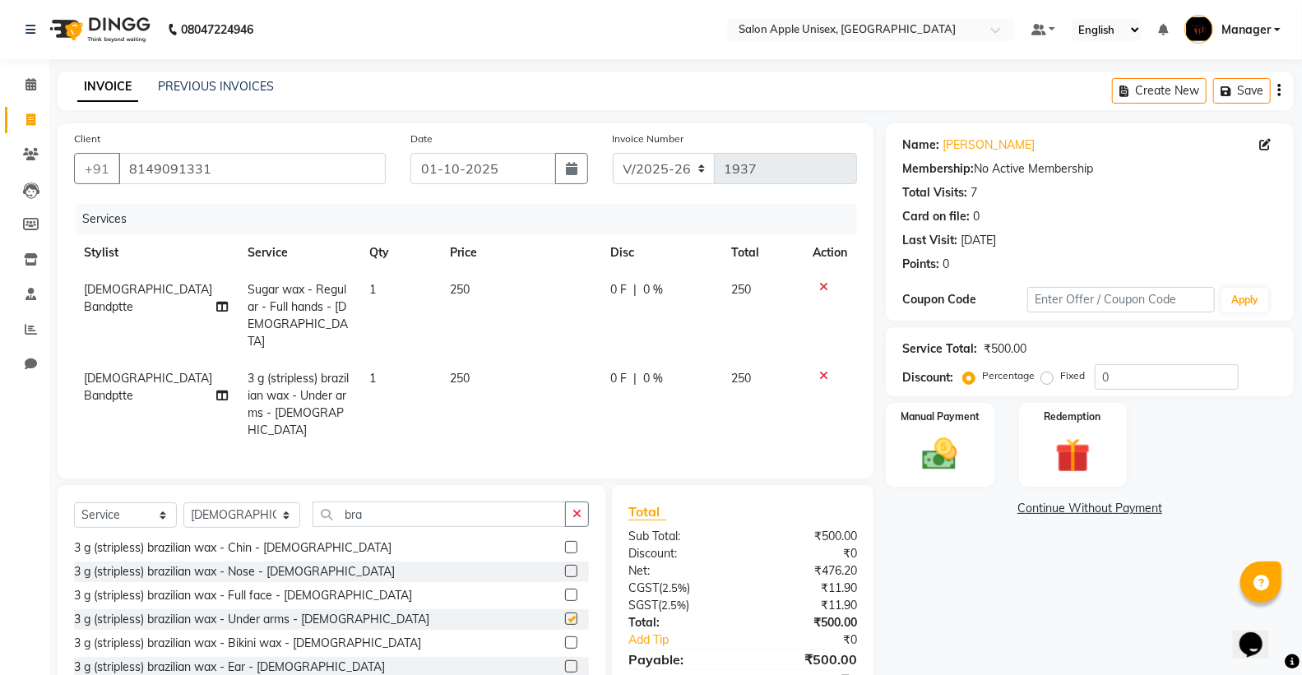
checkbox input "false"
click at [372, 502] on input "bra" at bounding box center [439, 514] width 253 height 25
type input "b"
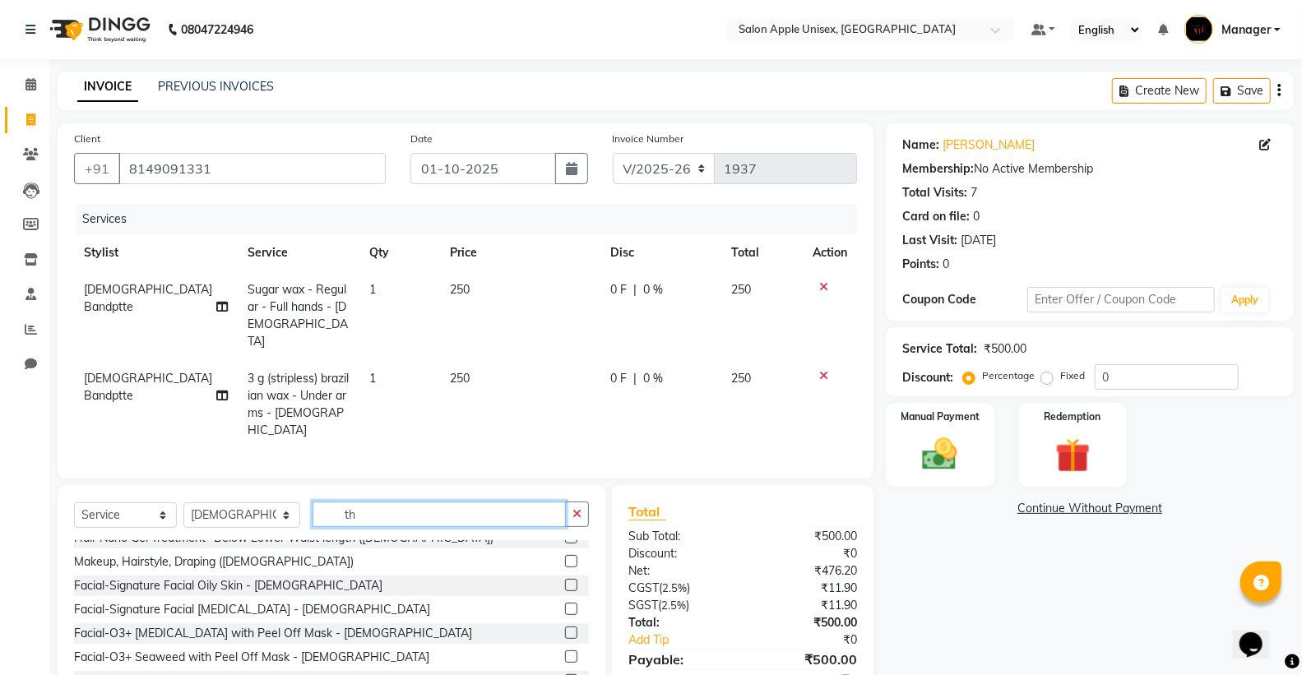
scroll to position [12, 0]
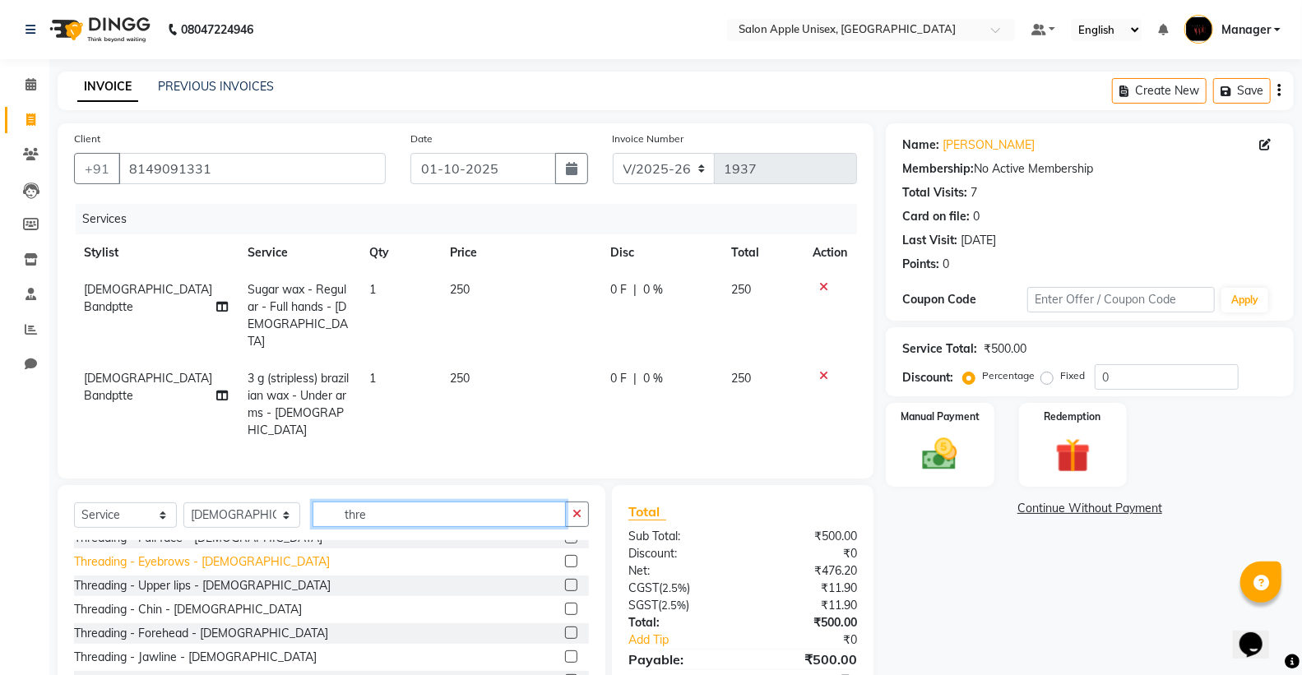
type input "thre"
click at [119, 554] on div "Threading - Eyebrows - [DEMOGRAPHIC_DATA]" at bounding box center [202, 562] width 256 height 17
checkbox input "false"
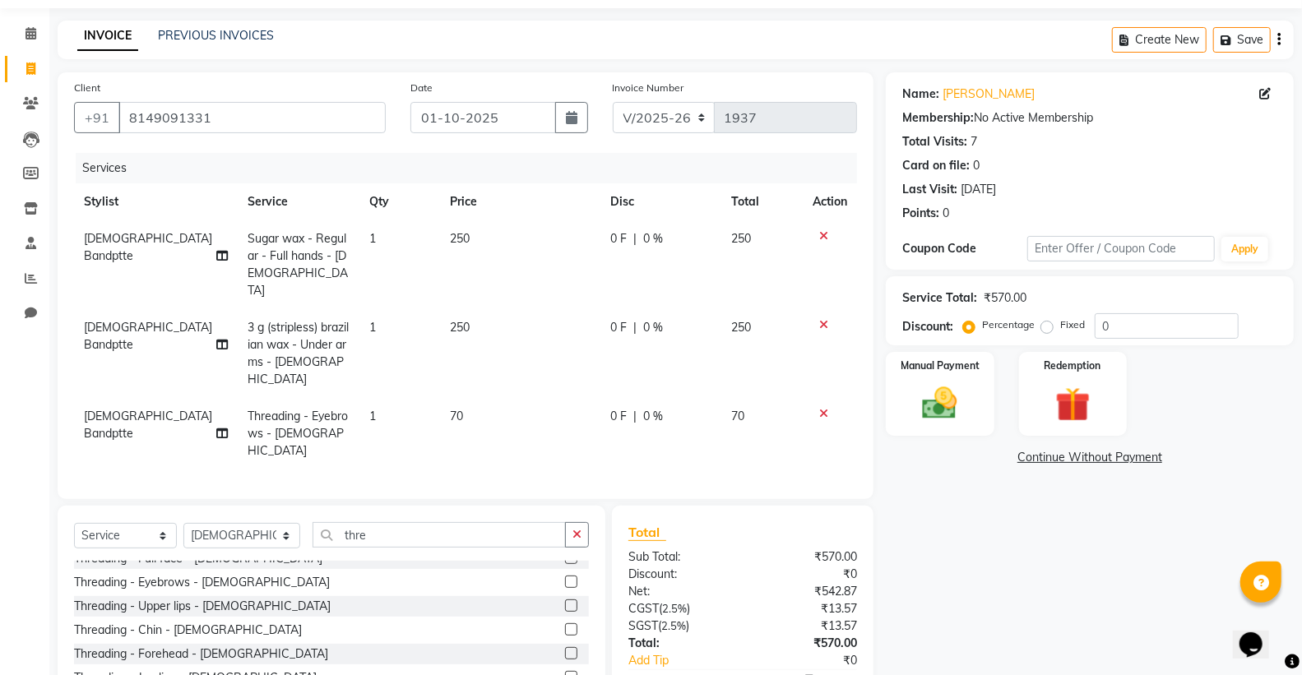
scroll to position [110, 0]
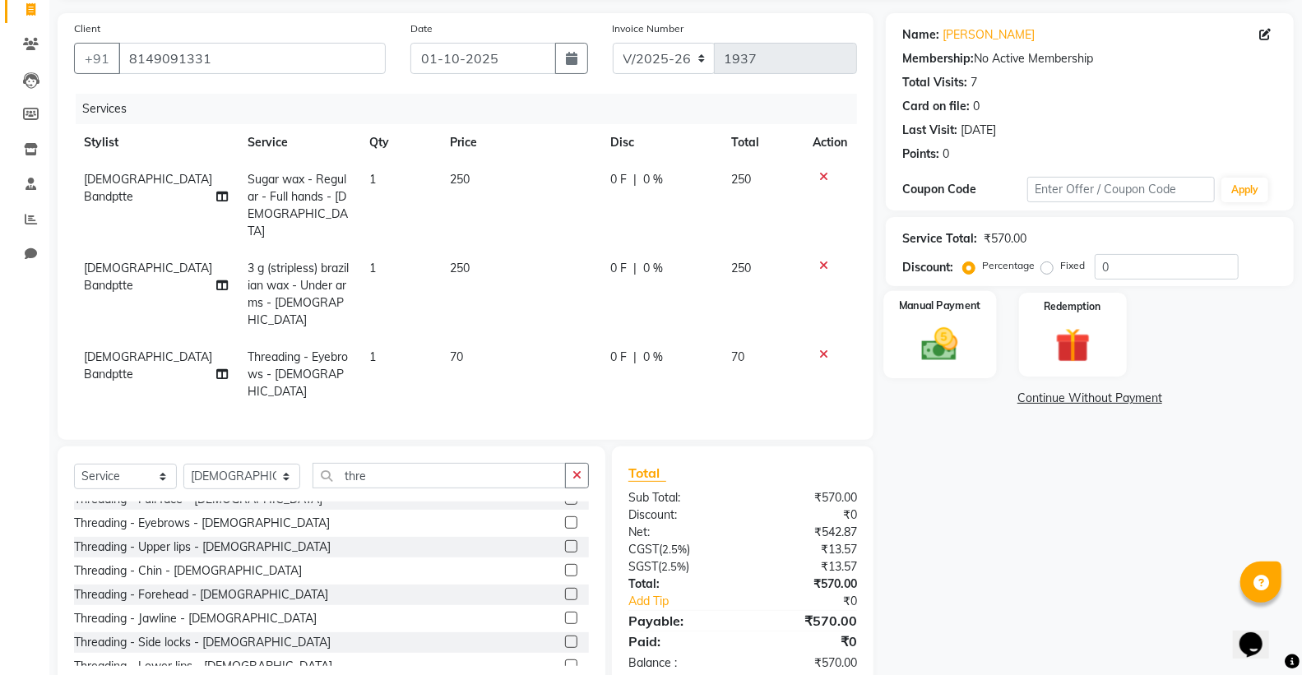
click at [972, 335] on div "Manual Payment" at bounding box center [939, 335] width 113 height 88
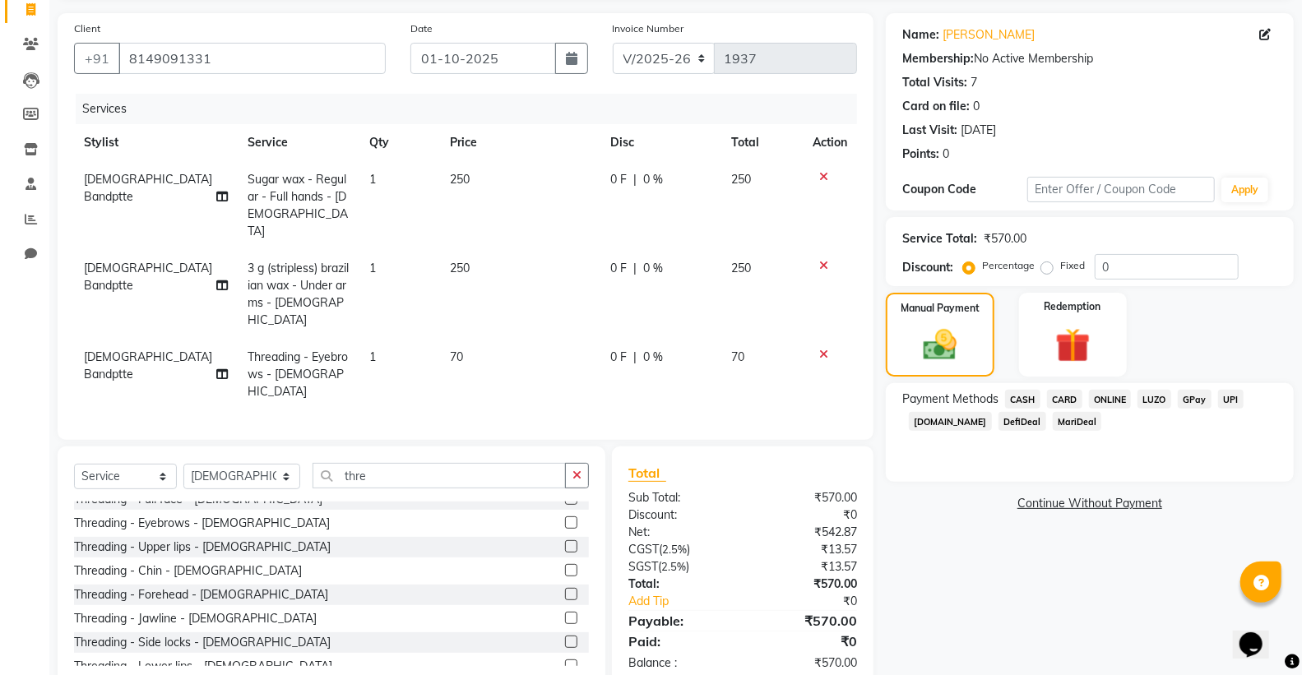
click at [1030, 395] on span "CASH" at bounding box center [1022, 399] width 35 height 19
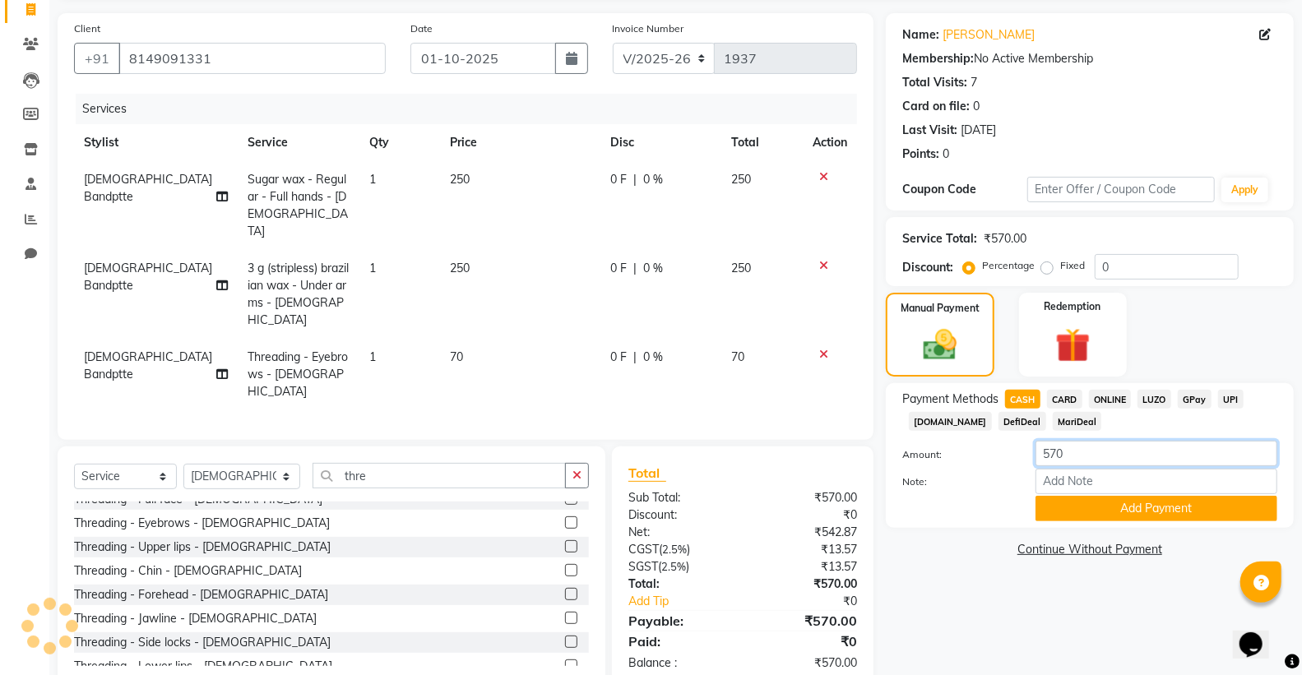
click at [1068, 447] on input "570" at bounding box center [1156, 453] width 242 height 25
click at [1099, 454] on input "570" at bounding box center [1156, 453] width 242 height 25
type input "5"
type input "300"
click at [1072, 489] on input "Note:" at bounding box center [1156, 481] width 242 height 25
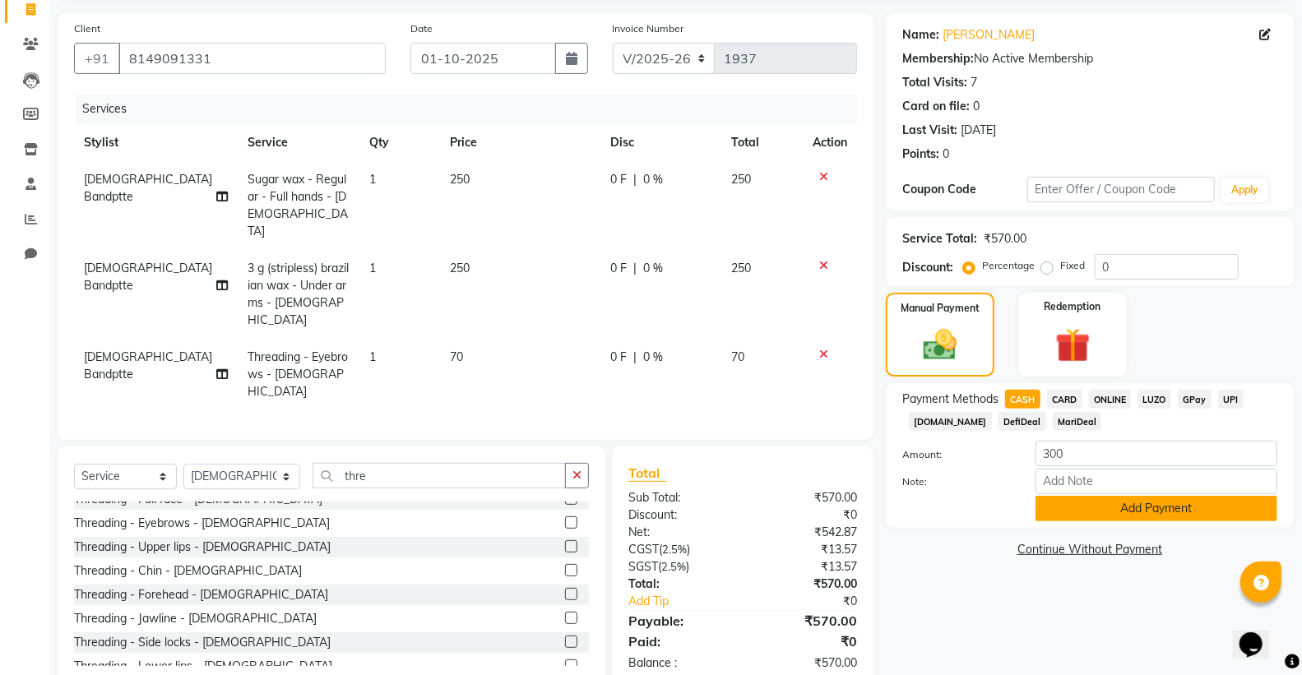
click at [1086, 505] on button "Add Payment" at bounding box center [1156, 508] width 242 height 25
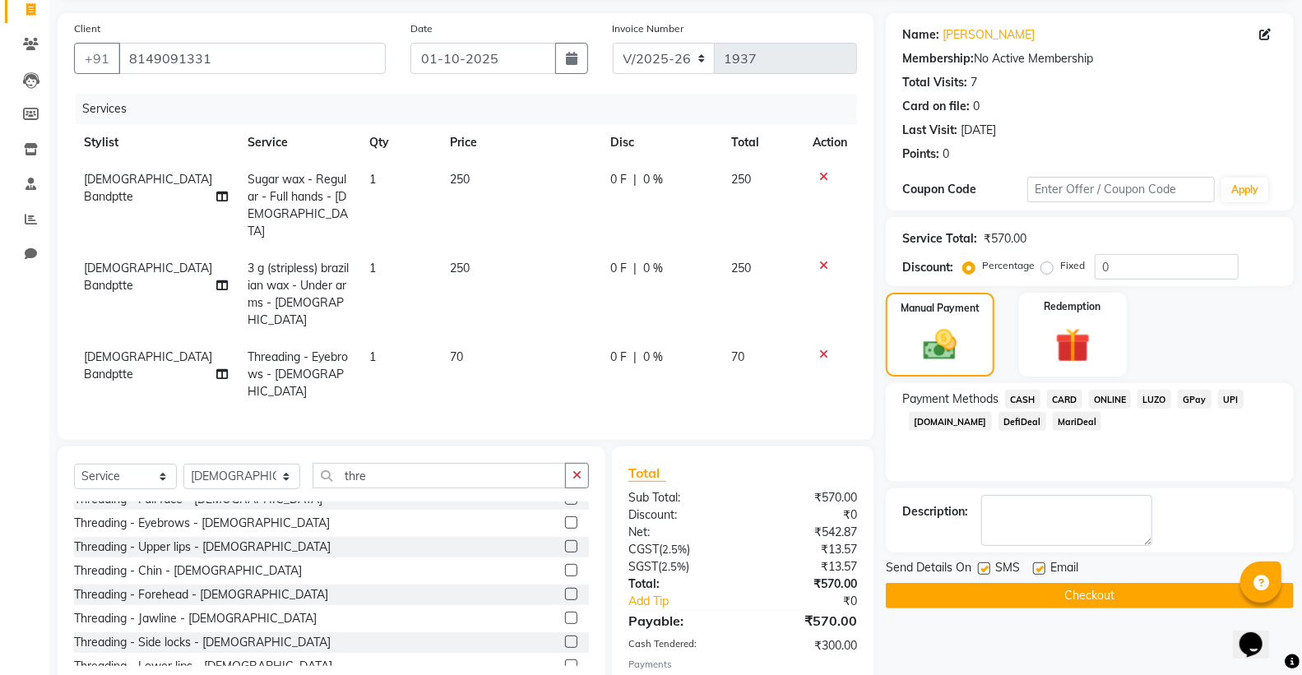
click at [1100, 395] on span "ONLINE" at bounding box center [1110, 399] width 43 height 19
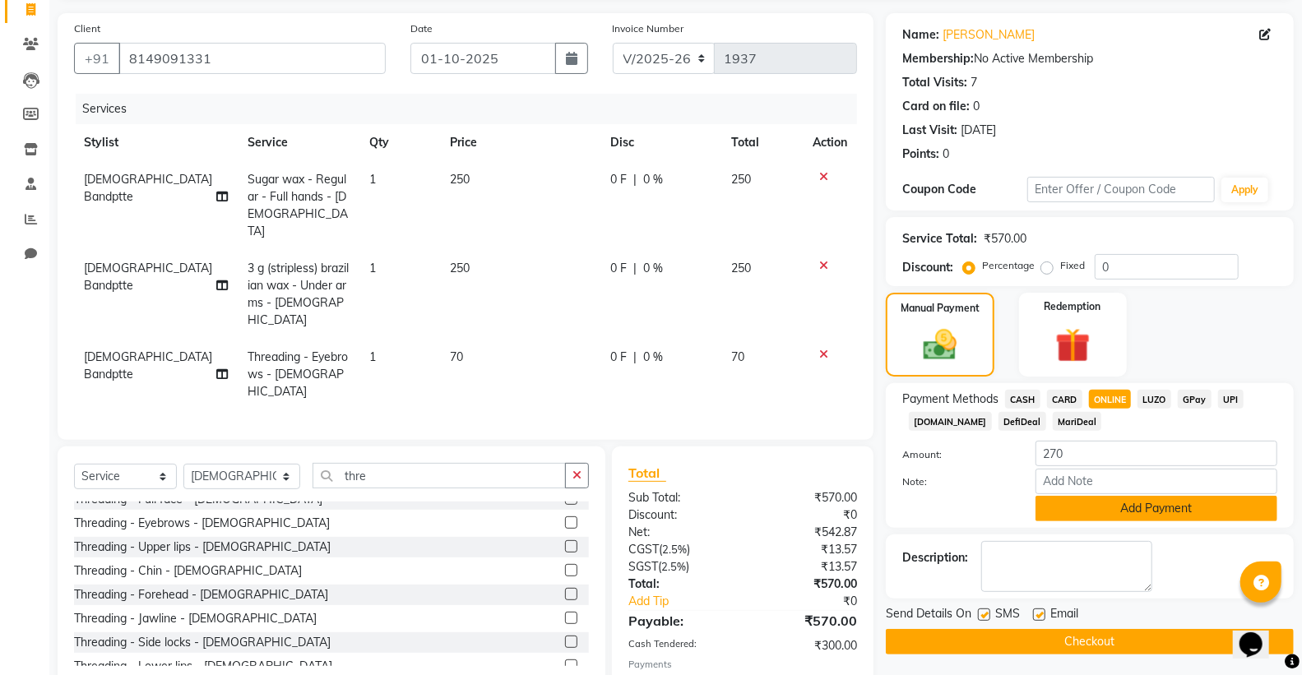
click at [1087, 510] on button "Add Payment" at bounding box center [1156, 508] width 242 height 25
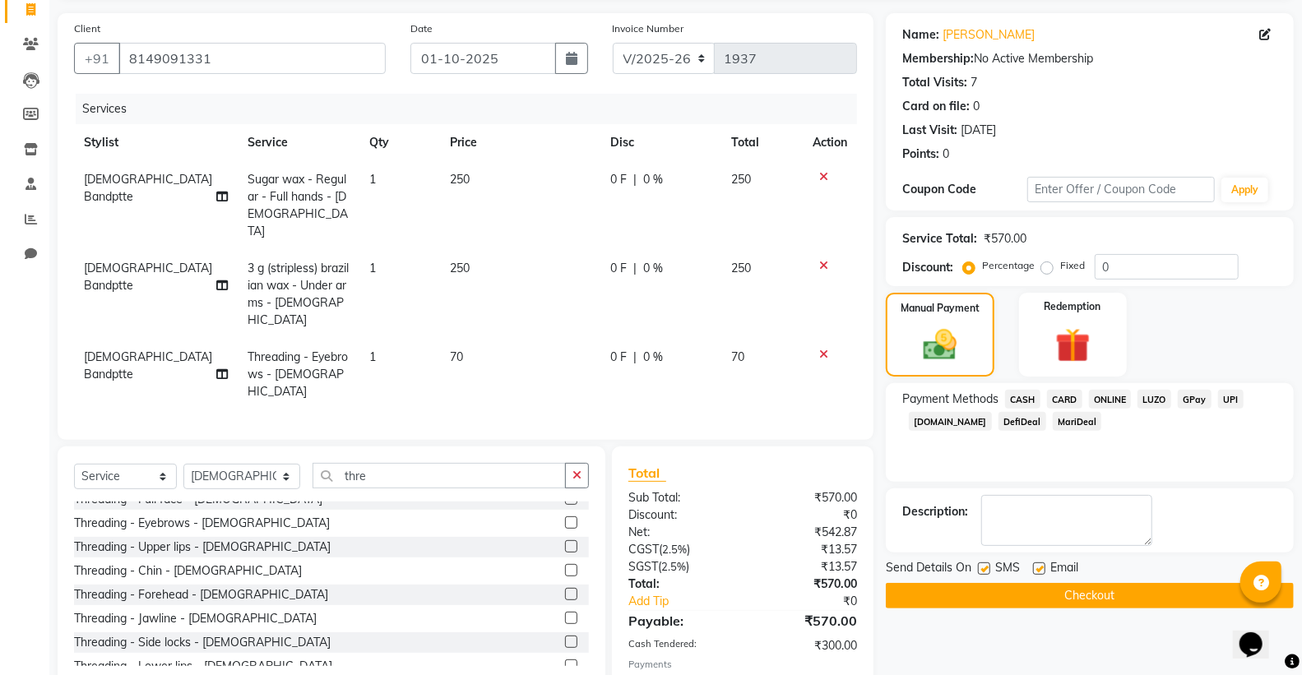
click at [1061, 592] on button "Checkout" at bounding box center [1090, 595] width 408 height 25
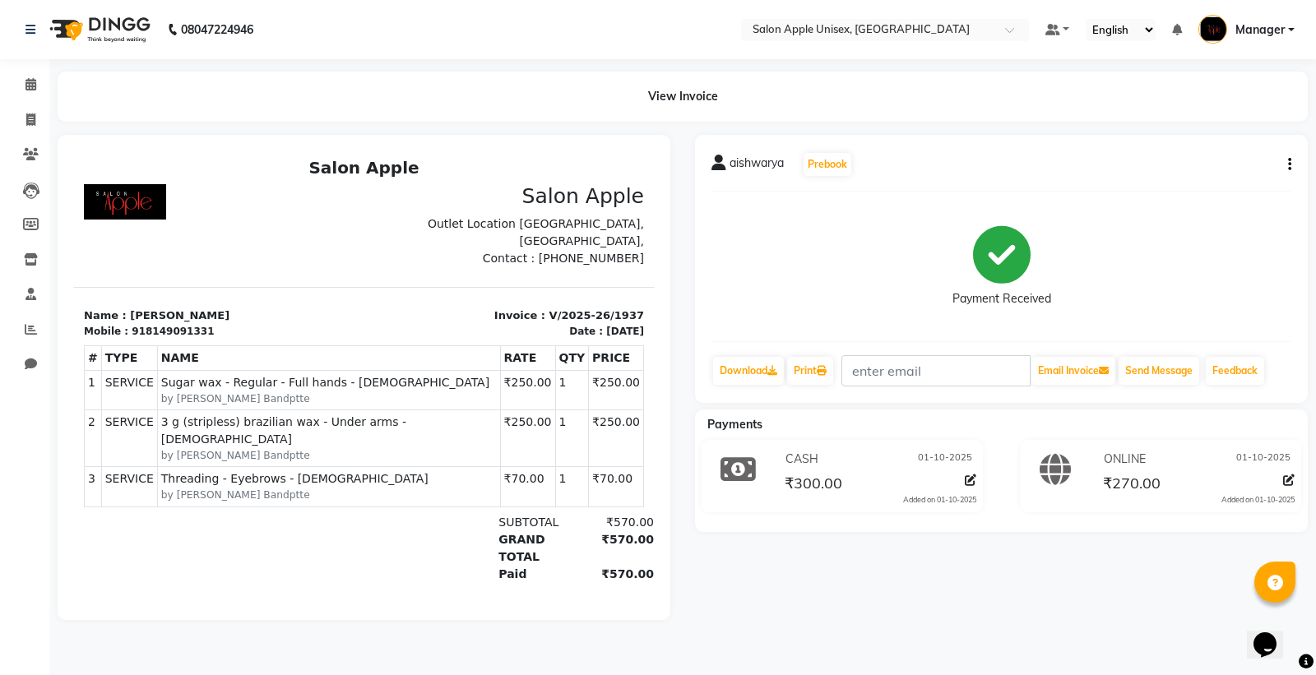
click at [1114, 105] on div "View Invoice" at bounding box center [683, 97] width 1250 height 50
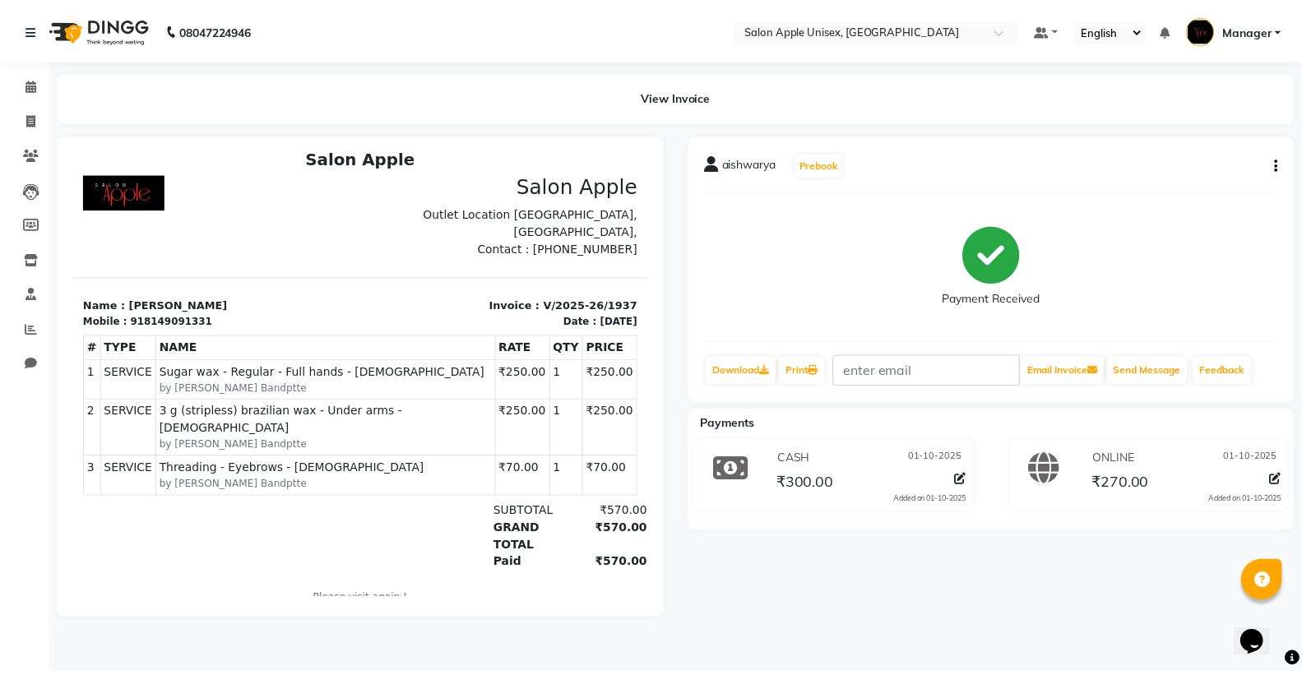
scroll to position [12, 0]
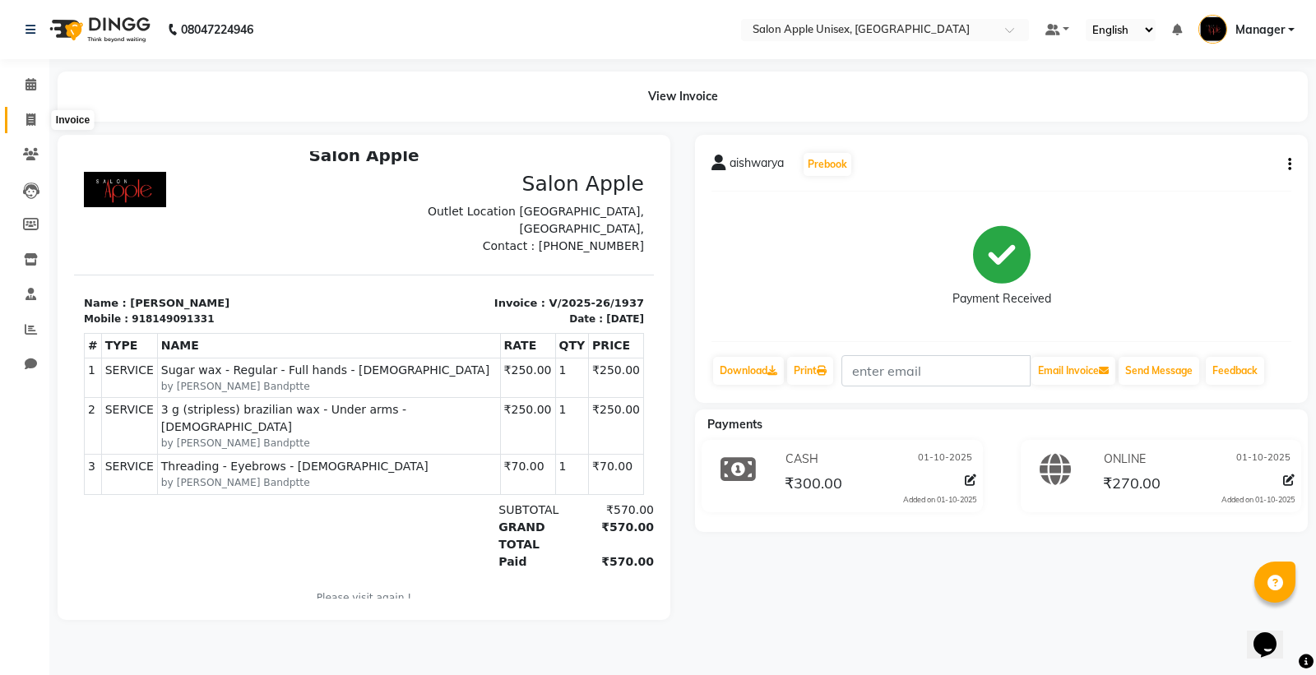
click at [27, 120] on icon at bounding box center [30, 119] width 9 height 12
select select "service"
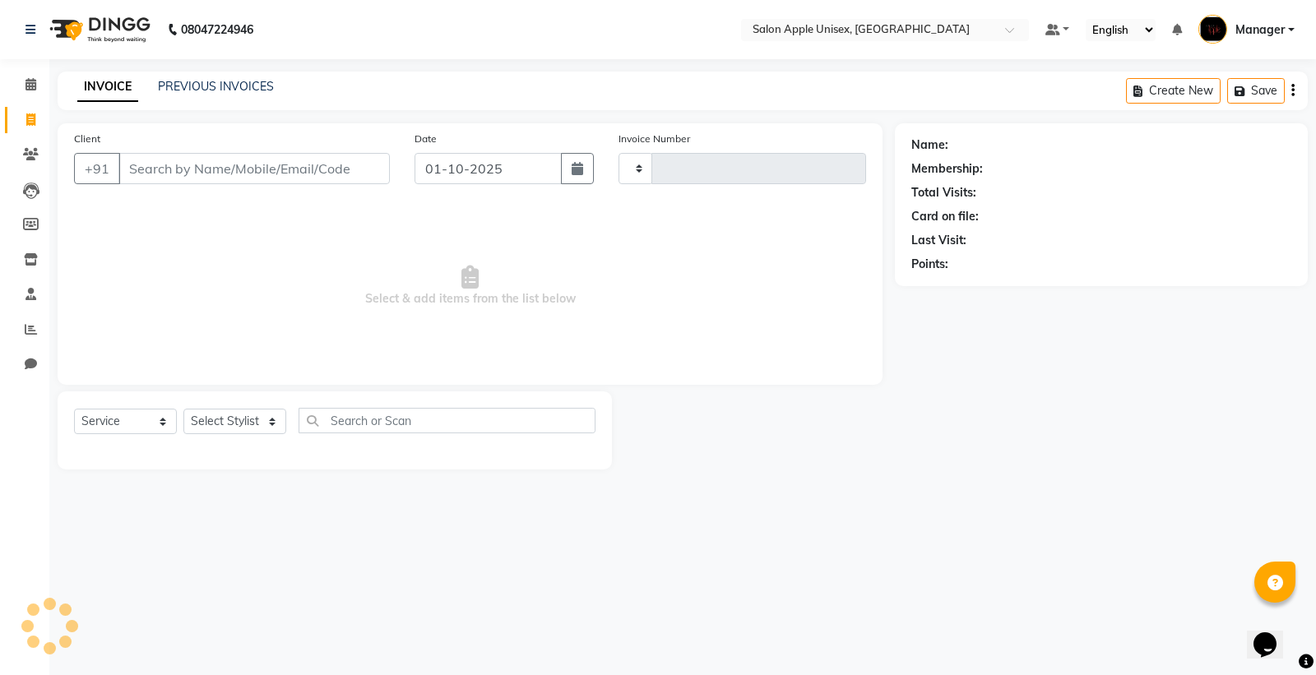
type input "1938"
select select "138"
click at [166, 174] on input "Client" at bounding box center [253, 168] width 271 height 31
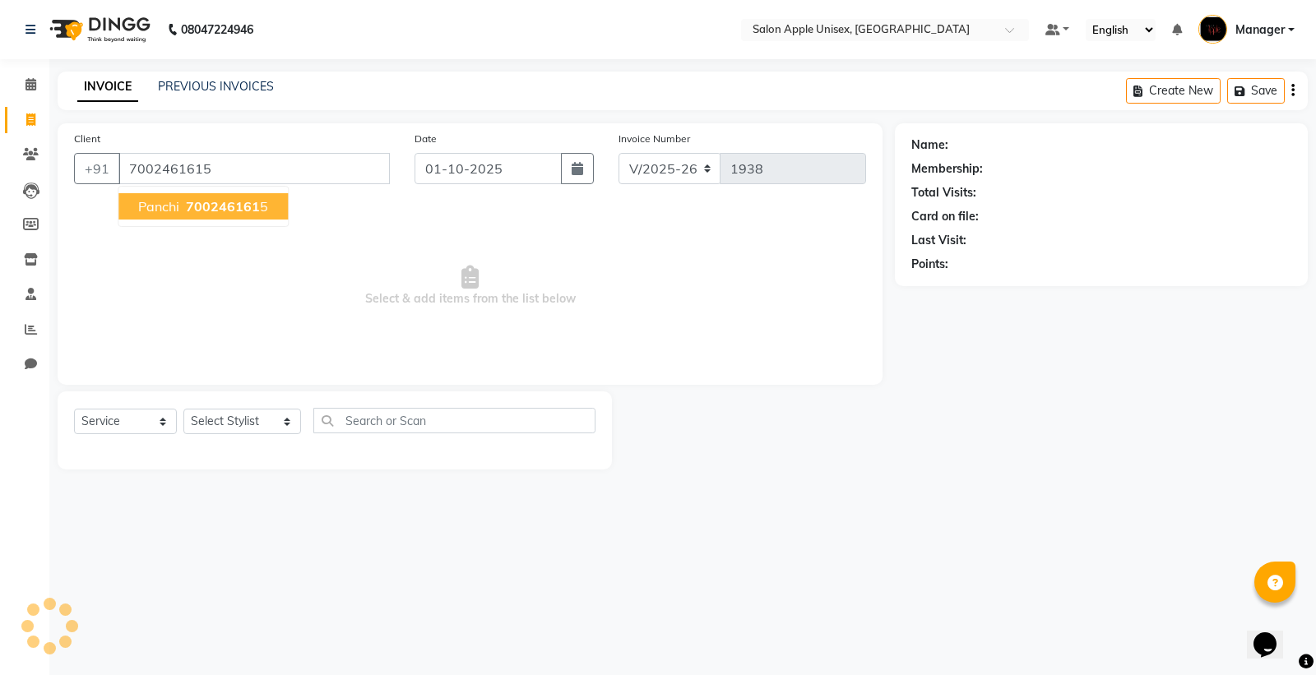
type input "7002461615"
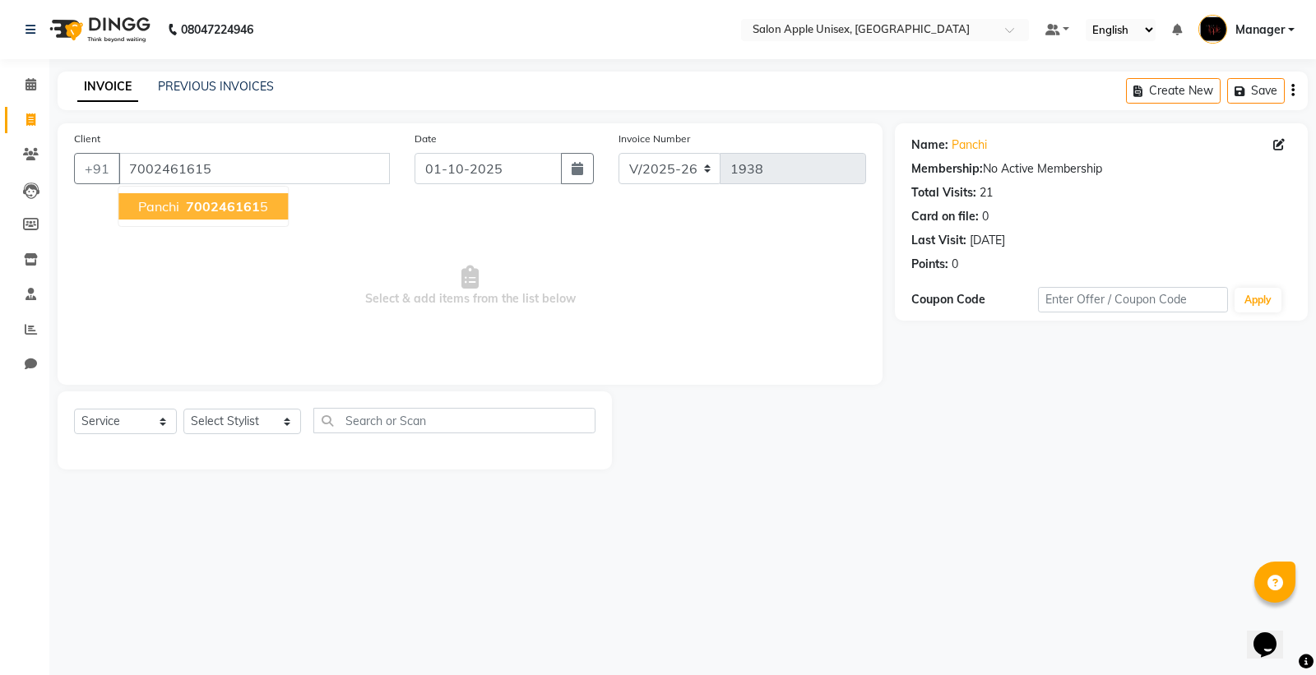
click at [156, 202] on span "Panchi" at bounding box center [158, 206] width 41 height 16
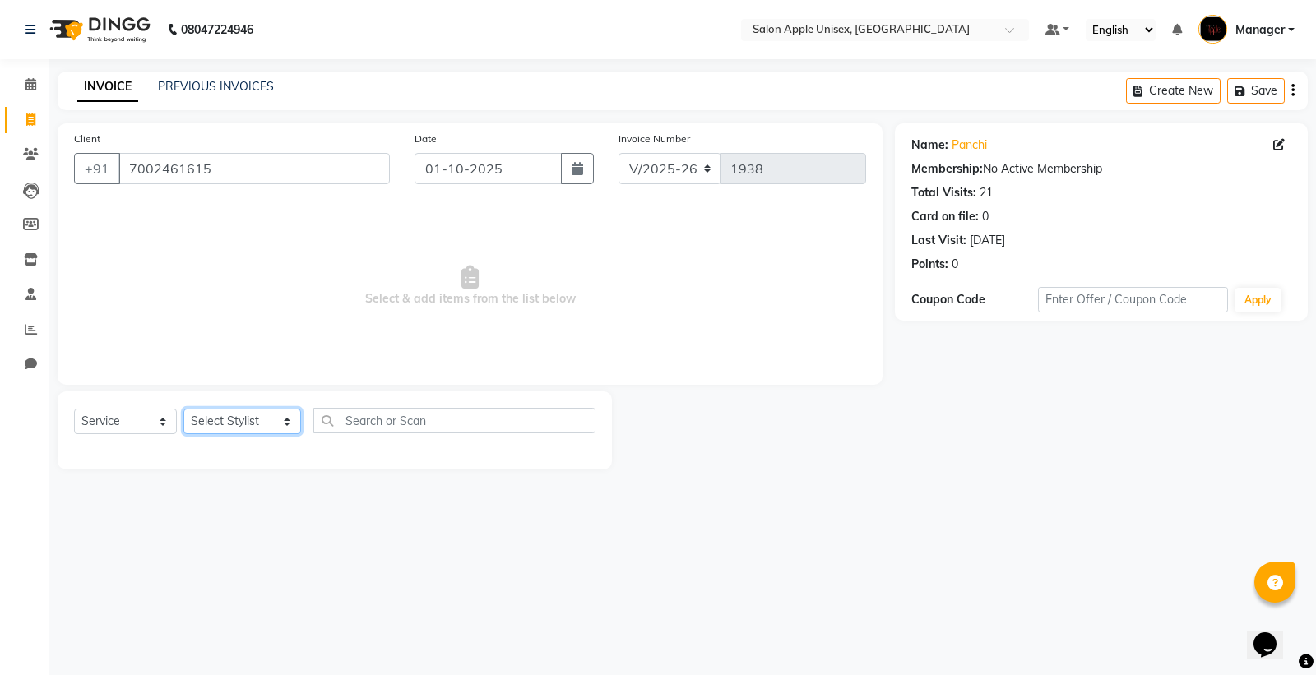
click at [235, 413] on select "Select Stylist [PERSON_NAME] Kavita [PERSON_NAME] Manager [PERSON_NAME] [PERSON…" at bounding box center [242, 421] width 118 height 25
select select "80619"
click at [183, 410] on select "Select Stylist [PERSON_NAME] Kavita [PERSON_NAME] Manager [PERSON_NAME] [PERSON…" at bounding box center [242, 421] width 118 height 25
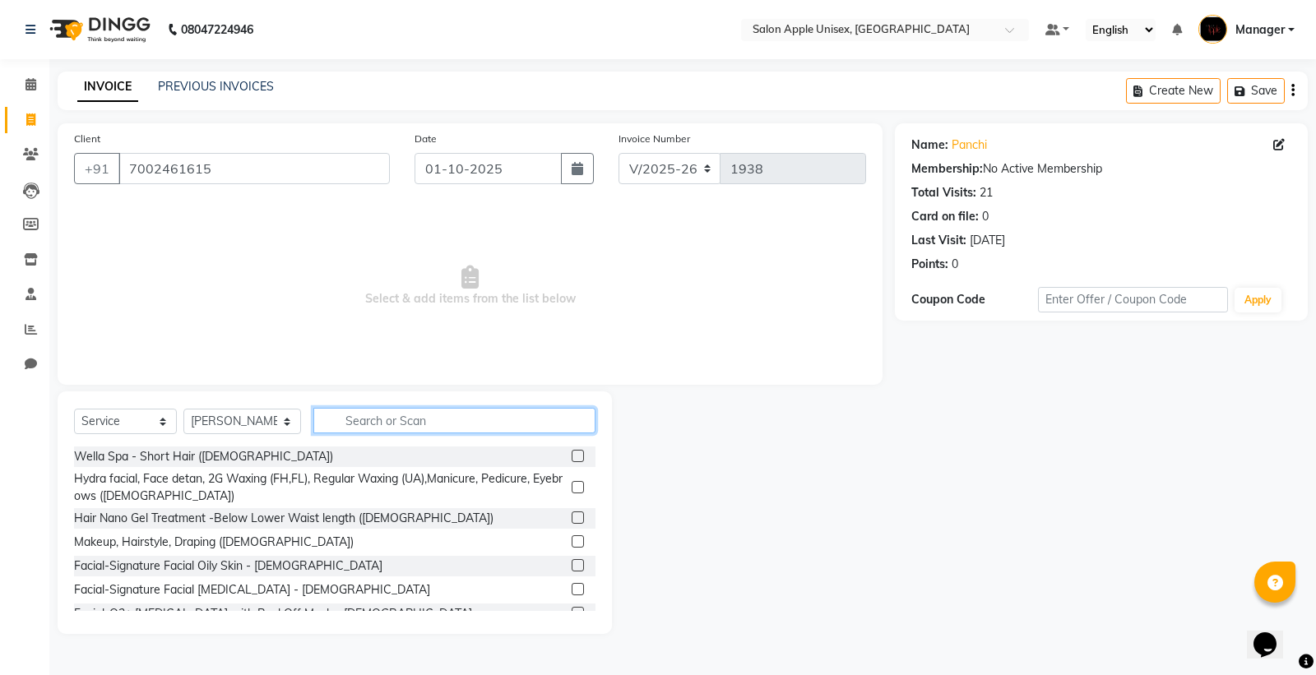
click at [349, 420] on input "text" at bounding box center [454, 420] width 282 height 25
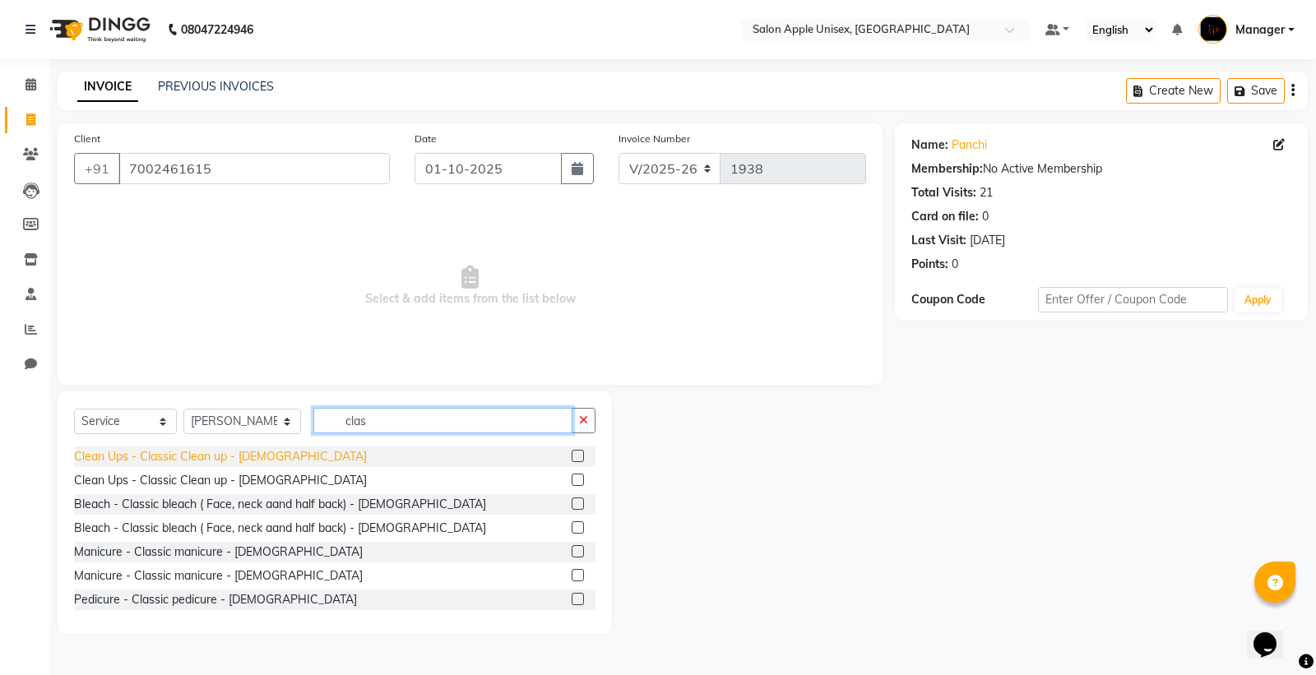
type input "clas"
click at [128, 456] on div "Clean Ups - Classic Clean up - [DEMOGRAPHIC_DATA]" at bounding box center [220, 456] width 293 height 17
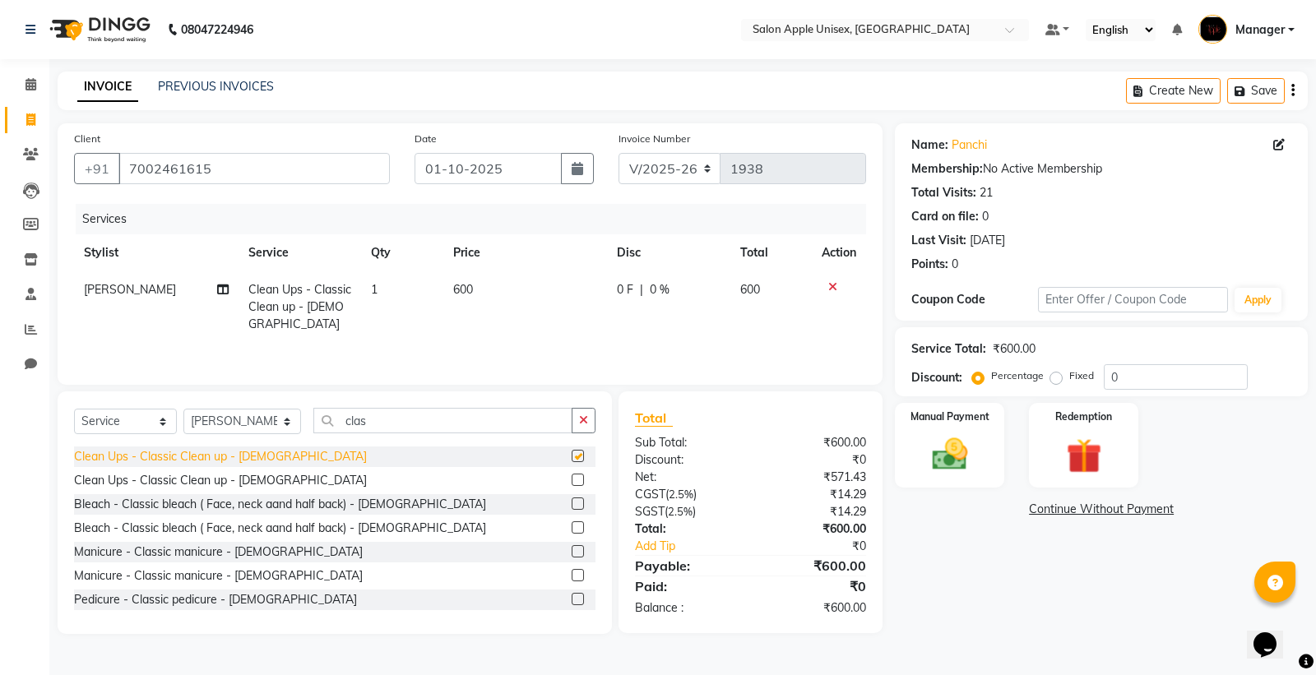
checkbox input "false"
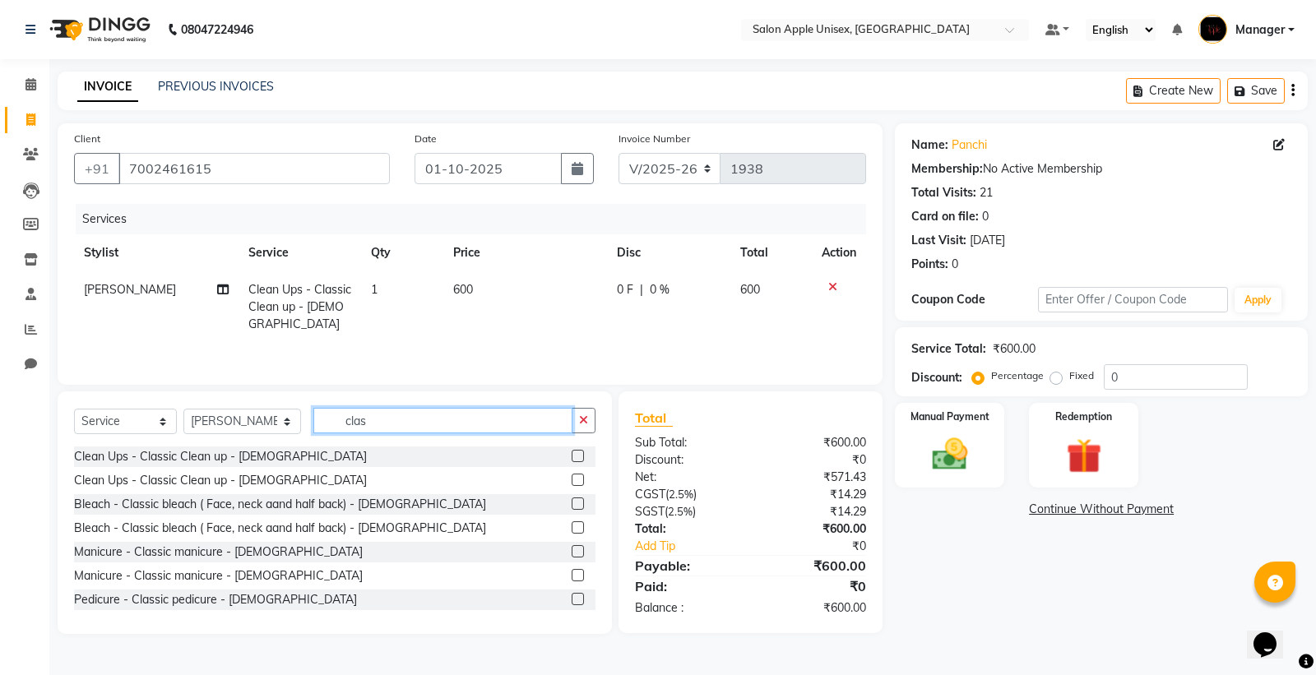
click at [370, 426] on input "clas" at bounding box center [442, 420] width 259 height 25
type input "c"
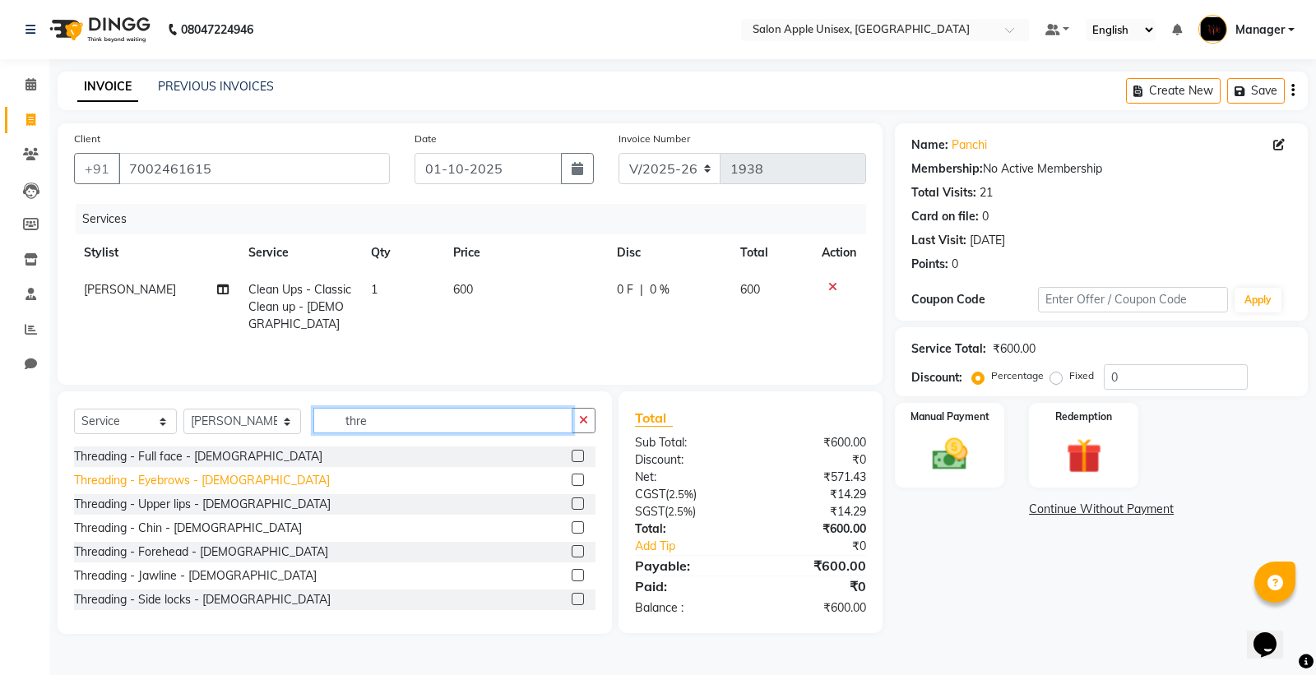
type input "thre"
click at [211, 479] on div "Threading - Eyebrows - [DEMOGRAPHIC_DATA]" at bounding box center [202, 480] width 256 height 17
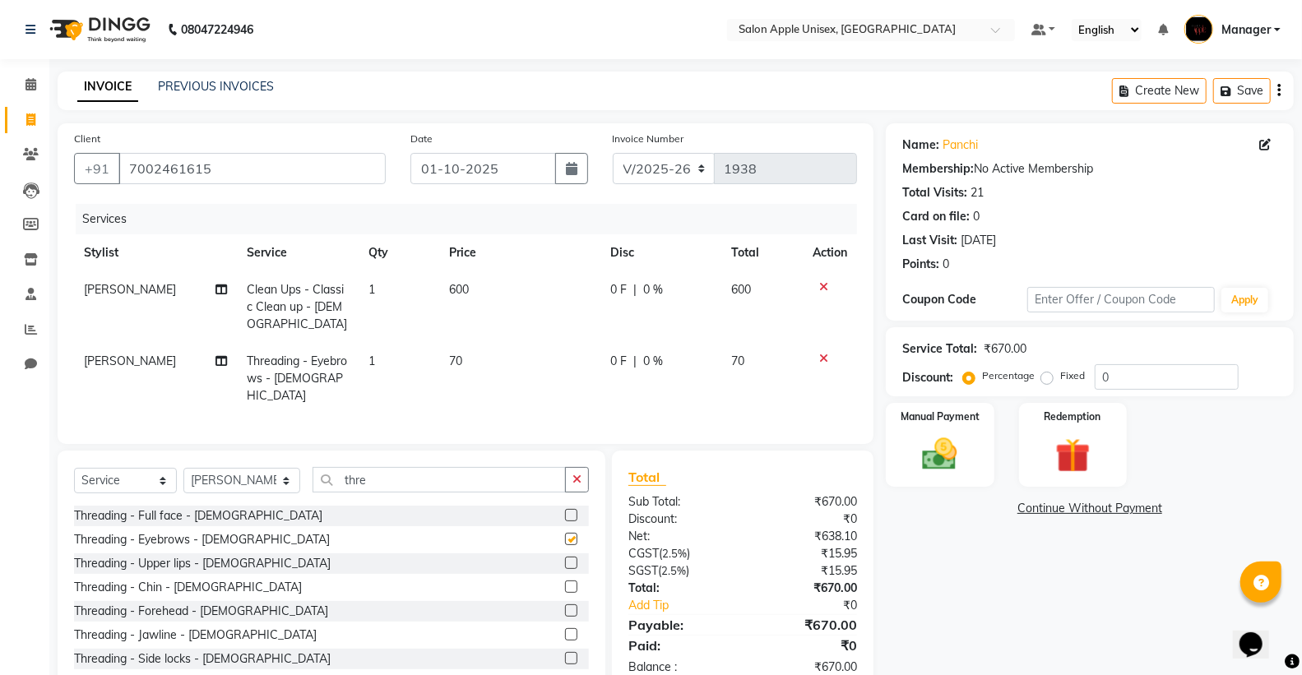
checkbox input "false"
click at [183, 564] on div "Threading - Upper lips - [DEMOGRAPHIC_DATA]" at bounding box center [202, 563] width 257 height 17
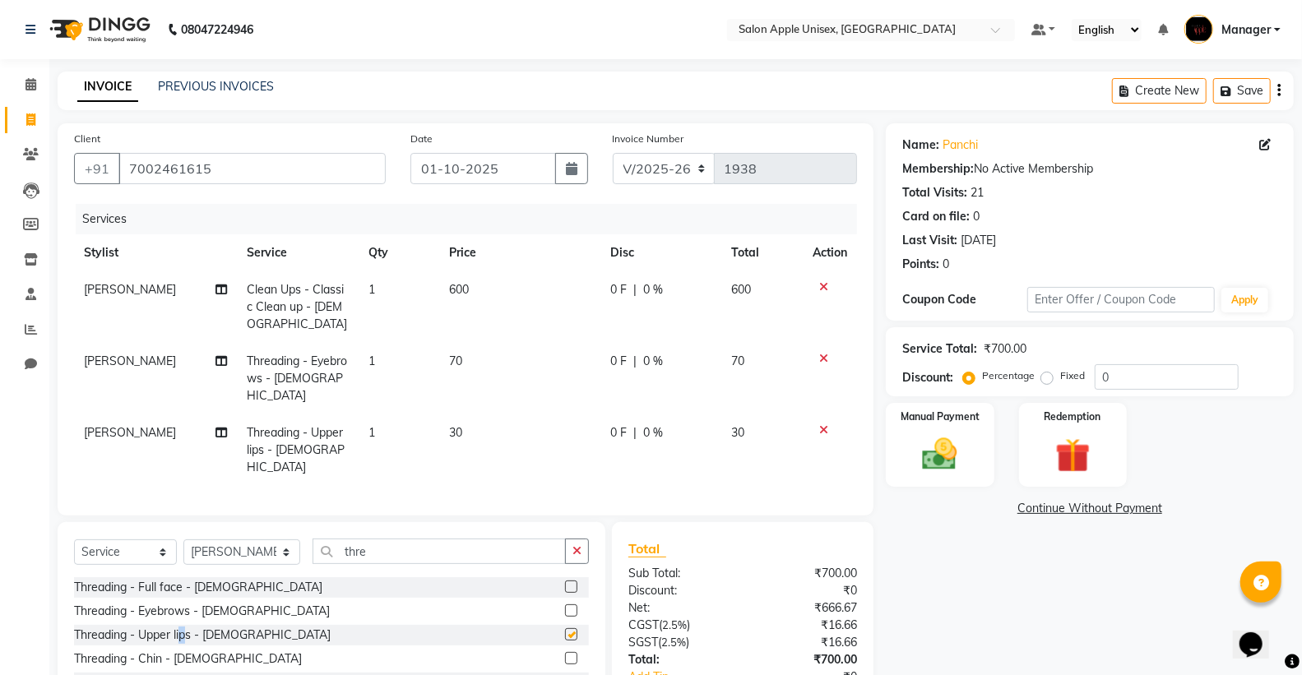
checkbox input "false"
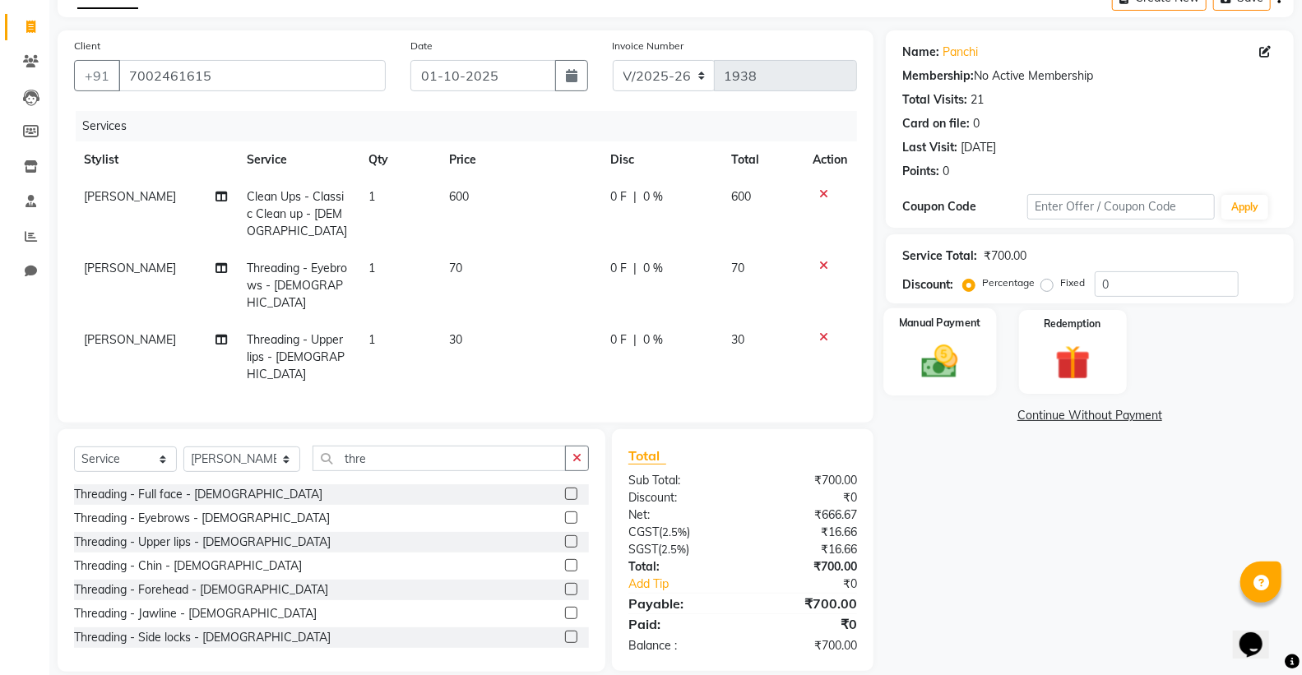
click at [938, 339] on div "Manual Payment" at bounding box center [939, 352] width 113 height 88
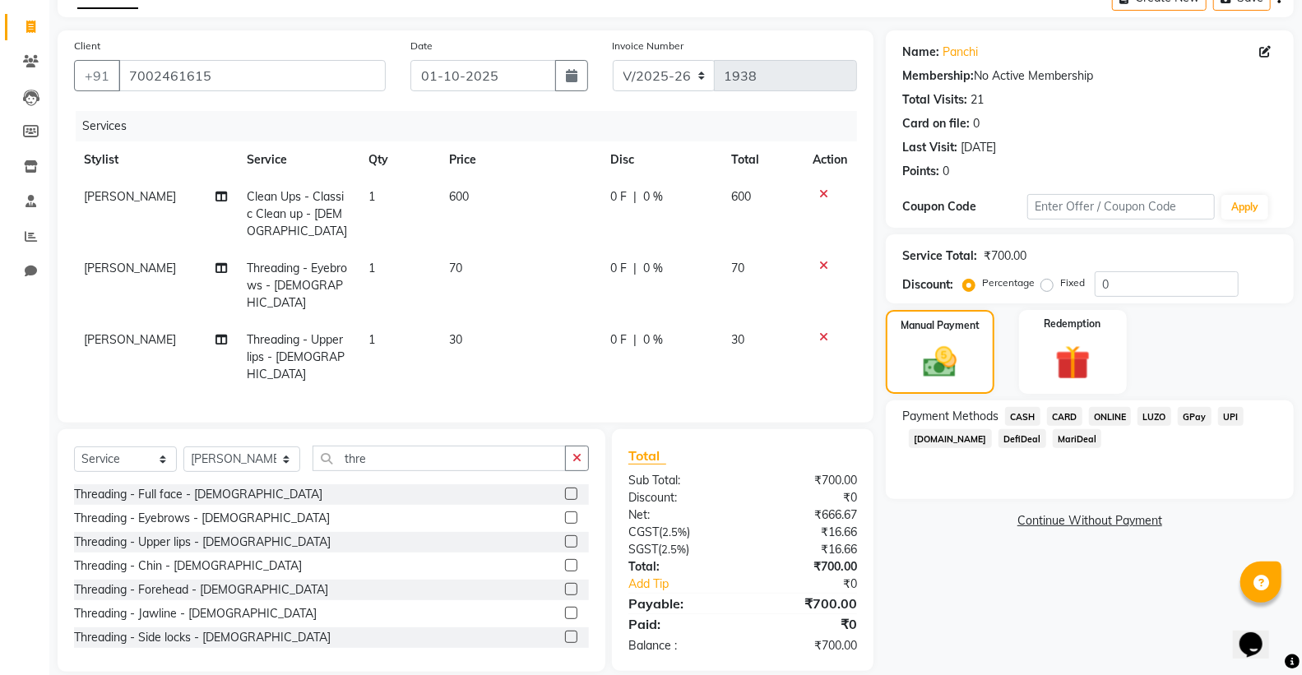
click at [1105, 417] on span "ONLINE" at bounding box center [1110, 416] width 43 height 19
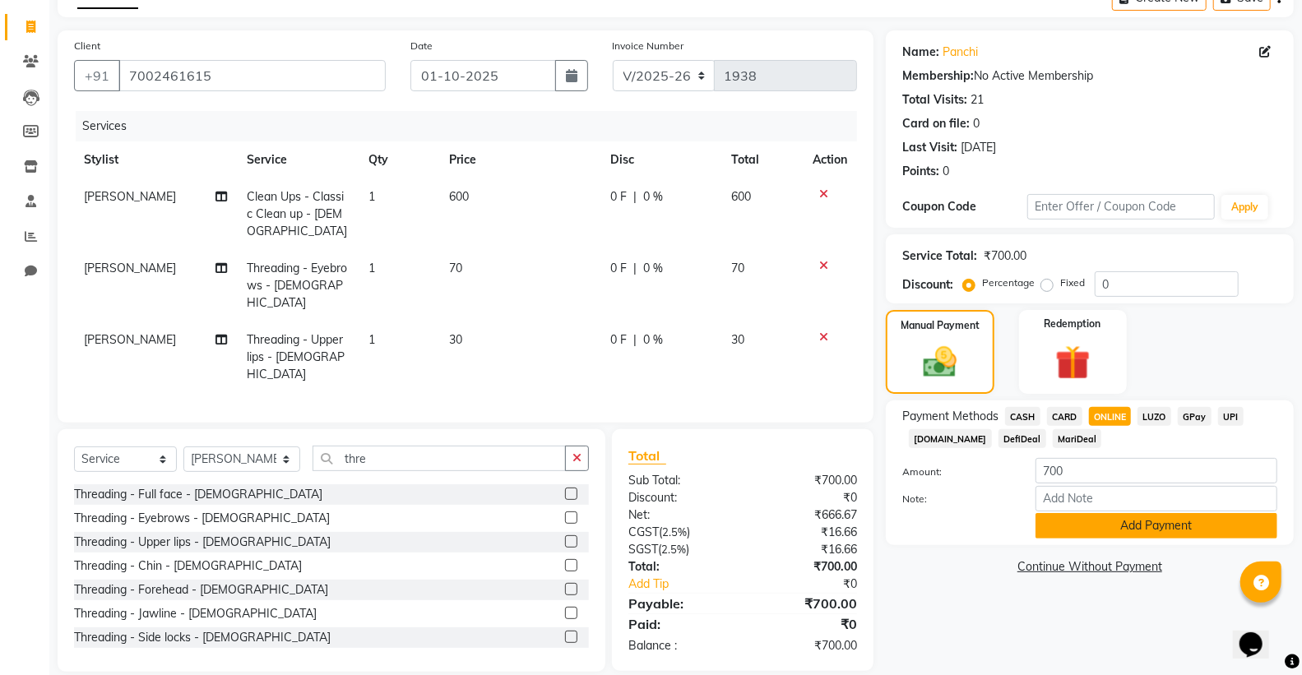
click at [1102, 523] on button "Add Payment" at bounding box center [1156, 525] width 242 height 25
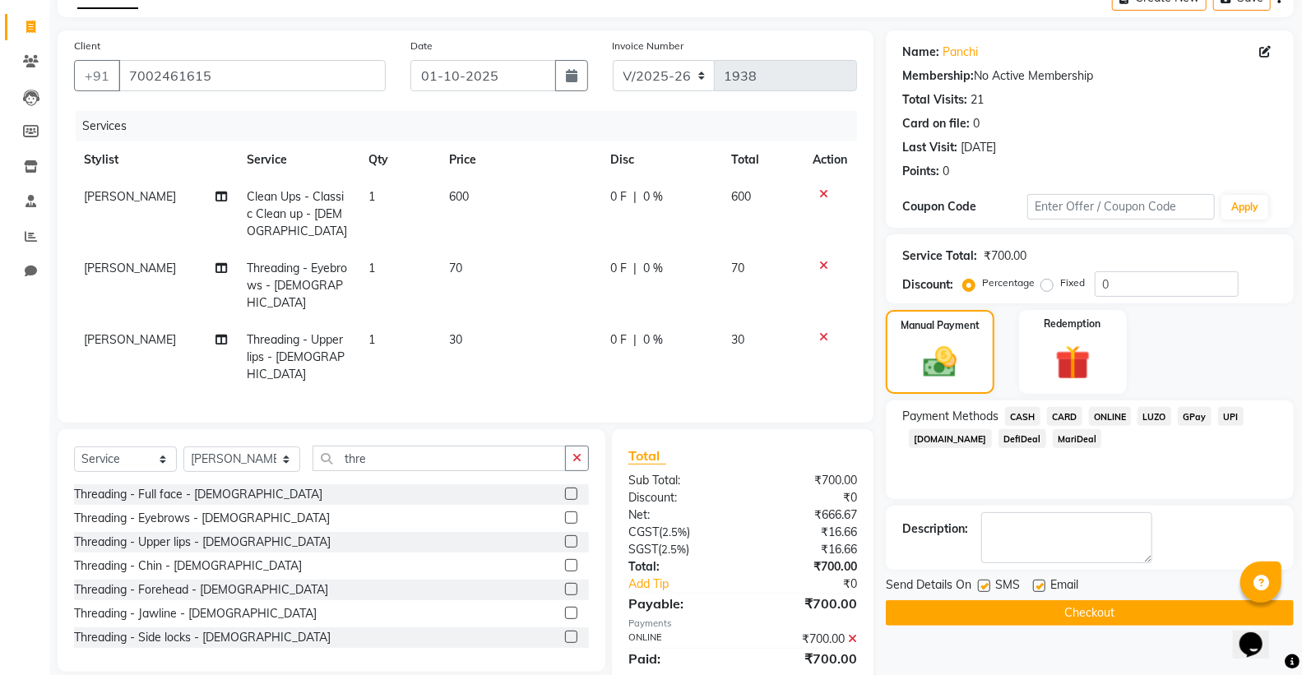
scroll to position [127, 0]
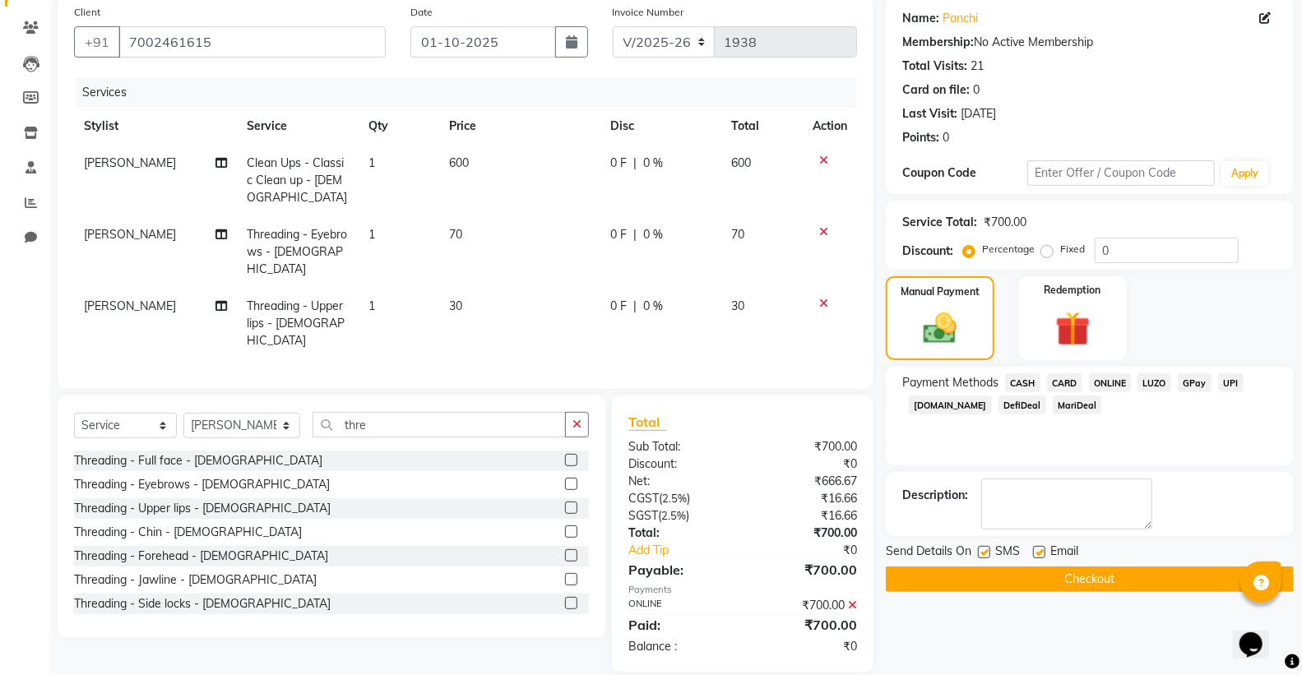
click at [1097, 574] on button "Checkout" at bounding box center [1090, 579] width 408 height 25
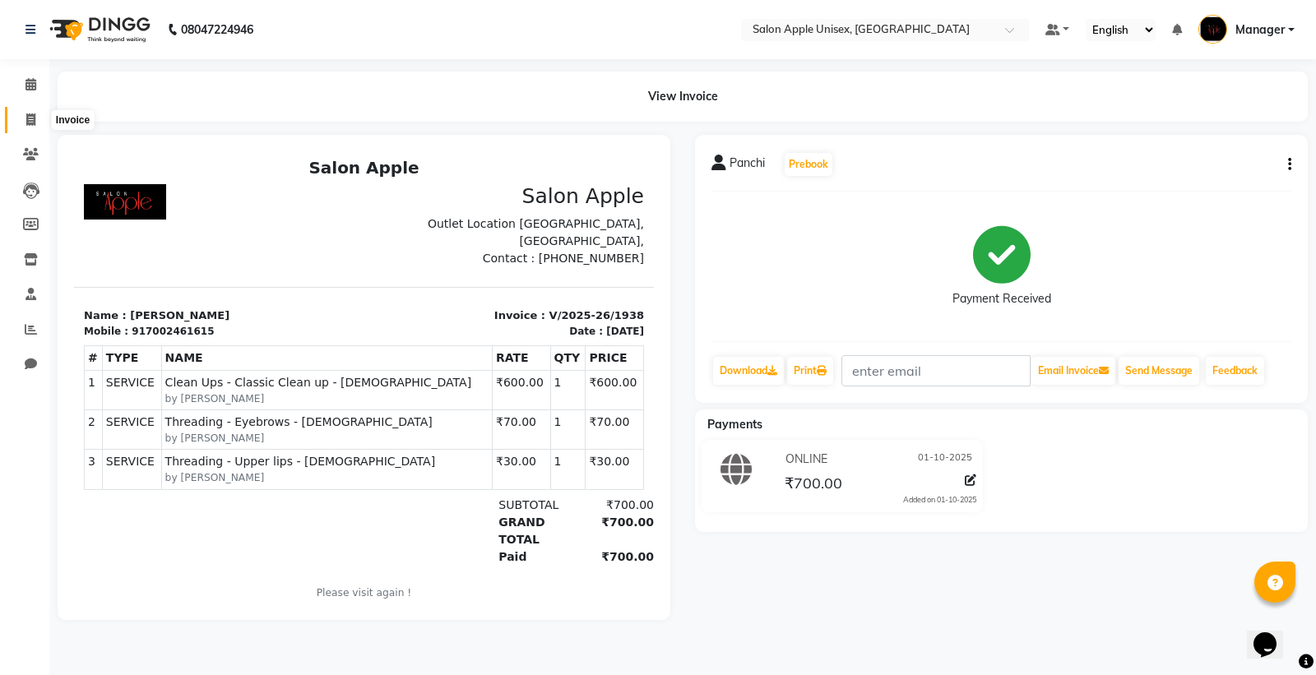
click at [30, 125] on icon at bounding box center [30, 119] width 9 height 12
select select "138"
select select "service"
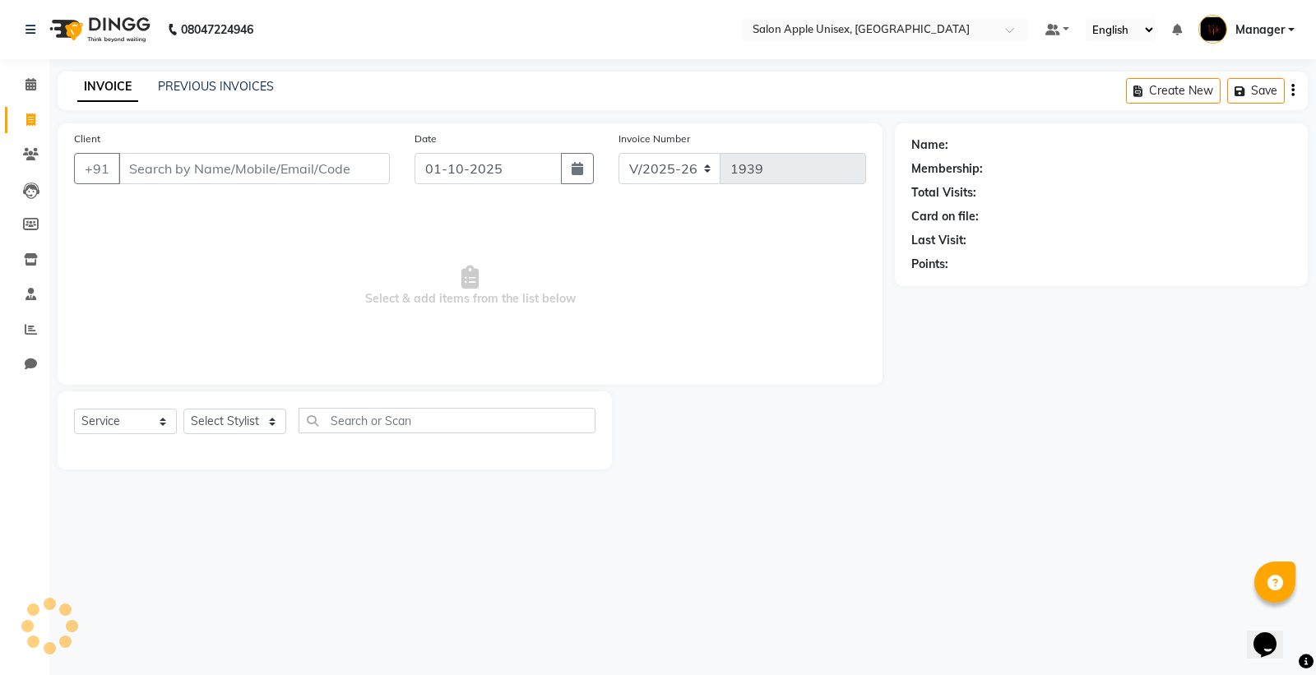
click at [156, 168] on input "Client" at bounding box center [253, 168] width 271 height 31
click at [151, 175] on input "Client" at bounding box center [253, 168] width 271 height 31
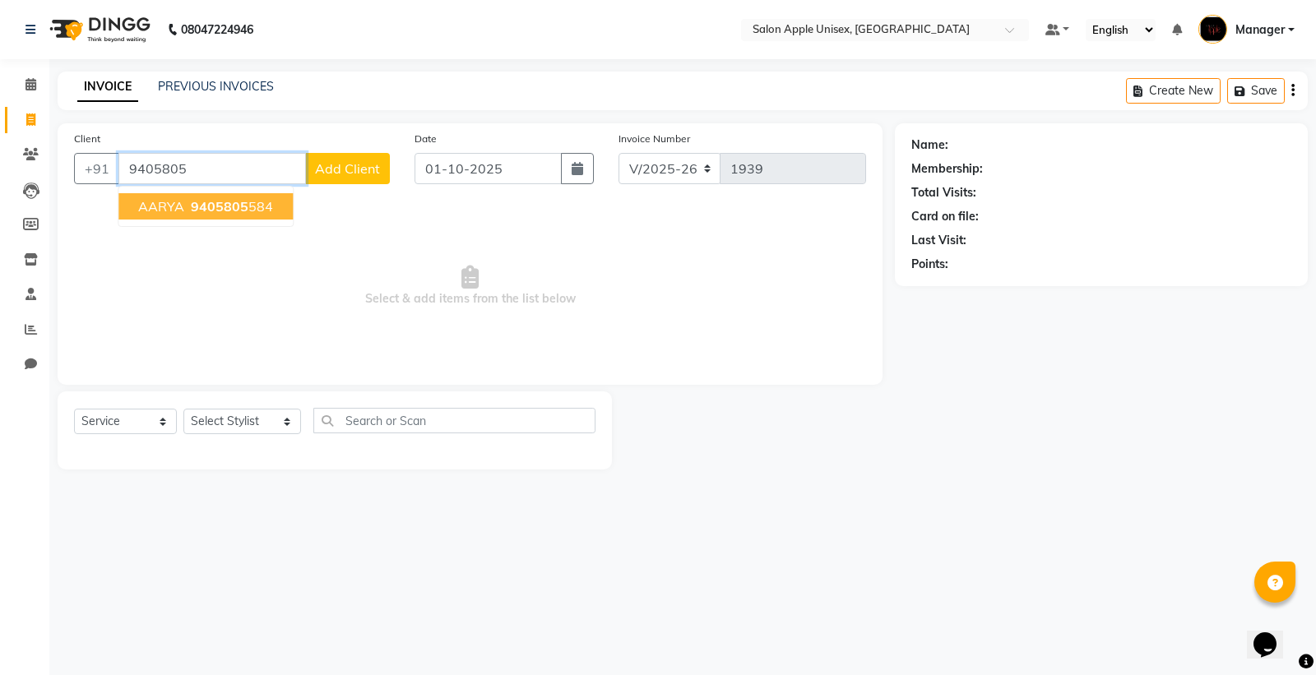
click at [235, 206] on span "9405805" at bounding box center [220, 206] width 58 height 16
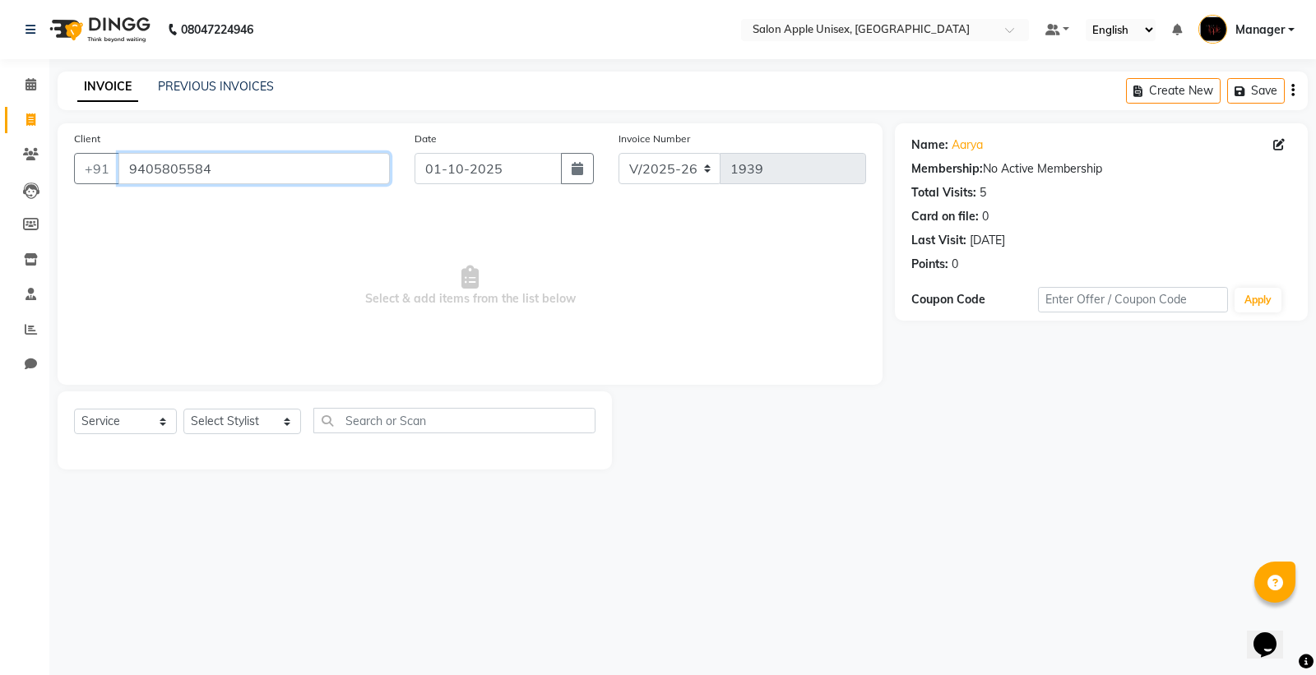
click at [247, 165] on input "9405805584" at bounding box center [253, 168] width 271 height 31
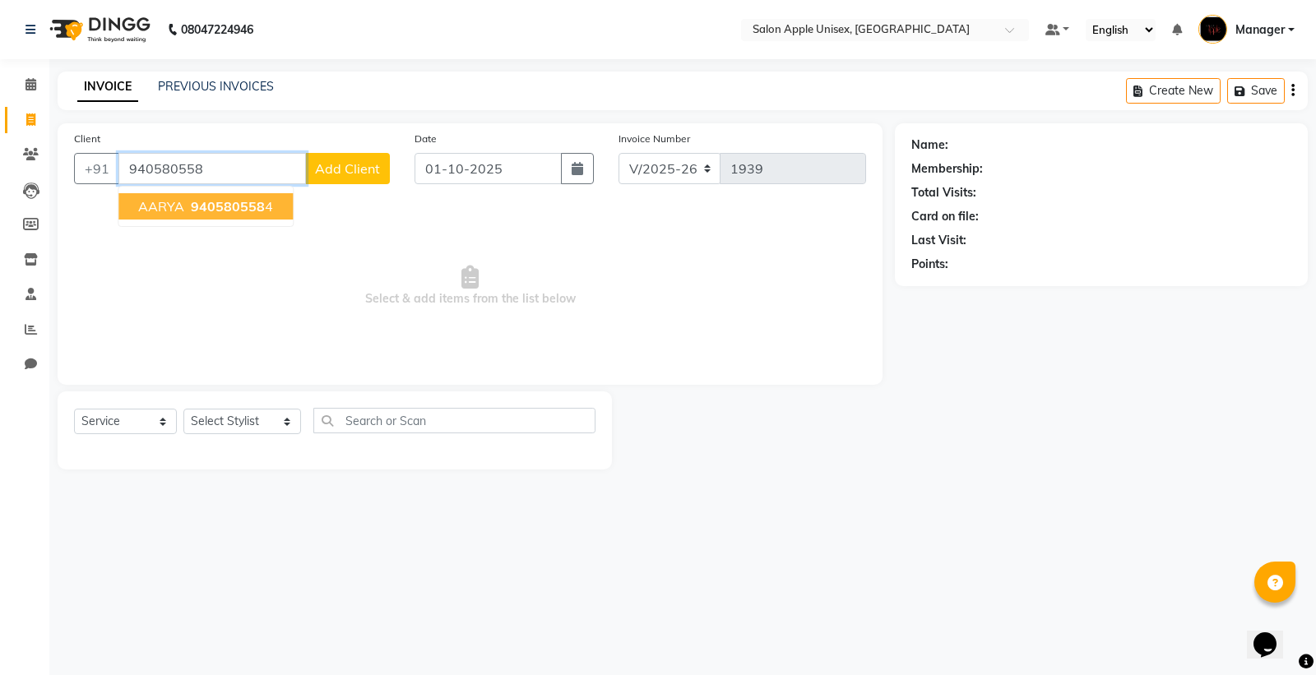
click at [185, 200] on button "AARYA 940580558 4" at bounding box center [205, 206] width 174 height 26
type input "9405805584"
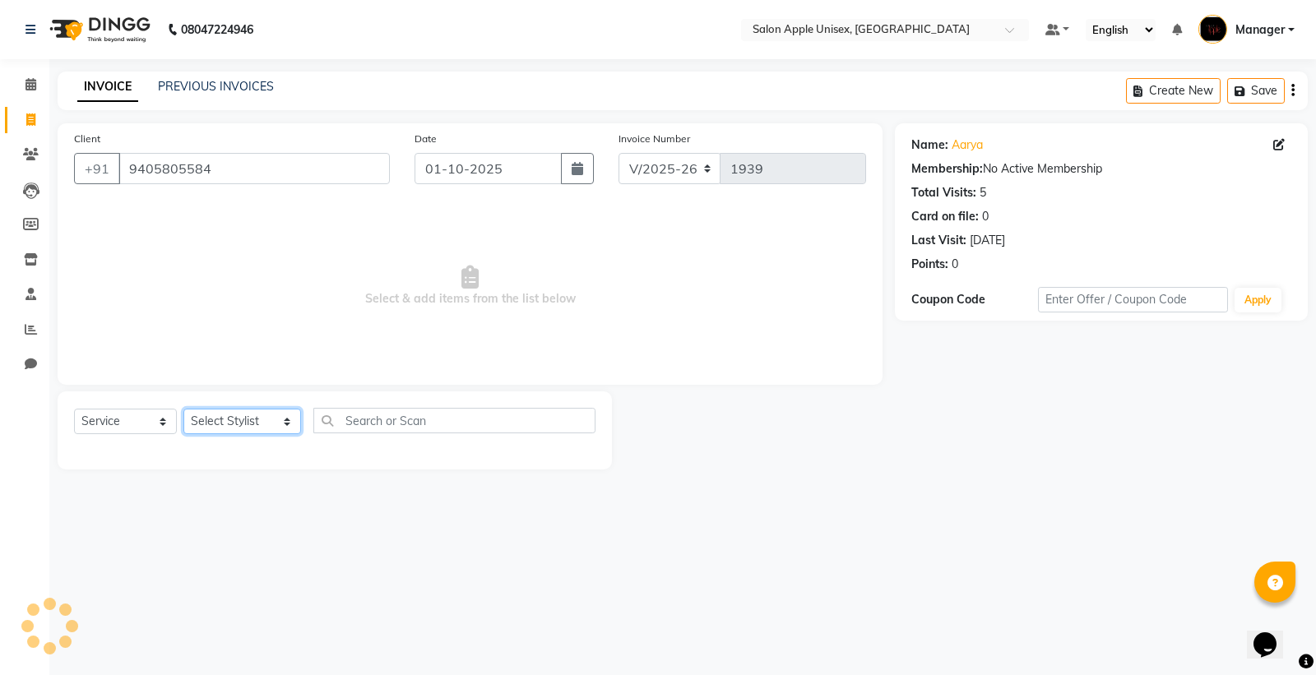
click at [228, 420] on select "Select Stylist [PERSON_NAME] Kavita [PERSON_NAME] Manager [PERSON_NAME] [PERSON…" at bounding box center [242, 421] width 118 height 25
select select "80619"
click at [183, 410] on select "Select Stylist [PERSON_NAME] Kavita [PERSON_NAME] Manager [PERSON_NAME] [PERSON…" at bounding box center [242, 421] width 118 height 25
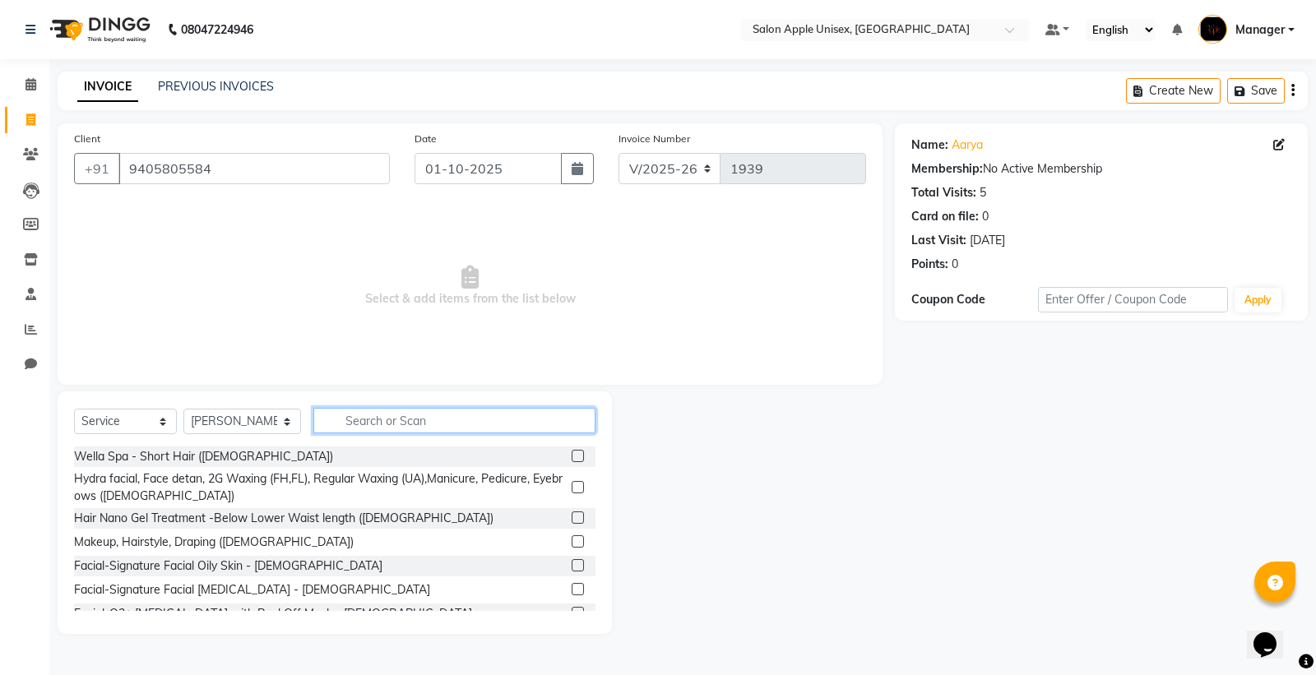
click at [390, 425] on input "text" at bounding box center [454, 420] width 282 height 25
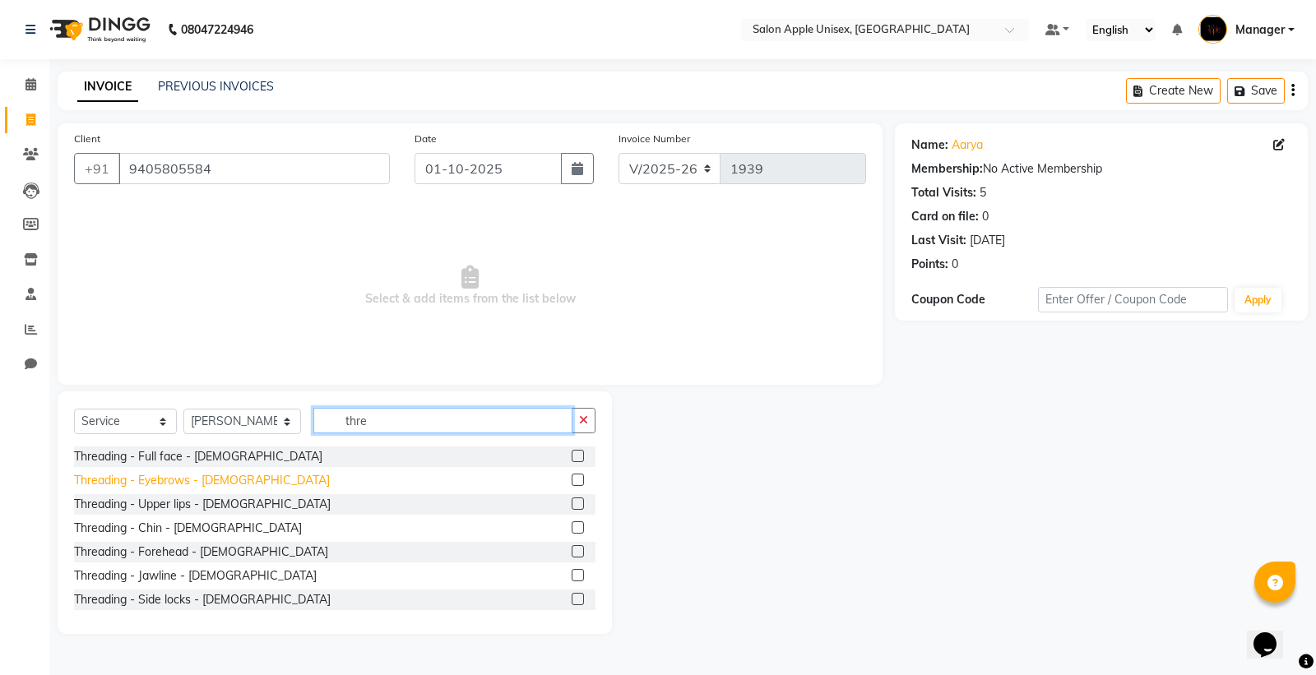
type input "thre"
click at [202, 484] on div "Threading - Eyebrows - [DEMOGRAPHIC_DATA]" at bounding box center [202, 480] width 256 height 17
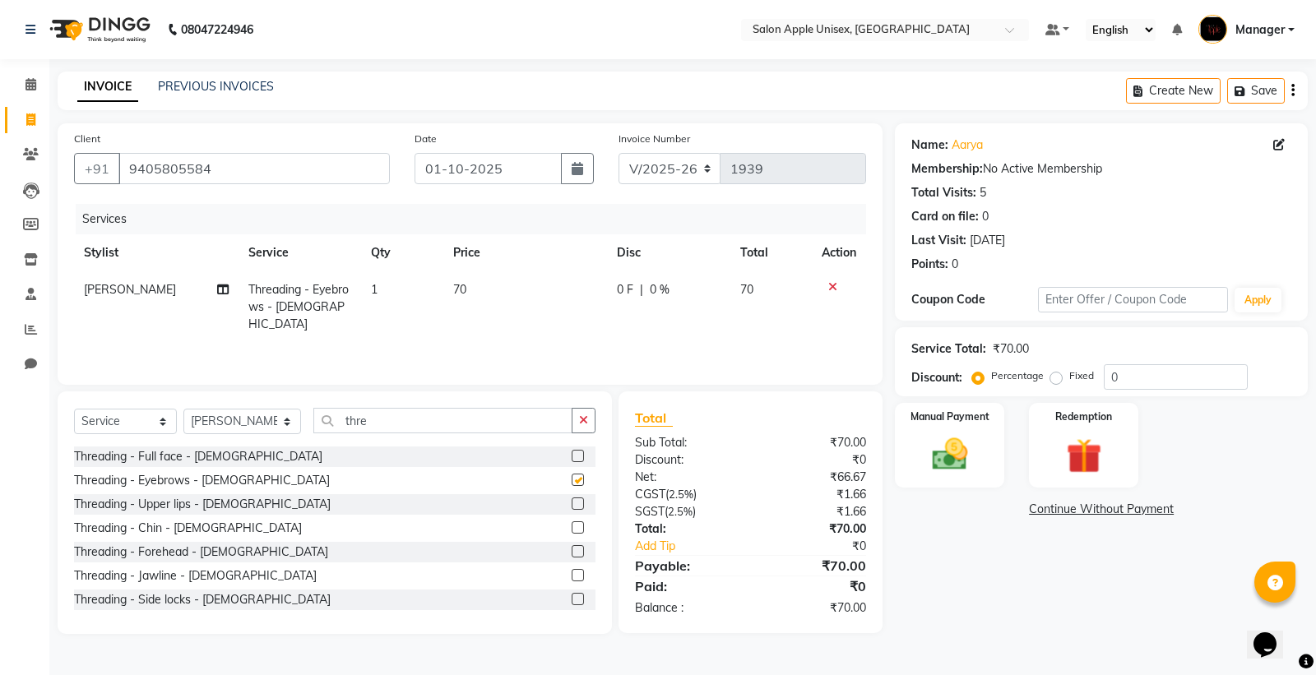
checkbox input "false"
click at [952, 418] on label "Manual Payment" at bounding box center [950, 416] width 82 height 16
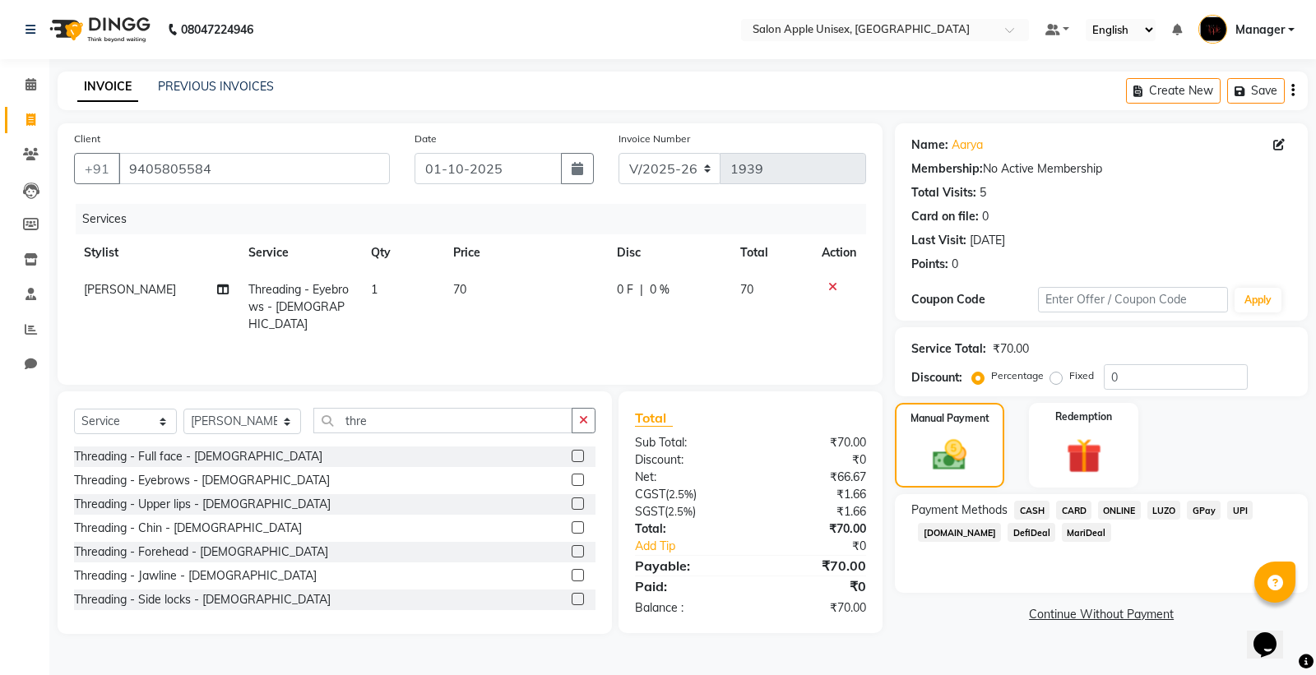
click at [1124, 507] on span "ONLINE" at bounding box center [1119, 510] width 43 height 19
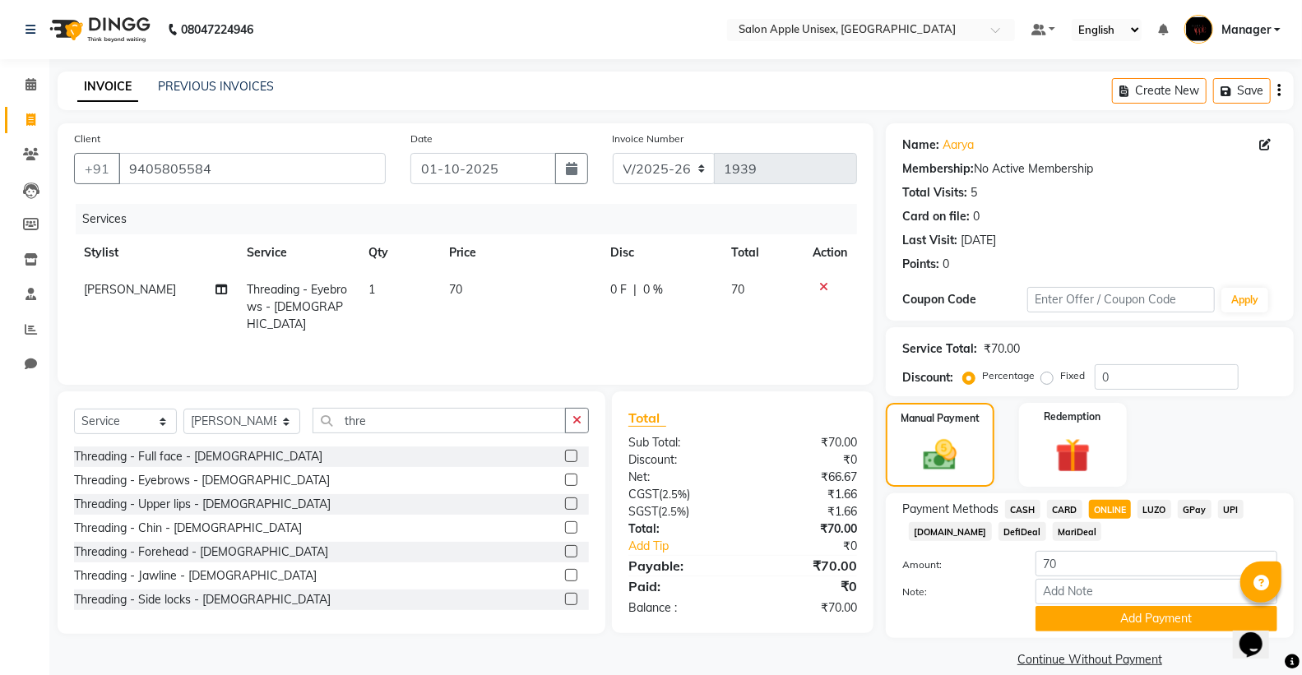
scroll to position [21, 0]
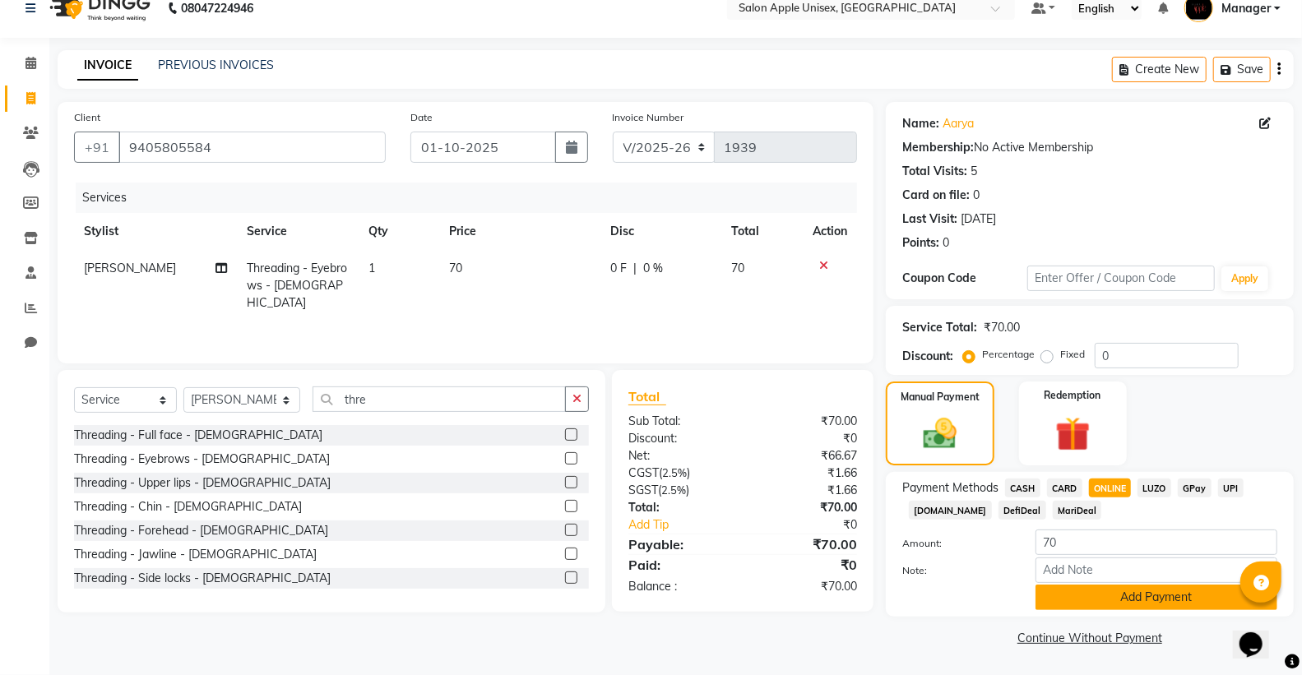
click at [1130, 594] on button "Add Payment" at bounding box center [1156, 597] width 242 height 25
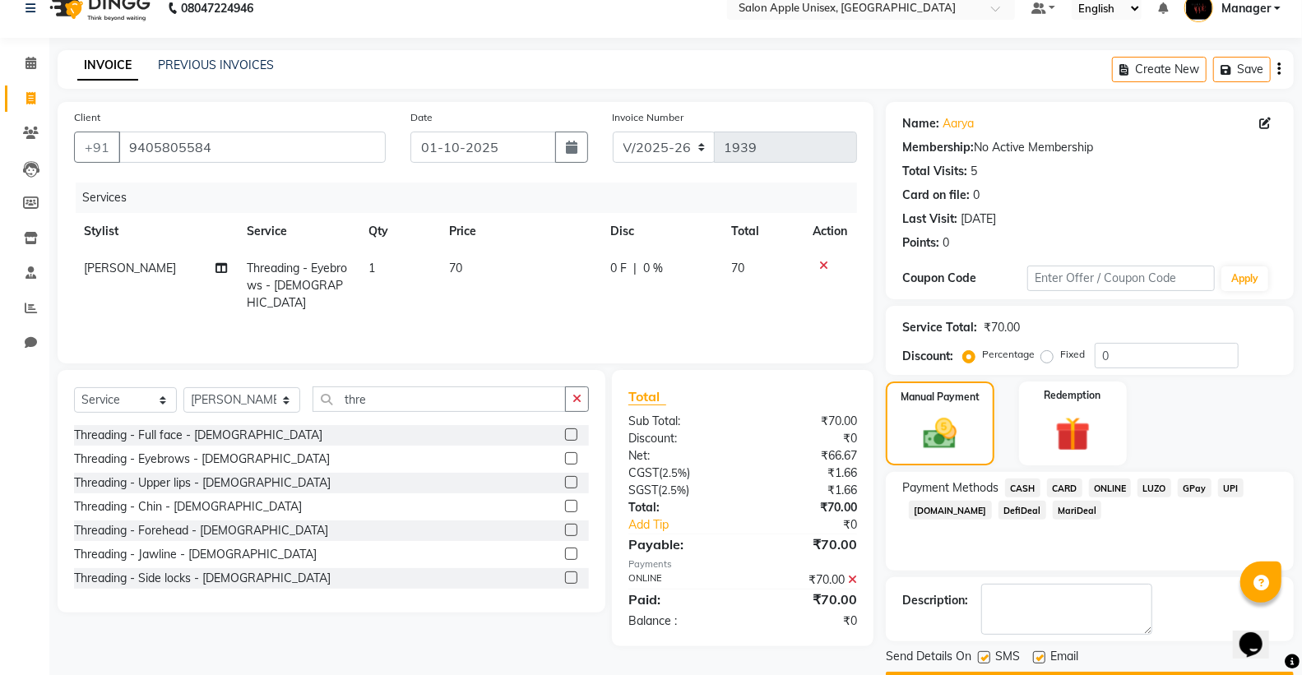
scroll to position [68, 0]
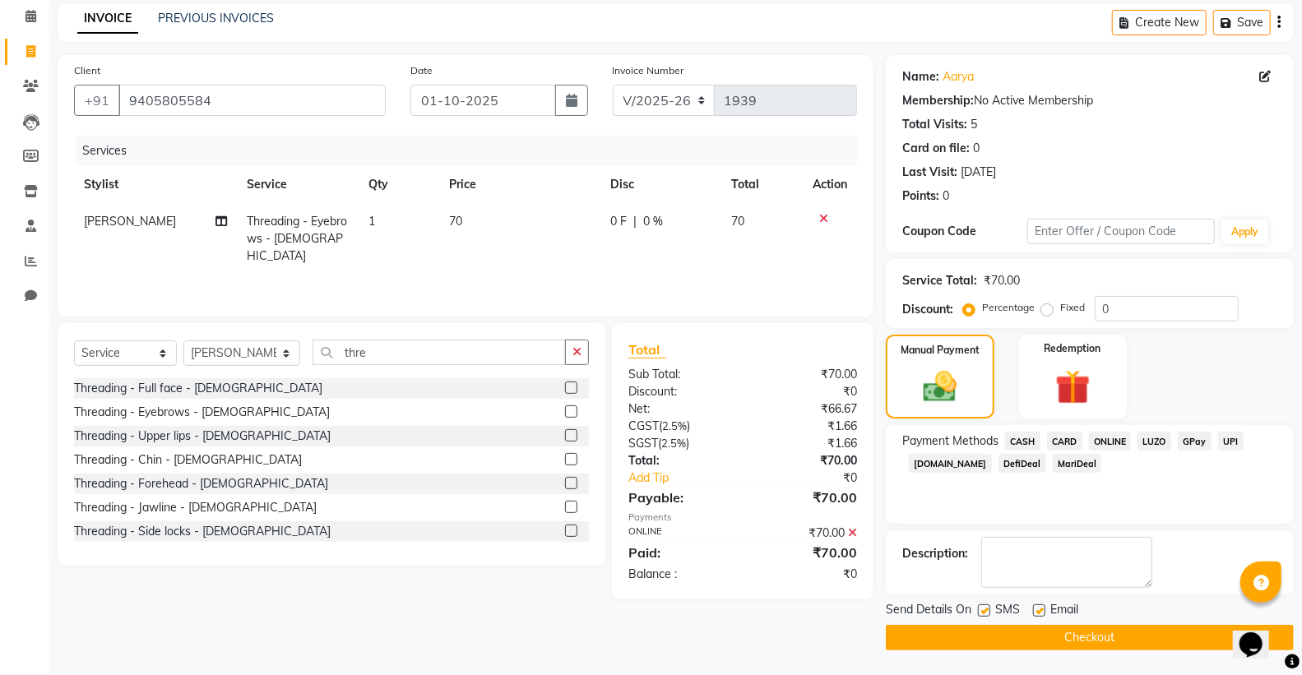
click at [1087, 633] on button "Checkout" at bounding box center [1090, 637] width 408 height 25
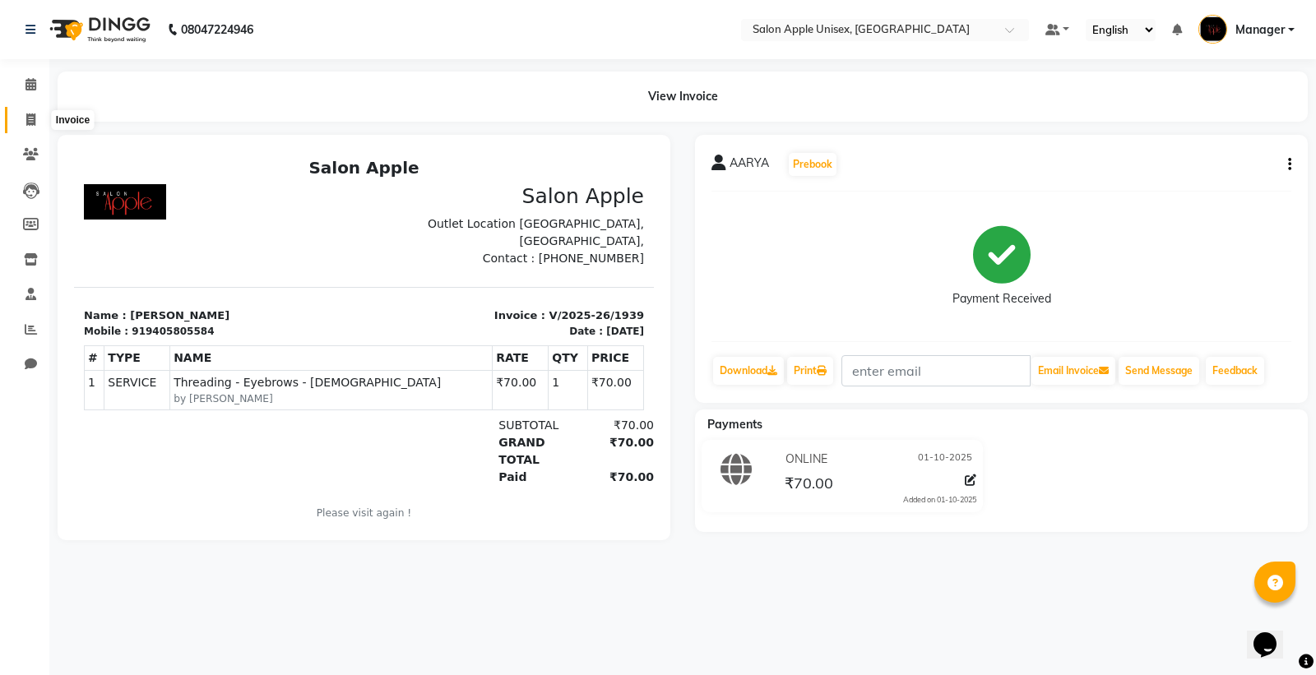
click at [30, 119] on icon at bounding box center [30, 119] width 9 height 12
select select "service"
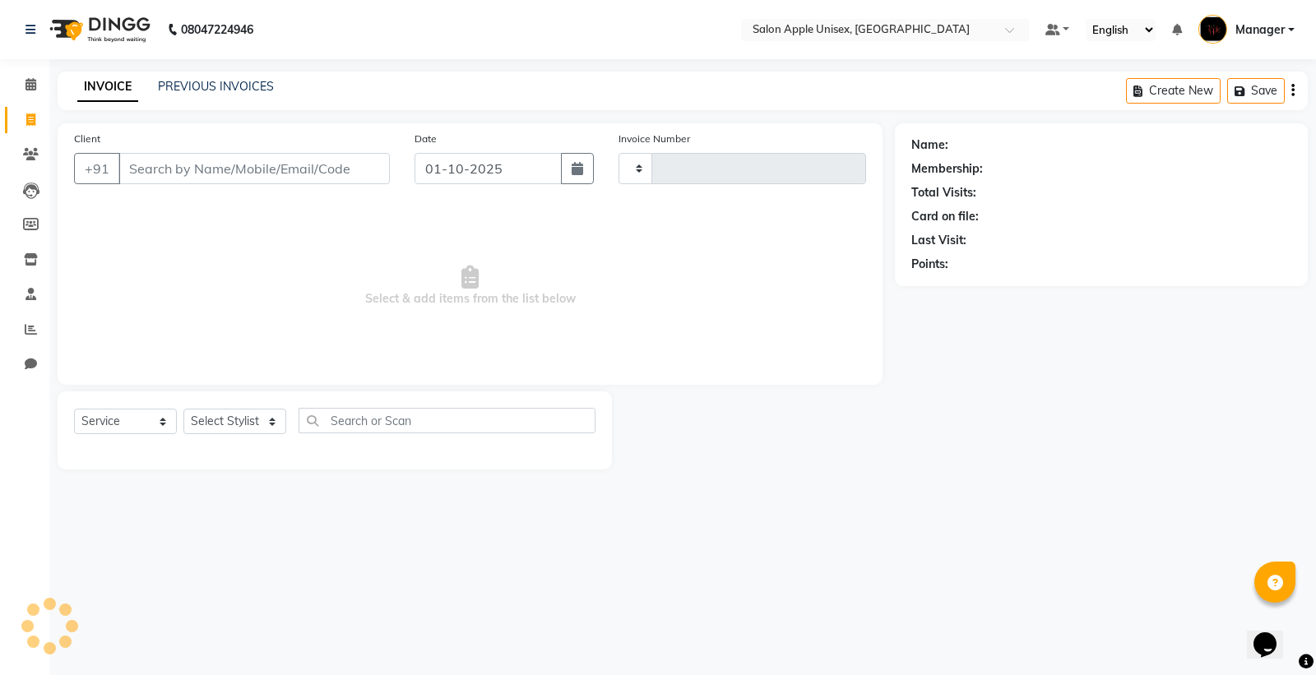
type input "1940"
select select "138"
click at [186, 163] on input "Client" at bounding box center [253, 168] width 271 height 31
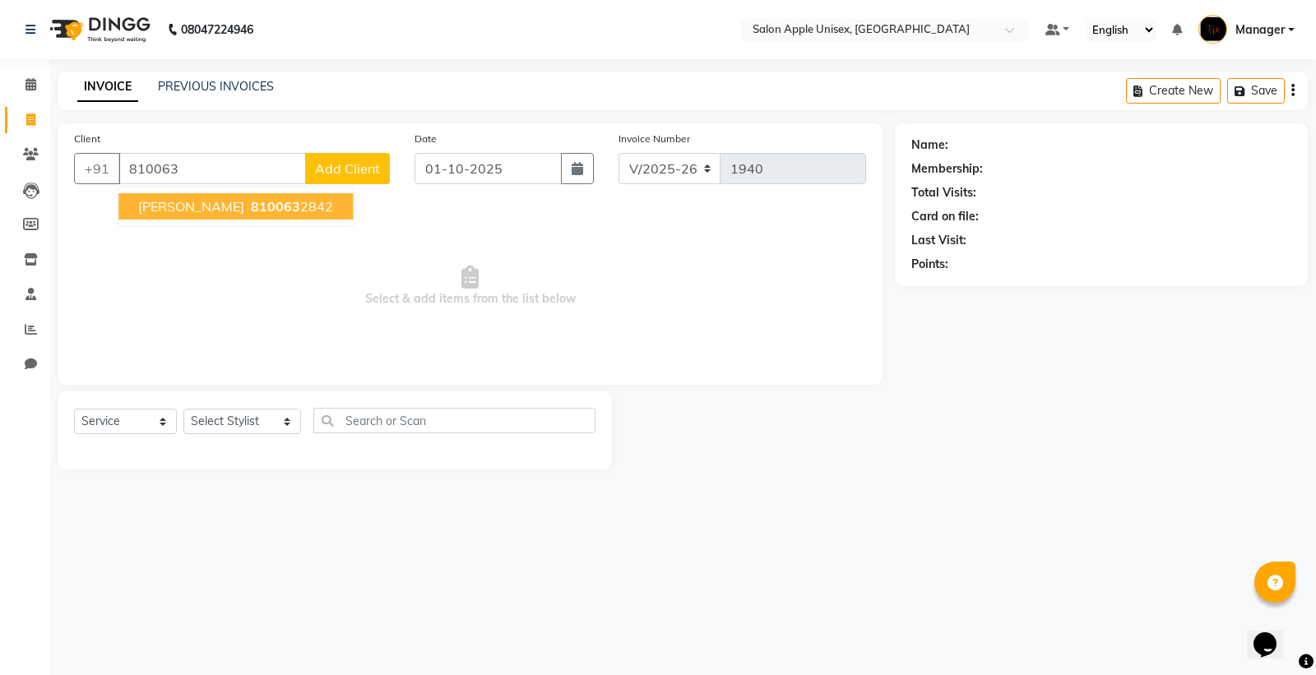
click at [183, 198] on span "[PERSON_NAME]" at bounding box center [191, 206] width 106 height 16
type input "8100632842"
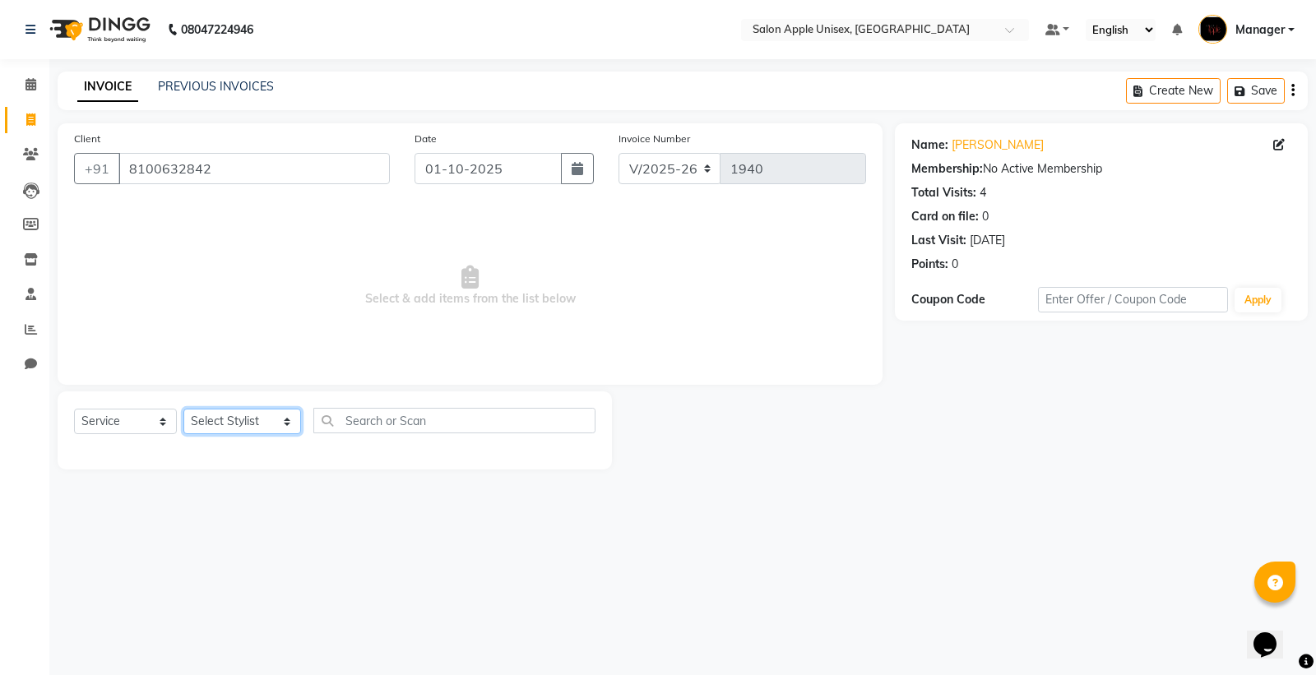
click at [204, 430] on select "Select Stylist [PERSON_NAME] Kavita [PERSON_NAME] Manager [PERSON_NAME] [PERSON…" at bounding box center [242, 421] width 118 height 25
select select "76660"
click at [183, 410] on select "Select Stylist [PERSON_NAME] Kavita [PERSON_NAME] Manager [PERSON_NAME] [PERSON…" at bounding box center [242, 421] width 118 height 25
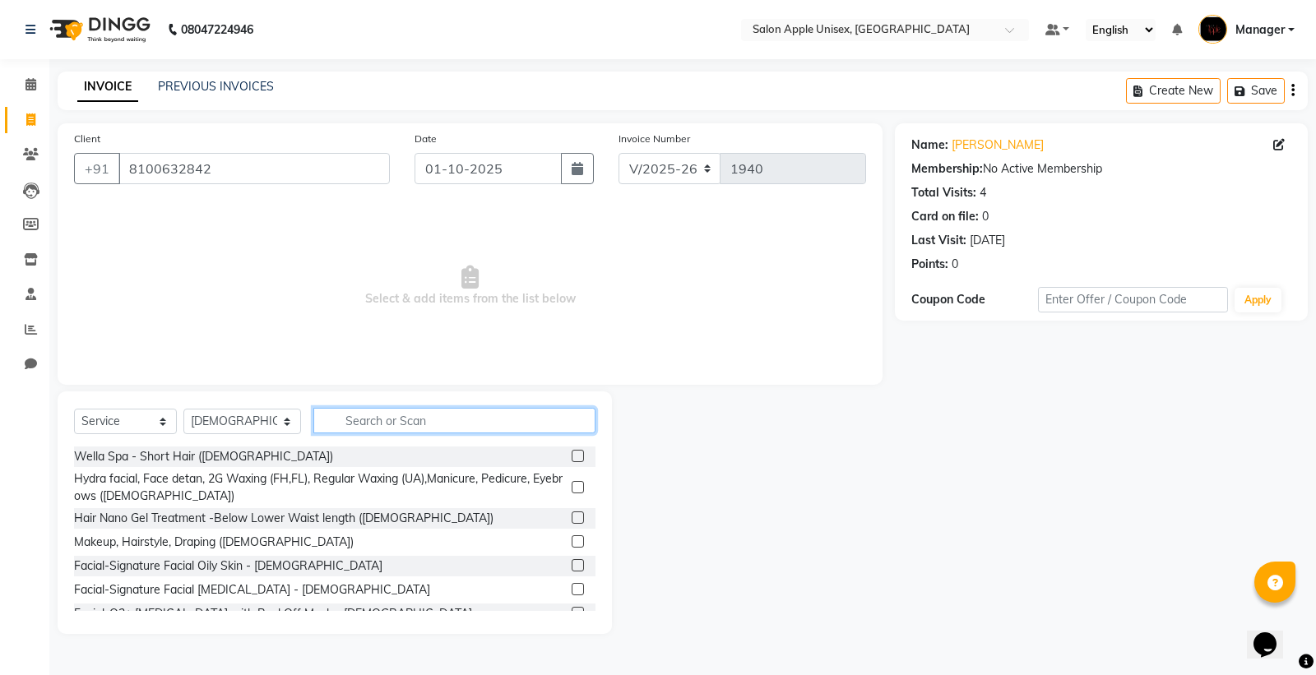
click at [331, 421] on input "text" at bounding box center [454, 420] width 282 height 25
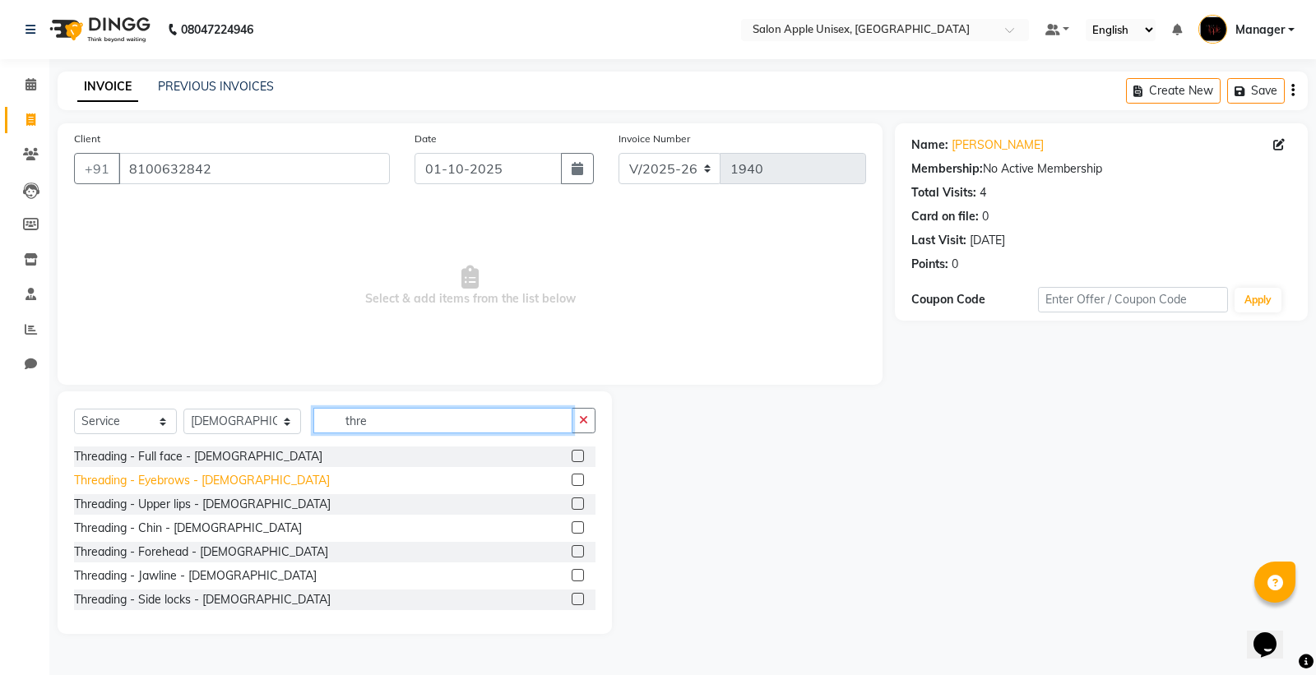
type input "thre"
click at [130, 481] on div "Threading - Eyebrows - [DEMOGRAPHIC_DATA]" at bounding box center [202, 480] width 256 height 17
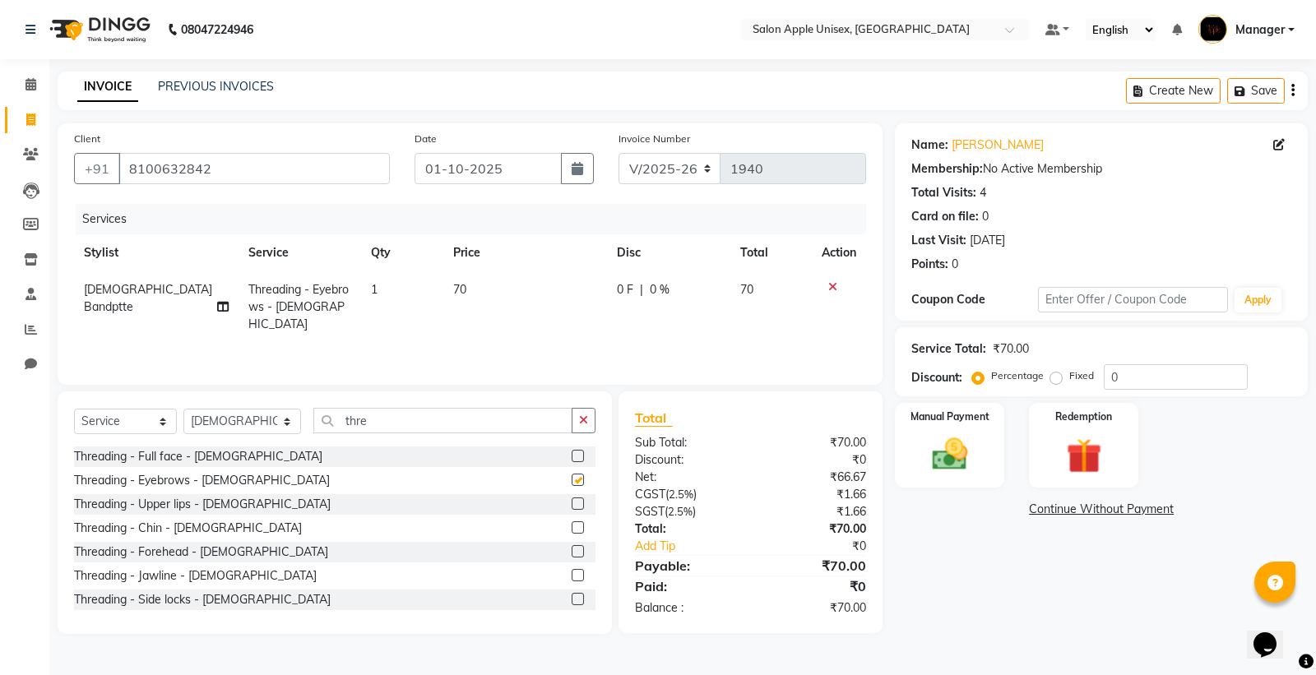
checkbox input "false"
click at [933, 428] on div "Manual Payment" at bounding box center [949, 445] width 113 height 88
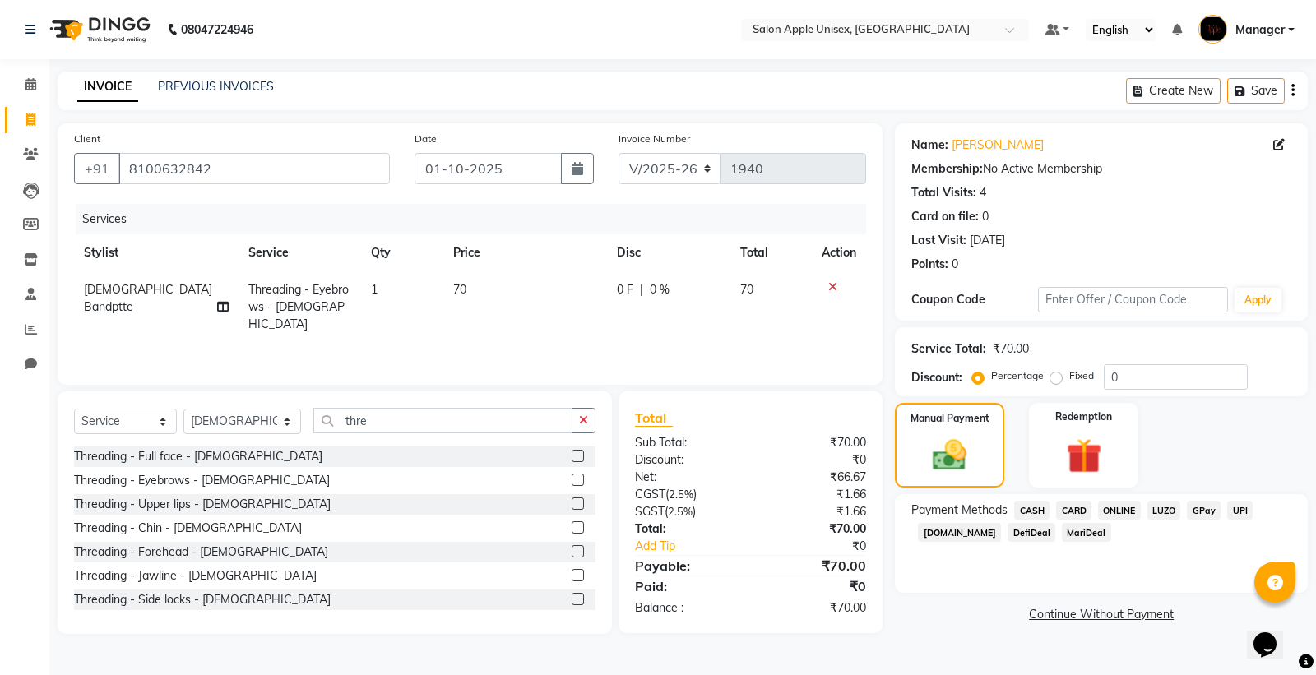
click at [1109, 505] on span "ONLINE" at bounding box center [1119, 510] width 43 height 19
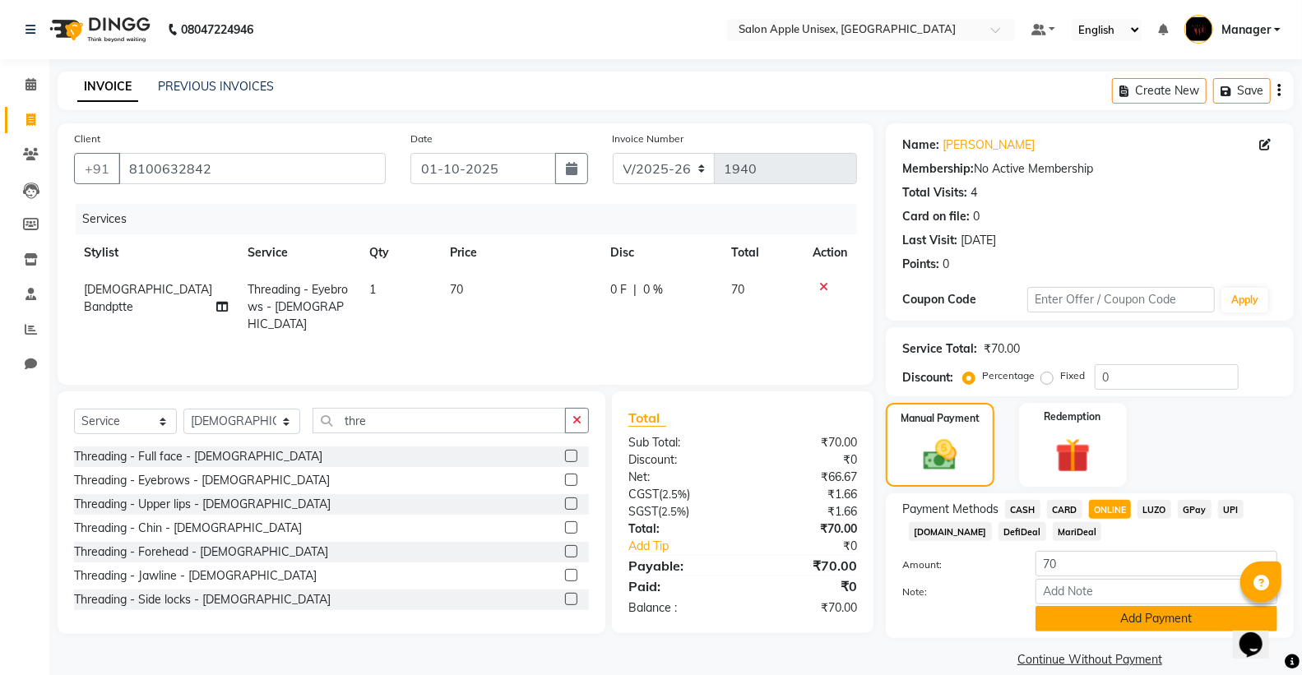
drag, startPoint x: 1114, startPoint y: 625, endPoint x: 1106, endPoint y: 621, distance: 9.2
click at [1106, 621] on button "Add Payment" at bounding box center [1156, 618] width 242 height 25
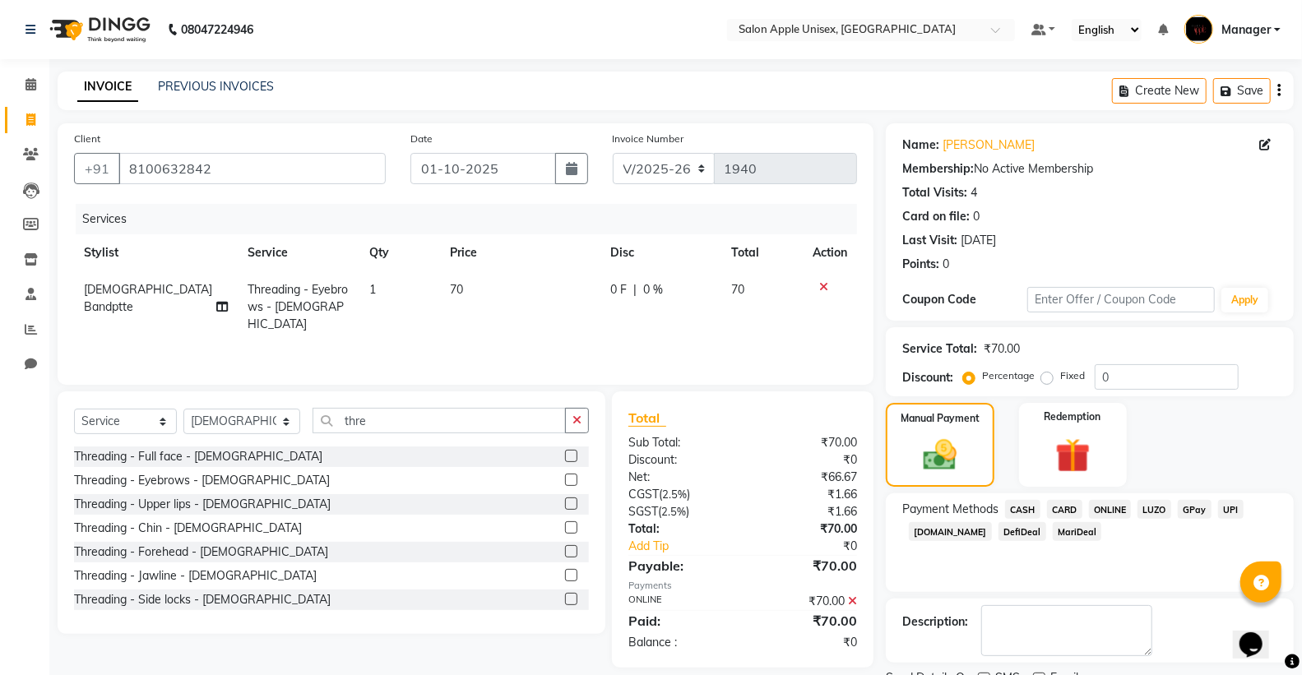
scroll to position [68, 0]
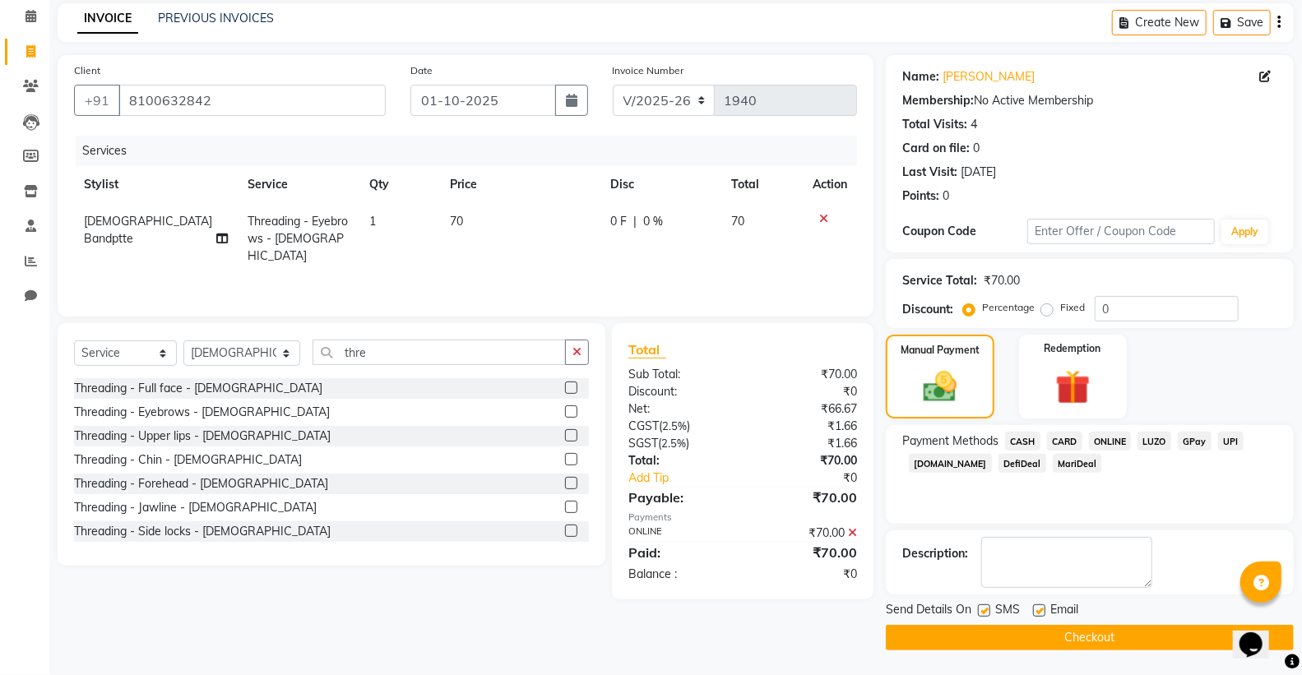
click at [1068, 637] on button "Checkout" at bounding box center [1090, 637] width 408 height 25
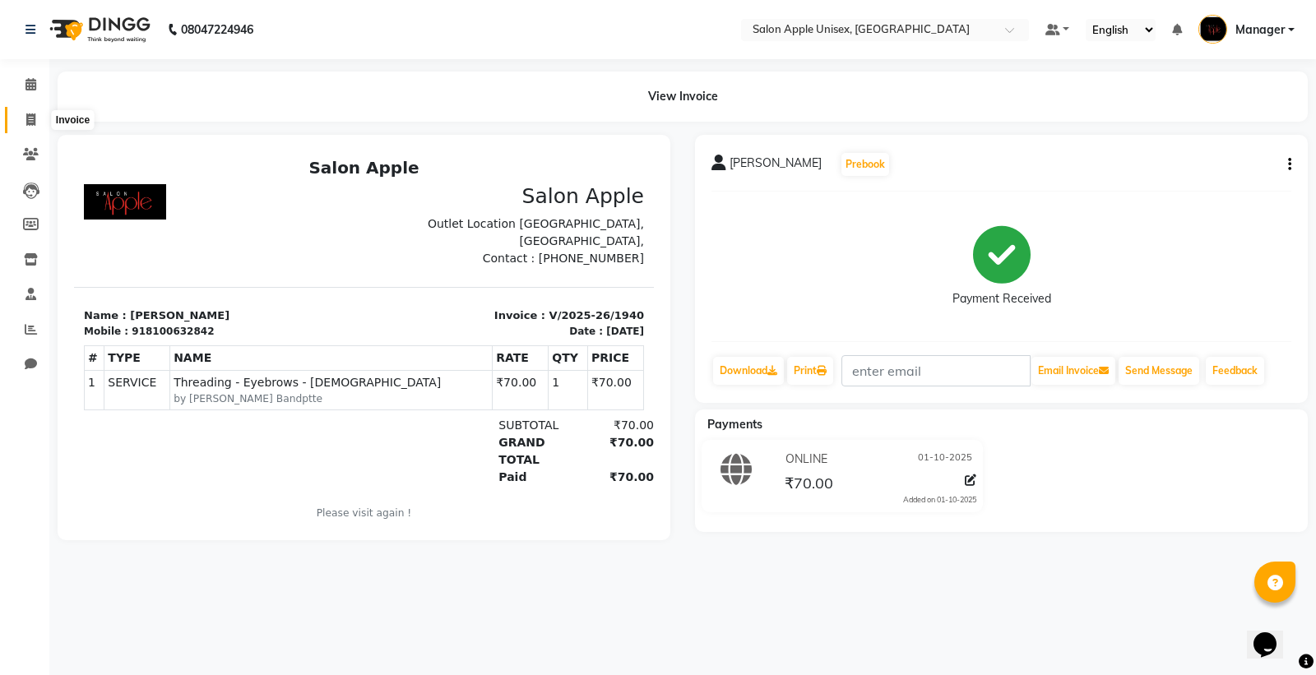
click at [28, 118] on icon at bounding box center [30, 119] width 9 height 12
select select "service"
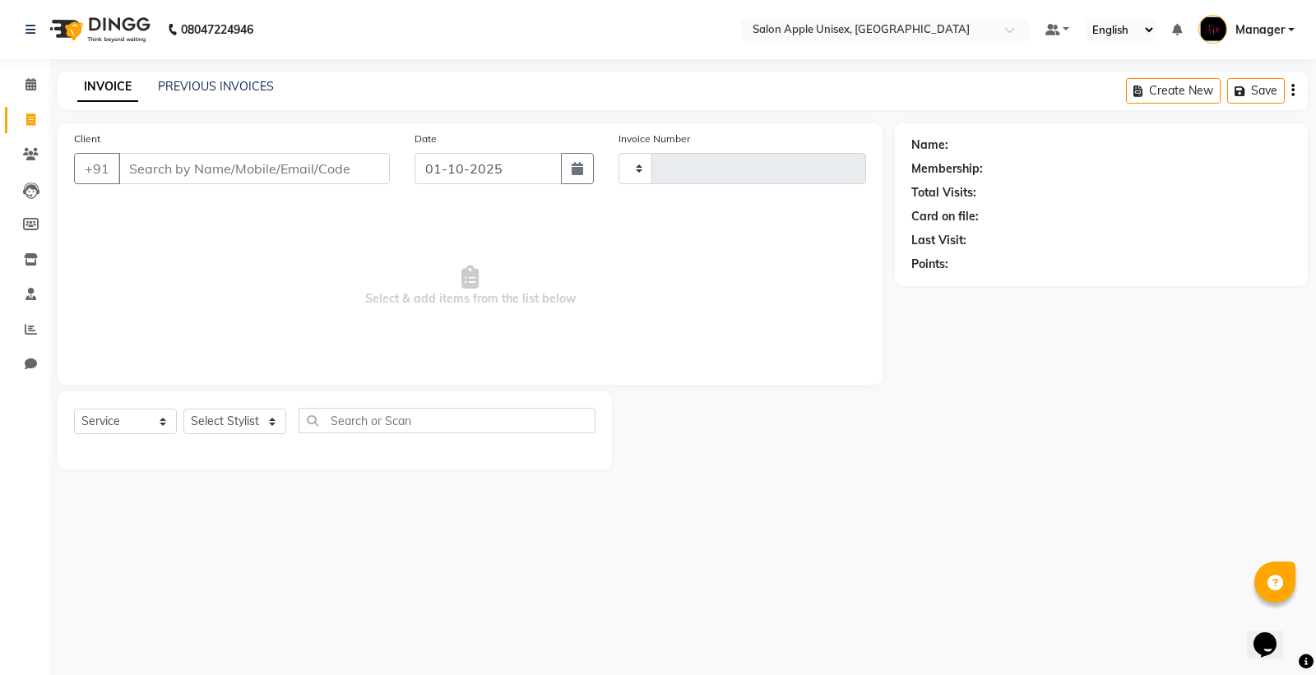
type input "1941"
select select "138"
click at [152, 157] on input "Client" at bounding box center [253, 168] width 271 height 31
click at [152, 158] on input "Client" at bounding box center [253, 168] width 271 height 31
click at [152, 161] on input "Client" at bounding box center [253, 168] width 271 height 31
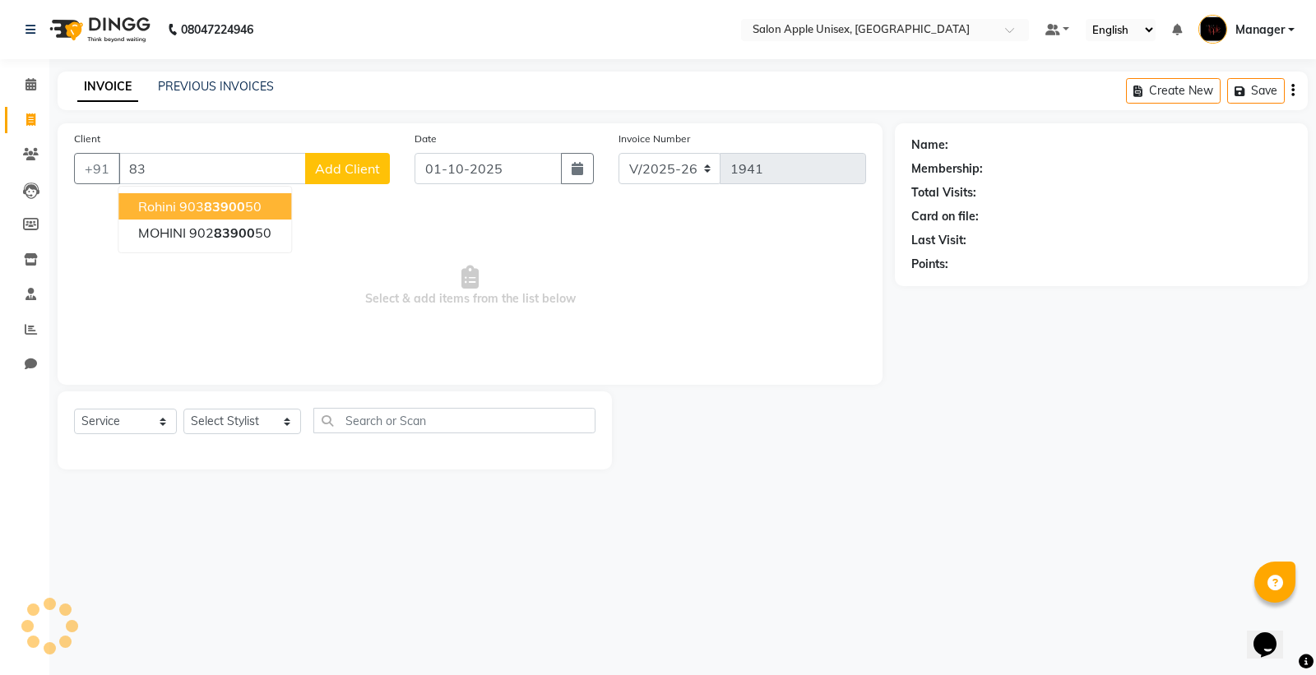
type input "8"
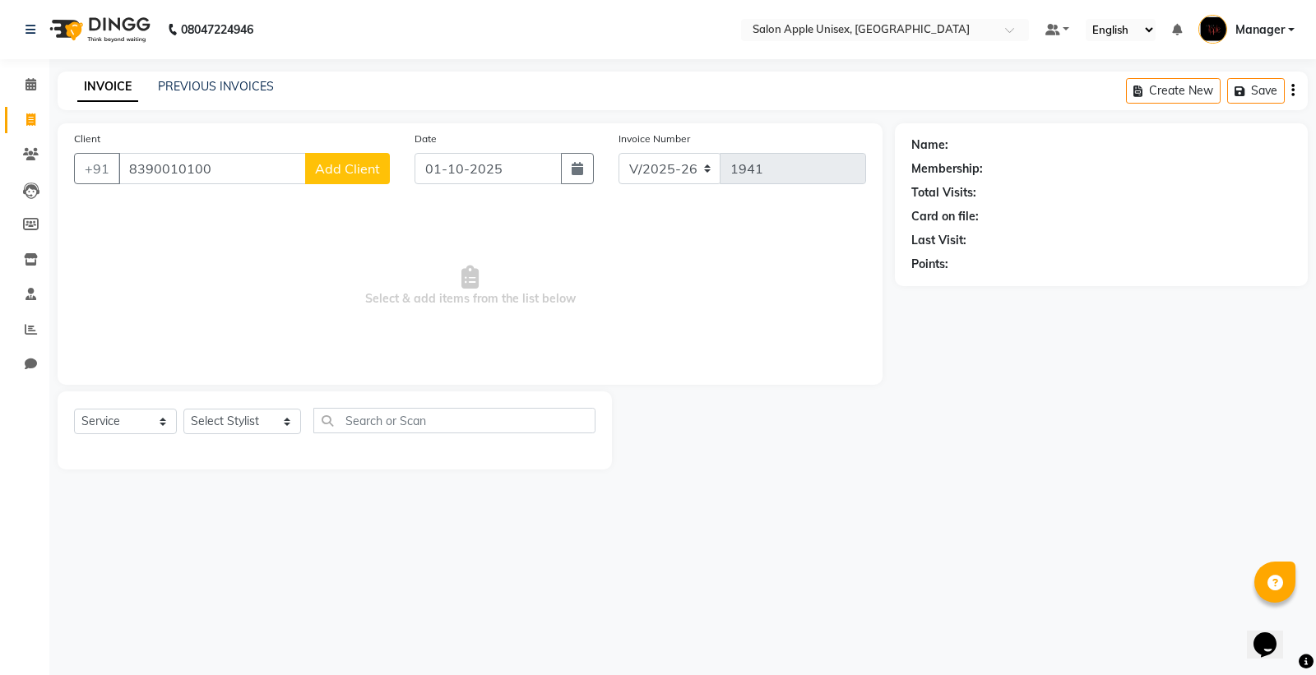
type input "8390010100"
click at [343, 166] on span "Add Client" at bounding box center [347, 168] width 65 height 16
select select "22"
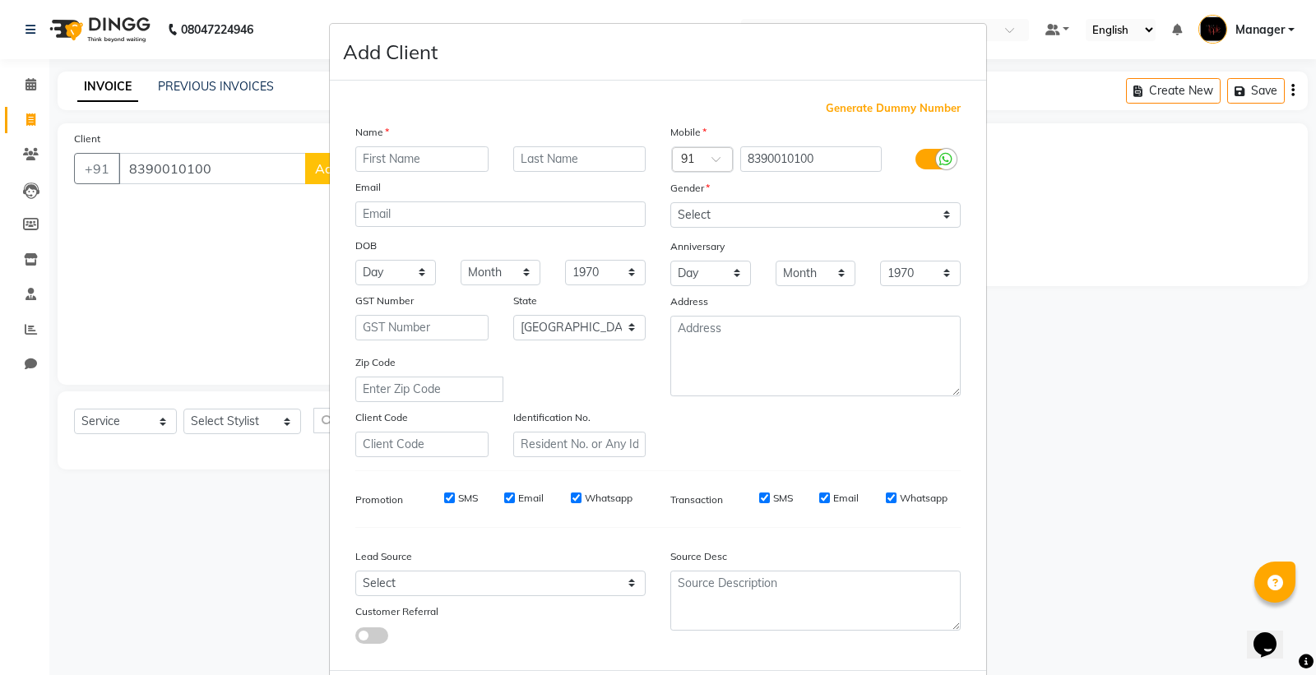
click at [392, 137] on div "Name" at bounding box center [500, 134] width 315 height 23
click at [370, 154] on input "text" at bounding box center [421, 158] width 133 height 25
type input "parth"
click at [693, 220] on select "Select [DEMOGRAPHIC_DATA] [DEMOGRAPHIC_DATA] Other Prefer Not To Say" at bounding box center [815, 214] width 290 height 25
select select "[DEMOGRAPHIC_DATA]"
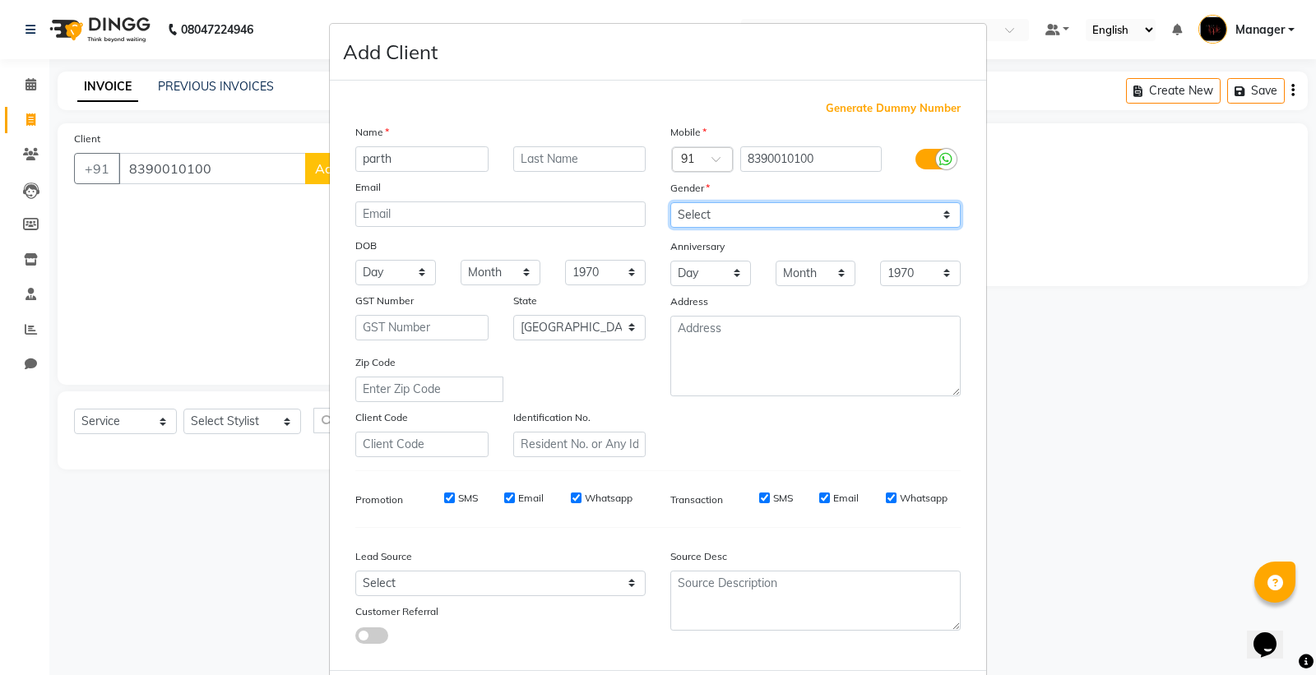
click at [670, 202] on select "Select [DEMOGRAPHIC_DATA] [DEMOGRAPHIC_DATA] Other Prefer Not To Say" at bounding box center [815, 214] width 290 height 25
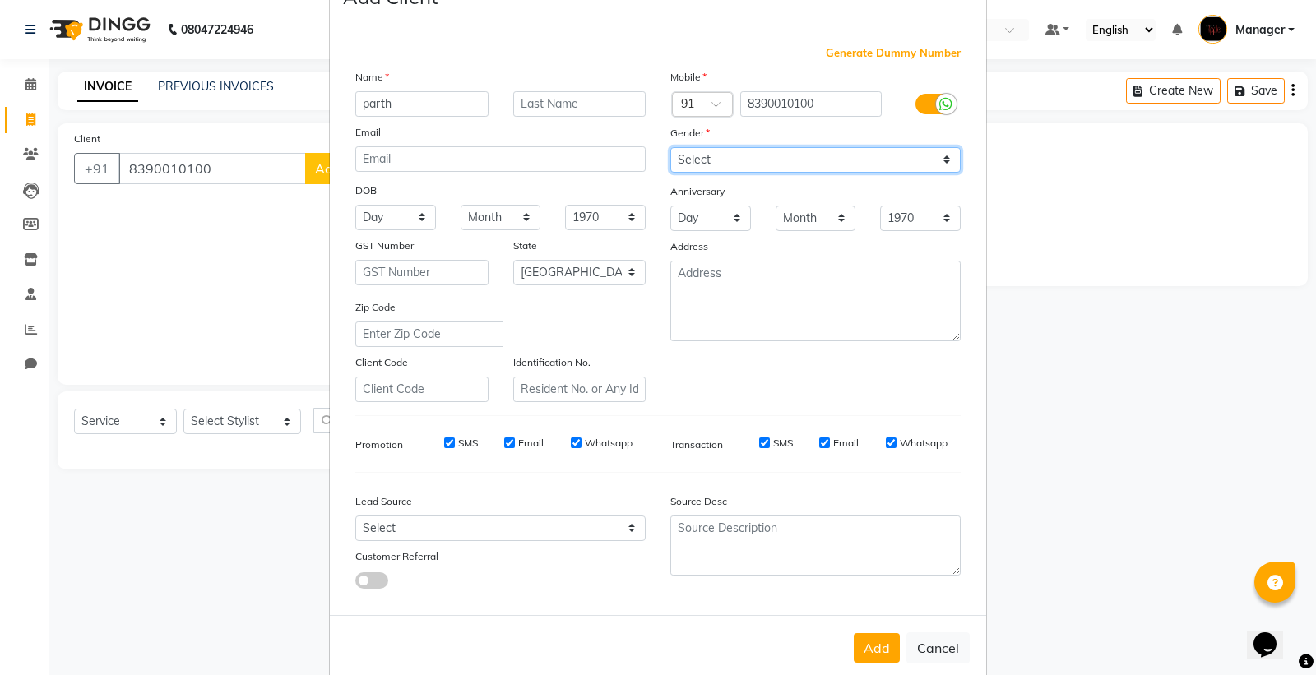
scroll to position [85, 0]
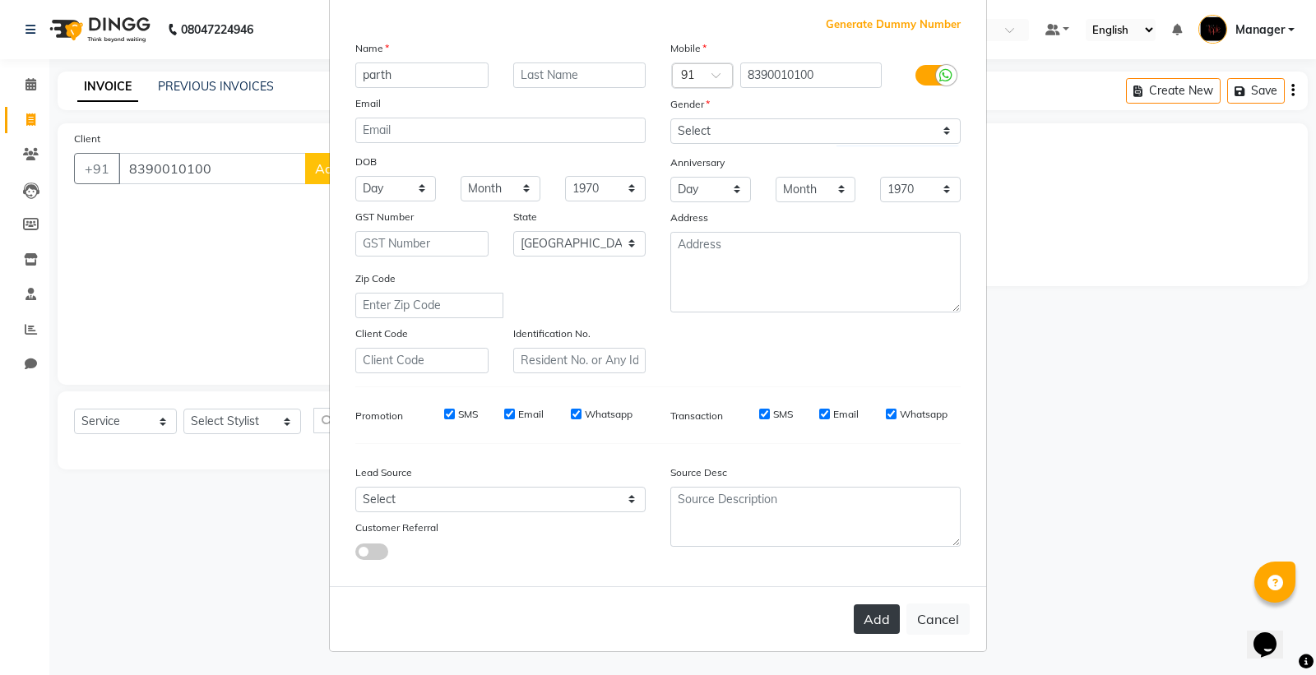
click at [867, 614] on button "Add" at bounding box center [877, 620] width 46 height 30
select select
select select "null"
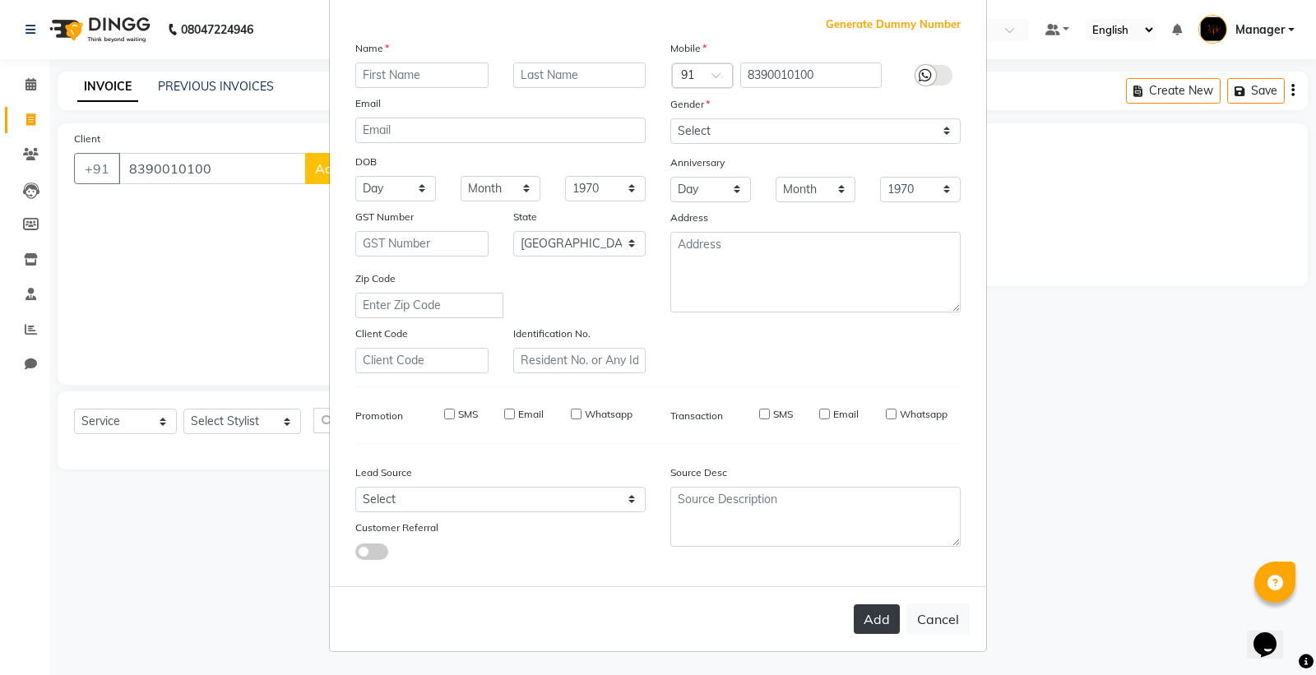
select select
checkbox input "false"
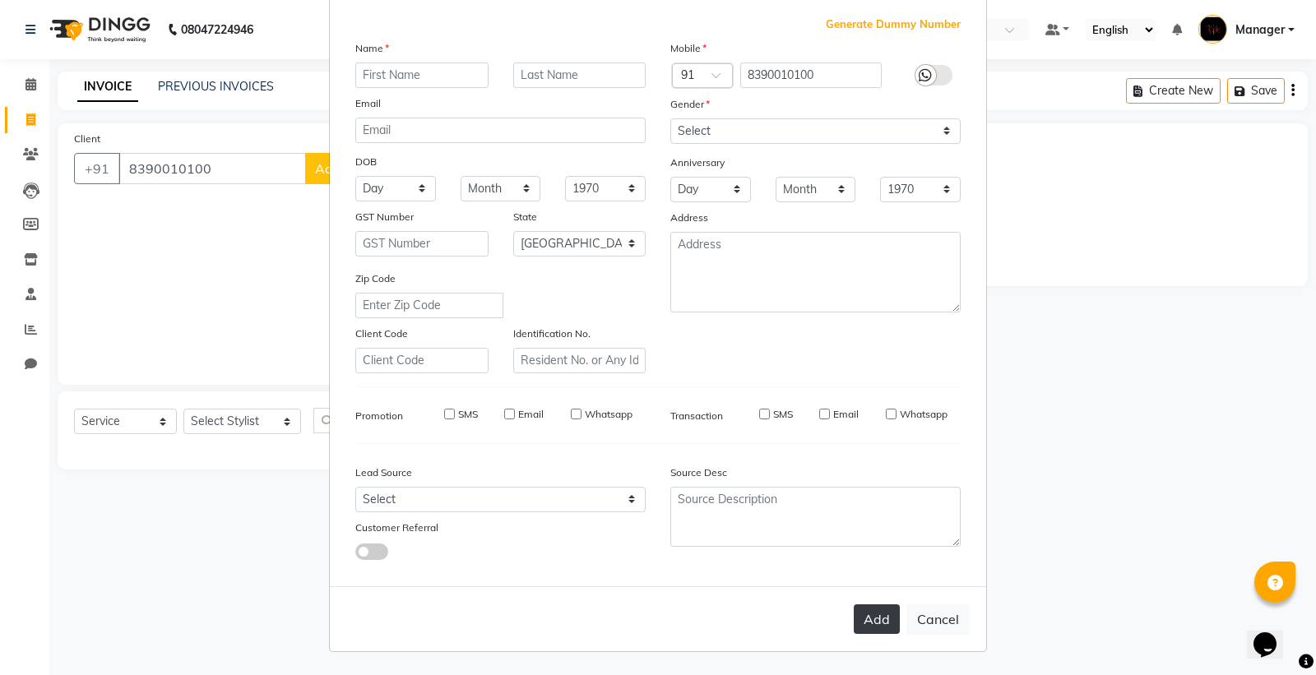
checkbox input "false"
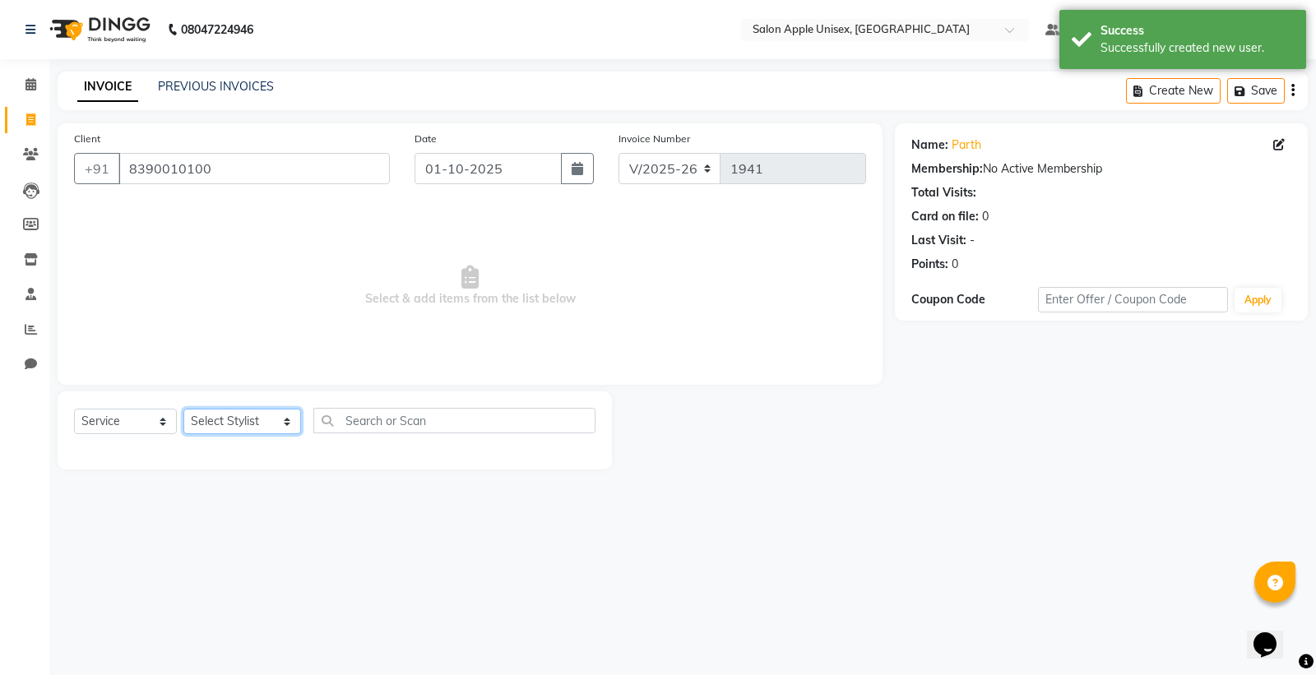
click at [230, 415] on select "Select Stylist [PERSON_NAME] Kavita [PERSON_NAME] Manager [PERSON_NAME] [PERSON…" at bounding box center [242, 421] width 118 height 25
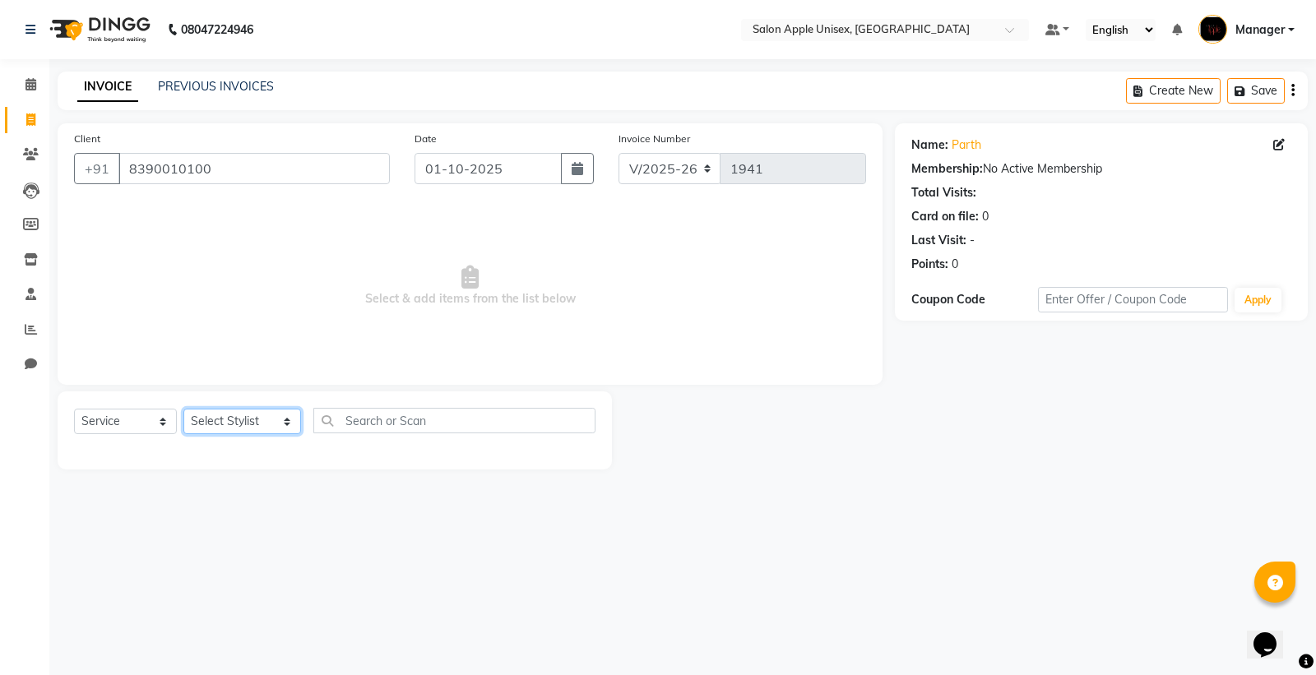
select select "85660"
click at [183, 410] on select "Select Stylist [PERSON_NAME] Kavita [PERSON_NAME] Manager [PERSON_NAME] [PERSON…" at bounding box center [242, 421] width 118 height 25
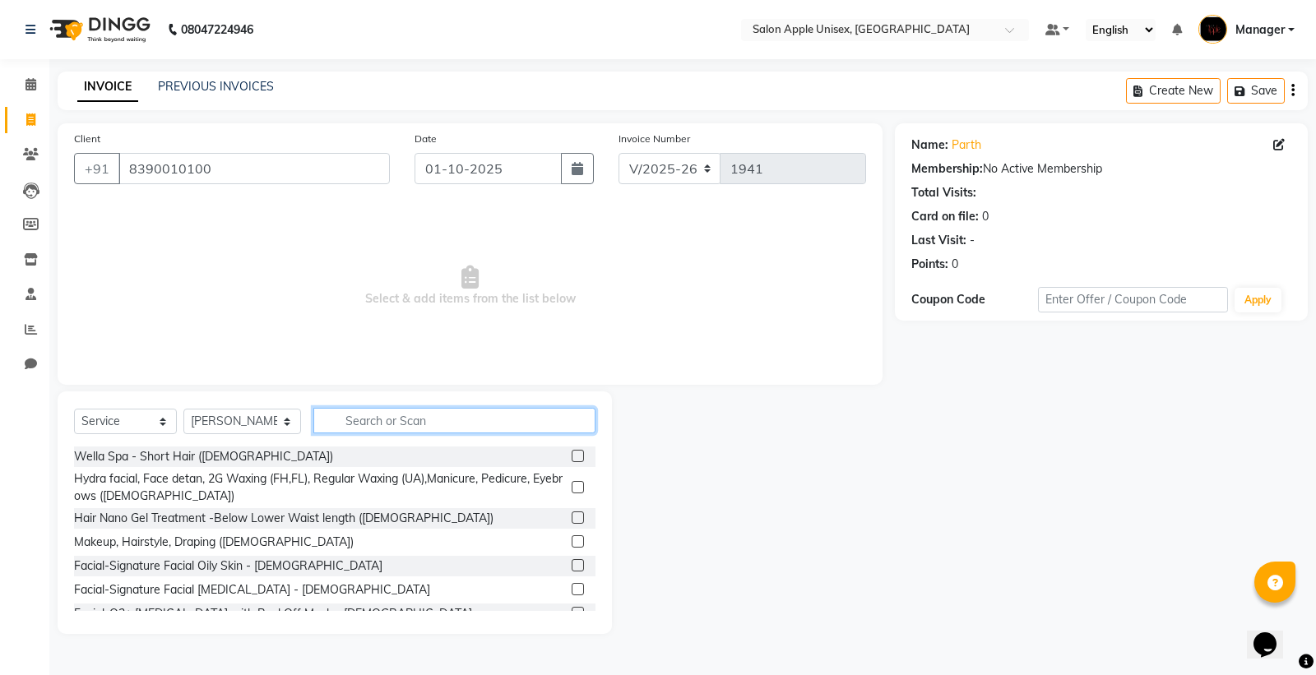
click at [358, 415] on input "text" at bounding box center [454, 420] width 282 height 25
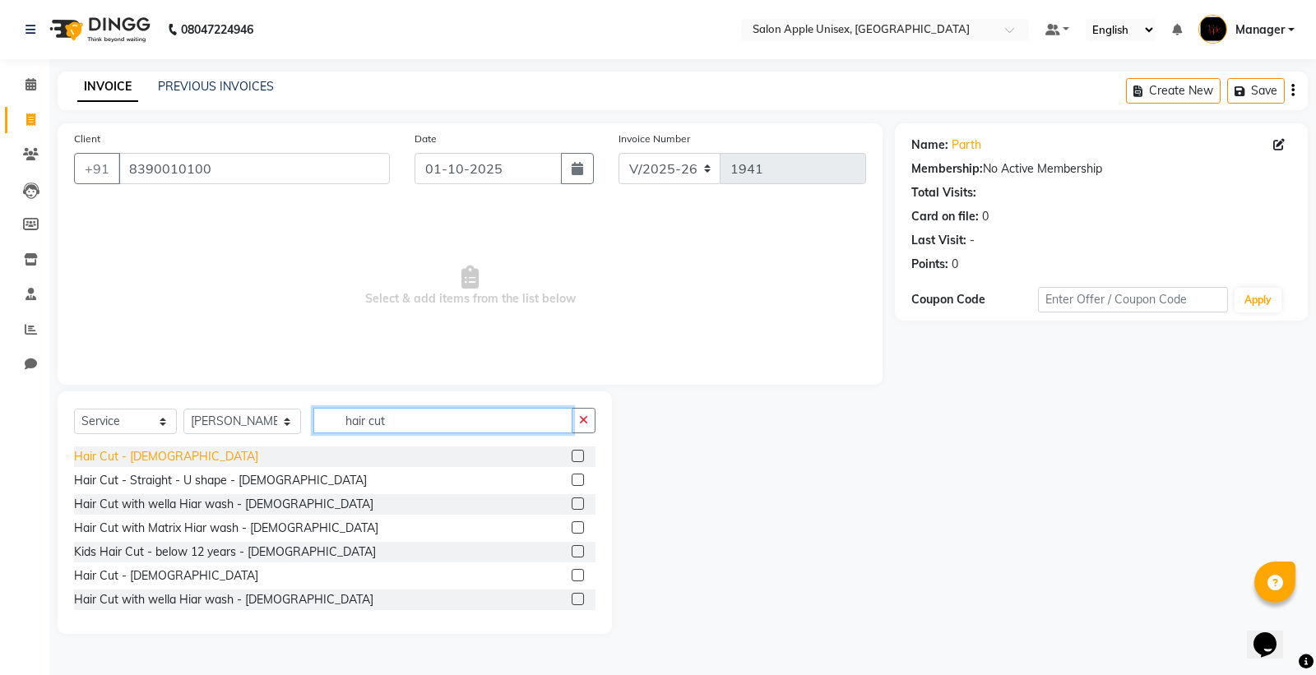
type input "hair cut"
click at [109, 455] on div "Hair Cut - [DEMOGRAPHIC_DATA]" at bounding box center [166, 456] width 184 height 17
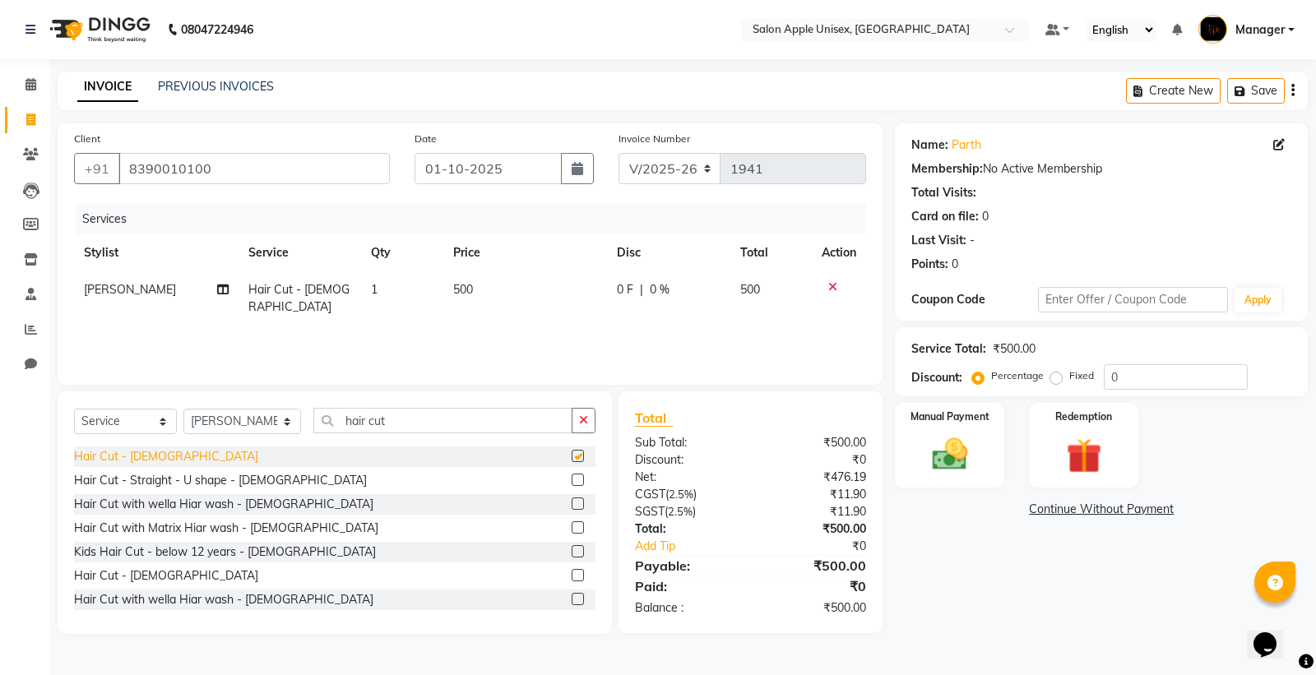
checkbox input "false"
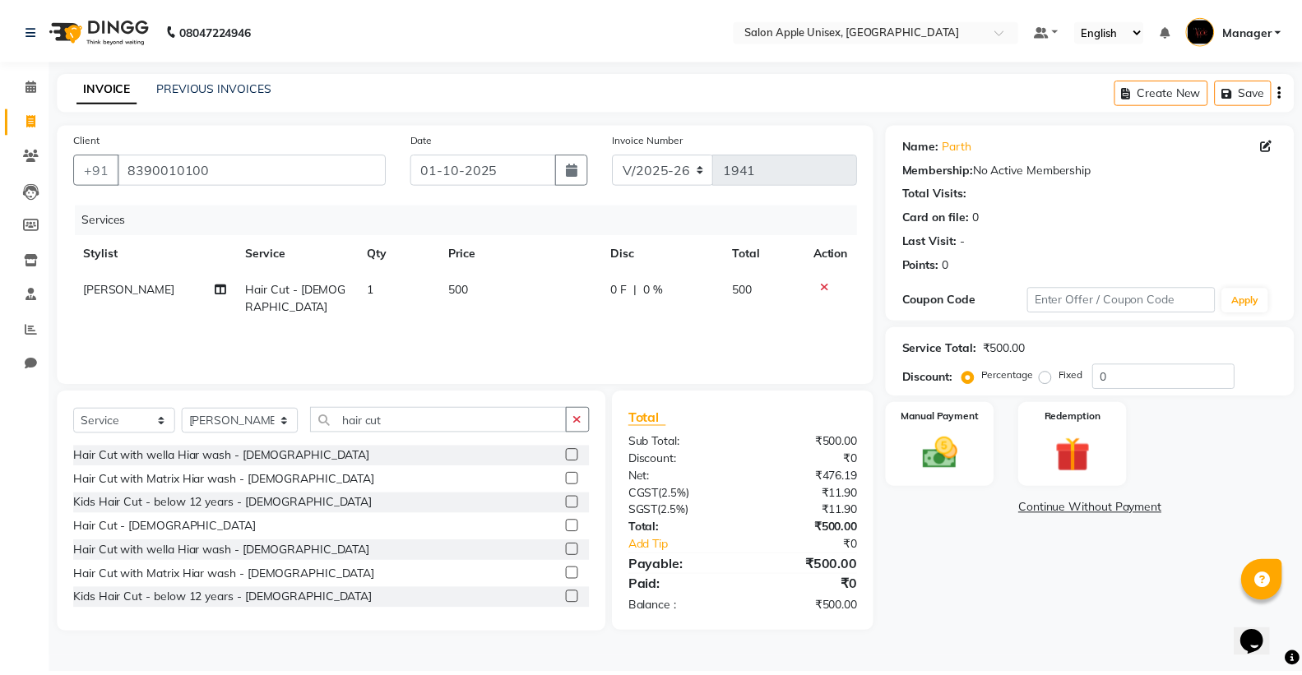
scroll to position [87, 0]
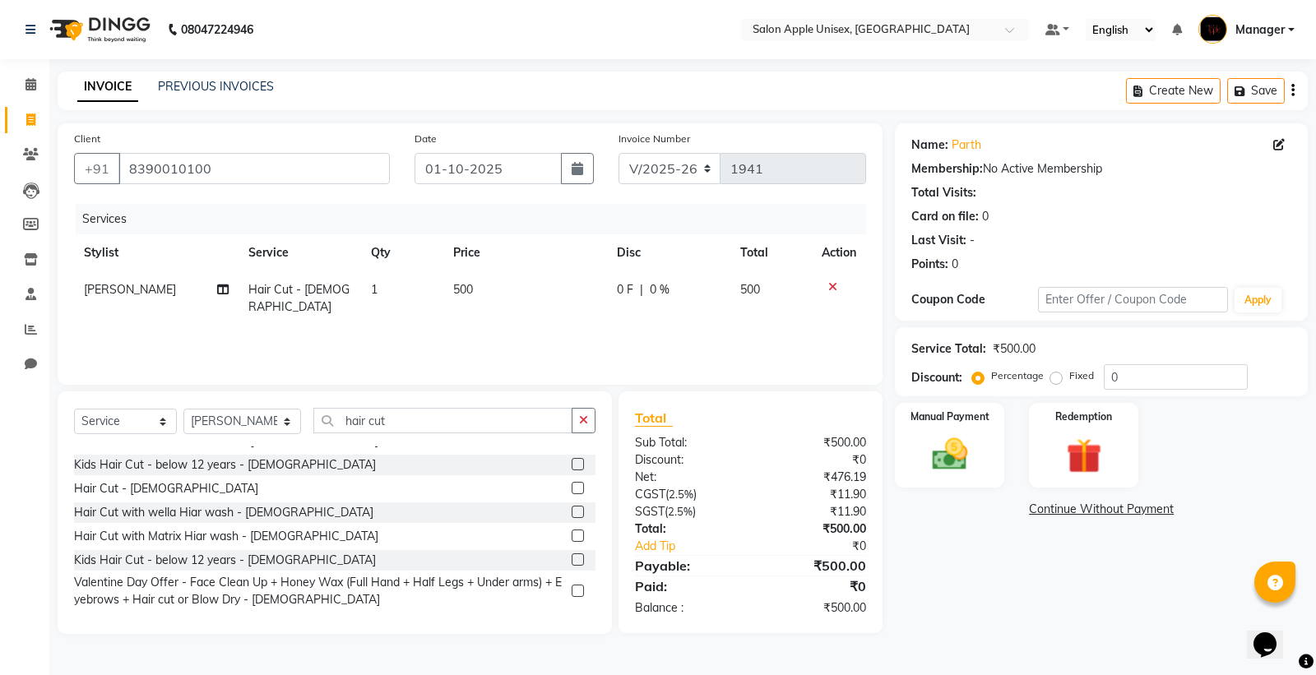
click at [286, 283] on span "Hair Cut - [DEMOGRAPHIC_DATA]" at bounding box center [298, 298] width 101 height 32
select select "85660"
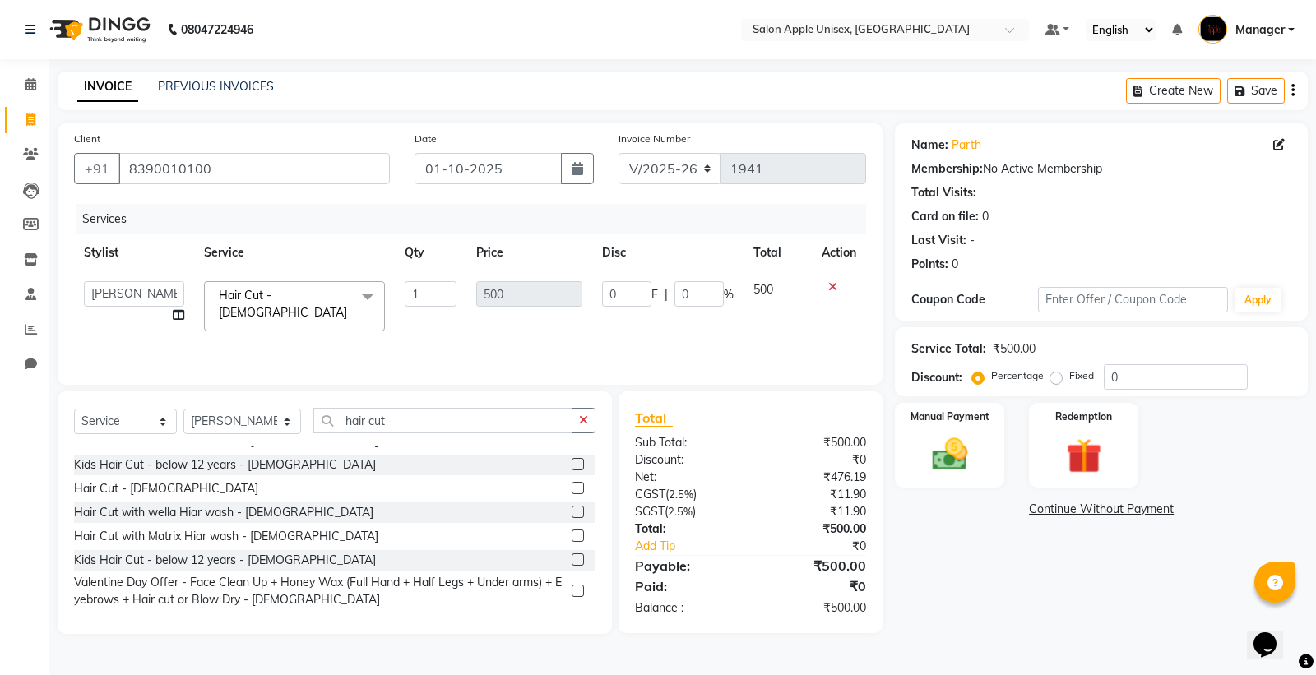
click at [311, 291] on span "Hair Cut - [DEMOGRAPHIC_DATA]" at bounding box center [283, 304] width 128 height 32
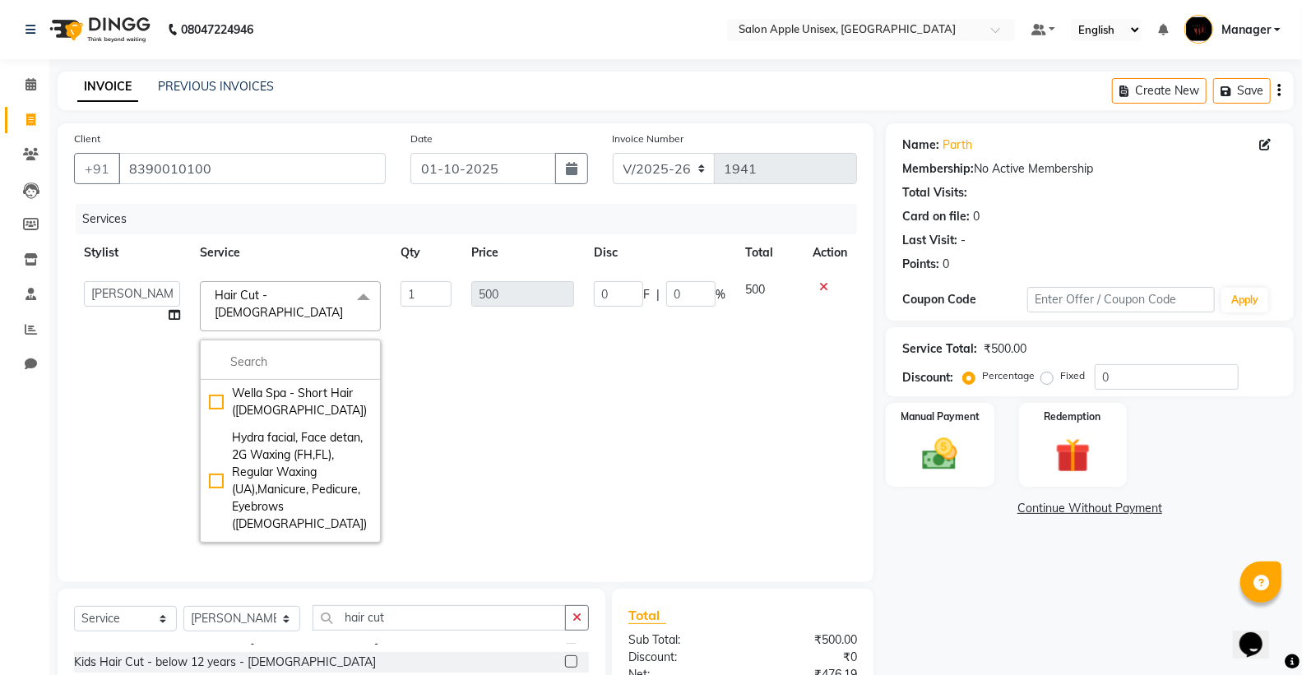
click at [465, 421] on td "500" at bounding box center [522, 411] width 123 height 281
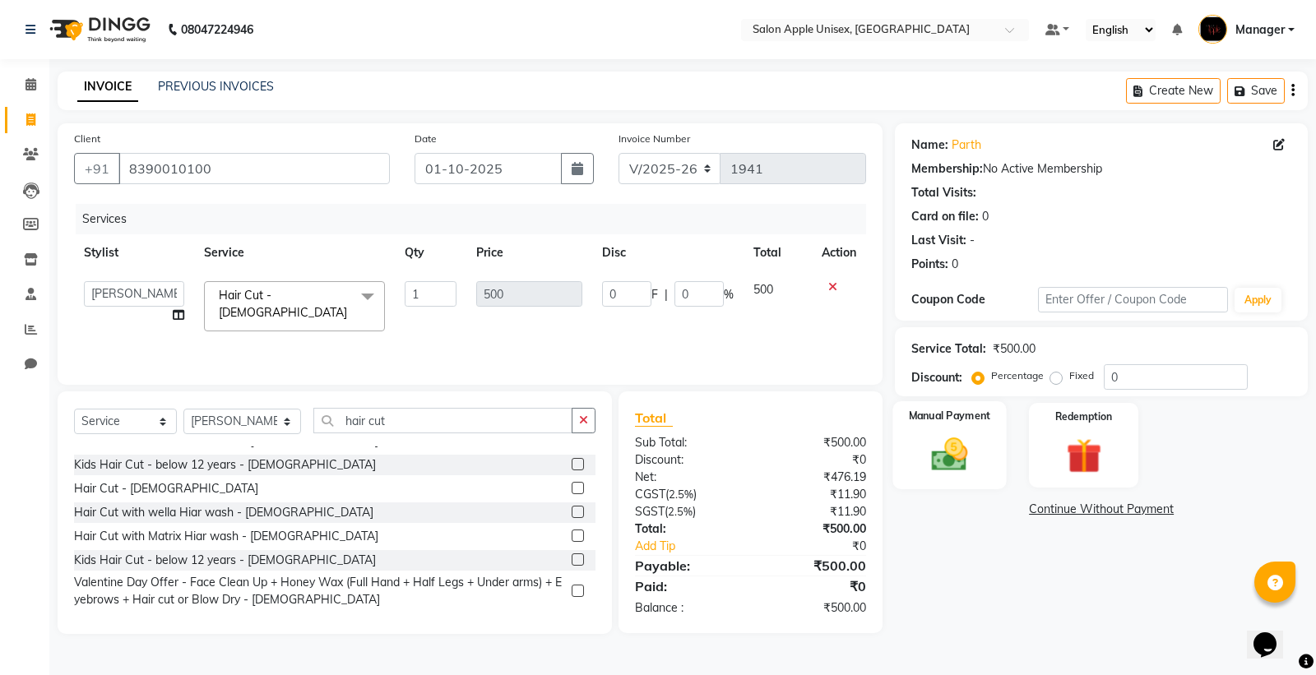
click at [921, 438] on img at bounding box center [949, 454] width 59 height 42
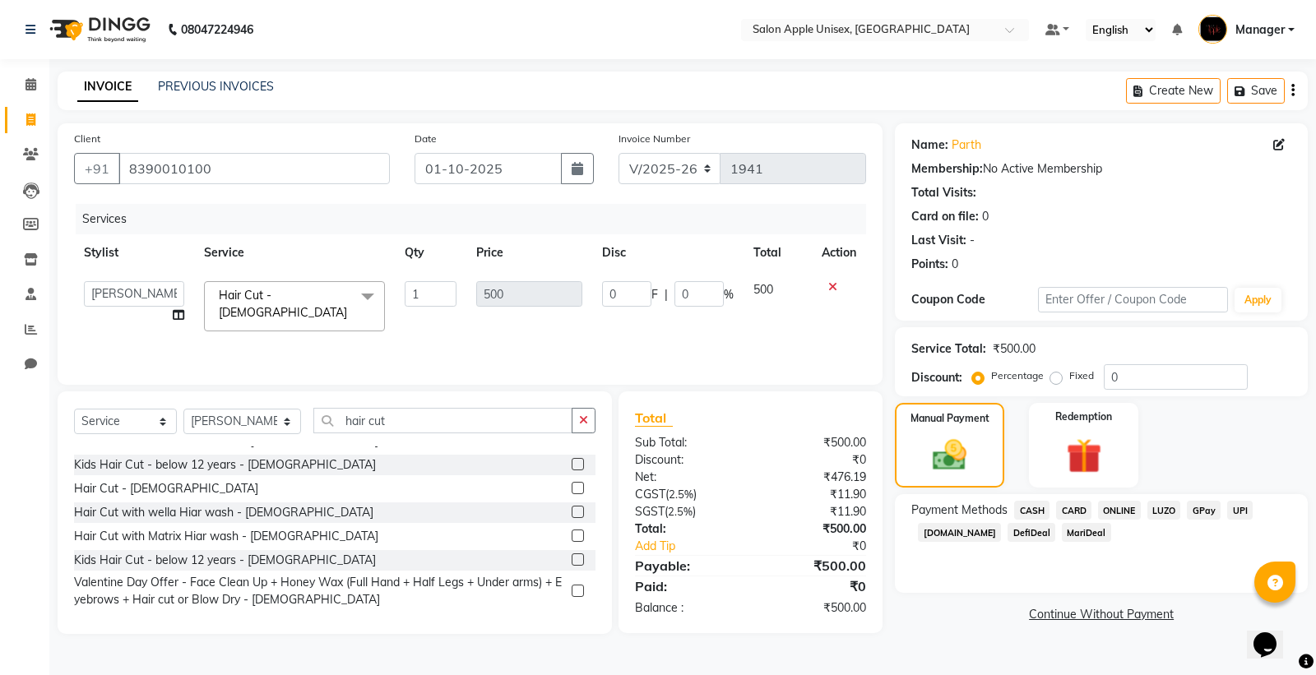
click at [1029, 512] on span "CASH" at bounding box center [1031, 510] width 35 height 19
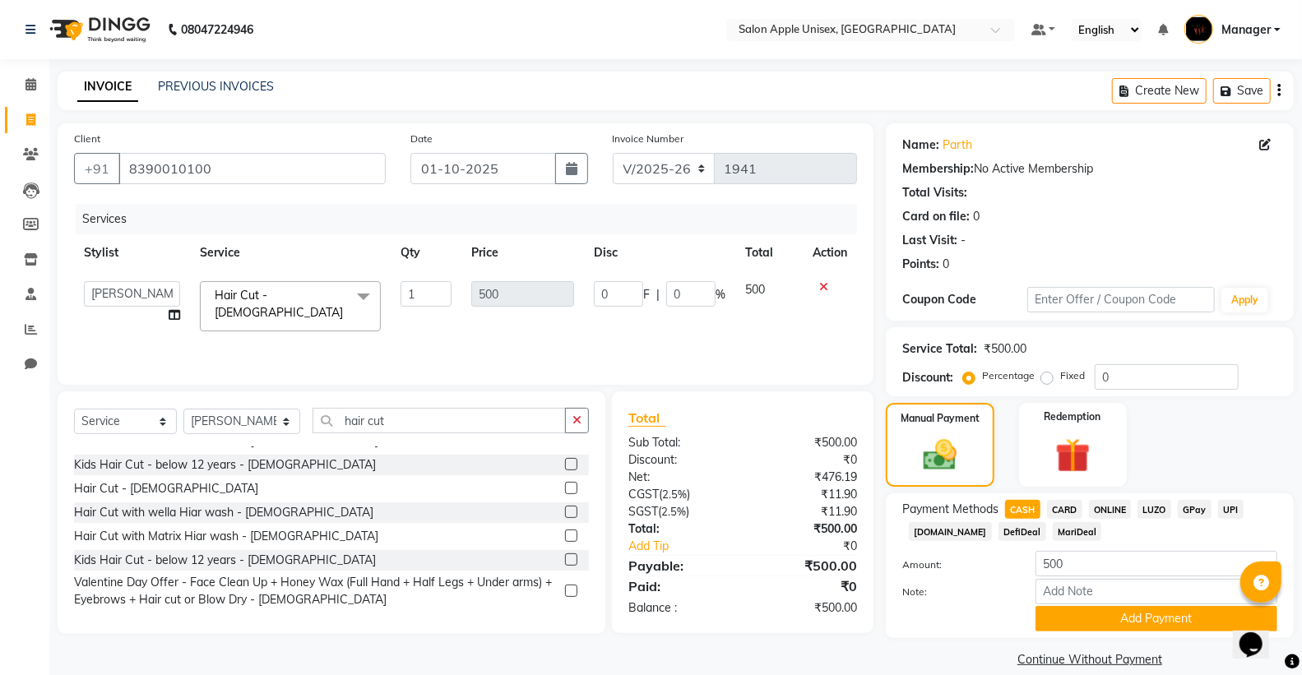
scroll to position [21, 0]
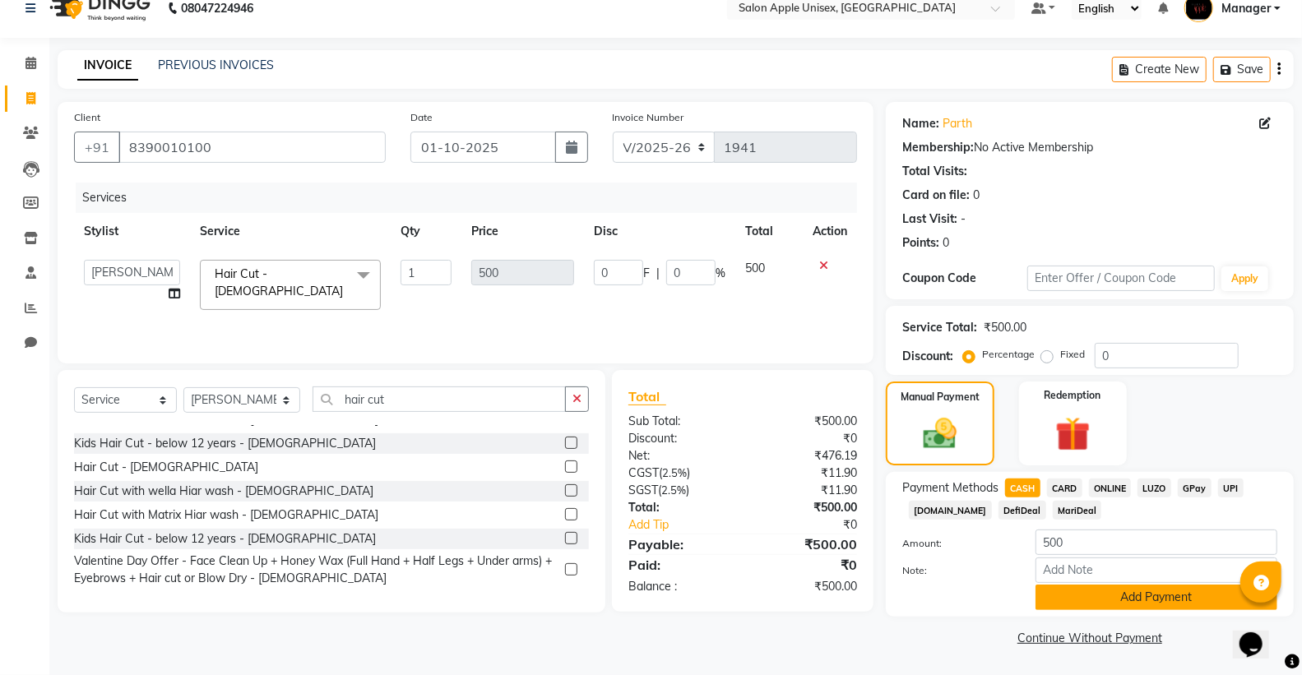
click at [1096, 592] on button "Add Payment" at bounding box center [1156, 597] width 242 height 25
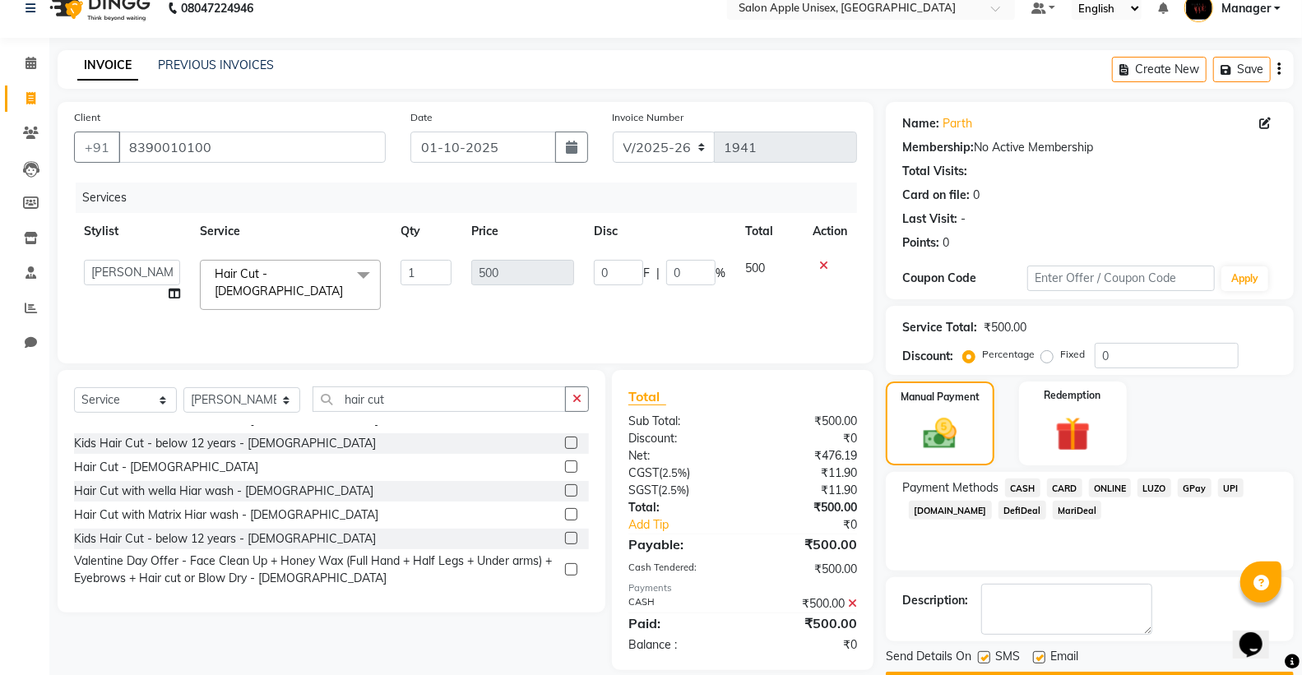
scroll to position [68, 0]
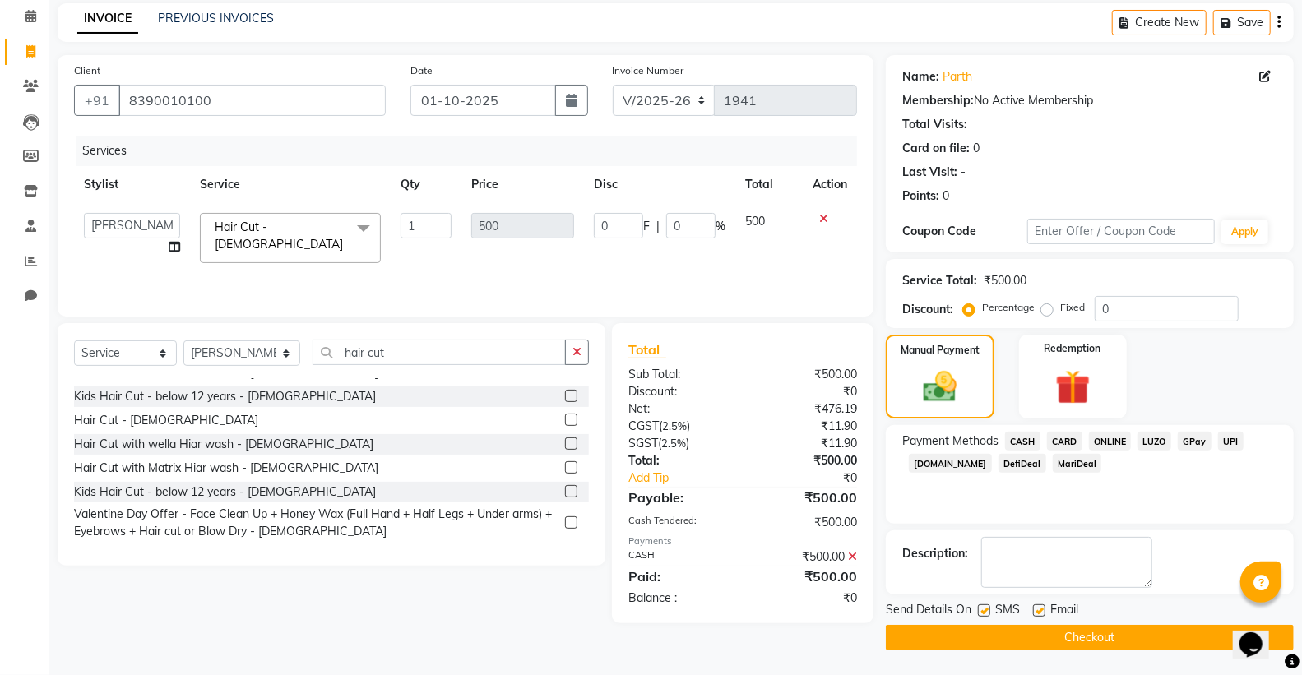
click at [1021, 637] on button "Checkout" at bounding box center [1090, 637] width 408 height 25
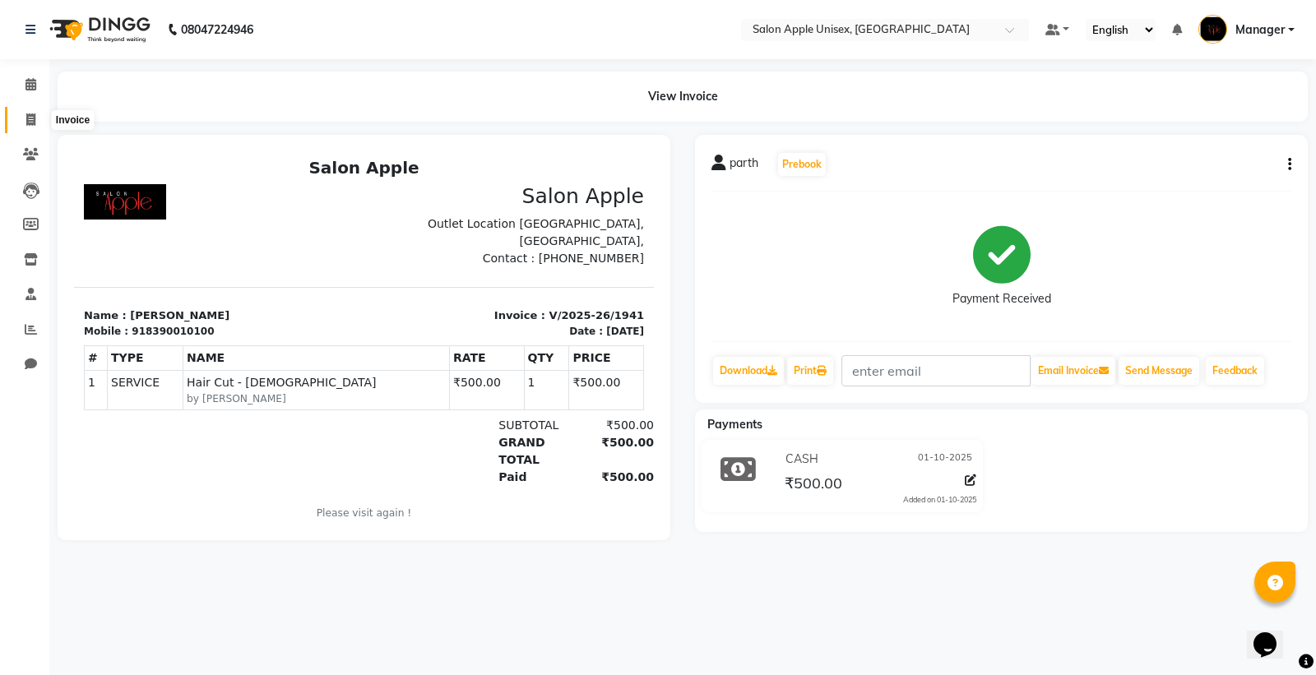
click at [22, 118] on span at bounding box center [30, 120] width 29 height 19
select select "138"
select select "service"
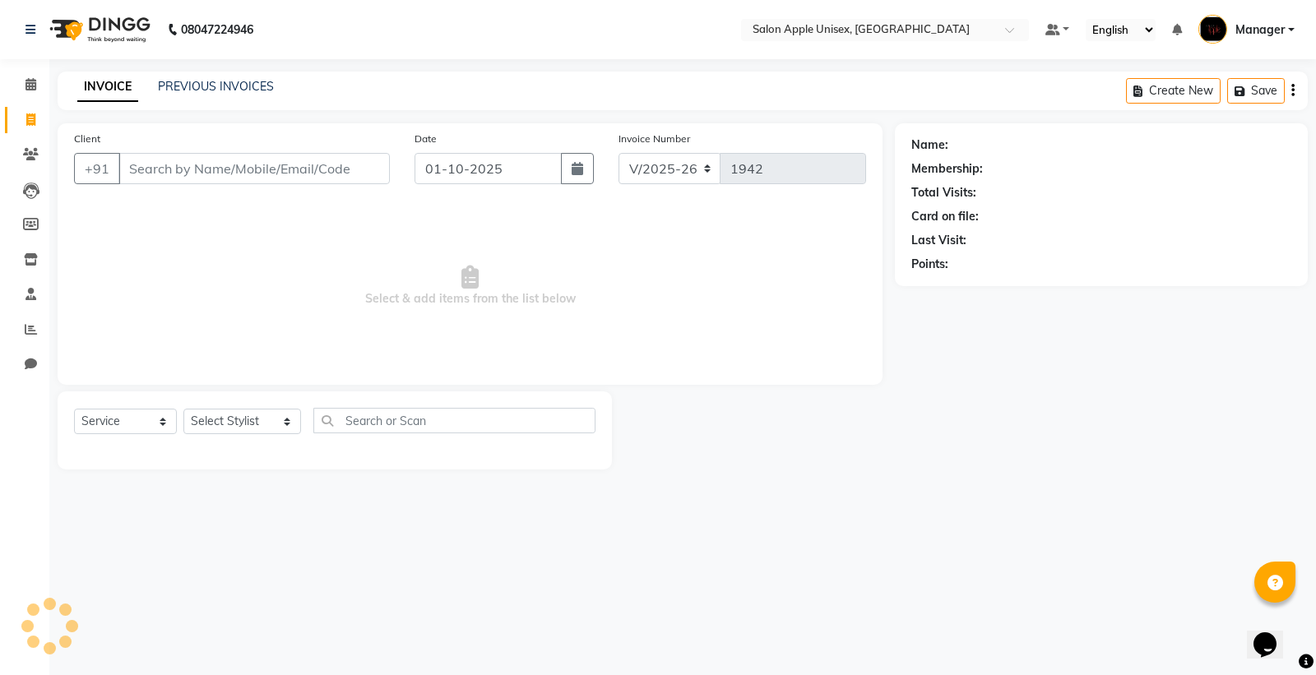
click at [188, 161] on input "Client" at bounding box center [253, 168] width 271 height 31
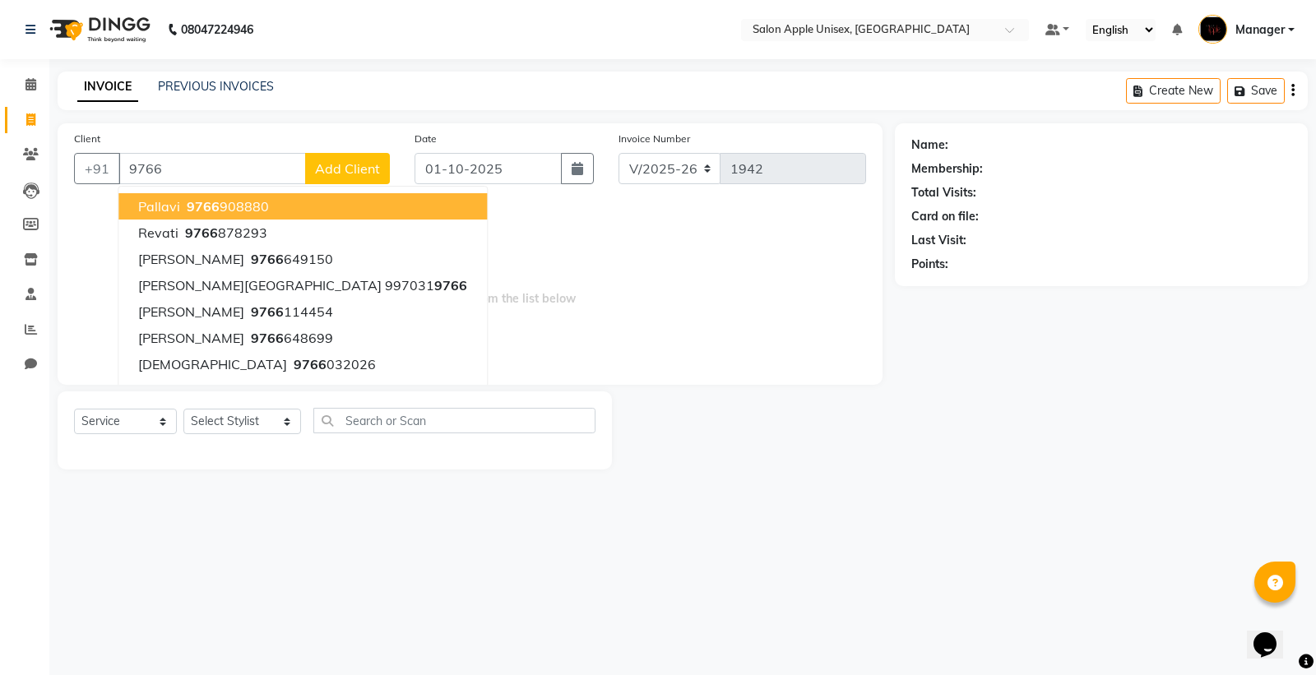
click at [183, 202] on ngb-highlight "9766 908880" at bounding box center [226, 206] width 86 height 16
type input "9766908880"
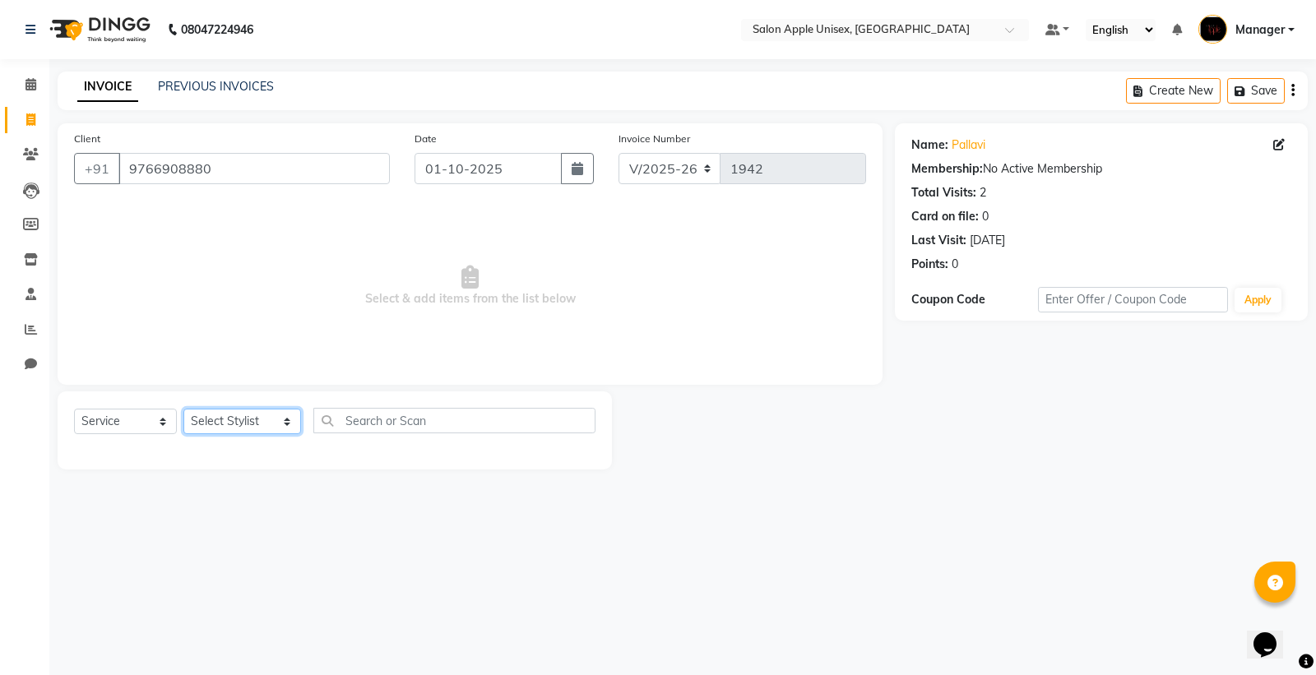
click at [229, 429] on select "Select Stylist [PERSON_NAME] Kavita [PERSON_NAME] Manager [PERSON_NAME] [PERSON…" at bounding box center [242, 421] width 118 height 25
select select "76660"
click at [183, 410] on select "Select Stylist [PERSON_NAME] Kavita [PERSON_NAME] Manager [PERSON_NAME] [PERSON…" at bounding box center [242, 421] width 118 height 25
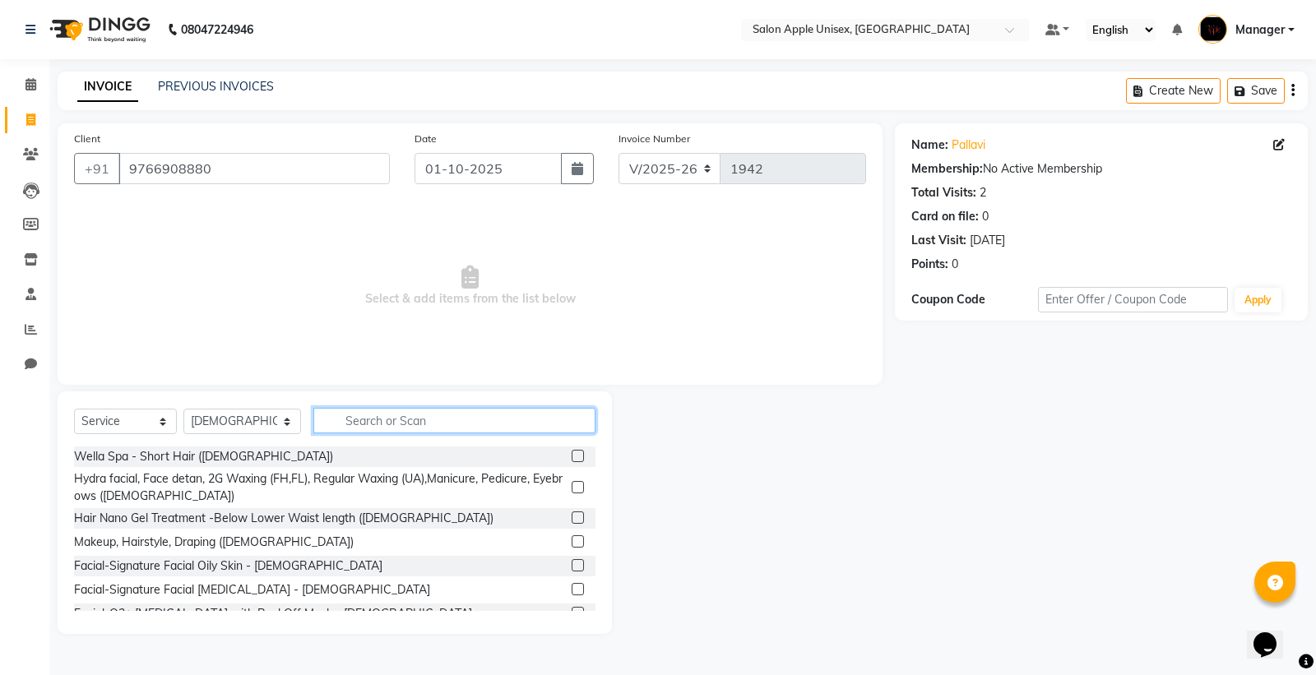
click at [341, 414] on input "text" at bounding box center [454, 420] width 282 height 25
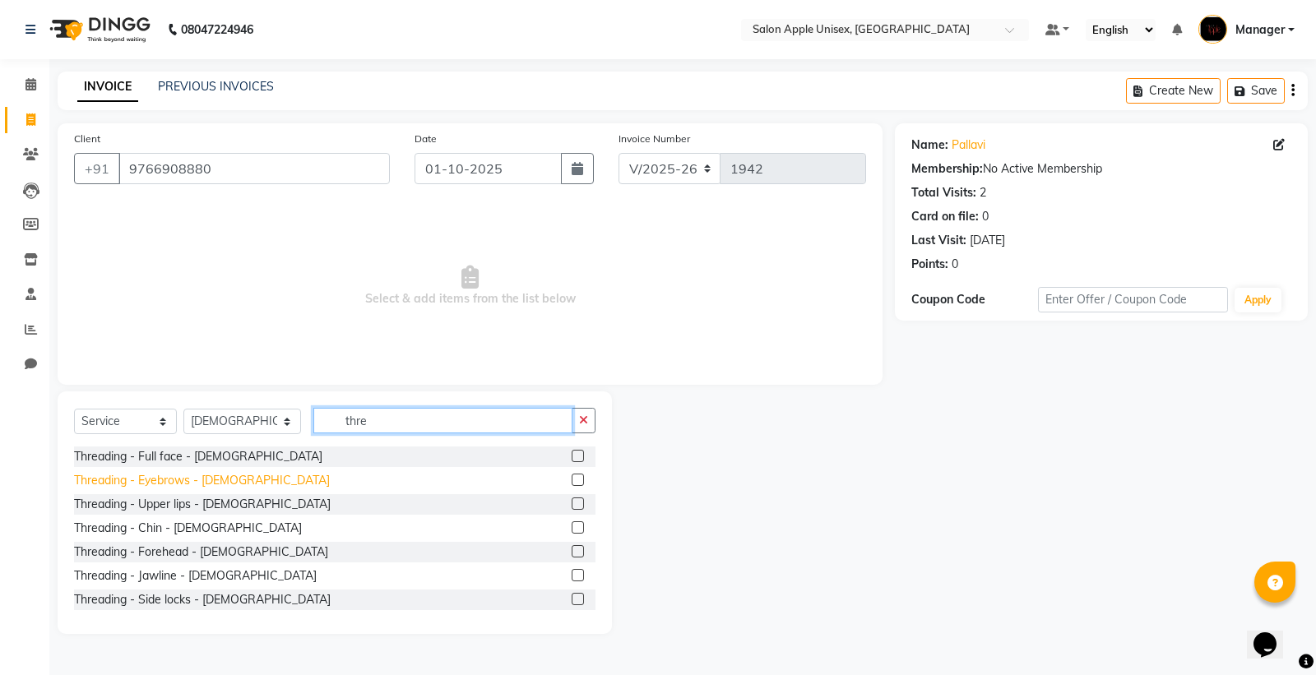
type input "thre"
click at [161, 477] on div "Threading - Eyebrows - [DEMOGRAPHIC_DATA]" at bounding box center [202, 480] width 256 height 17
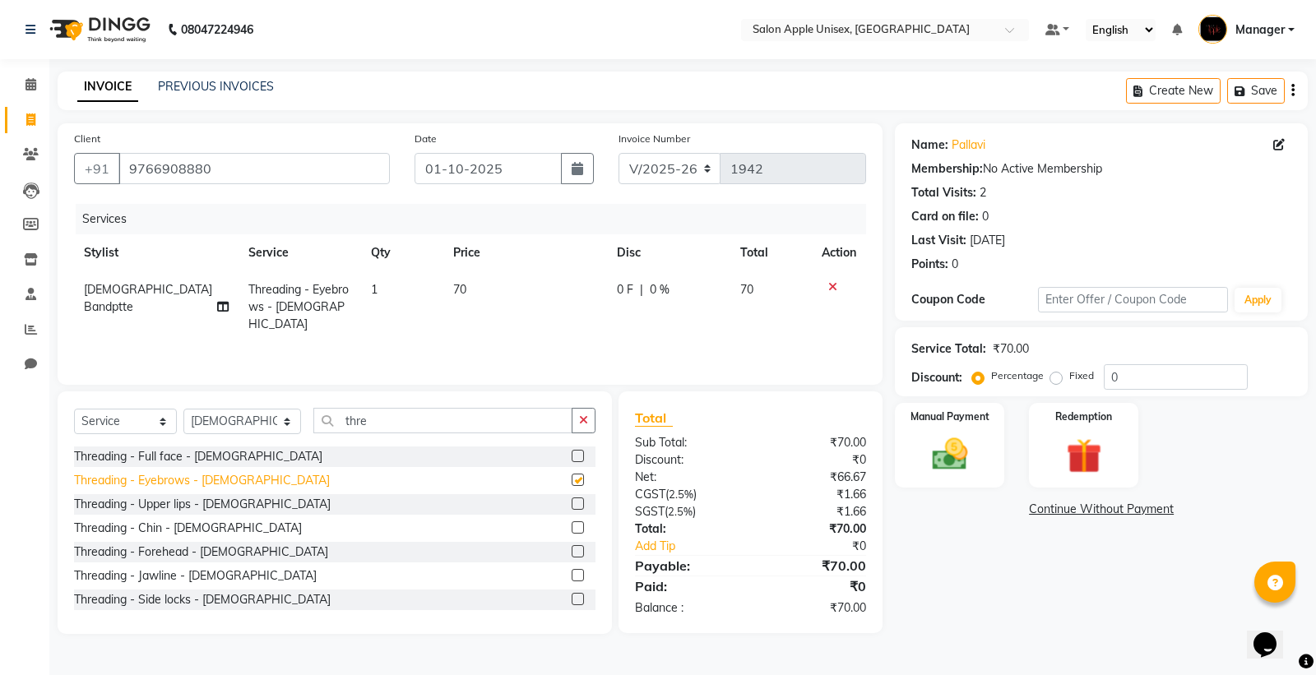
checkbox input "false"
click at [164, 507] on div "Threading - Upper lips - [DEMOGRAPHIC_DATA]" at bounding box center [202, 504] width 257 height 17
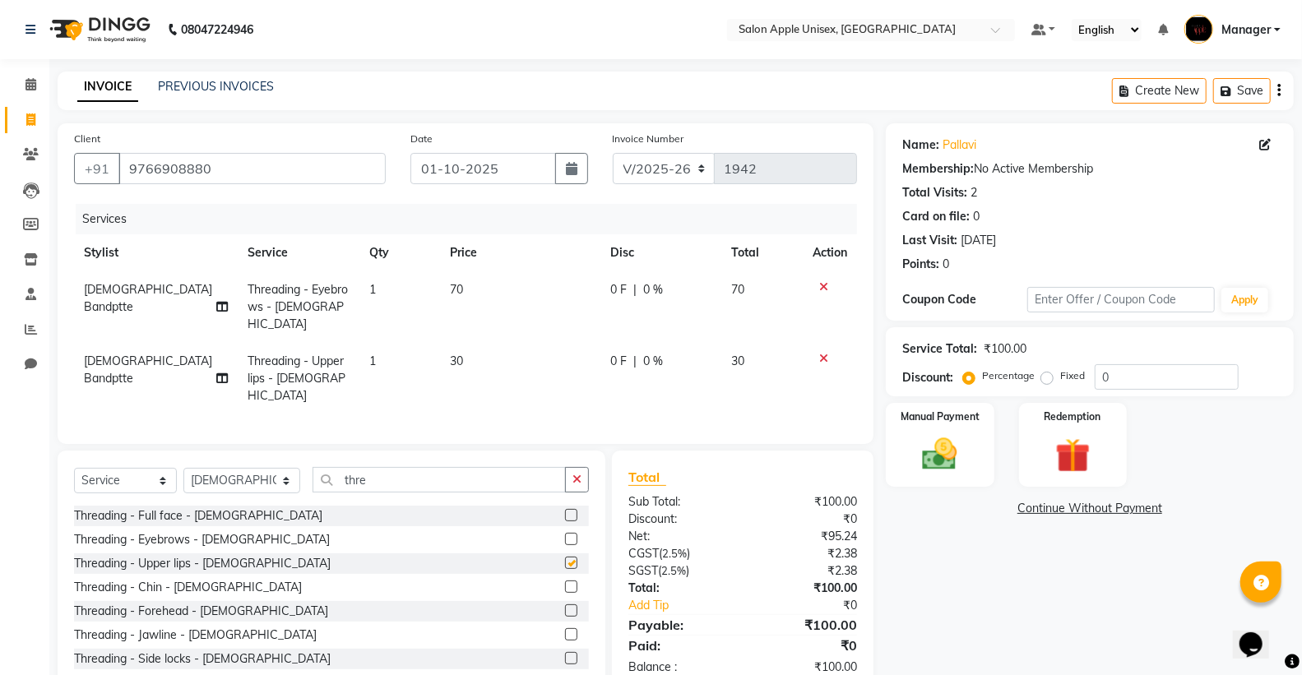
checkbox input "false"
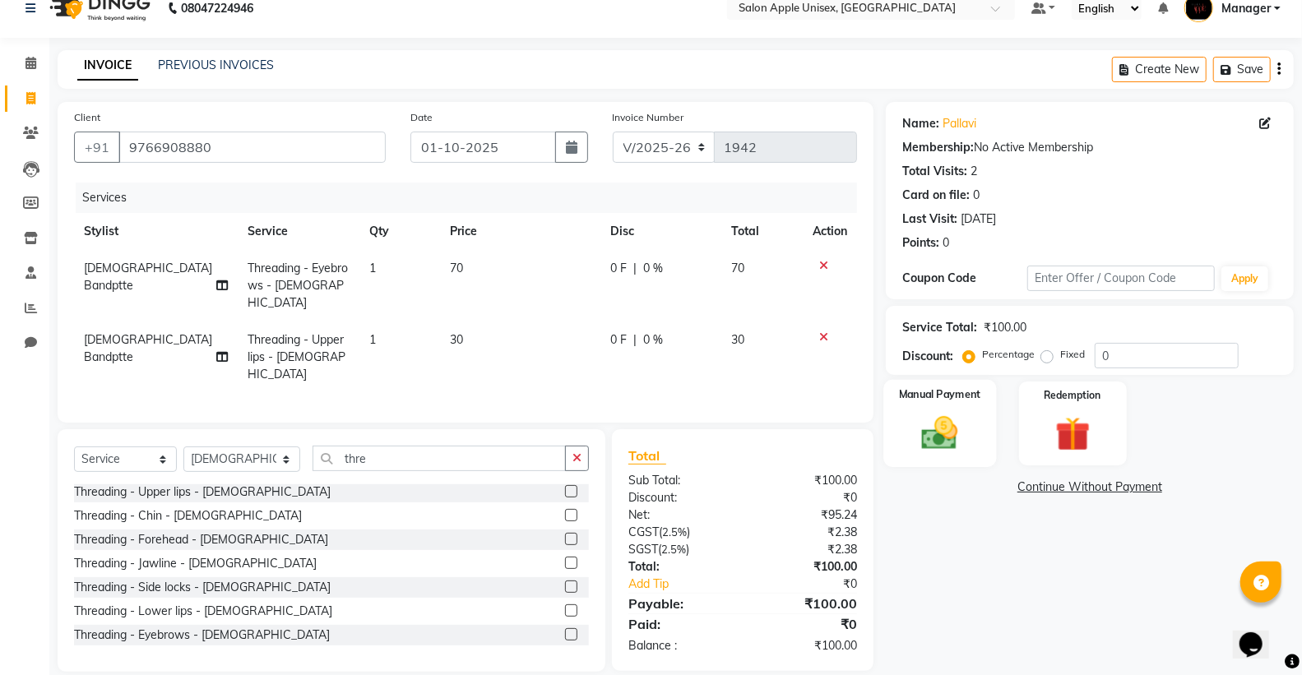
click at [936, 421] on img at bounding box center [939, 433] width 58 height 42
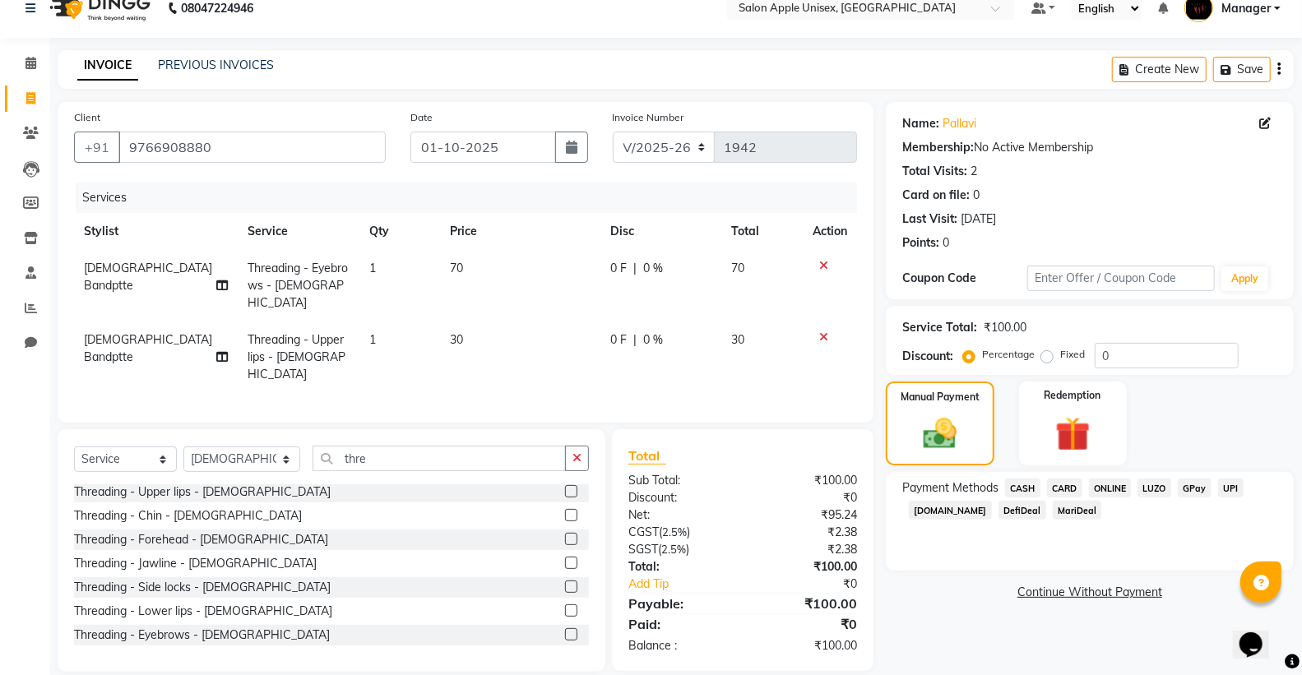
click at [1106, 488] on span "ONLINE" at bounding box center [1110, 488] width 43 height 19
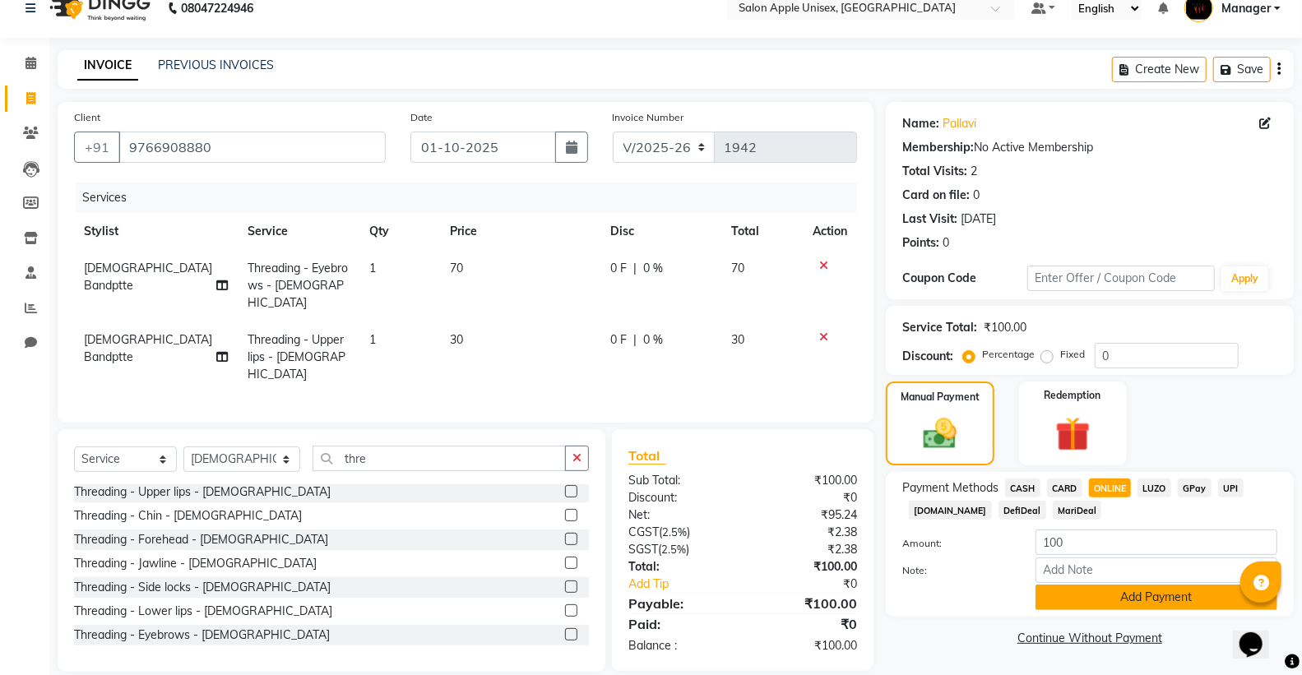
click at [1102, 591] on button "Add Payment" at bounding box center [1156, 597] width 242 height 25
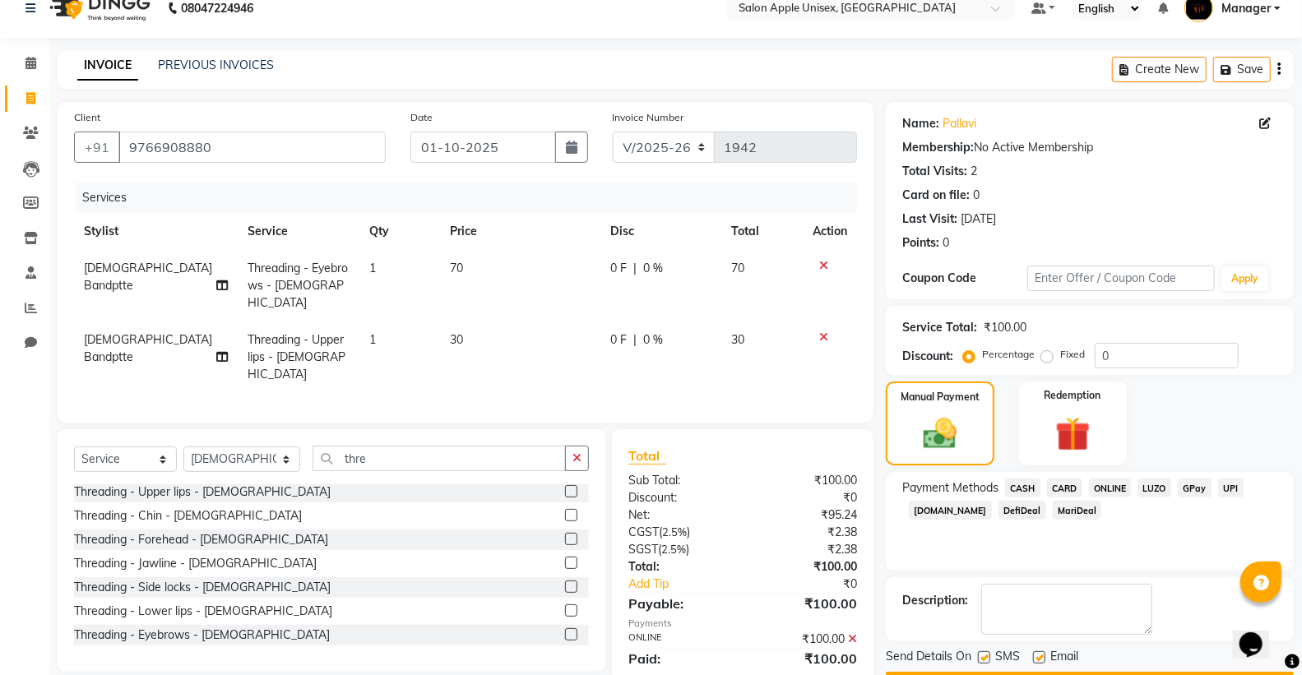
scroll to position [68, 0]
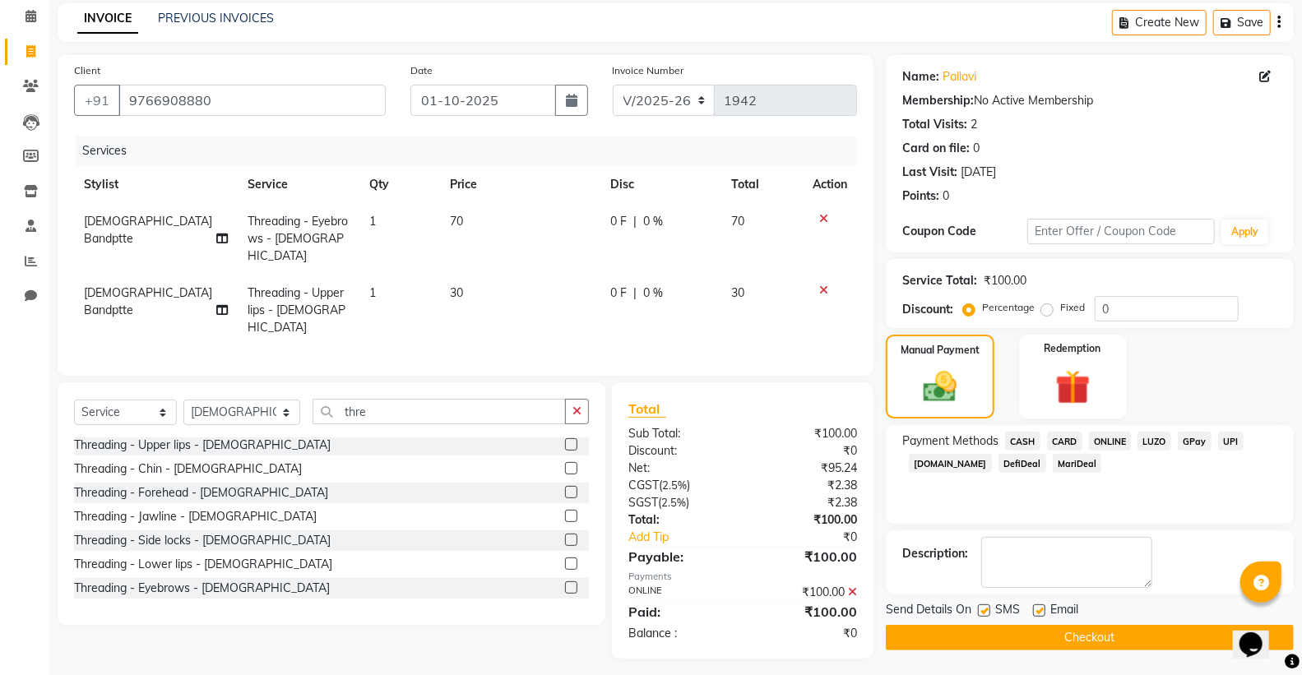
click at [1062, 638] on button "Checkout" at bounding box center [1090, 637] width 408 height 25
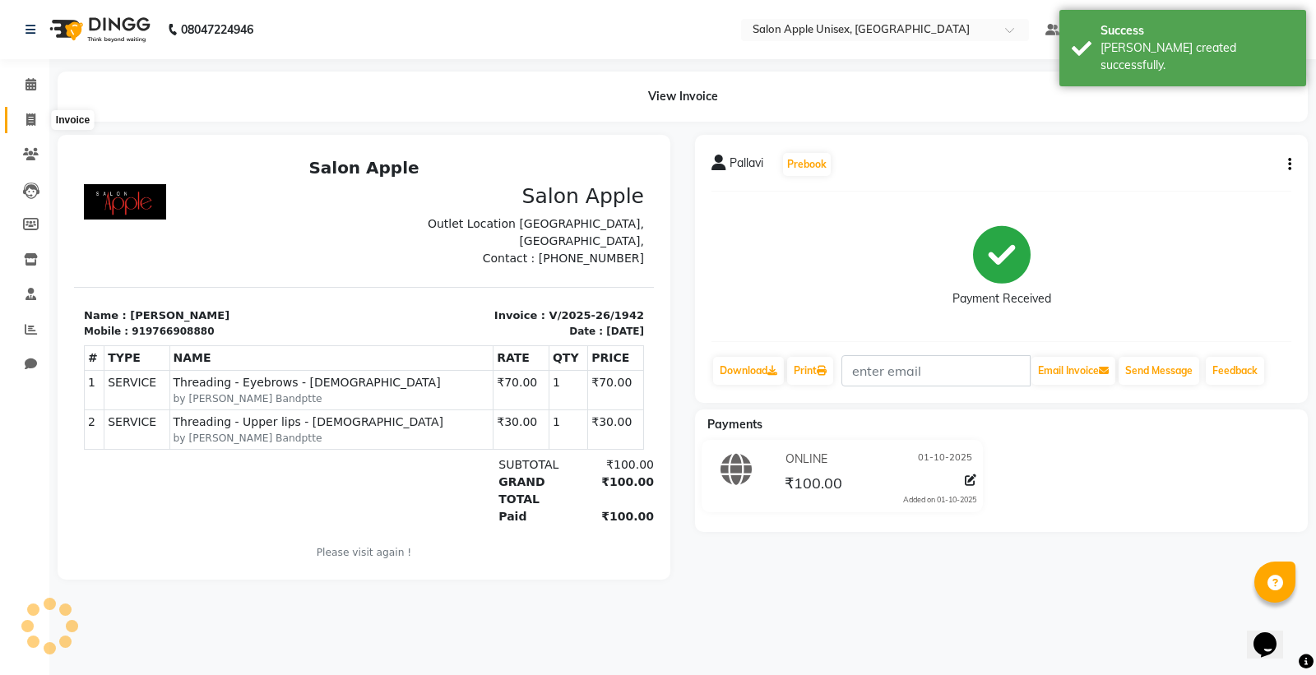
click at [26, 122] on icon at bounding box center [30, 119] width 9 height 12
select select "138"
select select "service"
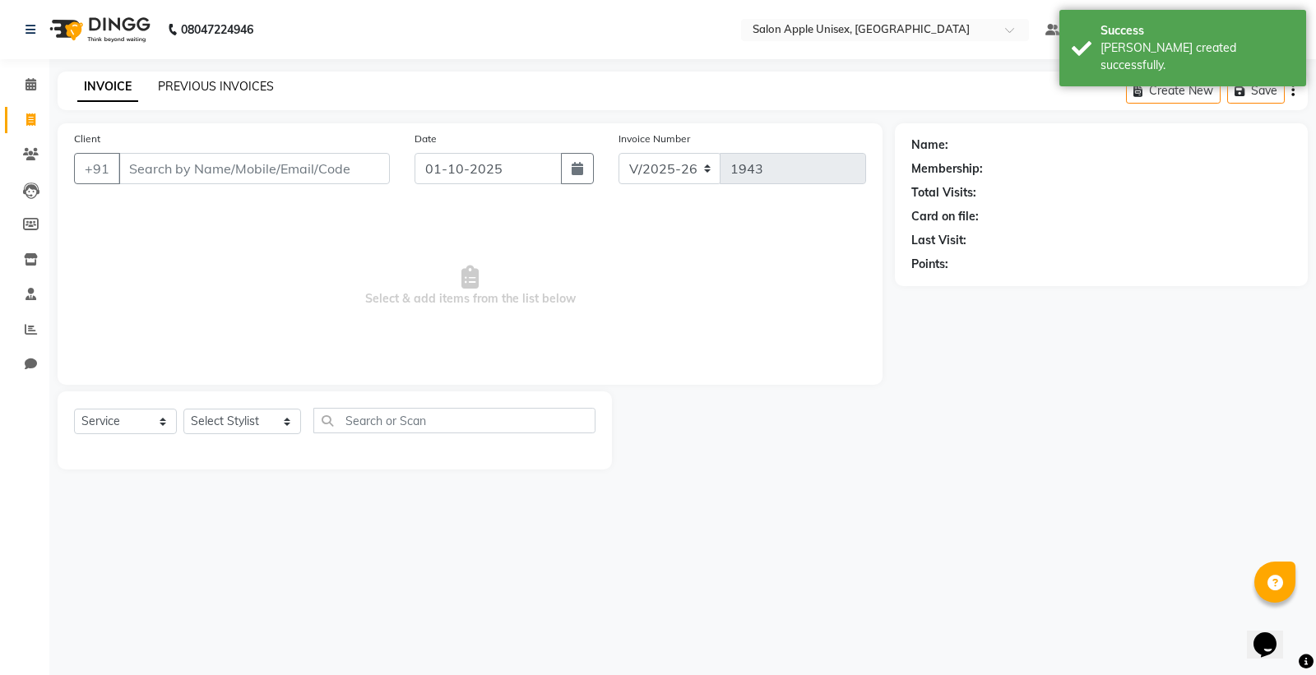
click at [169, 92] on link "PREVIOUS INVOICES" at bounding box center [216, 86] width 116 height 15
